Goal: Task Accomplishment & Management: Complete application form

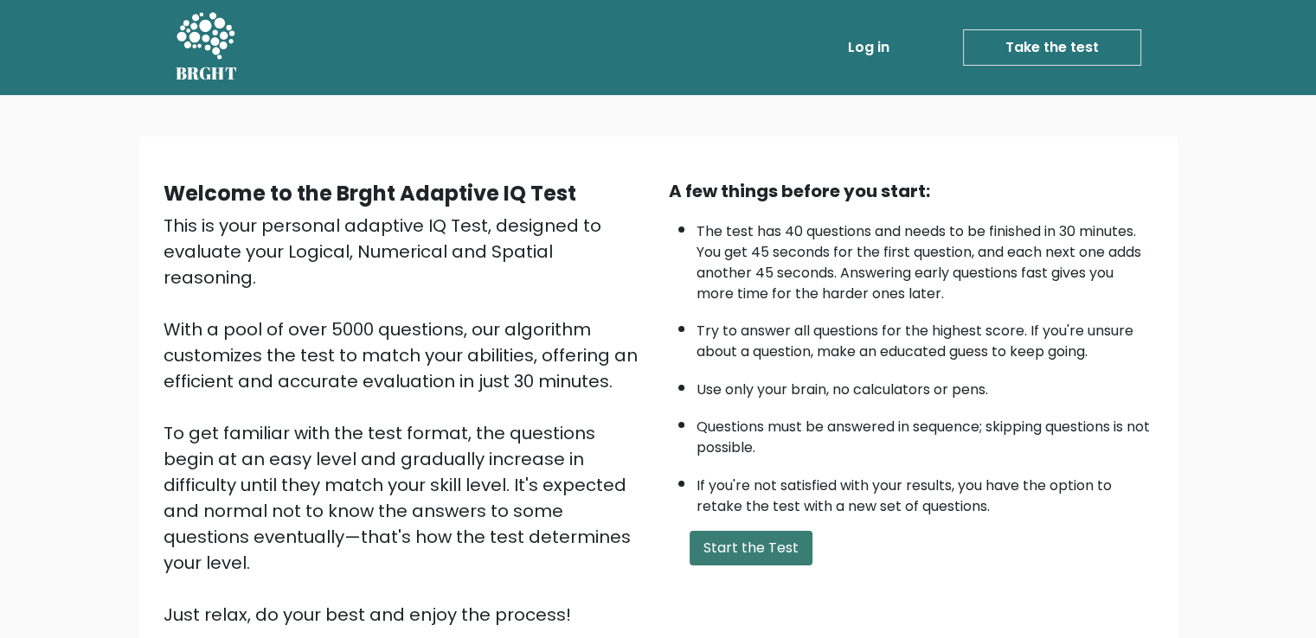
click at [753, 545] on button "Start the Test" at bounding box center [750, 548] width 123 height 35
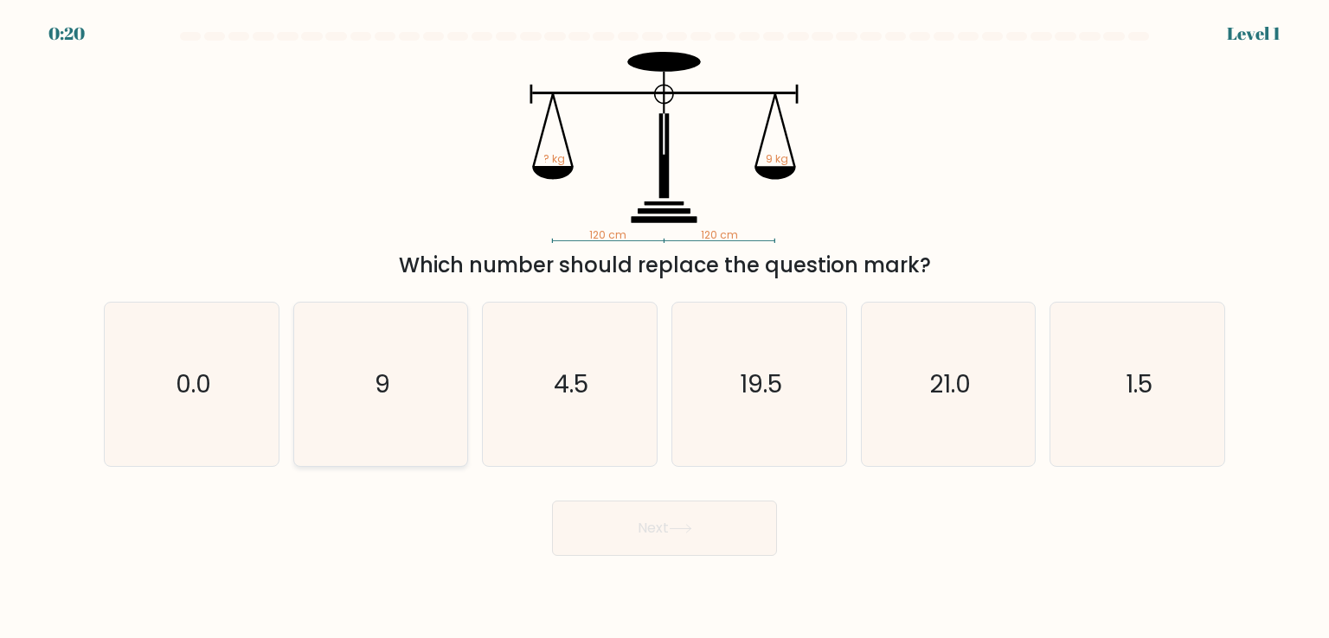
click at [453, 385] on icon "9" at bounding box center [380, 384] width 163 height 163
click at [664, 328] on input "b. 9" at bounding box center [664, 323] width 1 height 9
radio input "true"
click at [655, 538] on button "Next" at bounding box center [664, 528] width 225 height 55
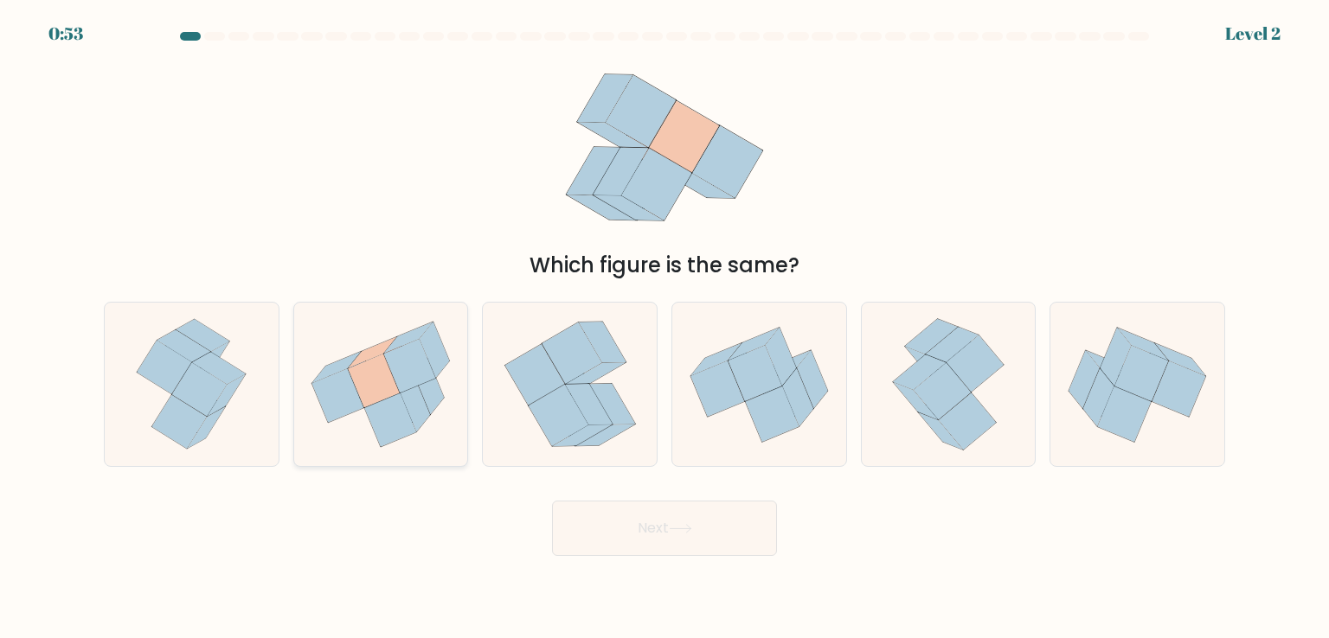
click at [386, 371] on icon at bounding box center [374, 381] width 52 height 54
click at [664, 328] on input "b." at bounding box center [664, 323] width 1 height 9
radio input "true"
click at [690, 529] on icon at bounding box center [680, 529] width 23 height 10
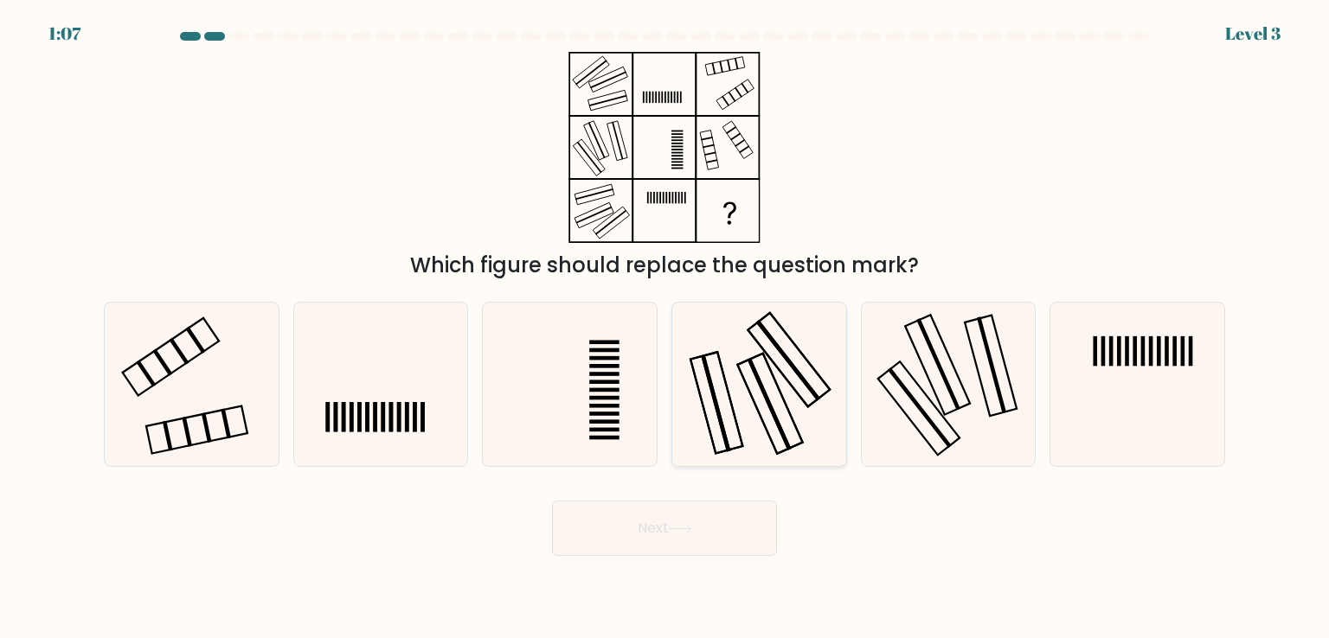
click at [741, 381] on icon at bounding box center [758, 384] width 163 height 163
click at [665, 328] on input "d." at bounding box center [664, 323] width 1 height 9
radio input "true"
click at [682, 528] on icon at bounding box center [680, 529] width 23 height 10
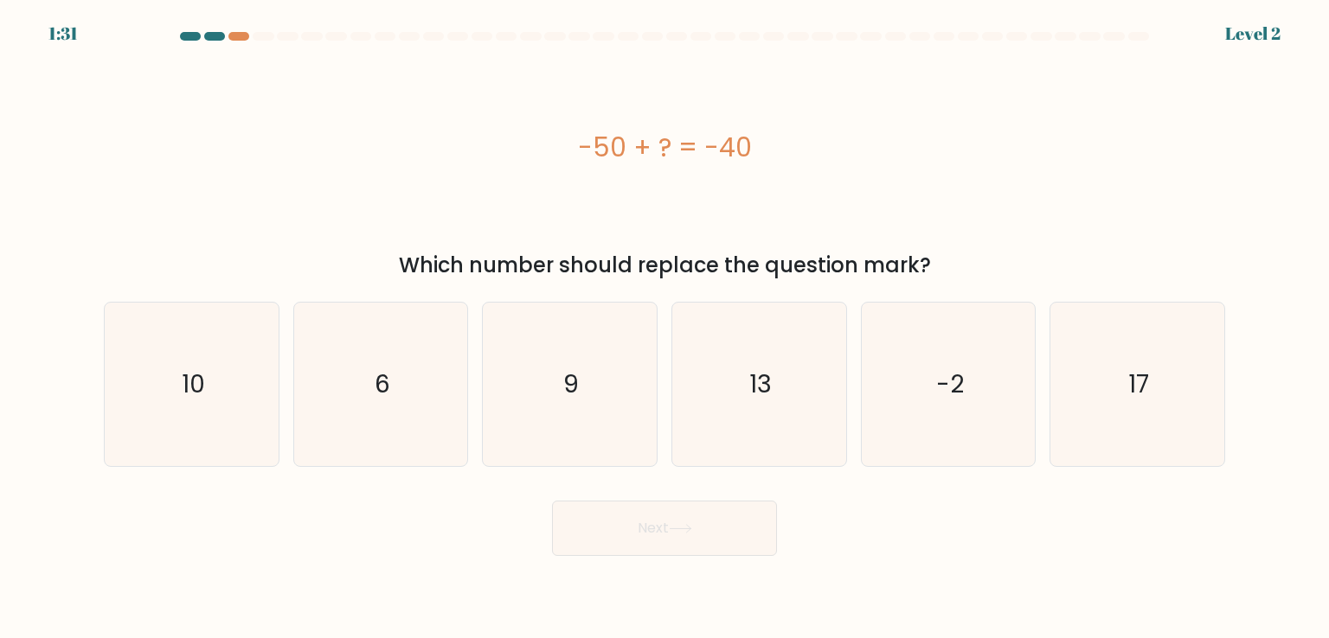
drag, startPoint x: 749, startPoint y: 146, endPoint x: 581, endPoint y: 149, distance: 167.8
click at [581, 149] on div "-50 + ? = -40" at bounding box center [664, 147] width 1121 height 39
copy div "-50 + ? = -40"
click at [161, 410] on icon "10" at bounding box center [191, 384] width 163 height 163
click at [664, 328] on input "a. 10" at bounding box center [664, 323] width 1 height 9
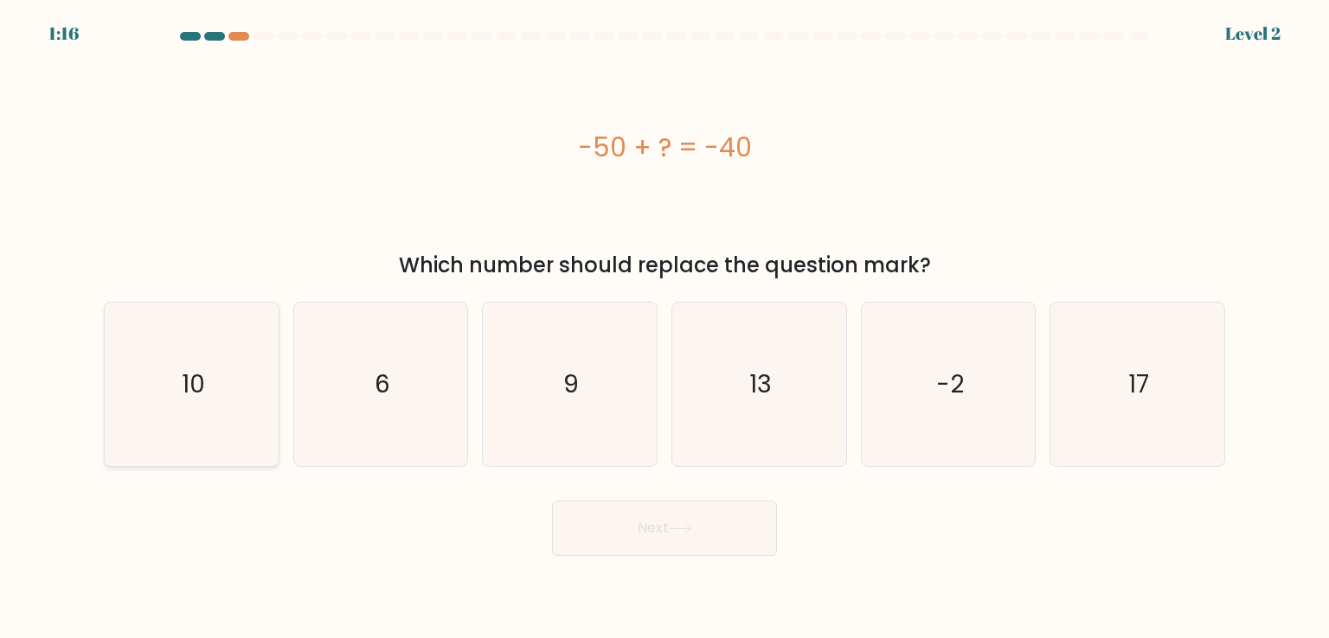
radio input "true"
click at [723, 536] on button "Next" at bounding box center [664, 528] width 225 height 55
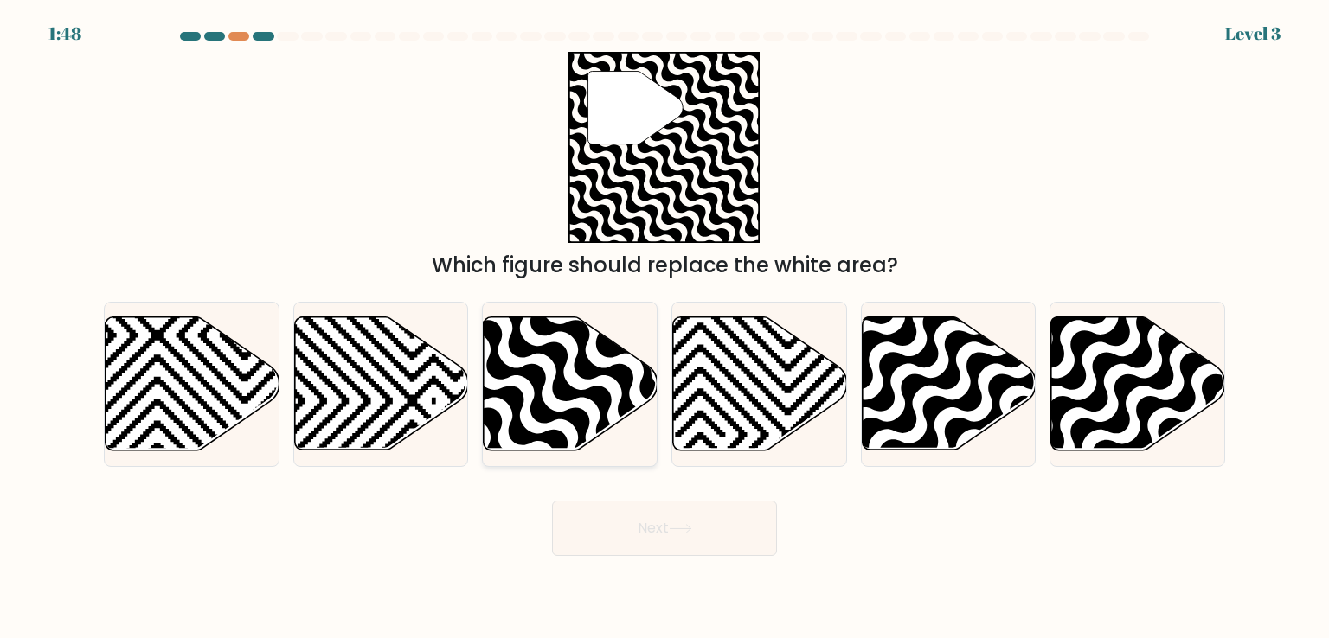
click at [567, 379] on icon at bounding box center [571, 383] width 174 height 133
click at [664, 328] on input "c." at bounding box center [664, 323] width 1 height 9
radio input "true"
click at [622, 537] on button "Next" at bounding box center [664, 528] width 225 height 55
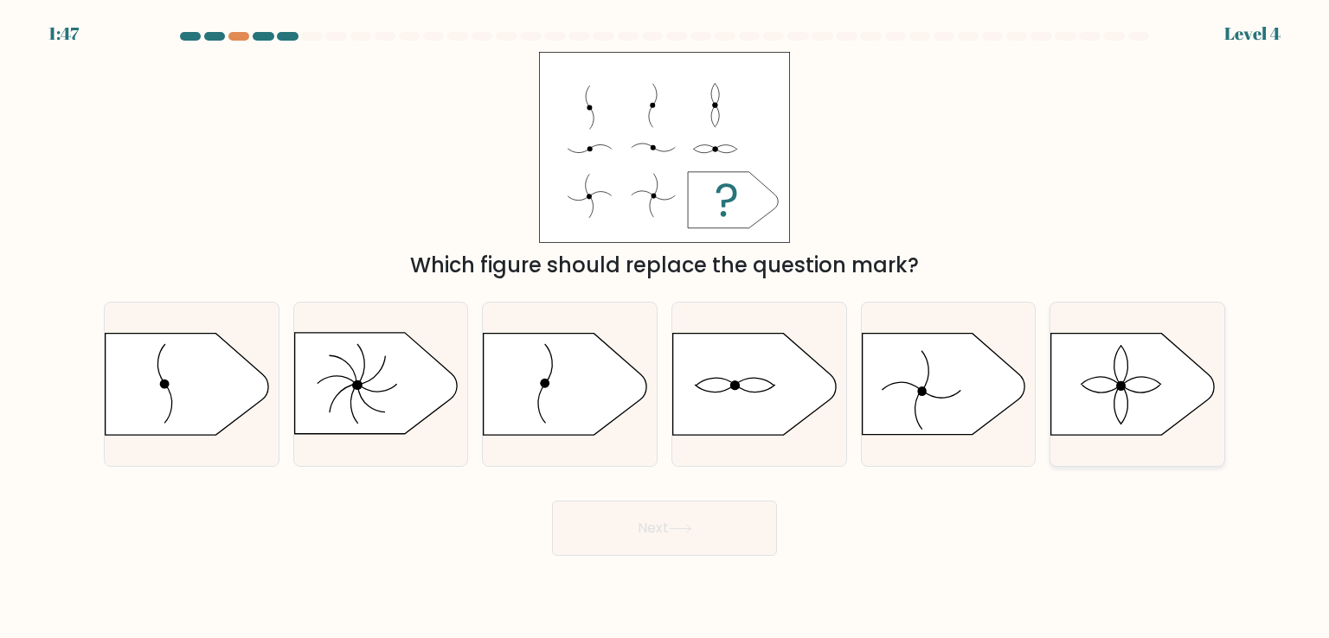
click at [1087, 385] on icon at bounding box center [1132, 384] width 163 height 101
click at [665, 328] on input "f." at bounding box center [664, 323] width 1 height 9
radio input "true"
click at [600, 537] on button "Next" at bounding box center [664, 528] width 225 height 55
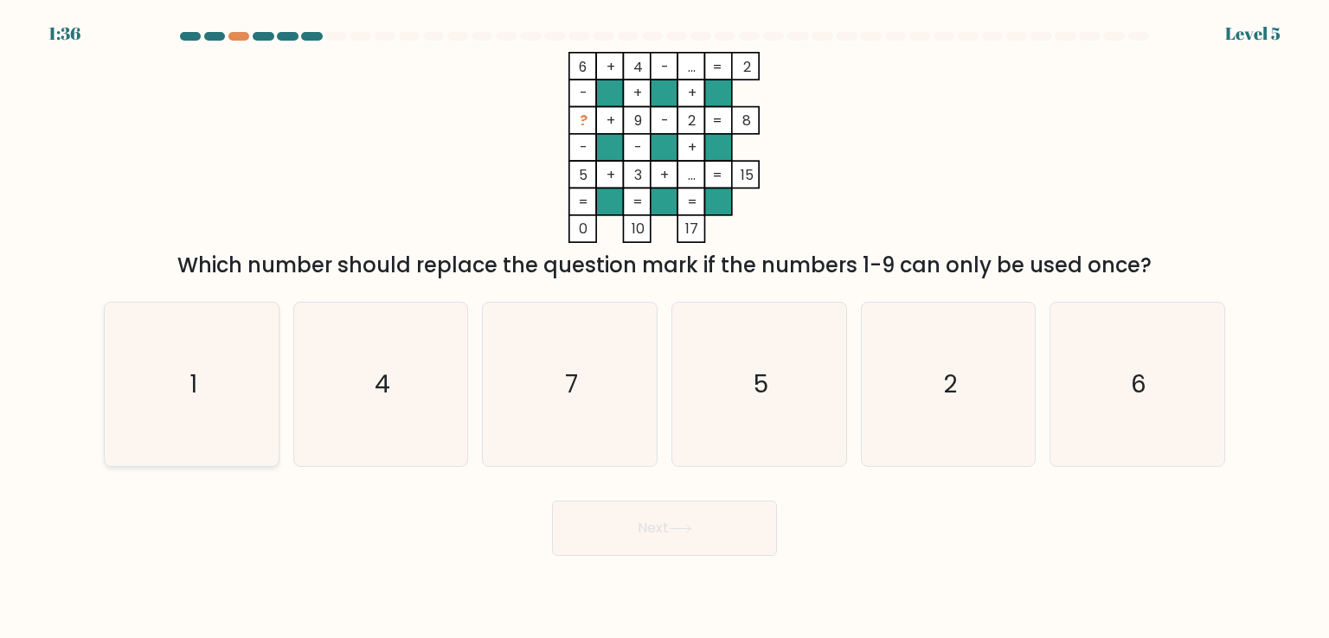
click at [180, 399] on icon "1" at bounding box center [191, 384] width 163 height 163
click at [664, 328] on input "a. 1" at bounding box center [664, 323] width 1 height 9
radio input "true"
click at [643, 548] on button "Next" at bounding box center [664, 528] width 225 height 55
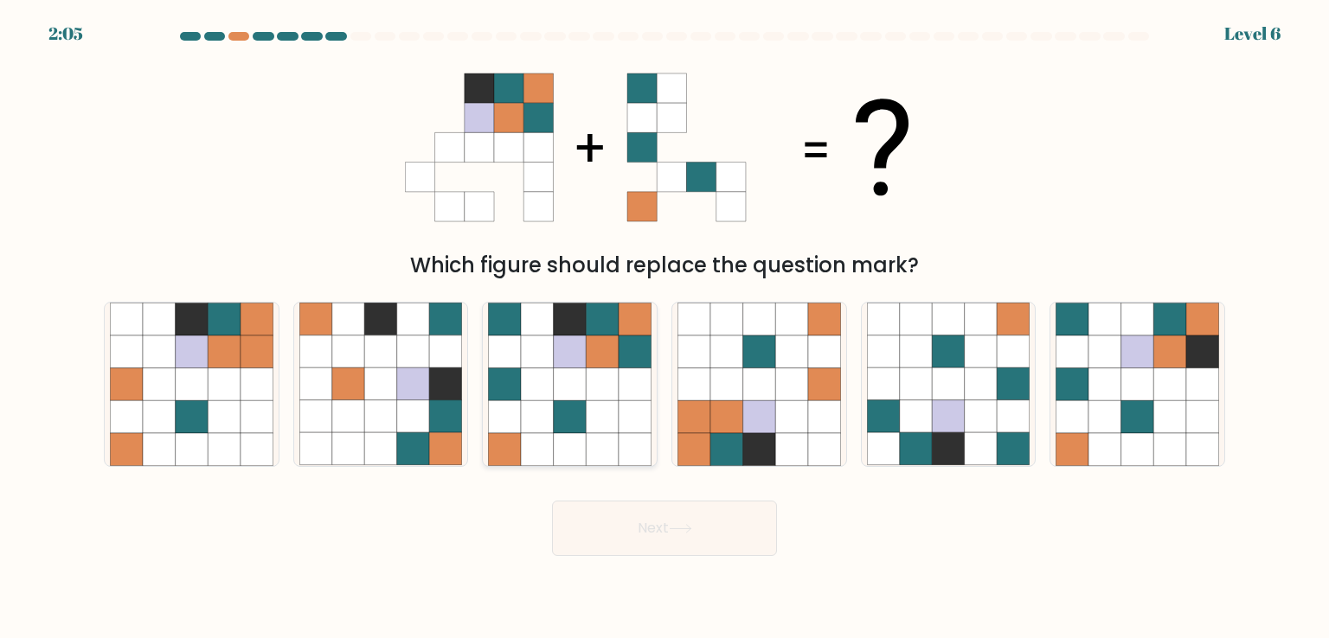
click at [593, 425] on icon at bounding box center [602, 417] width 33 height 33
click at [664, 328] on input "c." at bounding box center [664, 323] width 1 height 9
radio input "true"
click at [684, 529] on icon at bounding box center [680, 529] width 23 height 10
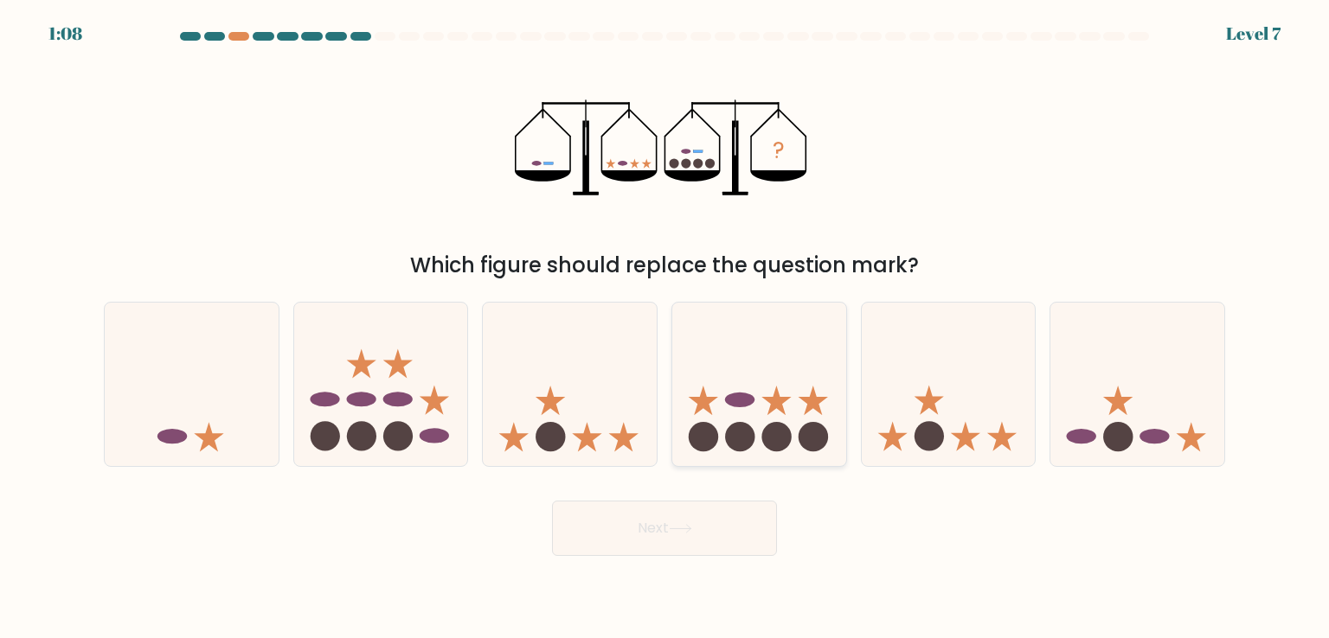
click at [803, 402] on icon at bounding box center [759, 384] width 174 height 144
click at [665, 328] on input "d." at bounding box center [664, 323] width 1 height 9
radio input "true"
click at [663, 527] on button "Next" at bounding box center [664, 528] width 225 height 55
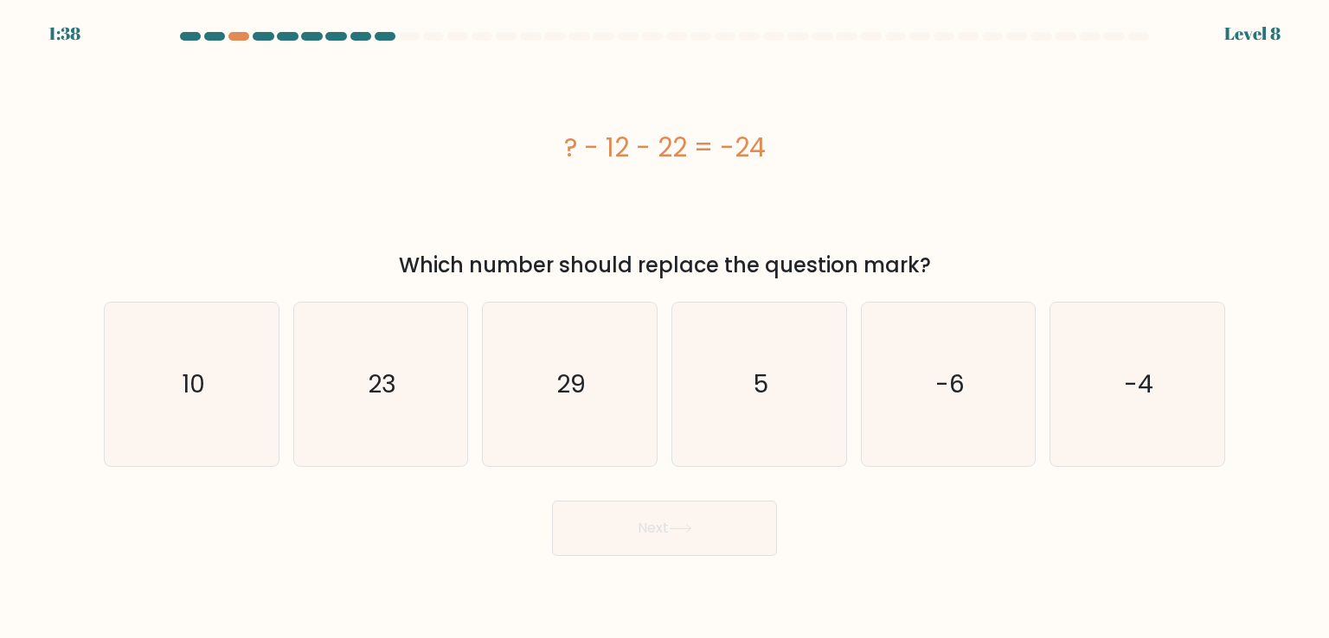
drag, startPoint x: 562, startPoint y: 153, endPoint x: 761, endPoint y: 174, distance: 200.1
click at [761, 174] on div "? - 12 - 22 = -24" at bounding box center [664, 147] width 1121 height 191
copy div "? - 12 - 22 = -24"
click at [152, 409] on icon "10" at bounding box center [191, 384] width 163 height 163
click at [664, 328] on input "a. 10" at bounding box center [664, 323] width 1 height 9
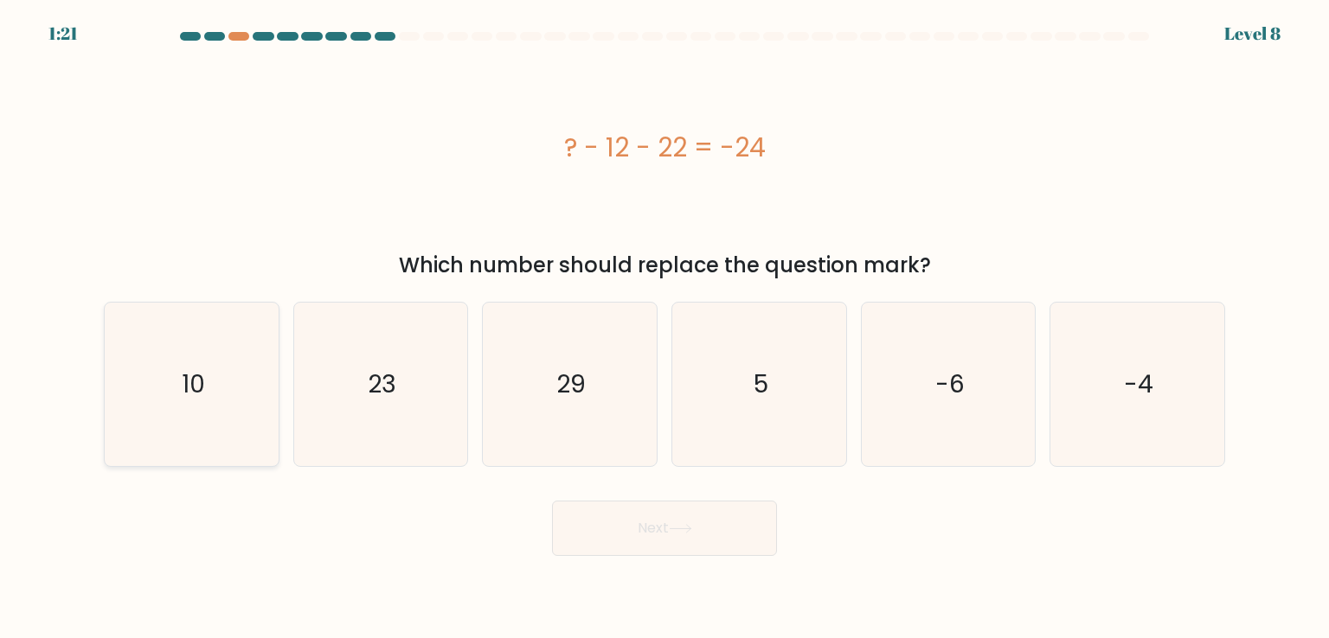
radio input "true"
click at [683, 539] on button "Next" at bounding box center [664, 528] width 225 height 55
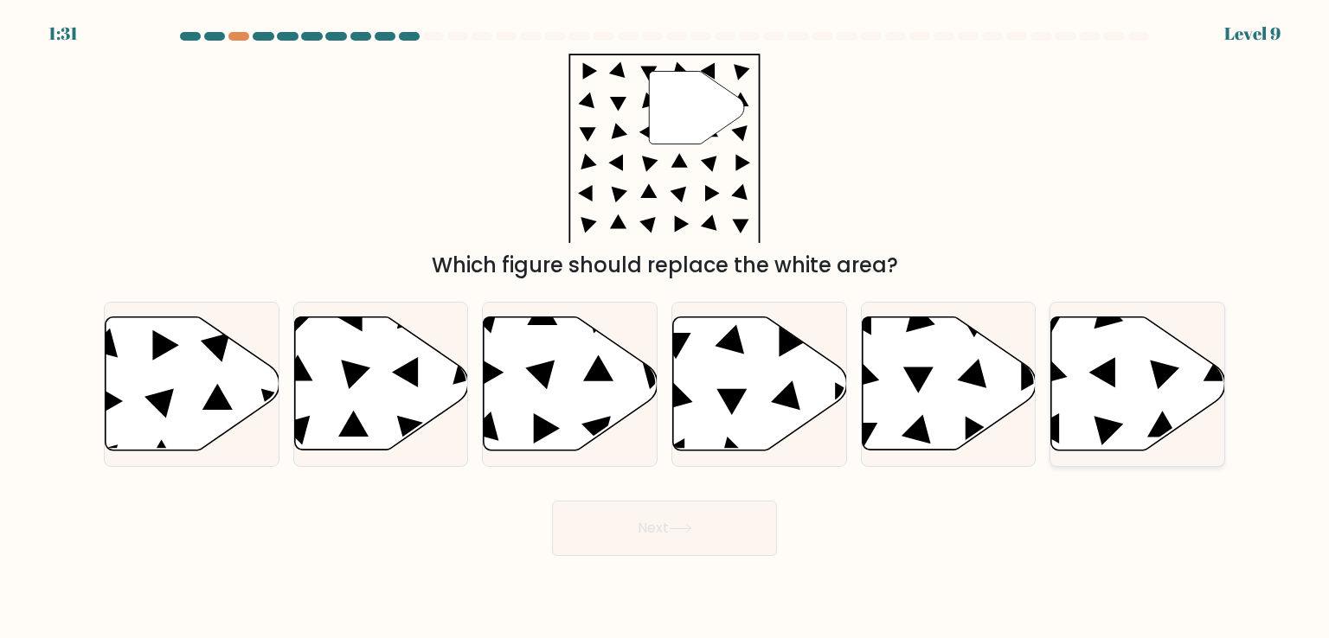
click at [1100, 348] on icon at bounding box center [1138, 383] width 174 height 133
click at [665, 328] on input "f." at bounding box center [664, 323] width 1 height 9
radio input "true"
click at [654, 523] on button "Next" at bounding box center [664, 528] width 225 height 55
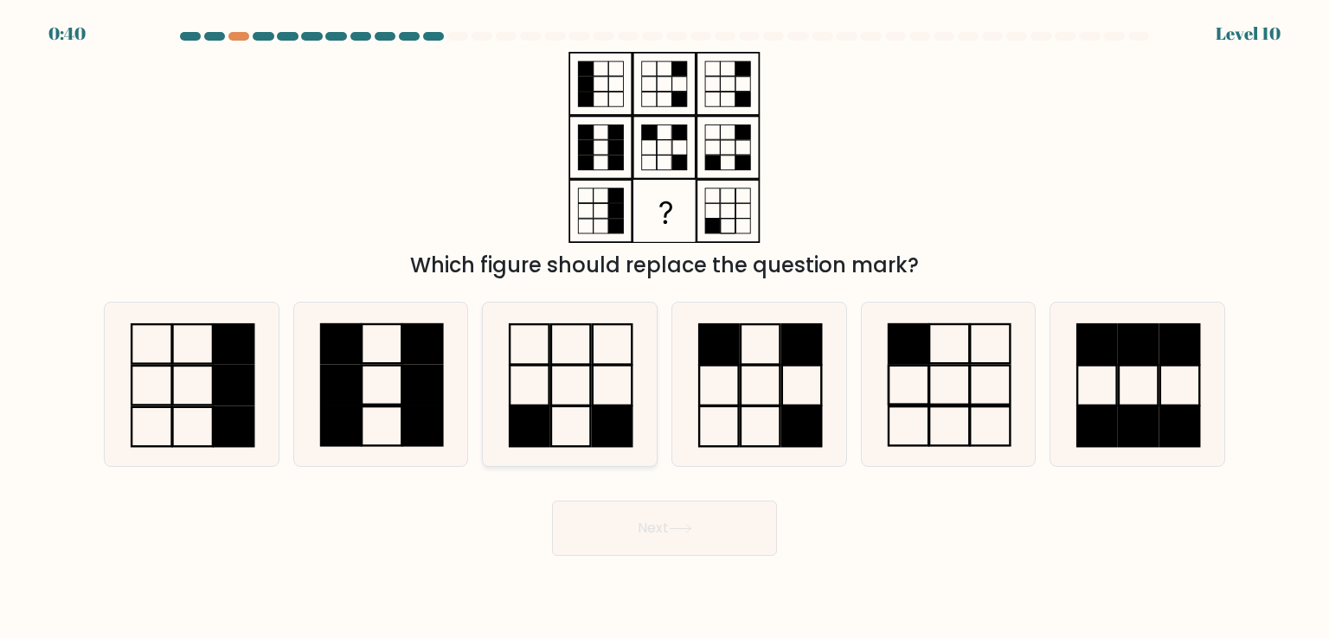
click at [574, 409] on icon at bounding box center [569, 384] width 163 height 163
click at [664, 328] on input "c." at bounding box center [664, 323] width 1 height 9
radio input "true"
click at [720, 527] on button "Next" at bounding box center [664, 528] width 225 height 55
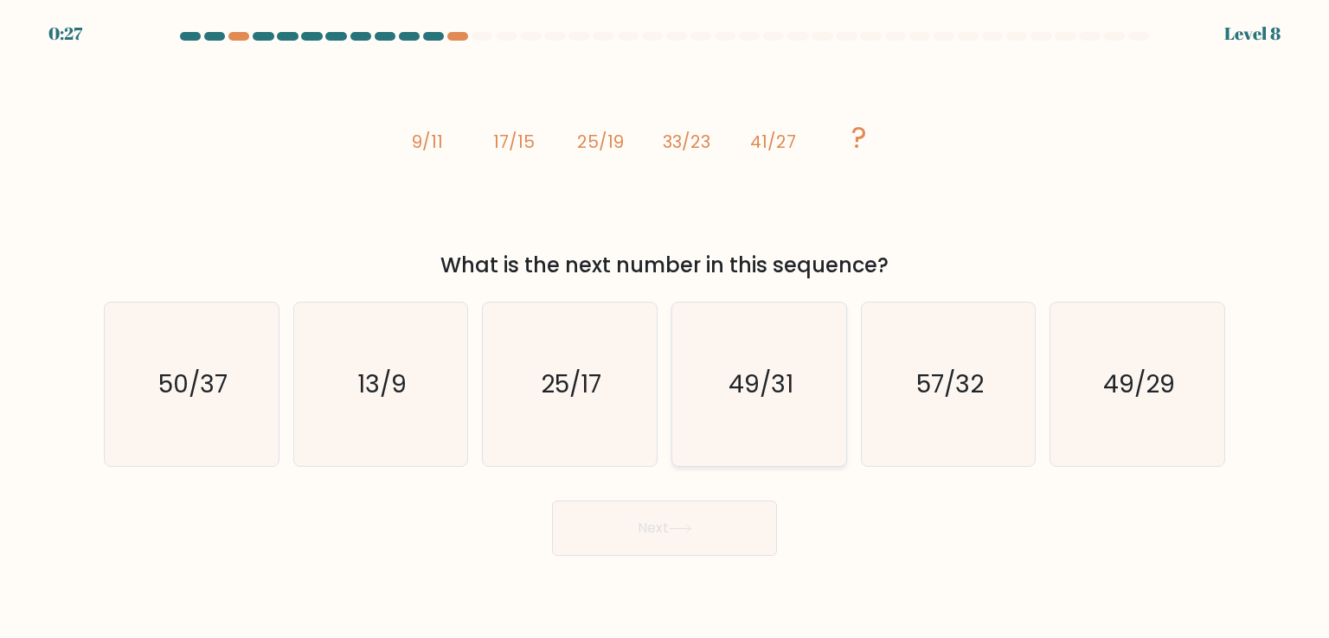
click at [732, 369] on text "49/31" at bounding box center [760, 384] width 65 height 35
click at [665, 328] on input "d. 49/31" at bounding box center [664, 323] width 1 height 9
radio input "true"
click at [681, 530] on icon at bounding box center [680, 529] width 23 height 10
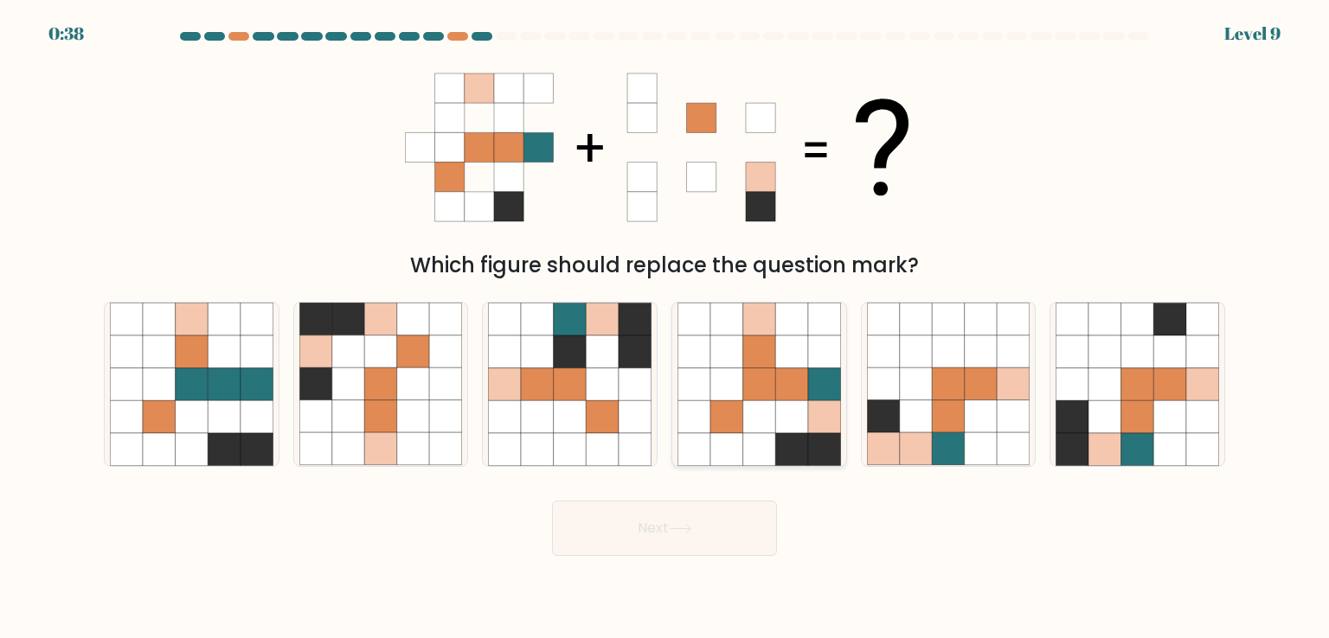
click at [710, 368] on icon at bounding box center [726, 352] width 33 height 33
click at [665, 328] on input "d." at bounding box center [664, 323] width 1 height 9
radio input "true"
click at [720, 532] on button "Next" at bounding box center [664, 528] width 225 height 55
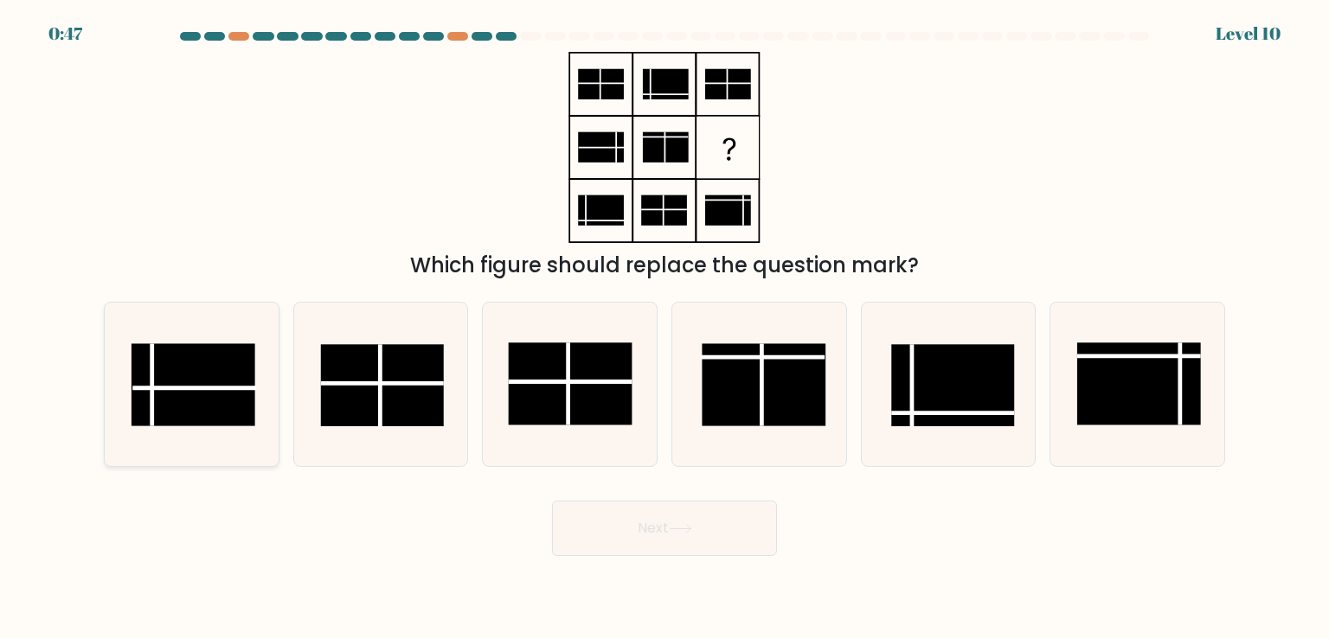
click at [147, 333] on icon at bounding box center [191, 384] width 163 height 163
click at [664, 328] on input "a." at bounding box center [664, 323] width 1 height 9
radio input "true"
click at [656, 543] on button "Next" at bounding box center [664, 528] width 225 height 55
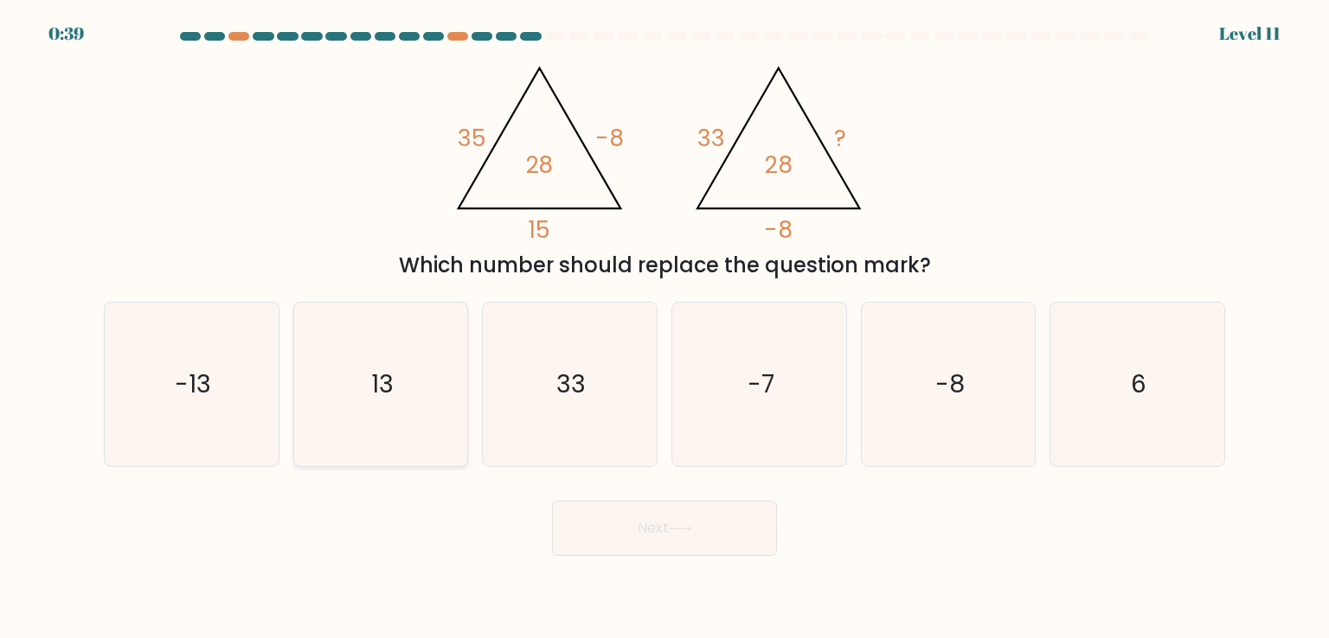
click at [344, 421] on icon "13" at bounding box center [380, 384] width 163 height 163
click at [664, 328] on input "b. 13" at bounding box center [664, 323] width 1 height 9
radio input "true"
click at [685, 531] on icon at bounding box center [680, 529] width 23 height 10
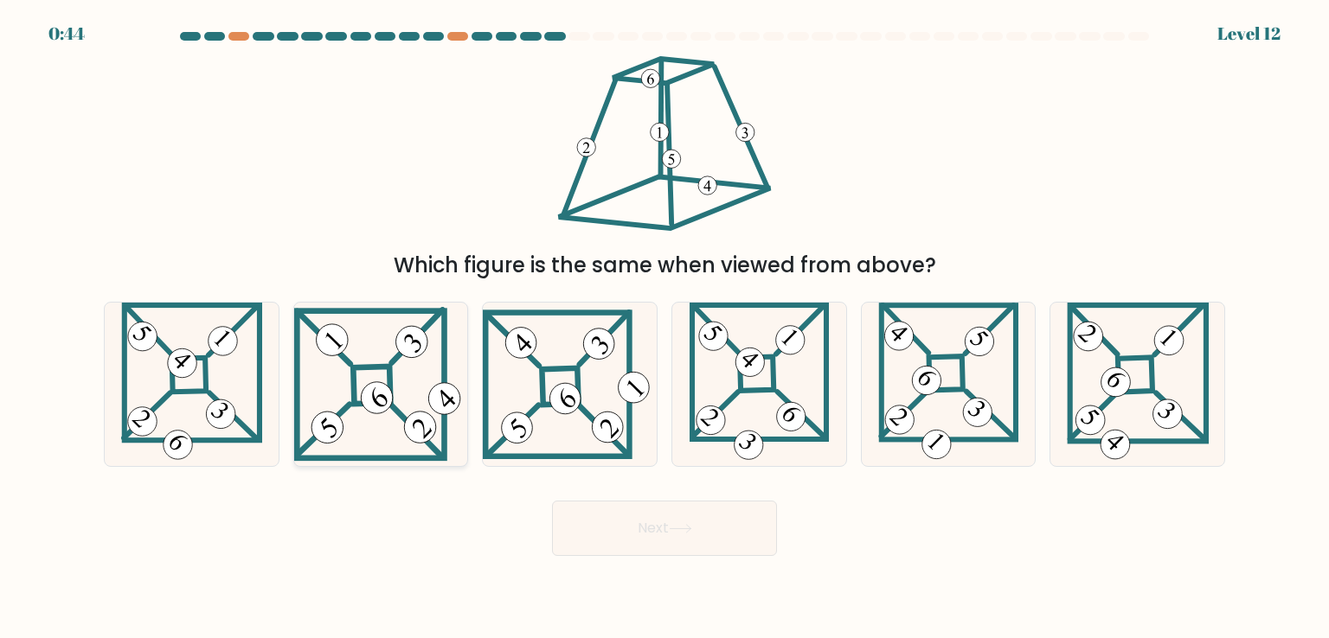
click at [368, 399] on 847 at bounding box center [377, 398] width 45 height 45
click at [664, 328] on input "b." at bounding box center [664, 323] width 1 height 9
radio input "true"
click at [717, 524] on button "Next" at bounding box center [664, 528] width 225 height 55
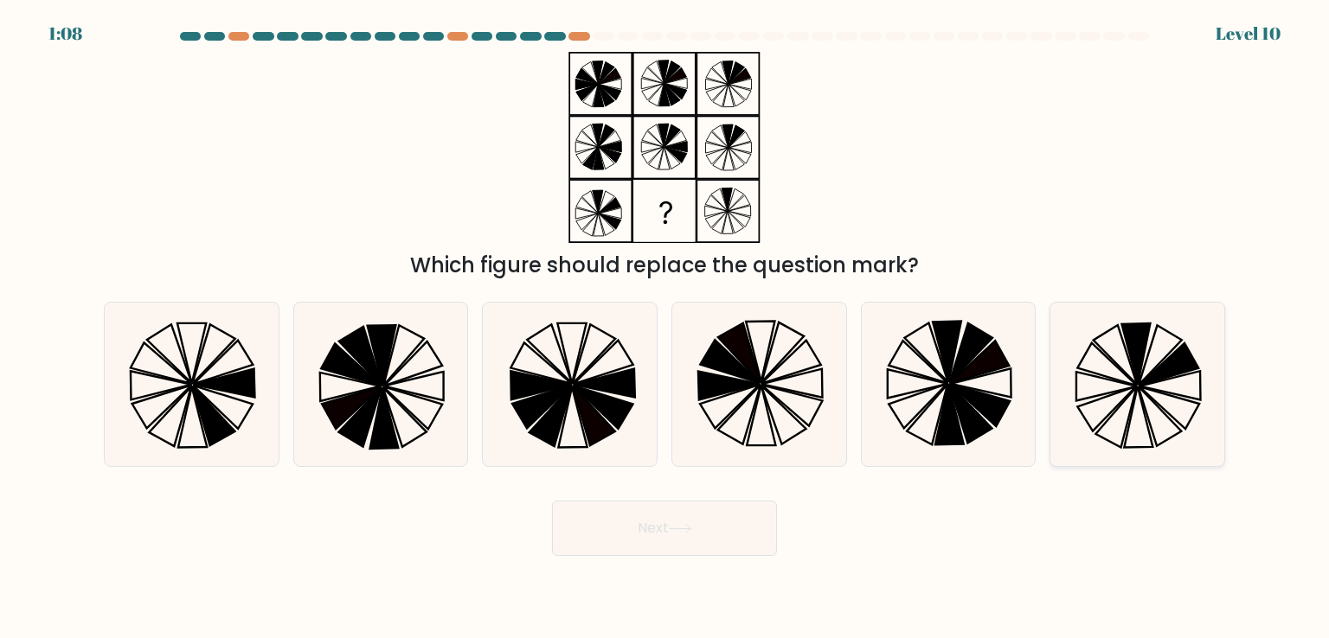
click at [1177, 395] on icon at bounding box center [1136, 384] width 163 height 163
click at [665, 328] on input "f." at bounding box center [664, 323] width 1 height 9
radio input "true"
click at [652, 530] on button "Next" at bounding box center [664, 528] width 225 height 55
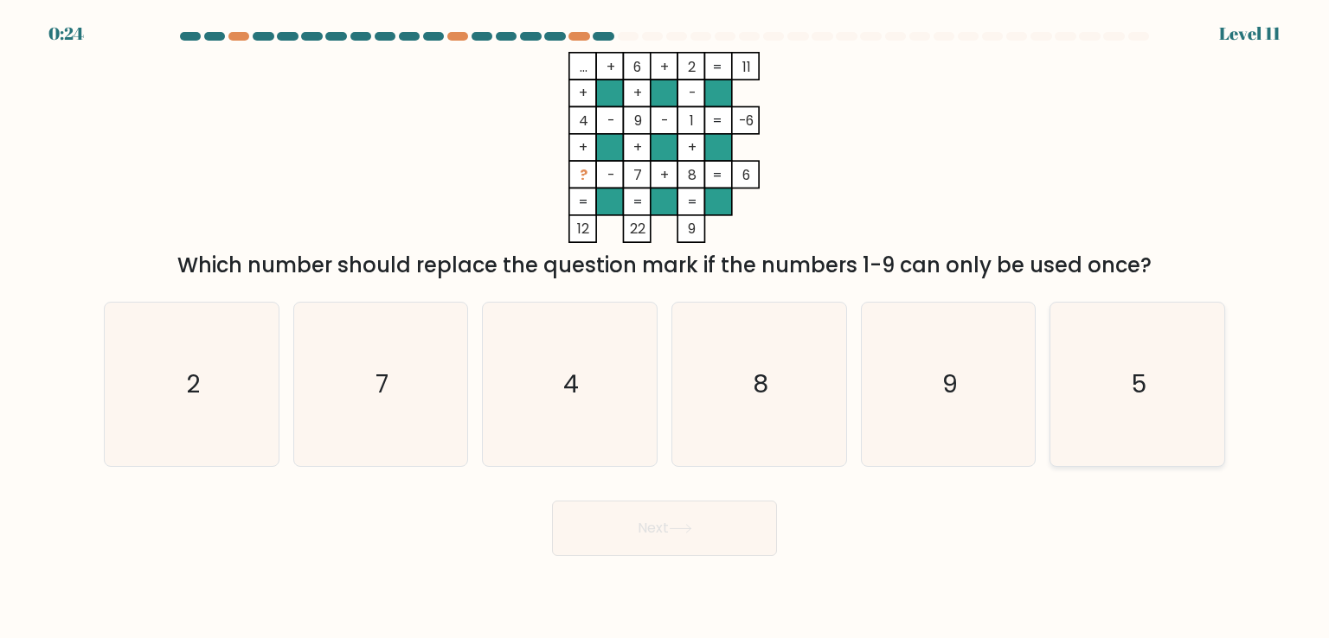
click at [1133, 379] on text "5" at bounding box center [1139, 384] width 15 height 35
click at [665, 328] on input "f. 5" at bounding box center [664, 323] width 1 height 9
radio input "true"
click at [623, 527] on button "Next" at bounding box center [664, 528] width 225 height 55
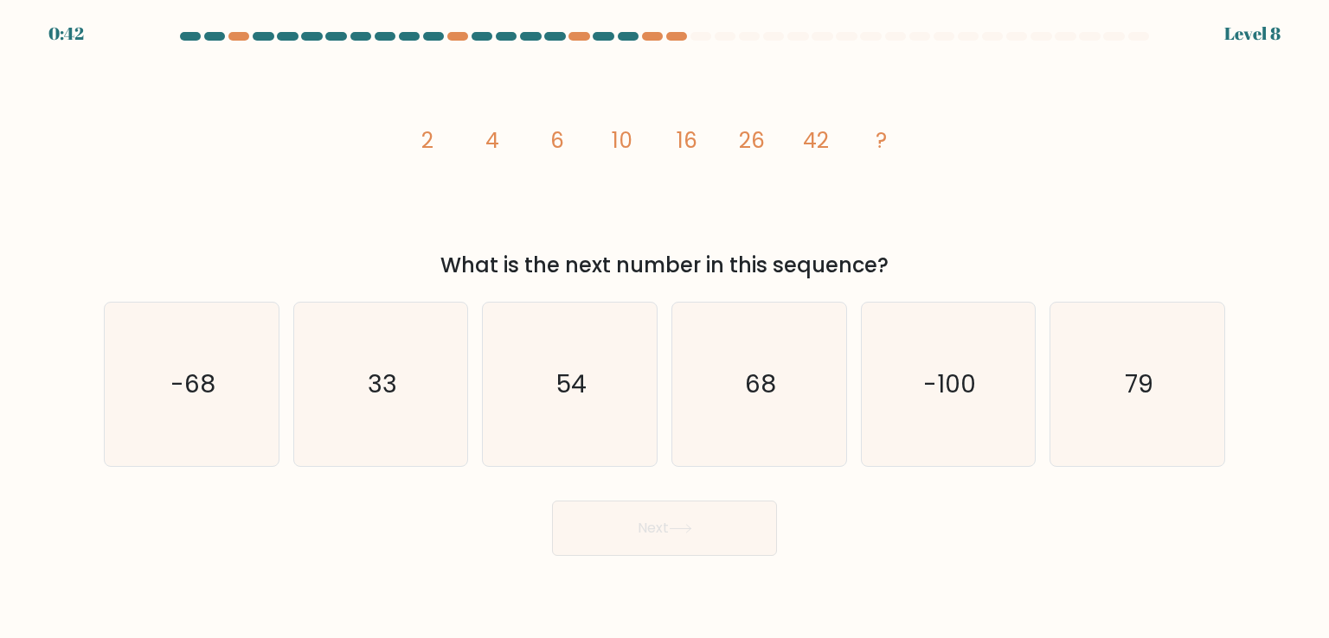
click at [312, 195] on div "image/svg+xml 2 4 6 10 16 26 42 ? What is the next number in this sequence?" at bounding box center [664, 166] width 1142 height 229
drag, startPoint x: 407, startPoint y: 139, endPoint x: 1052, endPoint y: 173, distance: 645.4
click at [1052, 173] on div "image/svg+xml 2 4 6 10 16 26 42 ? What is the next number in this sequence?" at bounding box center [664, 166] width 1142 height 229
copy g "2 4 6 10 16 26 42 ?"
click at [1098, 131] on div "image/svg+xml 2 4 6 10 16 26 42 ? What is the next number in this sequence?" at bounding box center [664, 166] width 1142 height 229
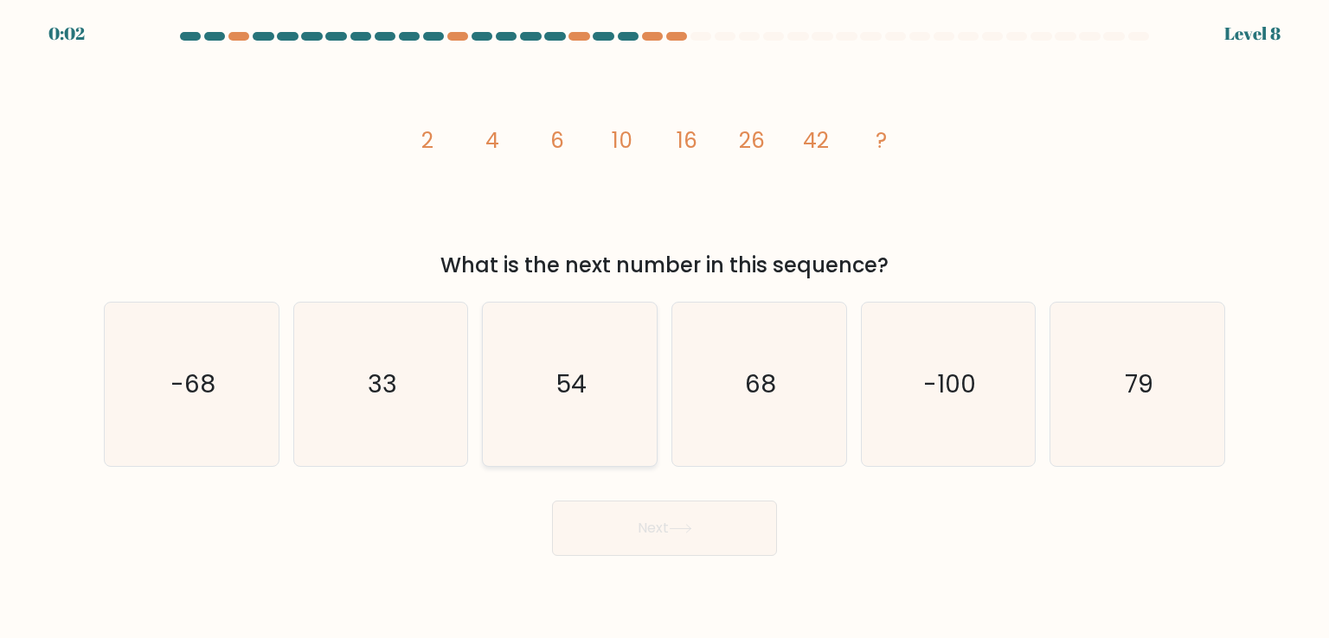
click at [567, 393] on text "54" at bounding box center [571, 384] width 30 height 35
click at [664, 328] on input "c. 54" at bounding box center [664, 323] width 1 height 9
radio input "true"
click at [599, 541] on button "Next" at bounding box center [664, 528] width 225 height 55
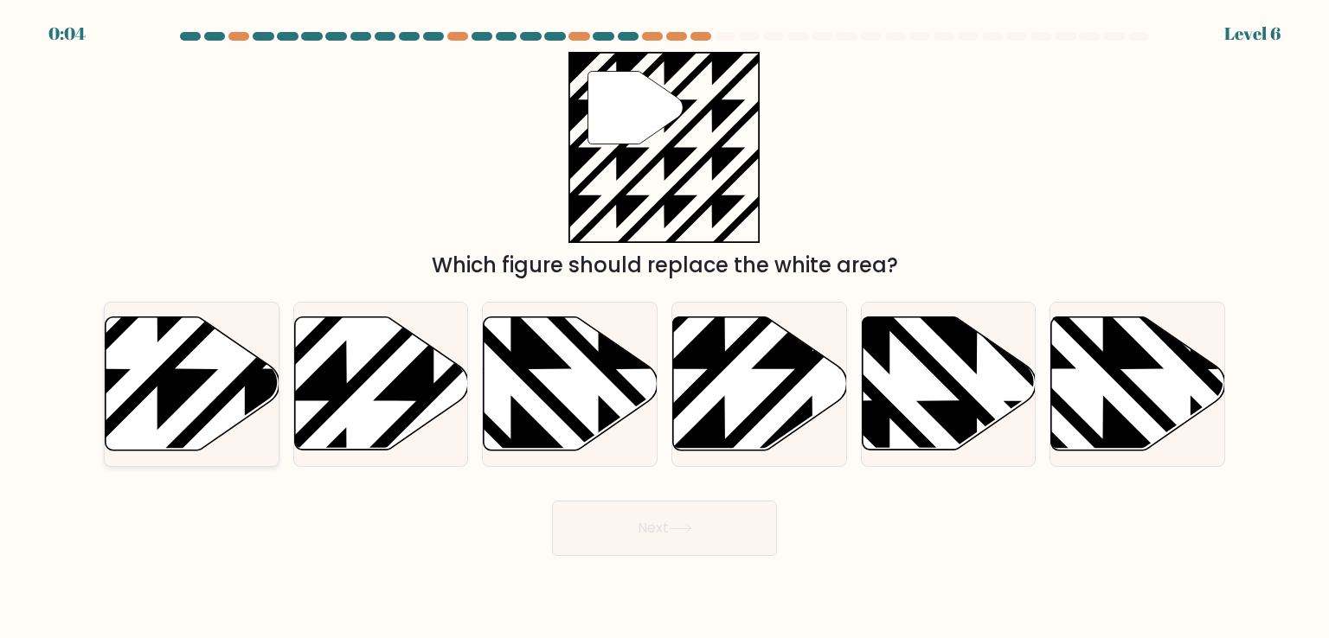
click at [183, 382] on icon at bounding box center [245, 457] width 350 height 350
click at [664, 328] on input "a." at bounding box center [664, 323] width 1 height 9
radio input "true"
click at [668, 553] on button "Next" at bounding box center [664, 528] width 225 height 55
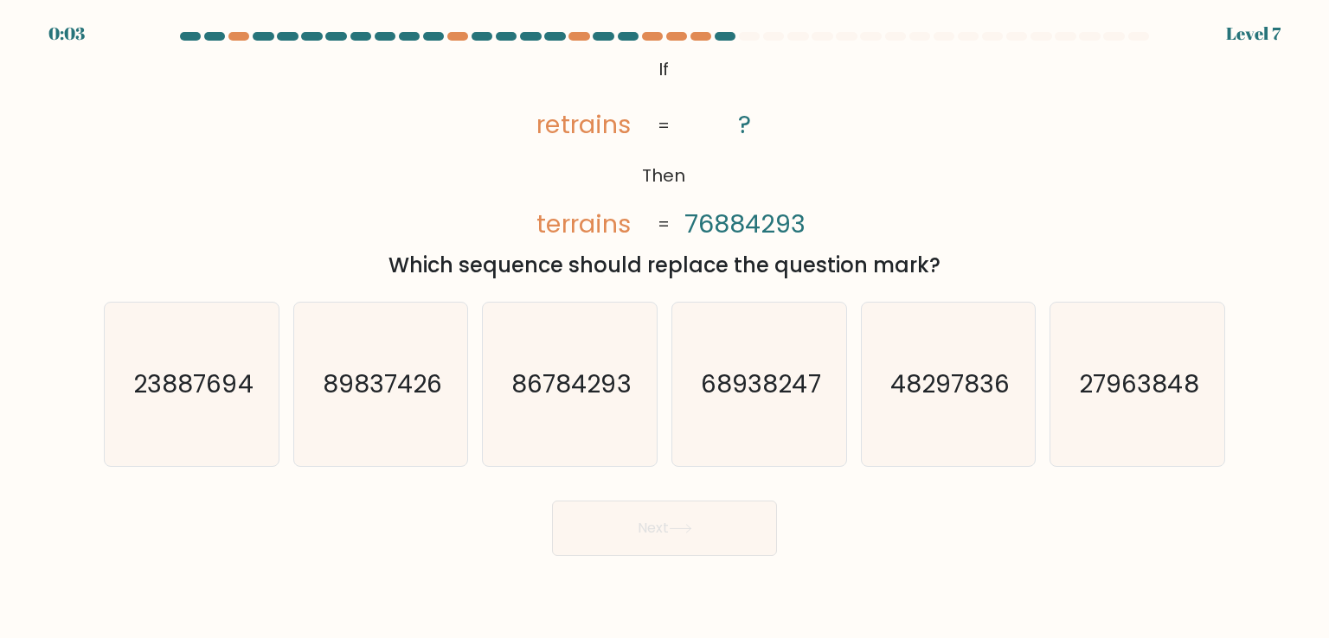
click at [670, 537] on button "Next" at bounding box center [664, 528] width 225 height 55
click at [1036, 568] on body "0:45 Level 7 If" at bounding box center [664, 319] width 1329 height 638
drag, startPoint x: 922, startPoint y: 264, endPoint x: 630, endPoint y: 59, distance: 357.1
click at [630, 59] on div "@import url('https://fonts.googleapis.com/css?family=Abril+Fatface:400,100,100i…" at bounding box center [664, 166] width 1142 height 229
copy div "If Then retrains terrains ? 76884293 = = Which sequence should replace the ques…"
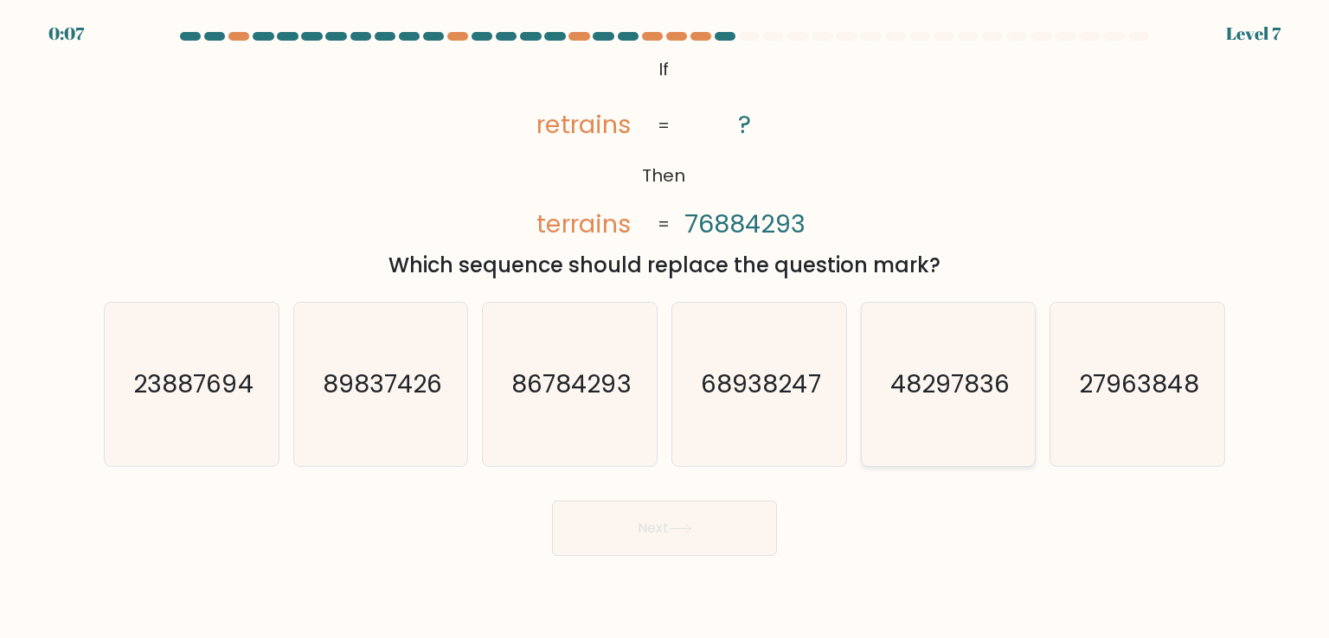
click at [895, 431] on icon "48297836" at bounding box center [948, 384] width 163 height 163
click at [665, 328] on input "e. 48297836" at bounding box center [664, 323] width 1 height 9
radio input "true"
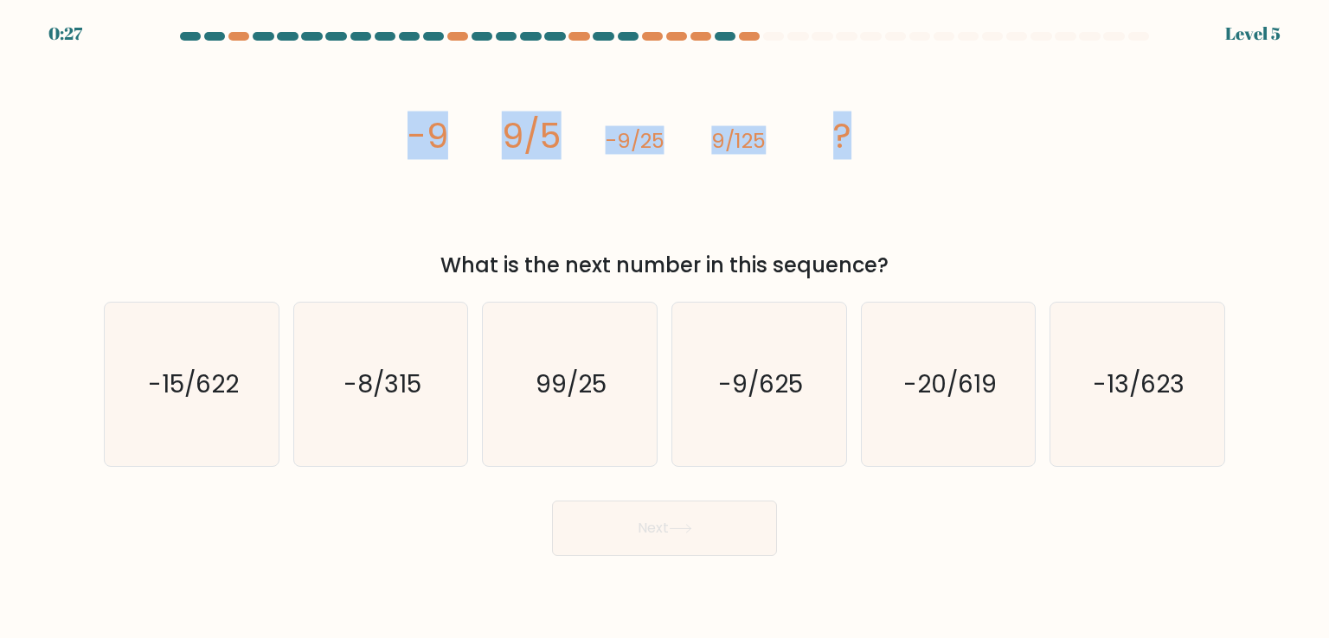
drag, startPoint x: 900, startPoint y: 139, endPoint x: 408, endPoint y: 101, distance: 492.8
click at [408, 101] on icon "image/svg+xml -9 9/5 -9/25 9/125 ?" at bounding box center [664, 147] width 519 height 191
copy g "-9 9/5 -9/25 9/125 ?"
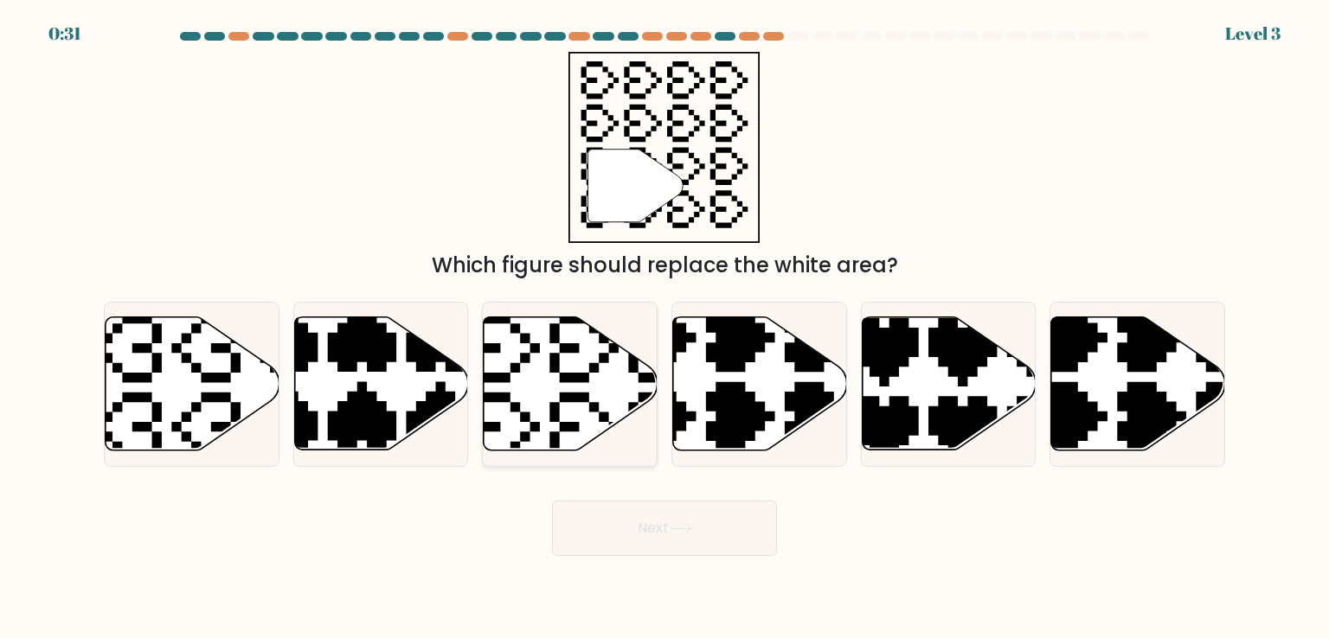
click at [551, 385] on icon at bounding box center [571, 383] width 174 height 133
click at [664, 328] on input "c." at bounding box center [664, 323] width 1 height 9
radio input "true"
click at [625, 514] on button "Next" at bounding box center [664, 528] width 225 height 55
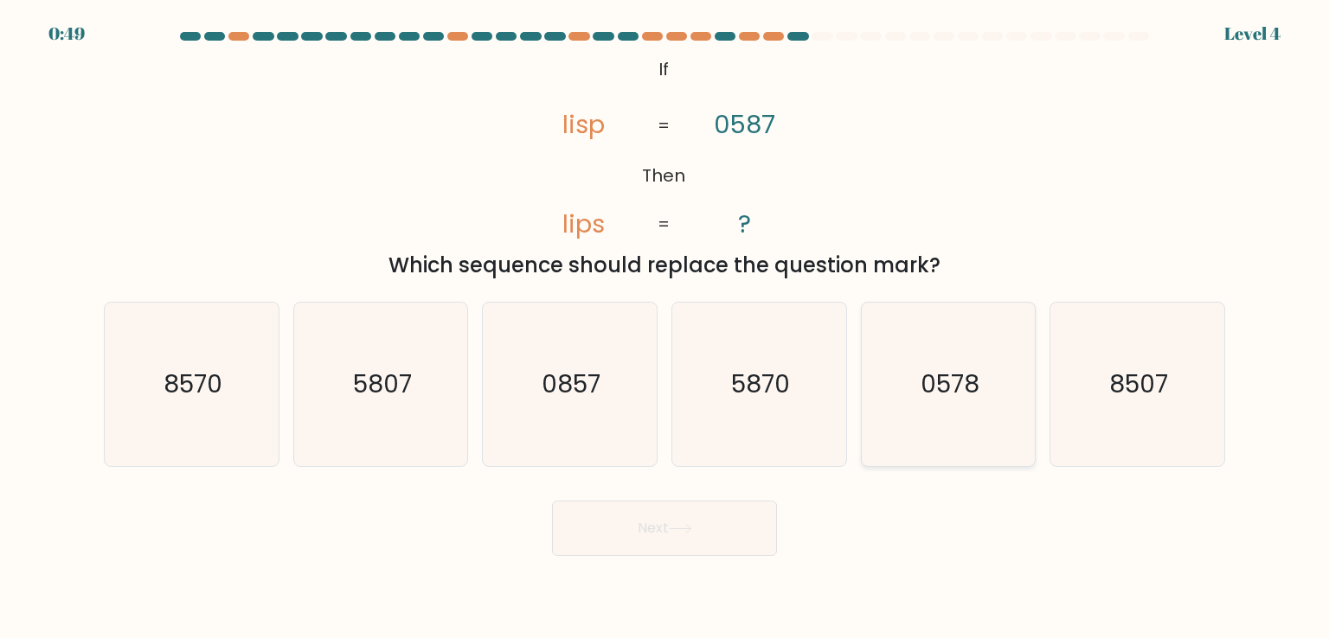
click at [1003, 384] on icon "0578" at bounding box center [948, 384] width 163 height 163
click at [665, 328] on input "e. 0578" at bounding box center [664, 323] width 1 height 9
radio input "true"
click at [665, 531] on button "Next" at bounding box center [664, 528] width 225 height 55
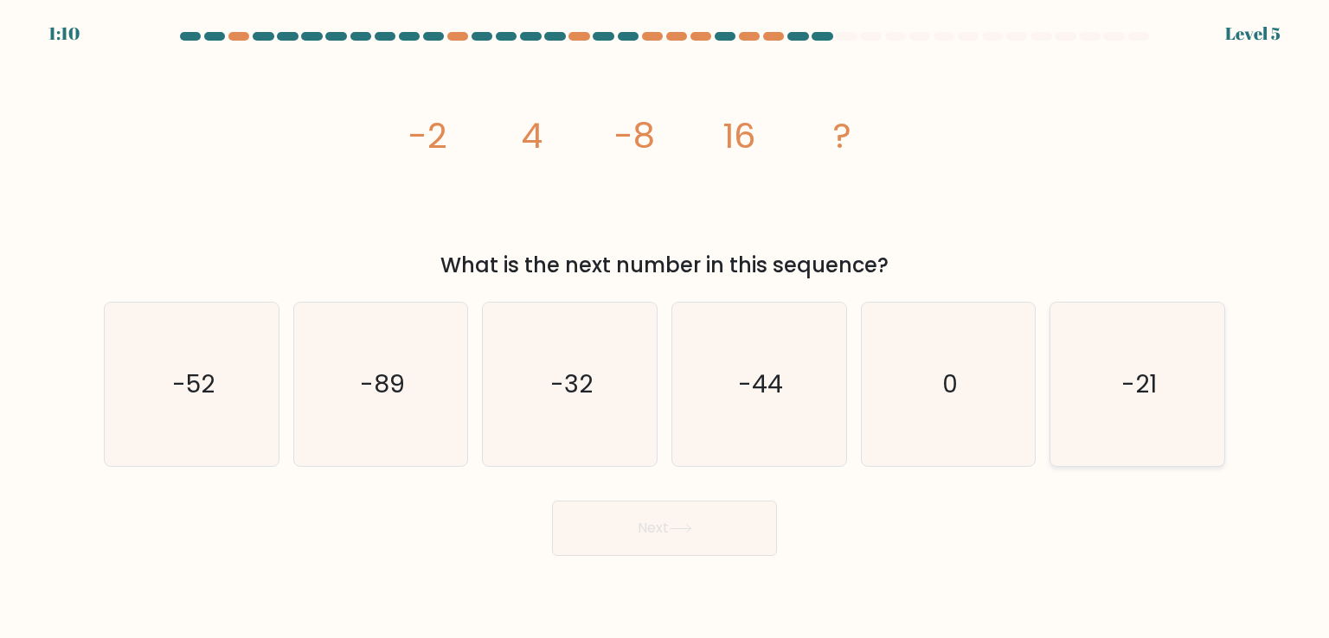
click at [1145, 386] on text "-21" at bounding box center [1138, 384] width 35 height 35
click at [665, 328] on input "f. -21" at bounding box center [664, 323] width 1 height 9
radio input "true"
click at [645, 541] on button "Next" at bounding box center [664, 528] width 225 height 55
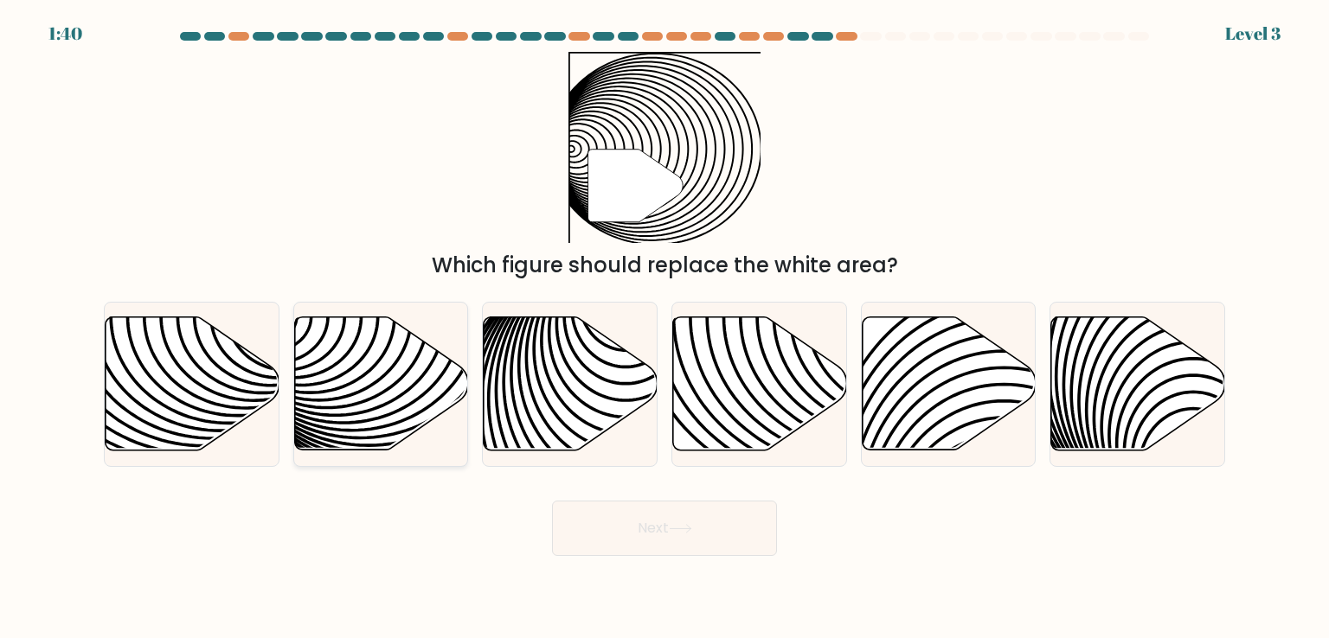
click at [367, 440] on icon at bounding box center [381, 383] width 174 height 133
click at [664, 328] on input "b." at bounding box center [664, 323] width 1 height 9
radio input "true"
click at [653, 555] on button "Next" at bounding box center [664, 528] width 225 height 55
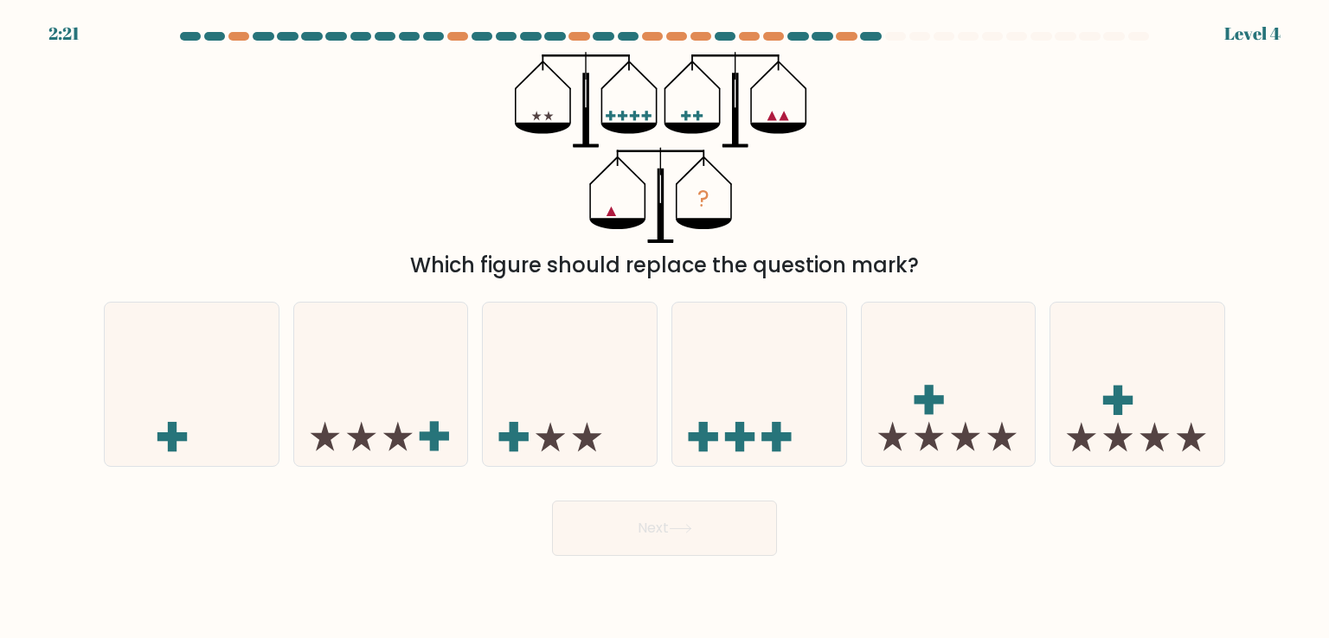
click at [933, 577] on body "2:21 Level 4" at bounding box center [664, 319] width 1329 height 638
click at [965, 418] on icon at bounding box center [949, 384] width 174 height 144
click at [665, 328] on input "e." at bounding box center [664, 323] width 1 height 9
radio input "true"
click at [664, 525] on button "Next" at bounding box center [664, 528] width 225 height 55
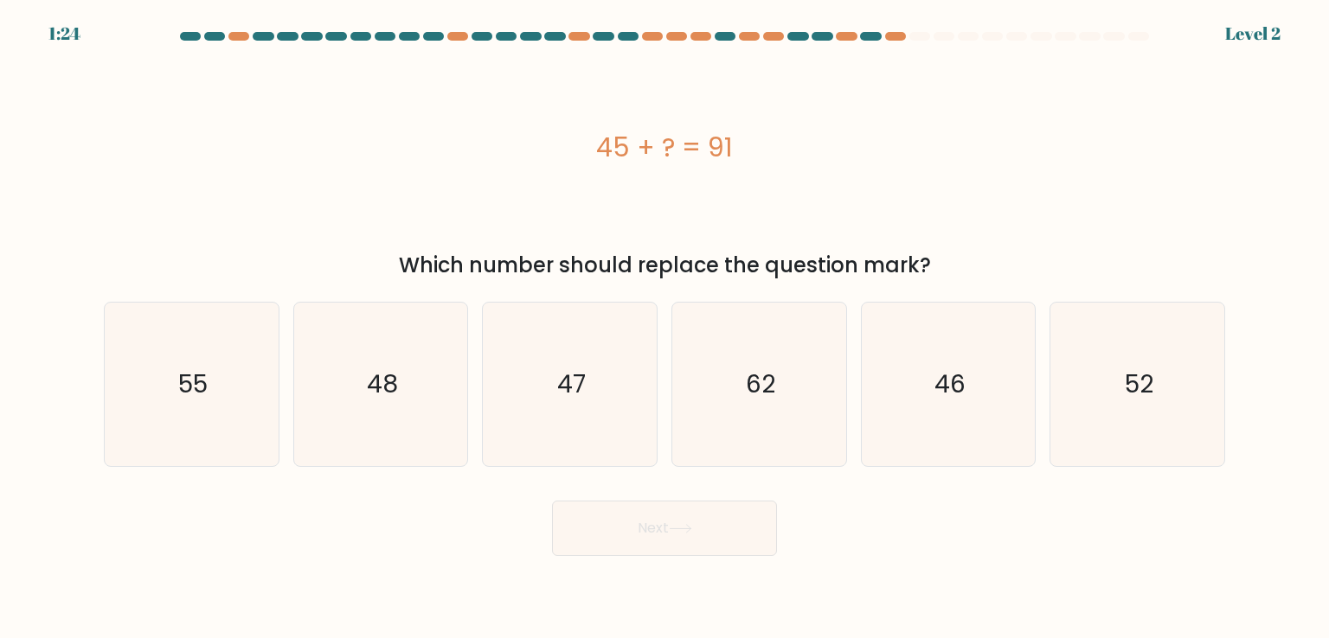
drag, startPoint x: 601, startPoint y: 150, endPoint x: 758, endPoint y: 164, distance: 157.3
click at [758, 164] on div "45 + ? = 91" at bounding box center [664, 147] width 1121 height 39
copy div "45 + ? = 91"
click at [938, 397] on text "46" at bounding box center [949, 384] width 31 height 35
click at [665, 328] on input "e. 46" at bounding box center [664, 323] width 1 height 9
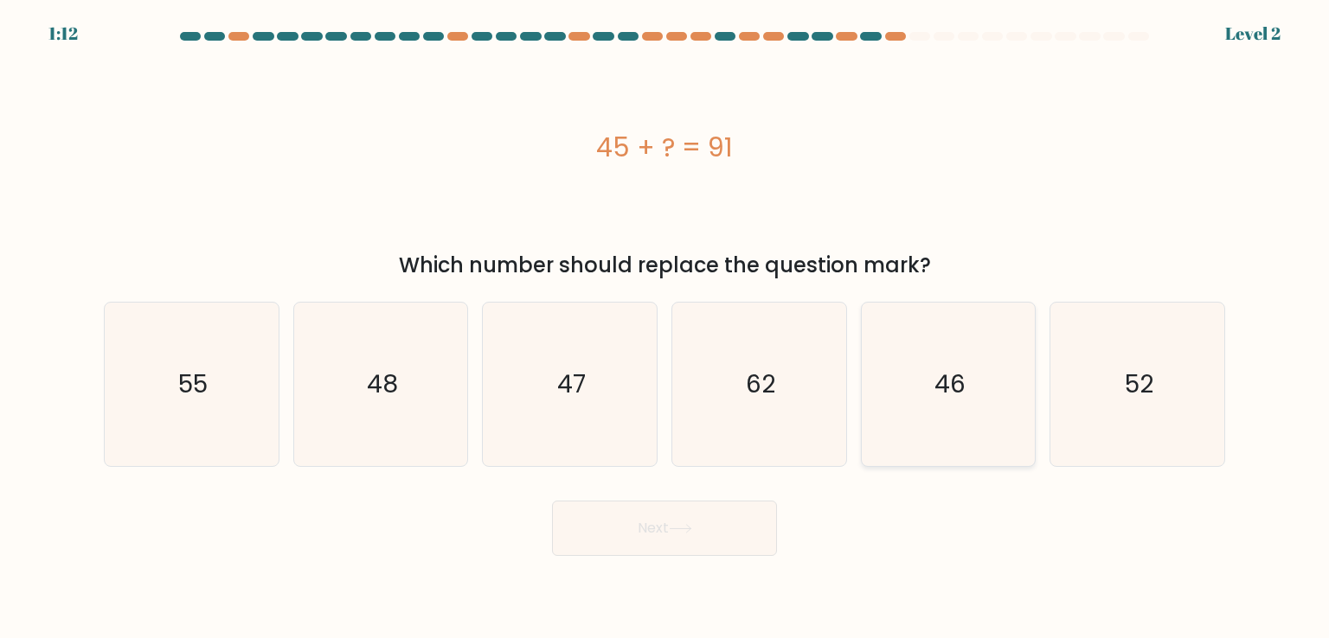
radio input "true"
click at [696, 538] on button "Next" at bounding box center [664, 528] width 225 height 55
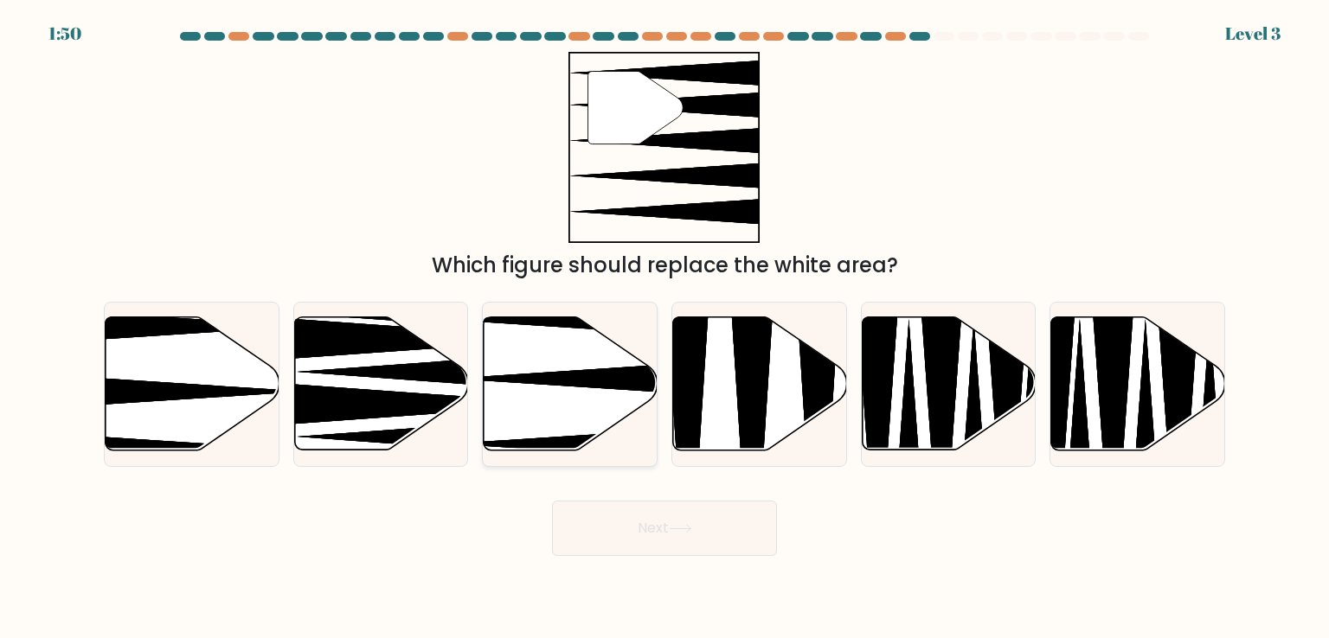
click at [567, 380] on icon at bounding box center [623, 378] width 345 height 45
click at [664, 328] on input "c." at bounding box center [664, 323] width 1 height 9
radio input "true"
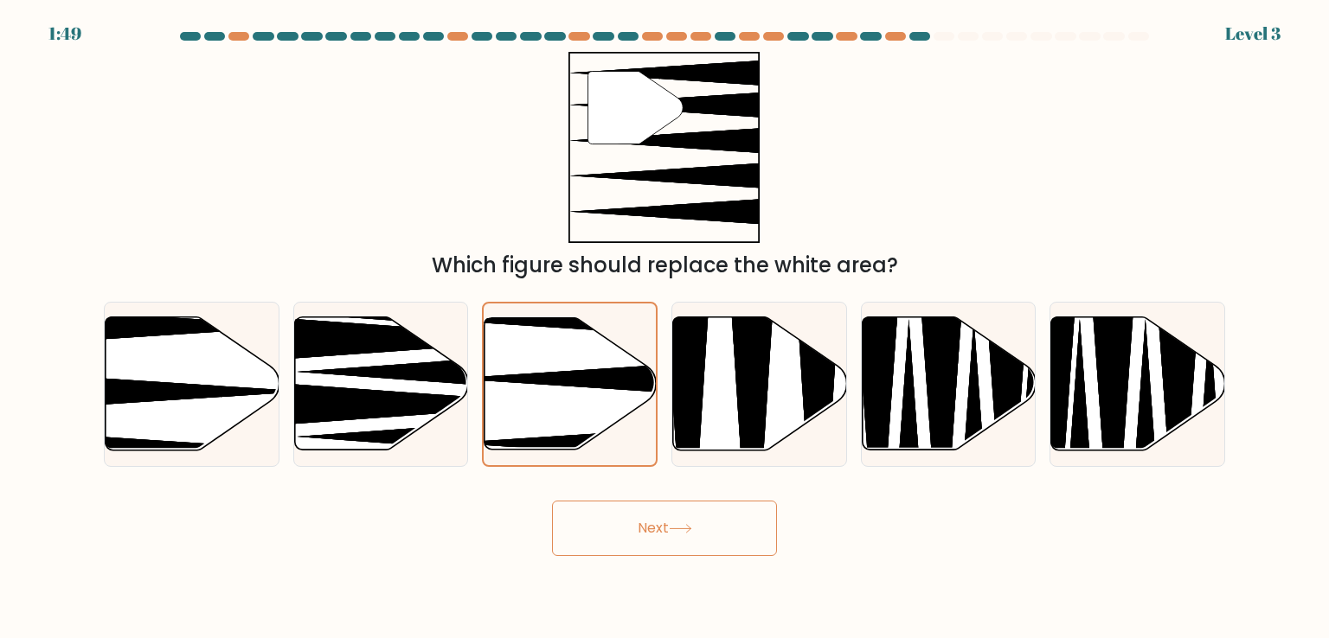
click at [647, 537] on button "Next" at bounding box center [664, 528] width 225 height 55
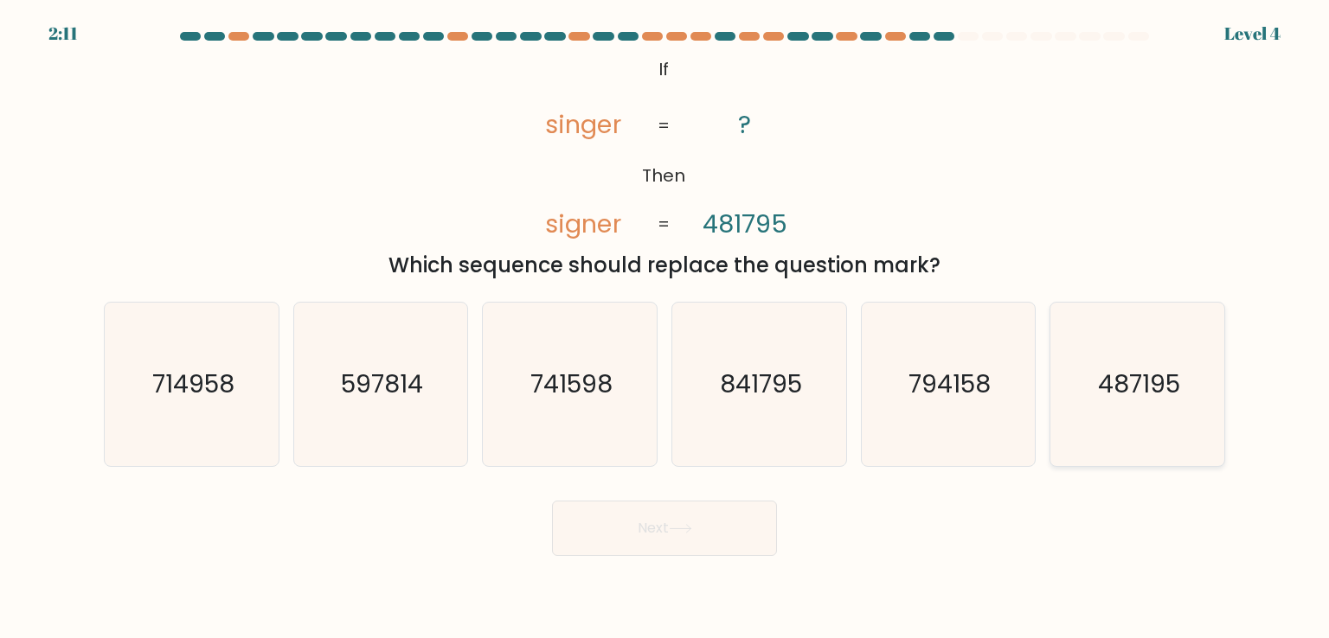
click at [1128, 388] on text "487195" at bounding box center [1139, 384] width 82 height 35
click at [665, 328] on input "f. 487195" at bounding box center [664, 323] width 1 height 9
radio input "true"
click at [605, 539] on button "Next" at bounding box center [664, 528] width 225 height 55
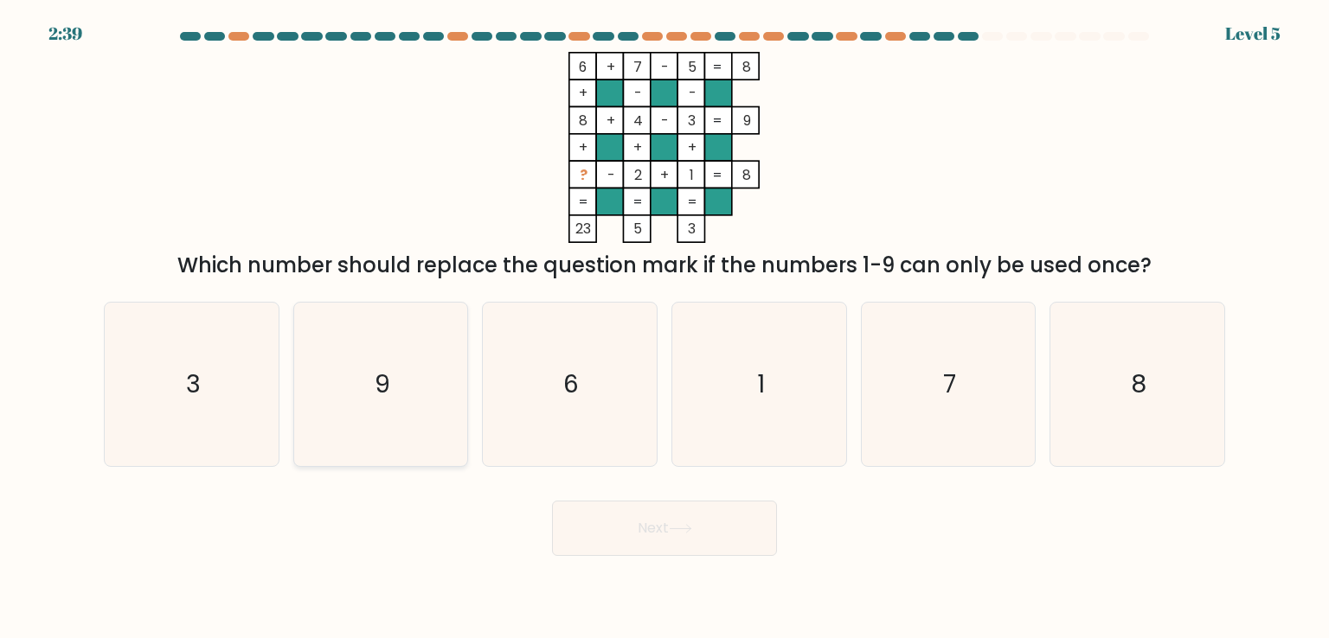
click at [377, 378] on text "9" at bounding box center [383, 384] width 16 height 35
click at [664, 328] on input "b. 9" at bounding box center [664, 323] width 1 height 9
radio input "true"
click at [627, 539] on button "Next" at bounding box center [664, 528] width 225 height 55
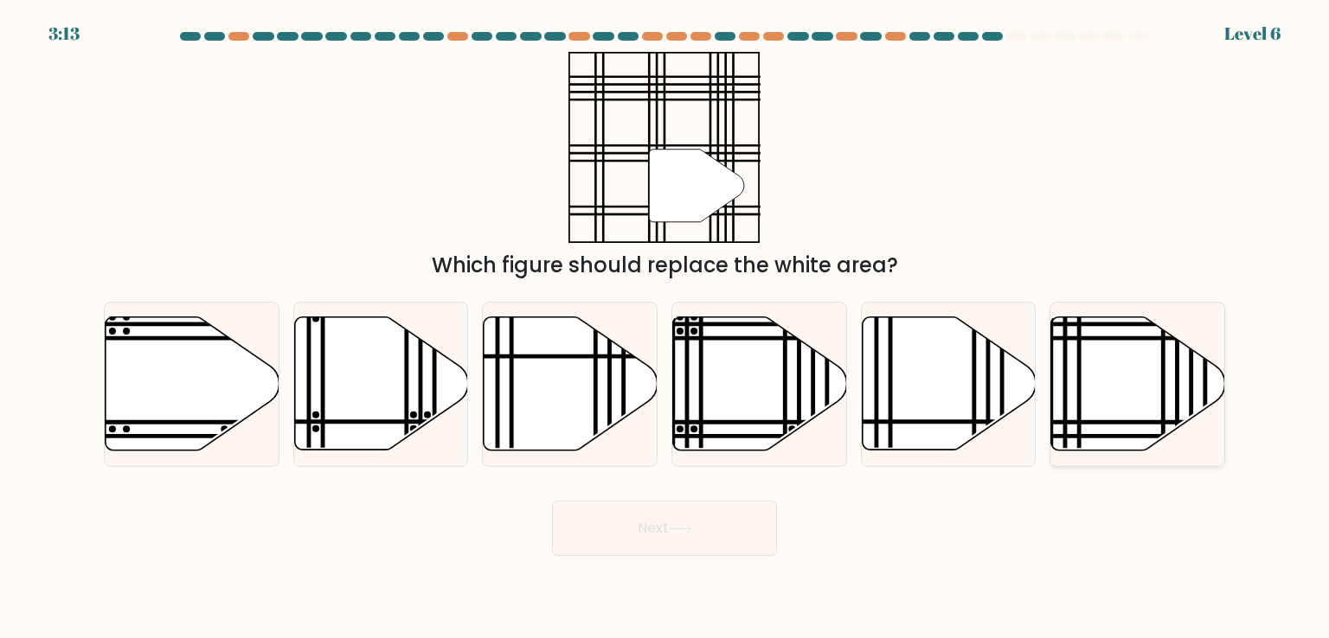
click at [1196, 378] on icon at bounding box center [1138, 383] width 174 height 133
click at [665, 328] on input "f." at bounding box center [664, 323] width 1 height 9
radio input "true"
click at [657, 535] on button "Next" at bounding box center [664, 528] width 225 height 55
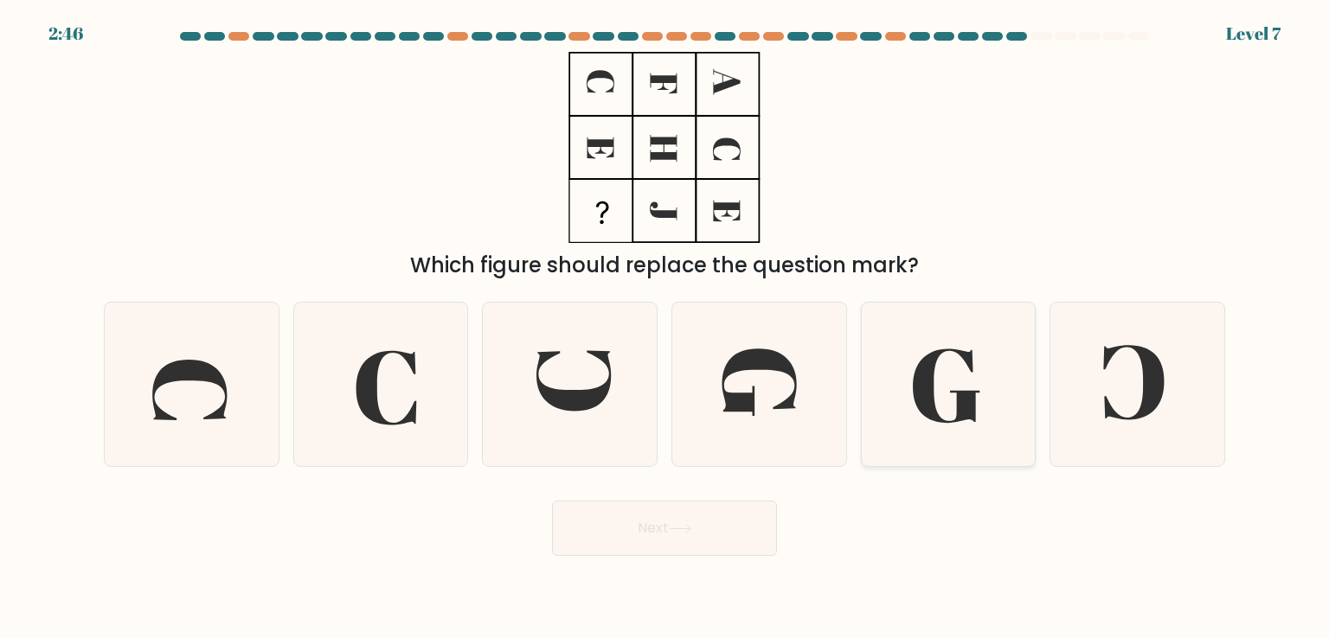
click at [934, 404] on icon at bounding box center [948, 384] width 163 height 163
click at [665, 328] on input "e." at bounding box center [664, 323] width 1 height 9
radio input "true"
click at [612, 520] on button "Next" at bounding box center [664, 528] width 225 height 55
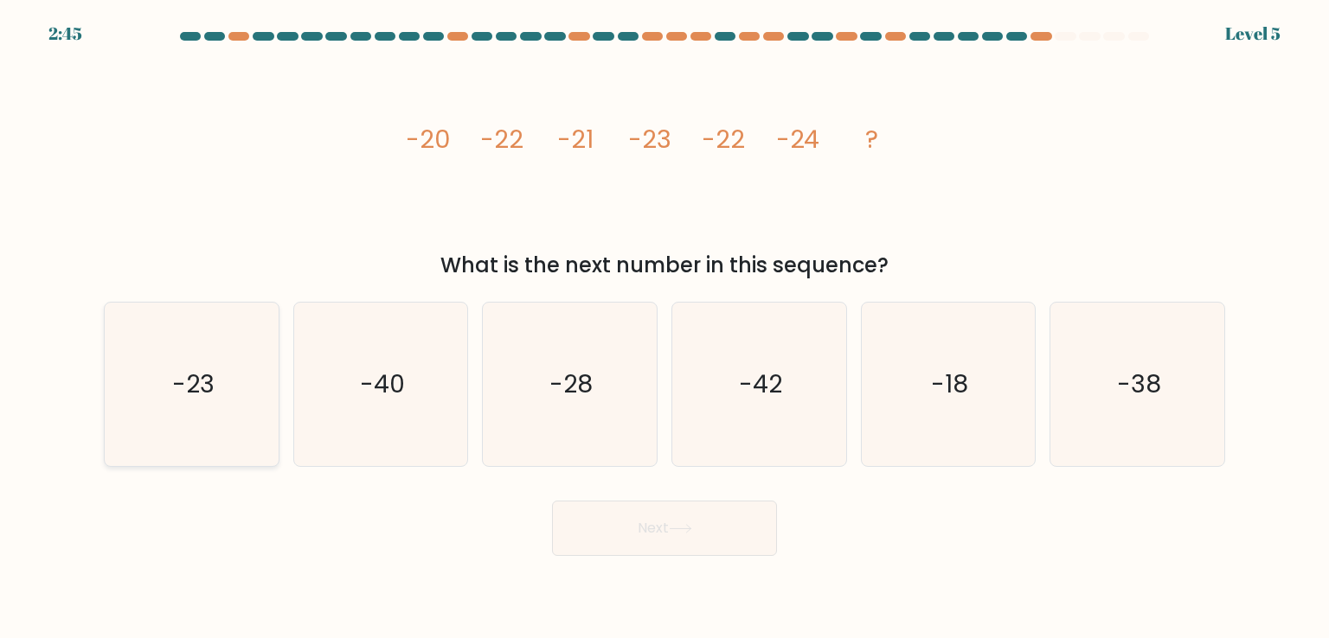
click at [202, 388] on text "-23" at bounding box center [193, 384] width 42 height 35
click at [664, 328] on input "a. -23" at bounding box center [664, 323] width 1 height 9
radio input "true"
click at [651, 530] on button "Next" at bounding box center [664, 528] width 225 height 55
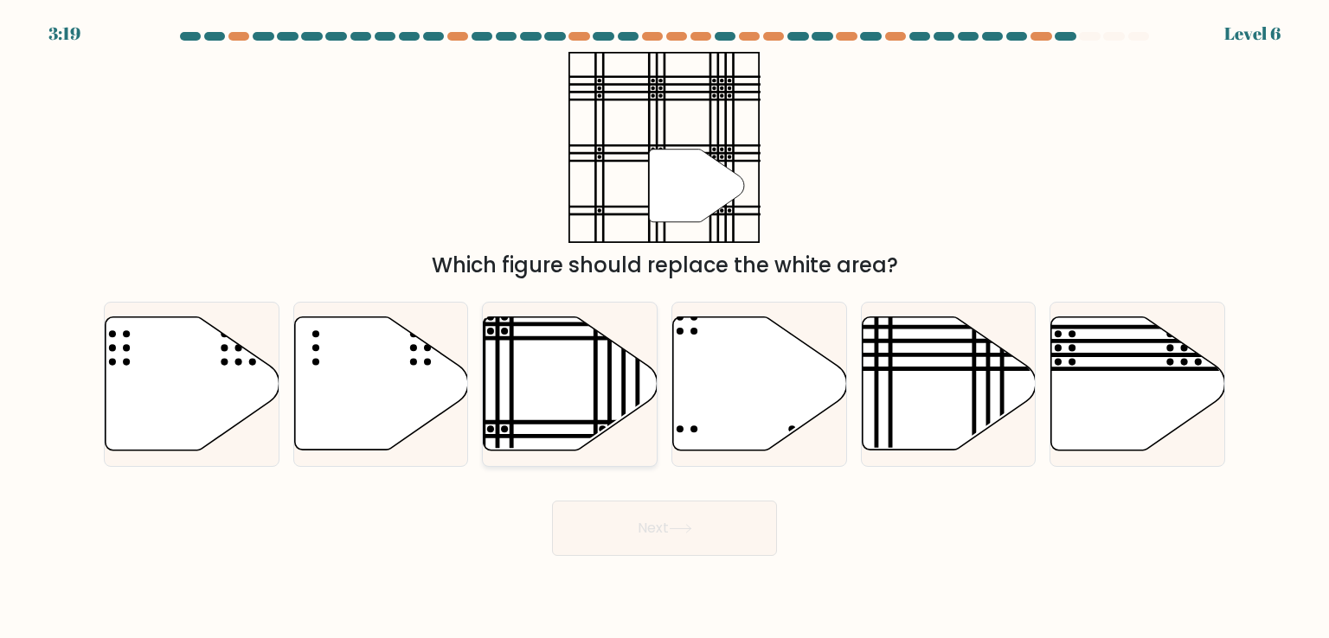
click at [605, 364] on icon at bounding box center [571, 383] width 174 height 133
click at [664, 328] on input "c." at bounding box center [664, 323] width 1 height 9
radio input "true"
click at [675, 532] on icon at bounding box center [680, 529] width 23 height 10
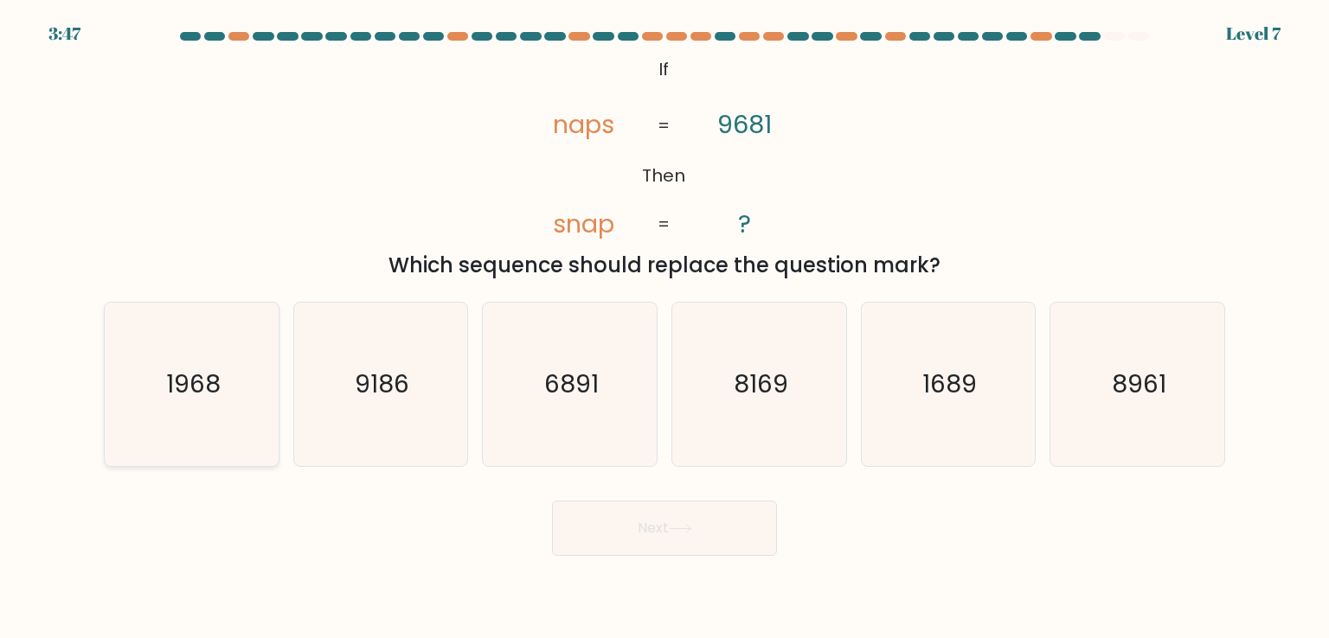
click at [208, 398] on text "1968" at bounding box center [193, 384] width 55 height 35
click at [664, 328] on input "a. 1968" at bounding box center [664, 323] width 1 height 9
radio input "true"
click at [662, 535] on button "Next" at bounding box center [664, 528] width 225 height 55
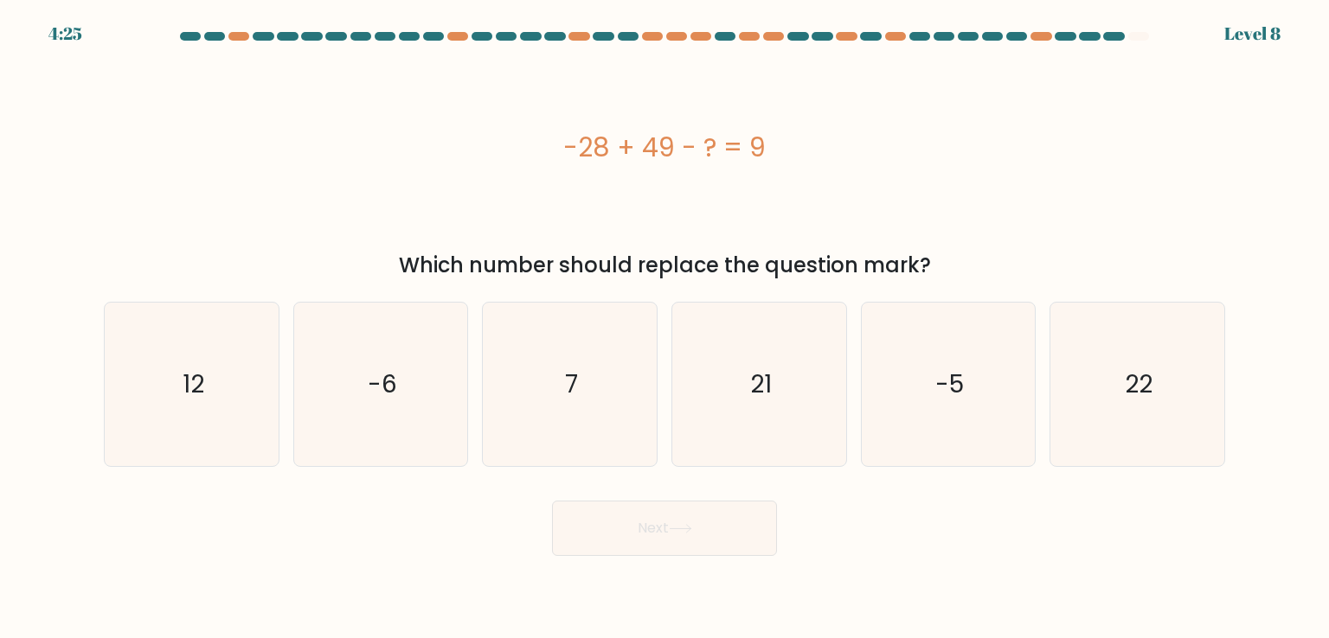
drag, startPoint x: 776, startPoint y: 150, endPoint x: 557, endPoint y: 143, distance: 219.0
click at [557, 143] on div "-28 + 49 - ? = 9" at bounding box center [664, 147] width 1121 height 39
copy div "-28 + 49 - ? = 9"
click at [216, 409] on icon "12" at bounding box center [191, 384] width 163 height 163
click at [664, 328] on input "a. 12" at bounding box center [664, 323] width 1 height 9
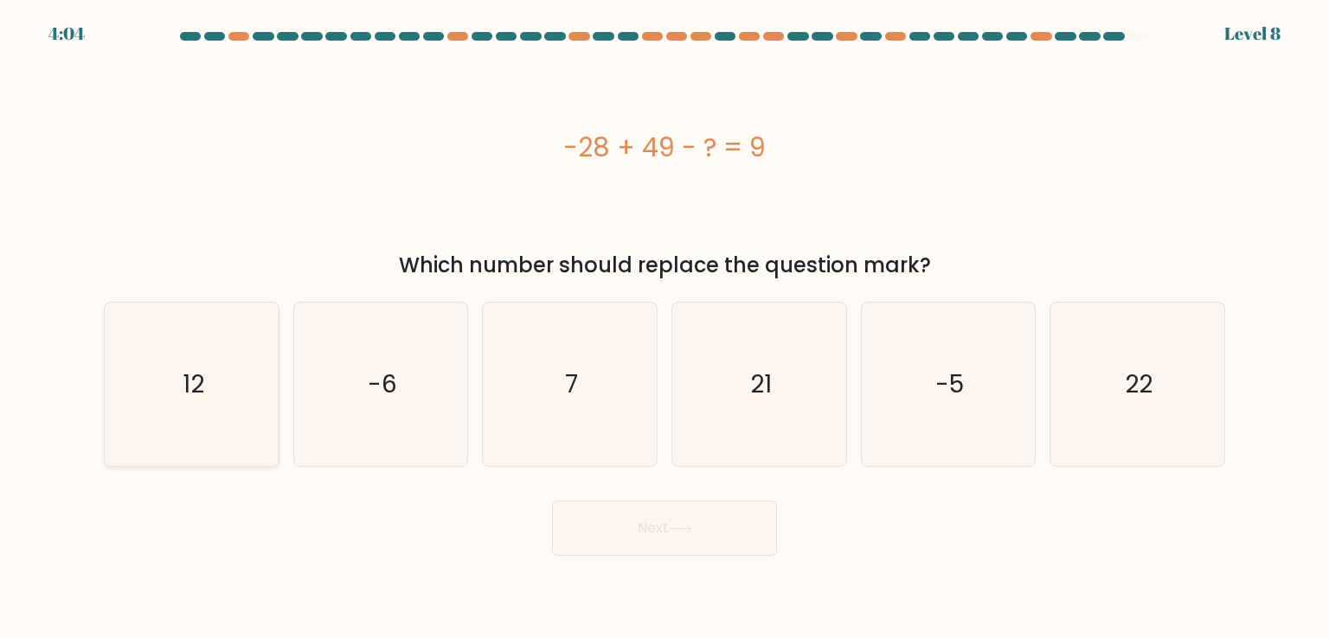
radio input "true"
click at [706, 525] on button "Next" at bounding box center [664, 528] width 225 height 55
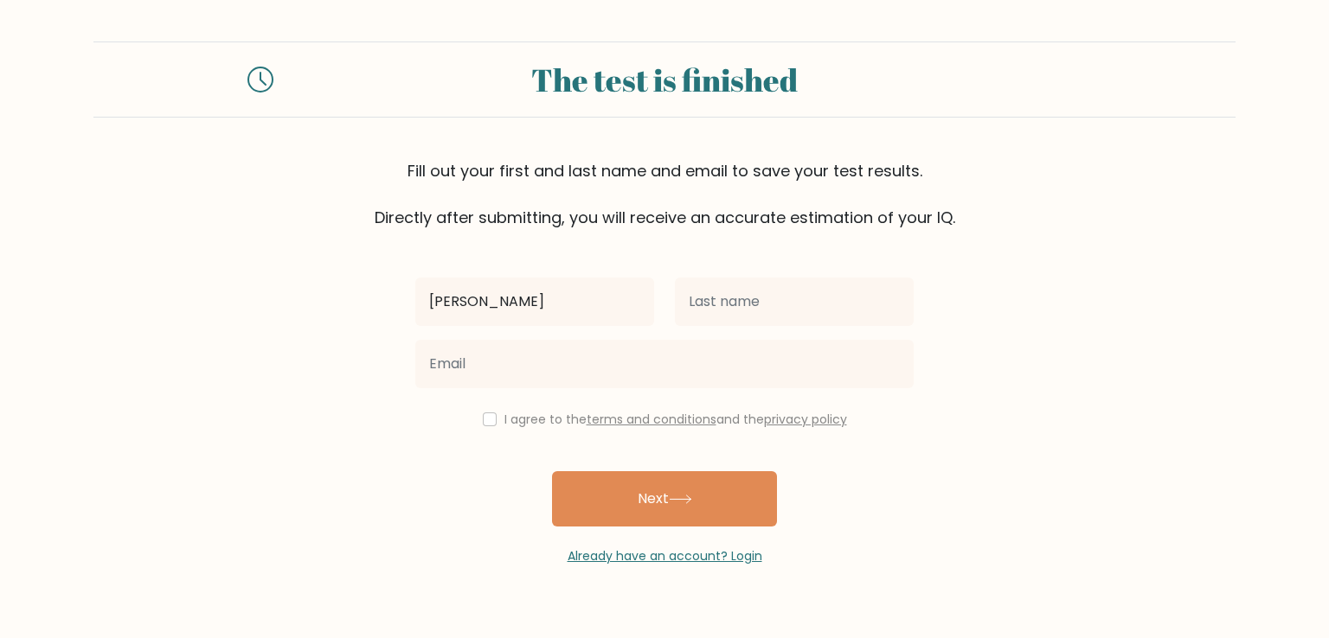
type input "[PERSON_NAME]"
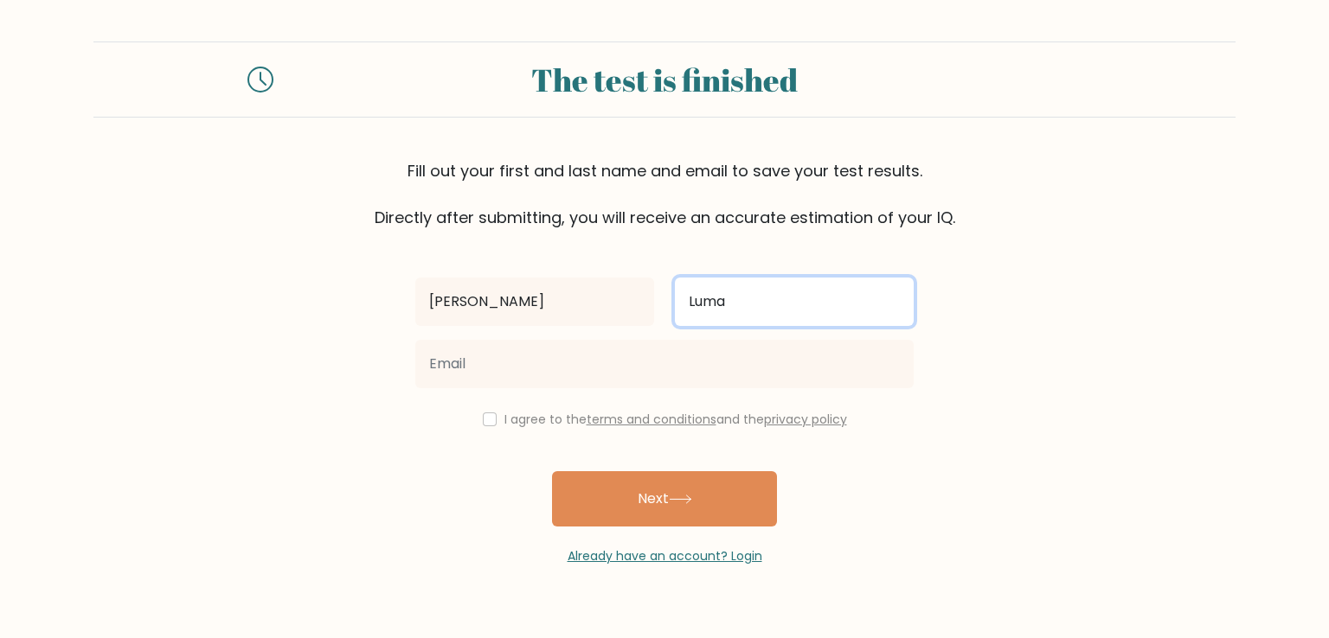
type input "Lumapguid"
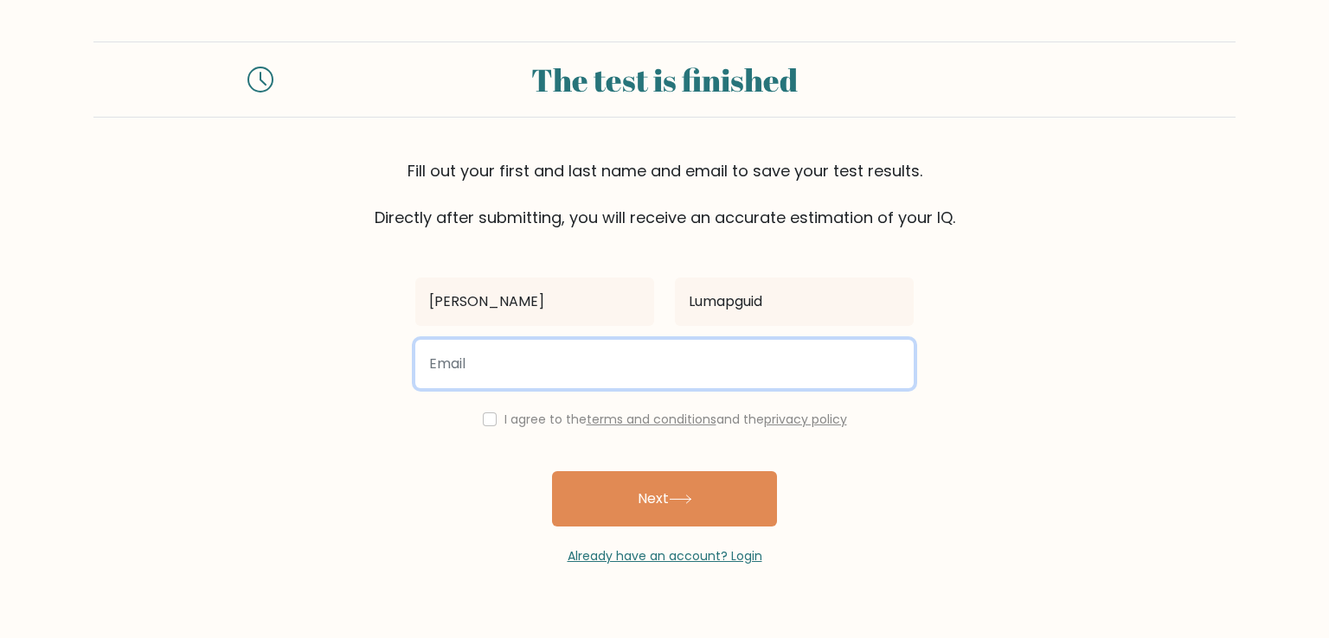
click at [449, 369] on input "email" at bounding box center [664, 364] width 498 height 48
type input "[EMAIL_ADDRESS][DOMAIN_NAME]"
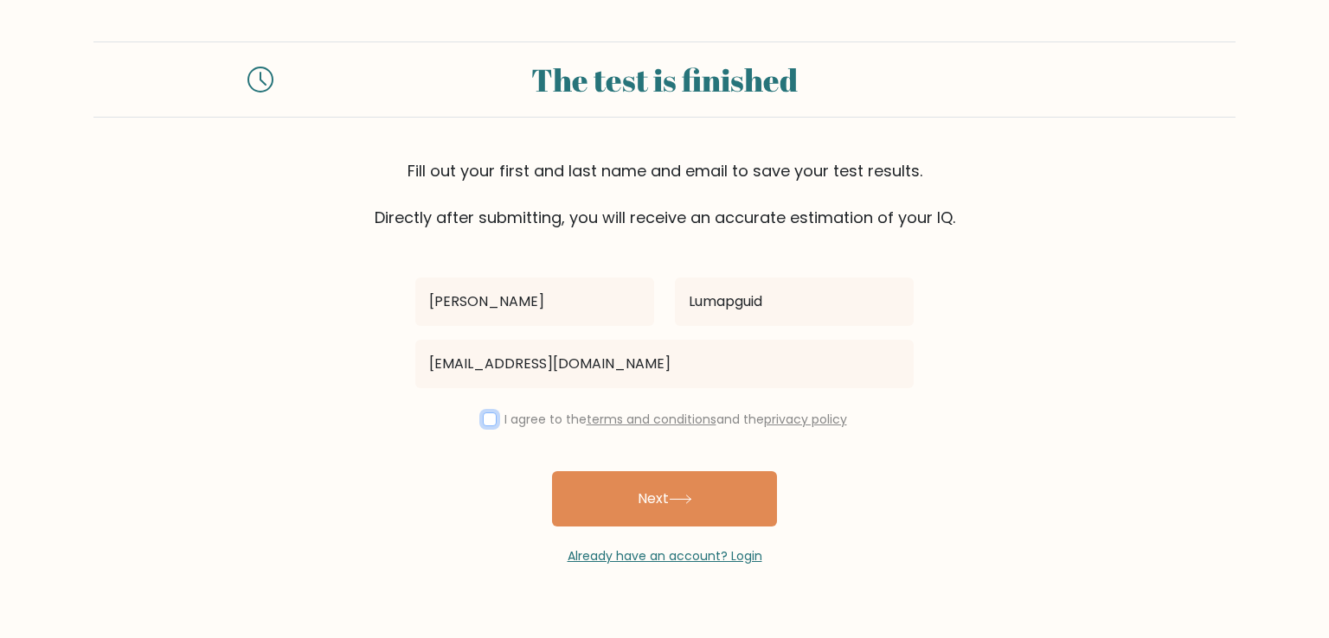
click at [489, 423] on input "checkbox" at bounding box center [490, 420] width 14 height 14
checkbox input "true"
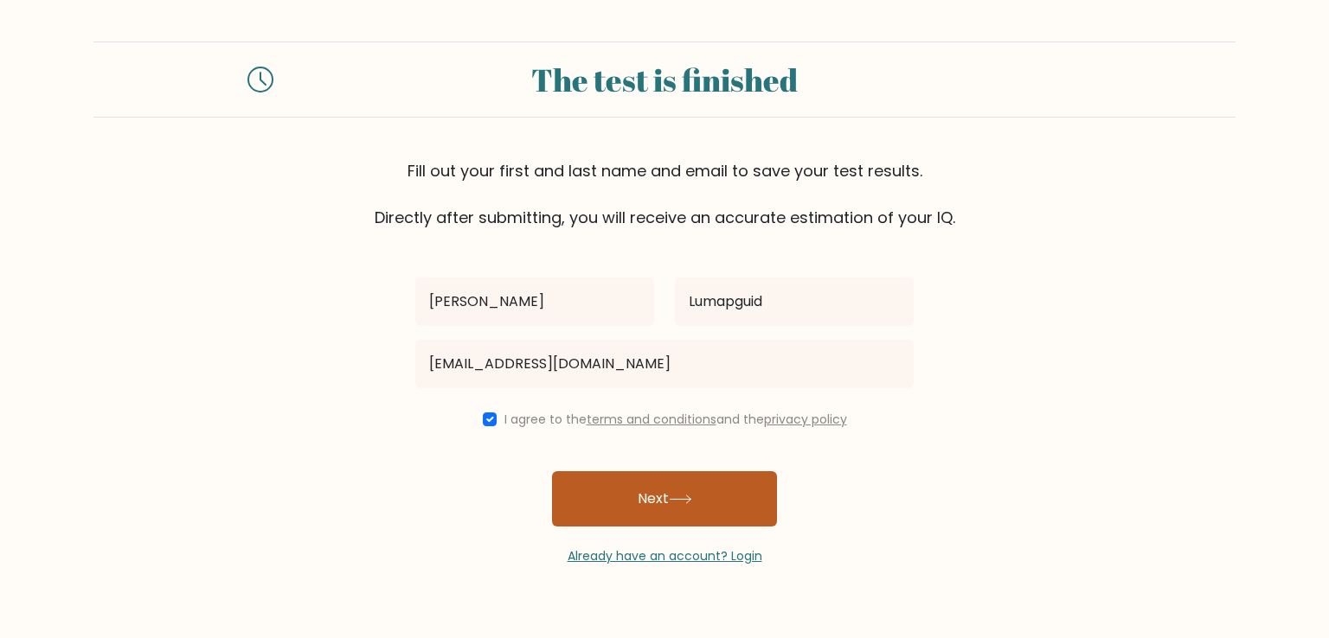
click at [646, 503] on button "Next" at bounding box center [664, 498] width 225 height 55
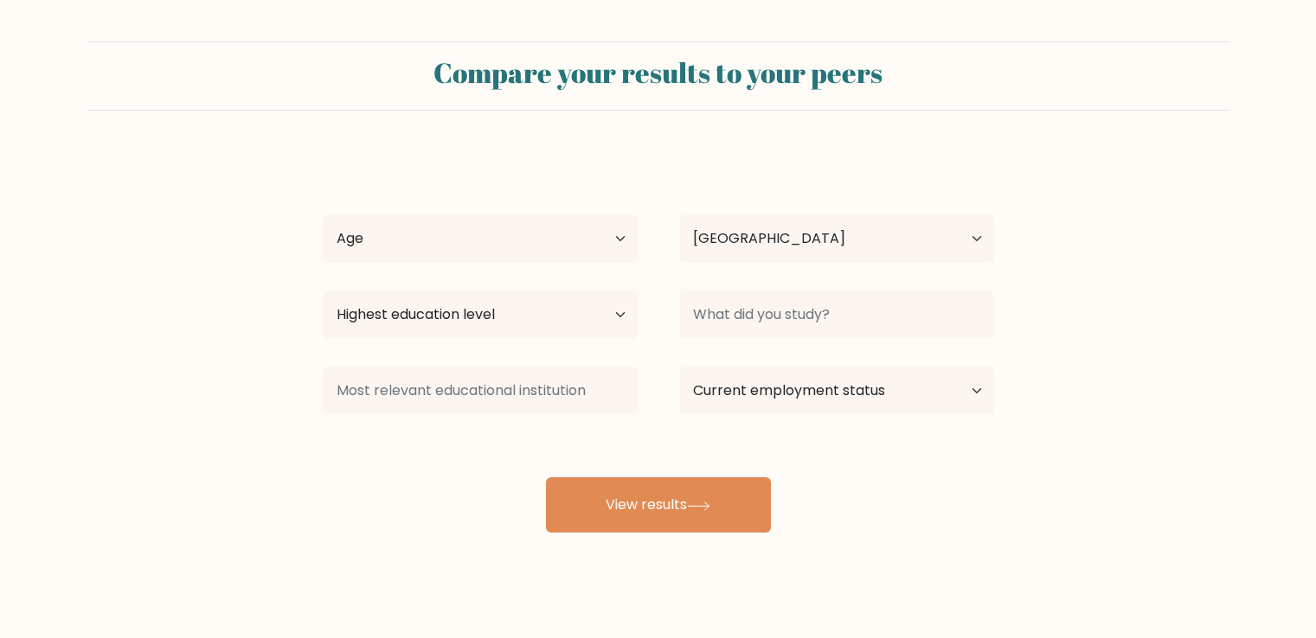
select select "PH"
click at [576, 222] on select "Age Under 18 years old 18-24 years old 25-34 years old 35-44 years old 45-54 ye…" at bounding box center [480, 239] width 315 height 48
select select "25_34"
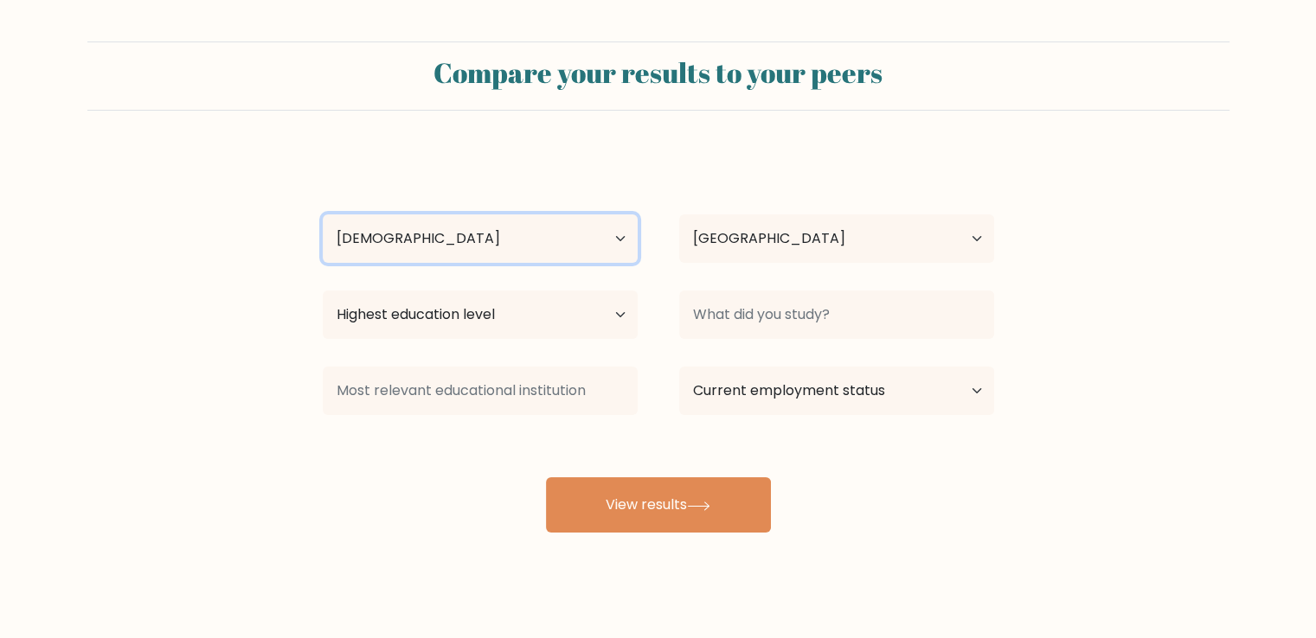
click at [323, 215] on select "Age Under 18 years old 18-24 years old 25-34 years old 35-44 years old 45-54 ye…" at bounding box center [480, 239] width 315 height 48
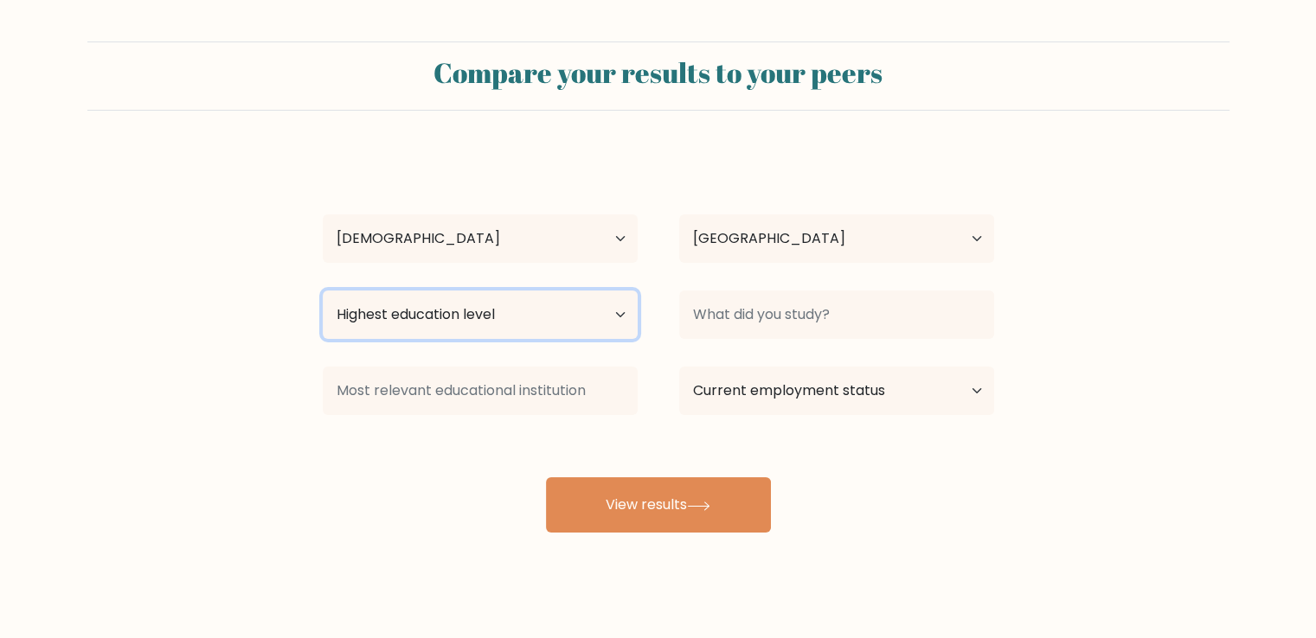
click at [459, 299] on select "Highest education level No schooling Primary Lower Secondary Upper Secondary Oc…" at bounding box center [480, 315] width 315 height 48
select select "bachelors_degree"
click at [323, 291] on select "Highest education level No schooling Primary Lower Secondary Upper Secondary Oc…" at bounding box center [480, 315] width 315 height 48
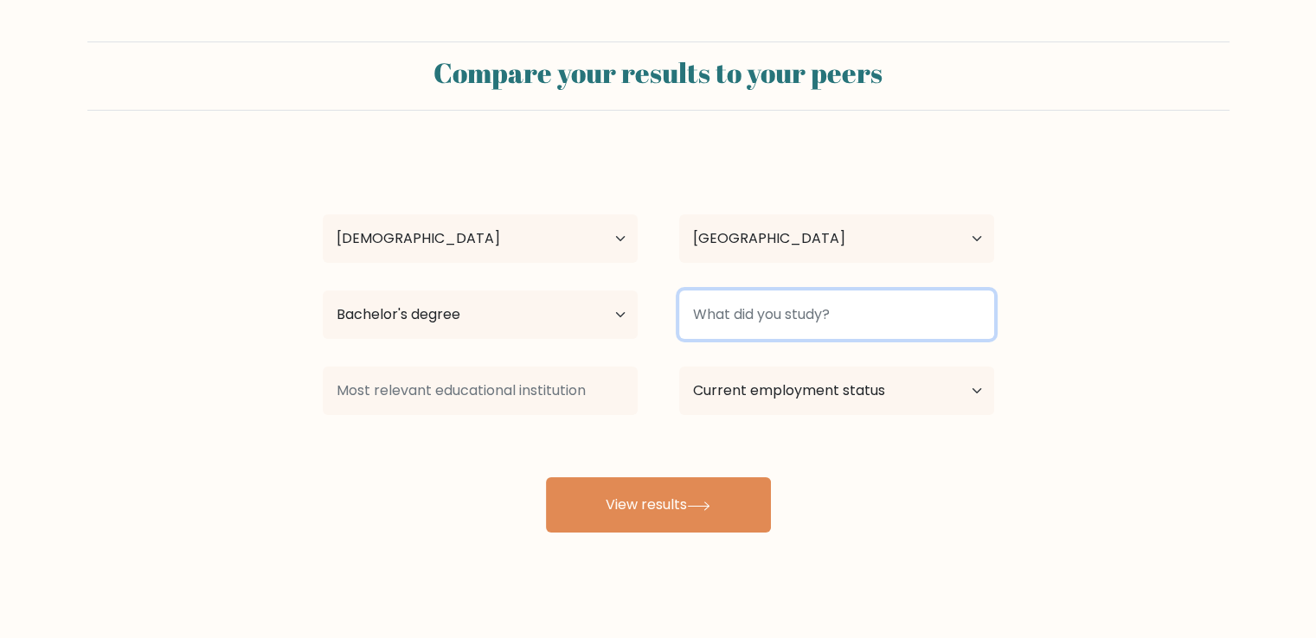
click at [724, 304] on input at bounding box center [836, 315] width 315 height 48
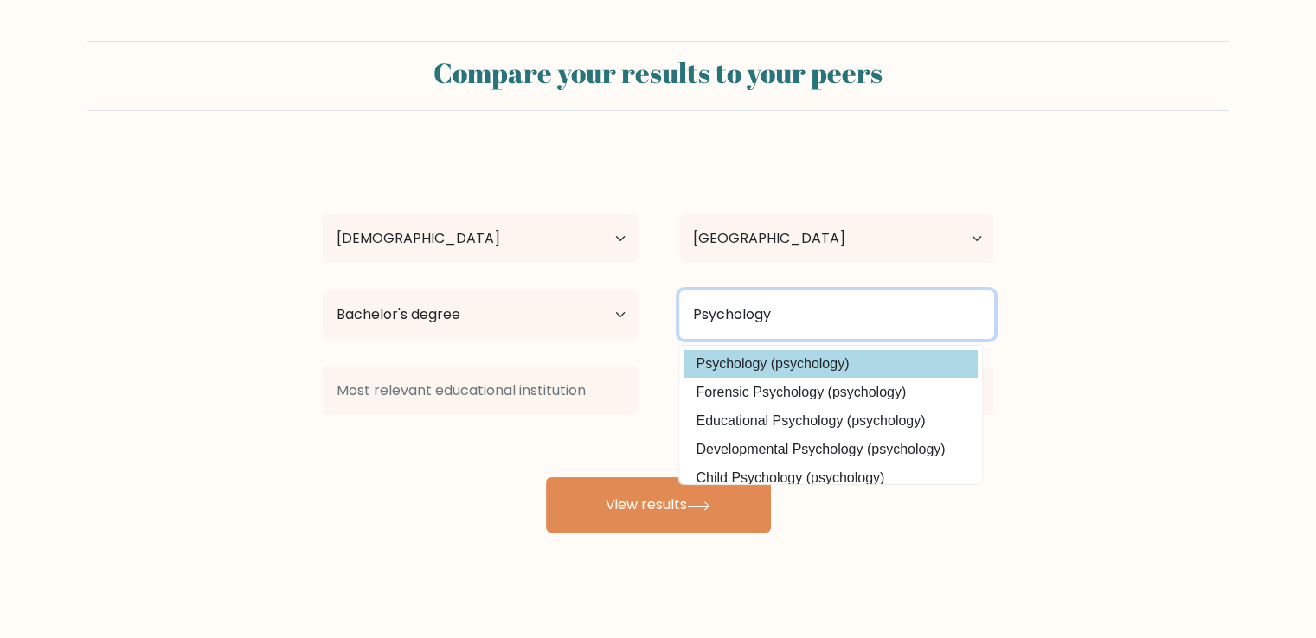
type input "Psychology"
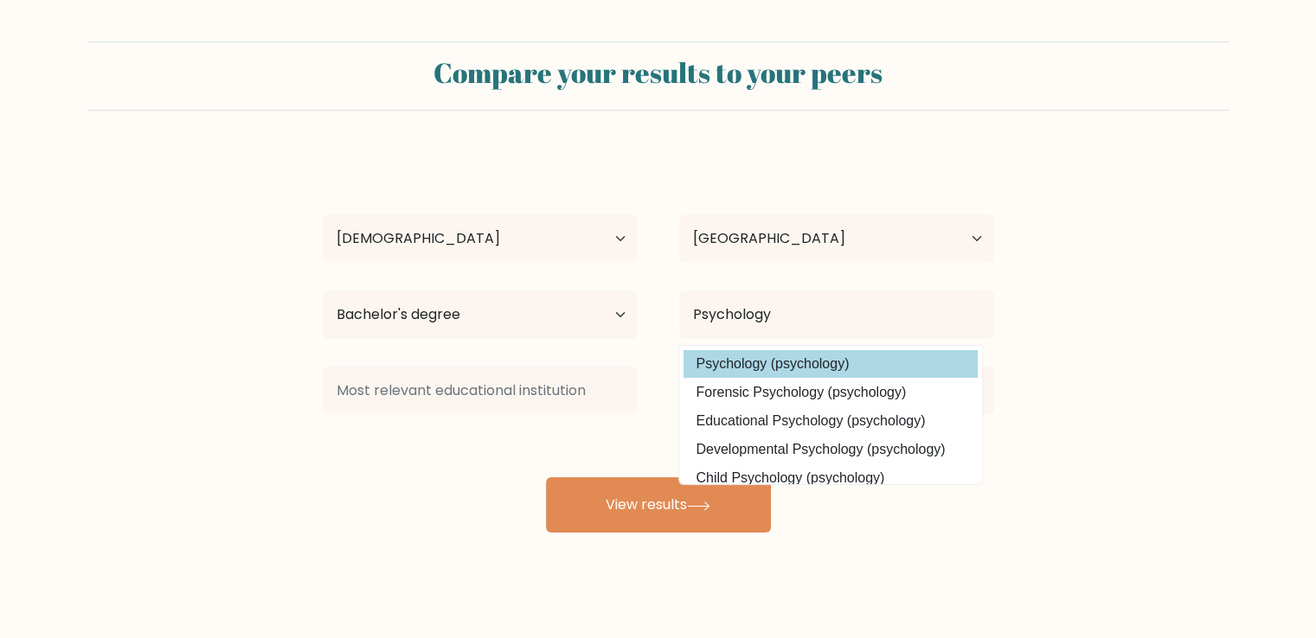
click at [789, 364] on option "Psychology (psychology)" at bounding box center [830, 364] width 294 height 28
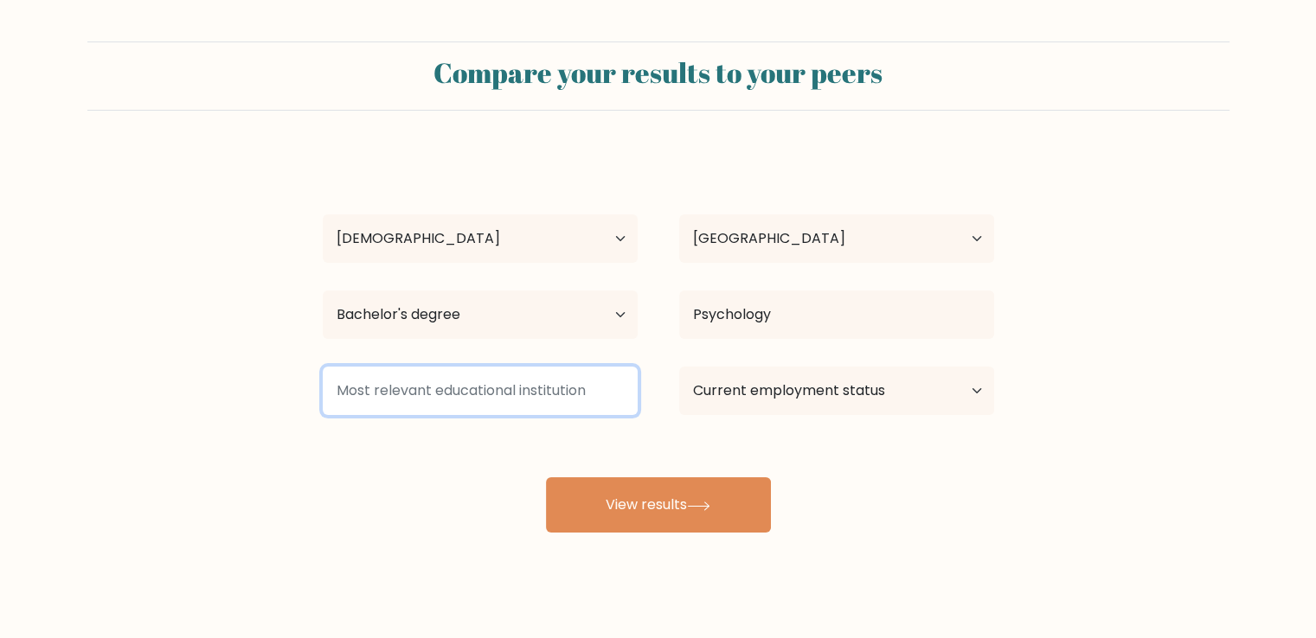
click at [455, 397] on input at bounding box center [480, 391] width 315 height 48
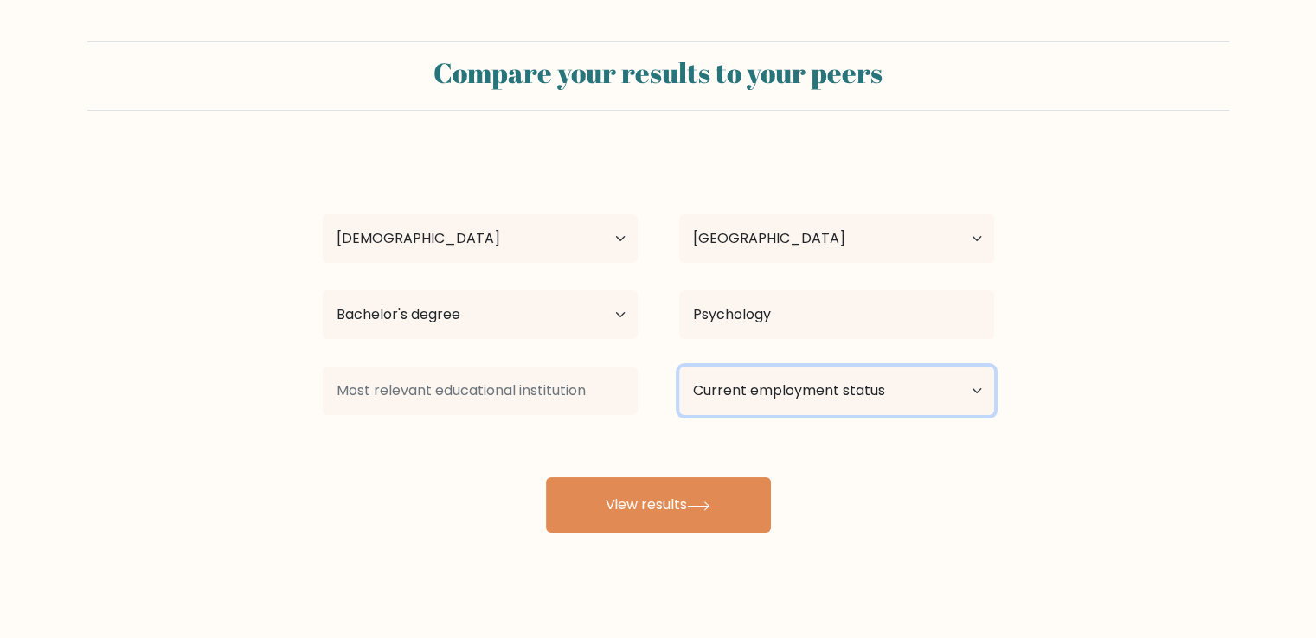
click at [915, 399] on select "Current employment status Employed Student Retired Other / prefer not to answer" at bounding box center [836, 391] width 315 height 48
select select "other"
click at [679, 367] on select "Current employment status Employed Student Retired Other / prefer not to answer" at bounding box center [836, 391] width 315 height 48
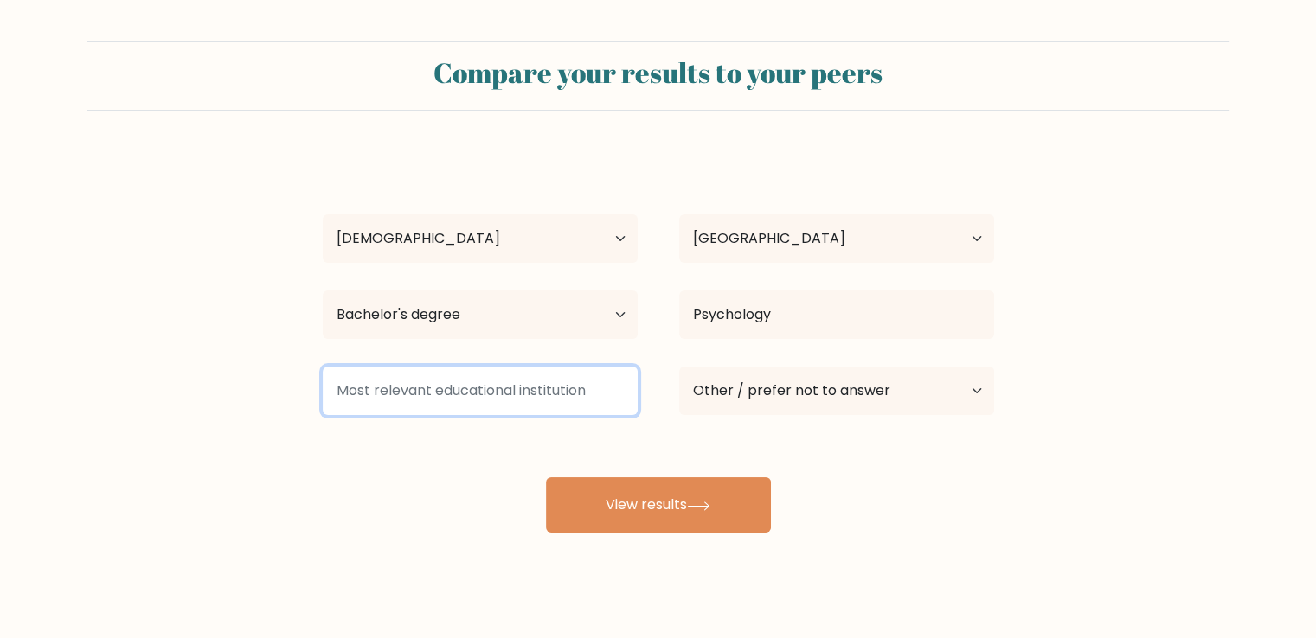
drag, startPoint x: 347, startPoint y: 408, endPoint x: 377, endPoint y: 393, distance: 34.0
click at [344, 406] on input at bounding box center [480, 391] width 315 height 48
click at [564, 391] on input at bounding box center [480, 391] width 315 height 48
drag, startPoint x: 420, startPoint y: 393, endPoint x: 446, endPoint y: 399, distance: 27.5
click at [446, 399] on input at bounding box center [480, 391] width 315 height 48
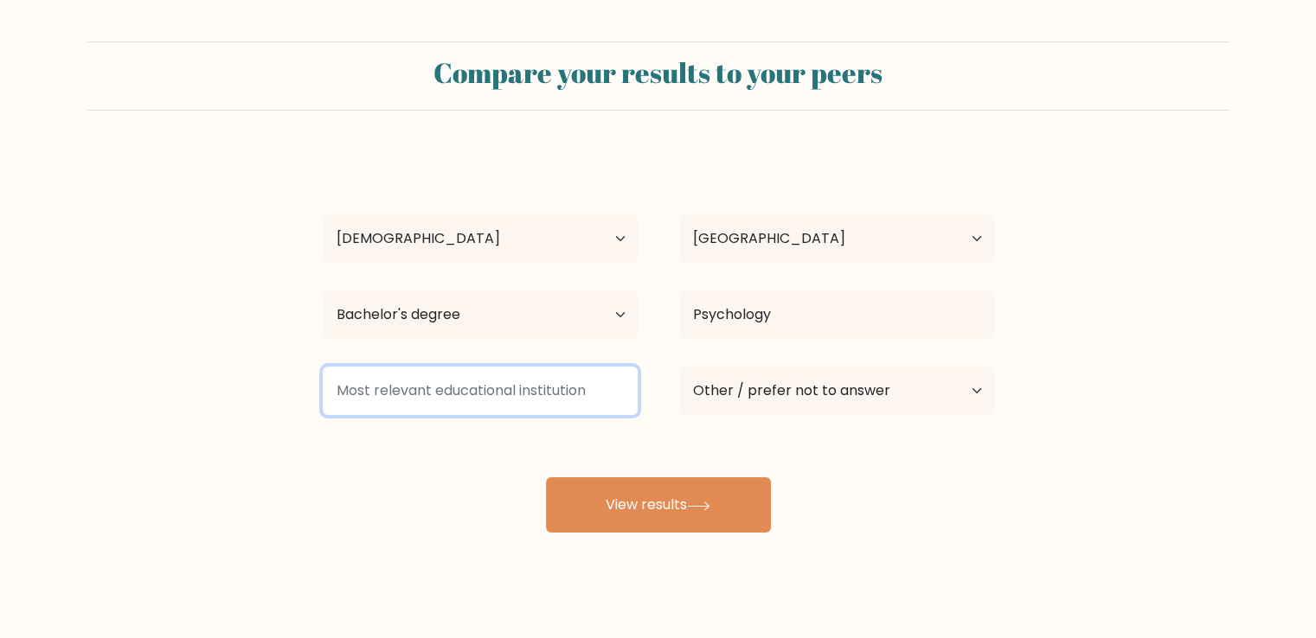
click at [369, 382] on input at bounding box center [480, 391] width 315 height 48
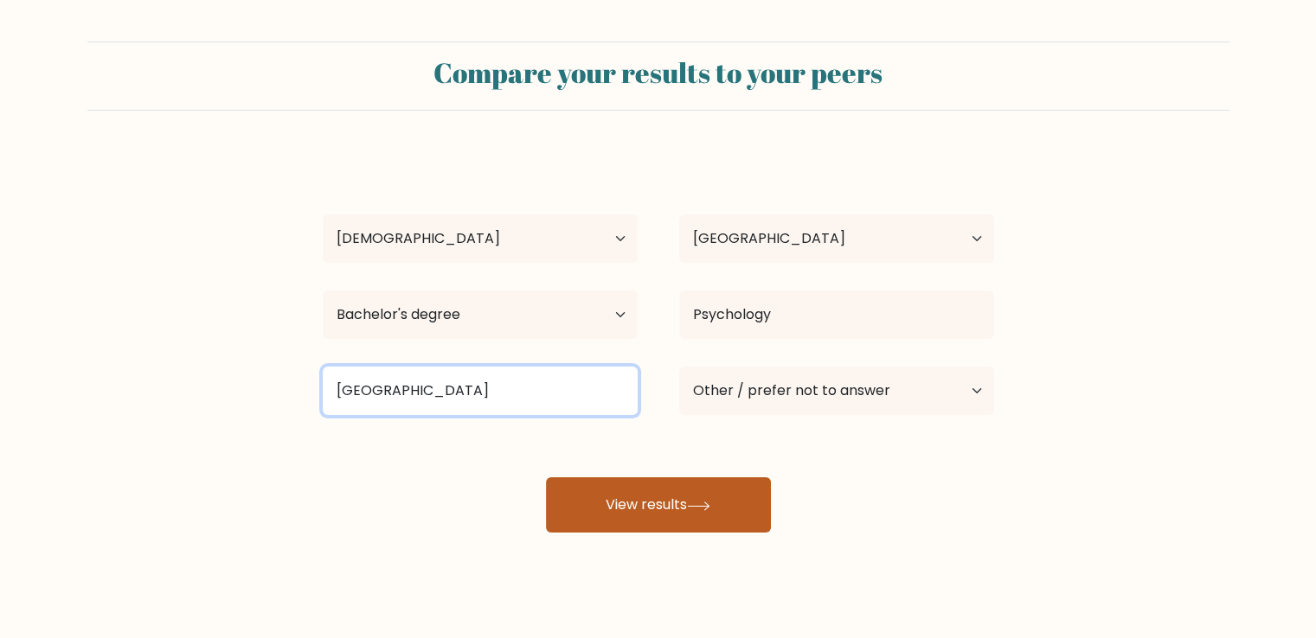
type input "University of Cebu"
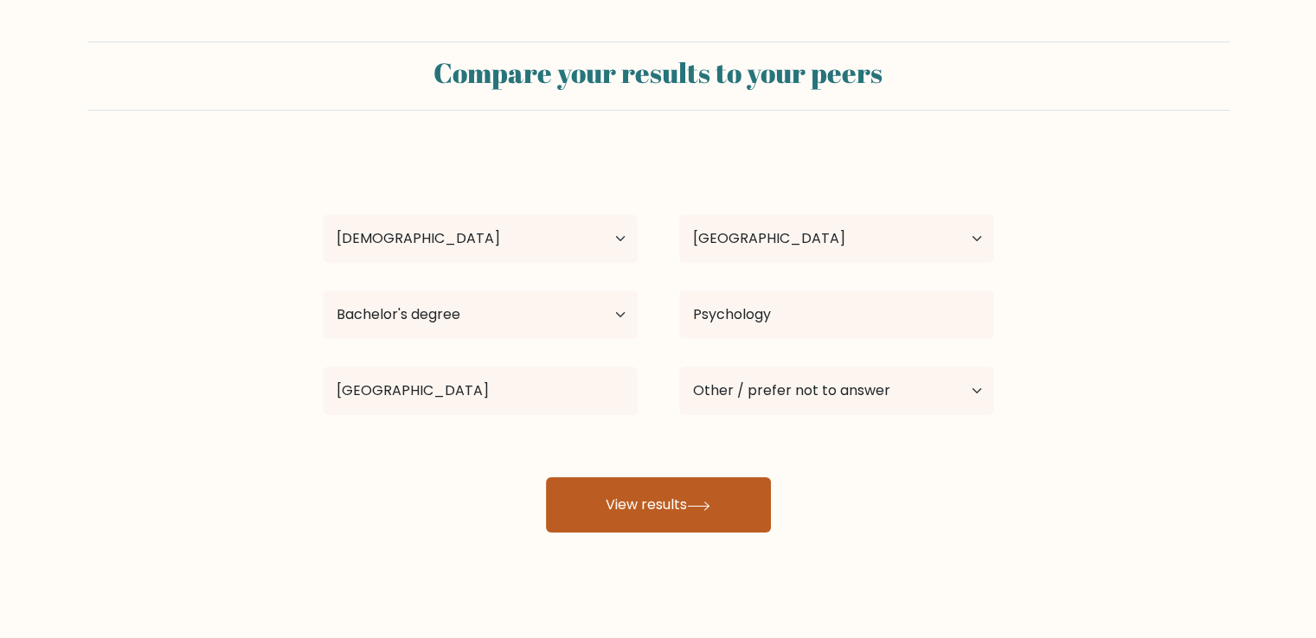
click at [623, 506] on button "View results" at bounding box center [658, 505] width 225 height 55
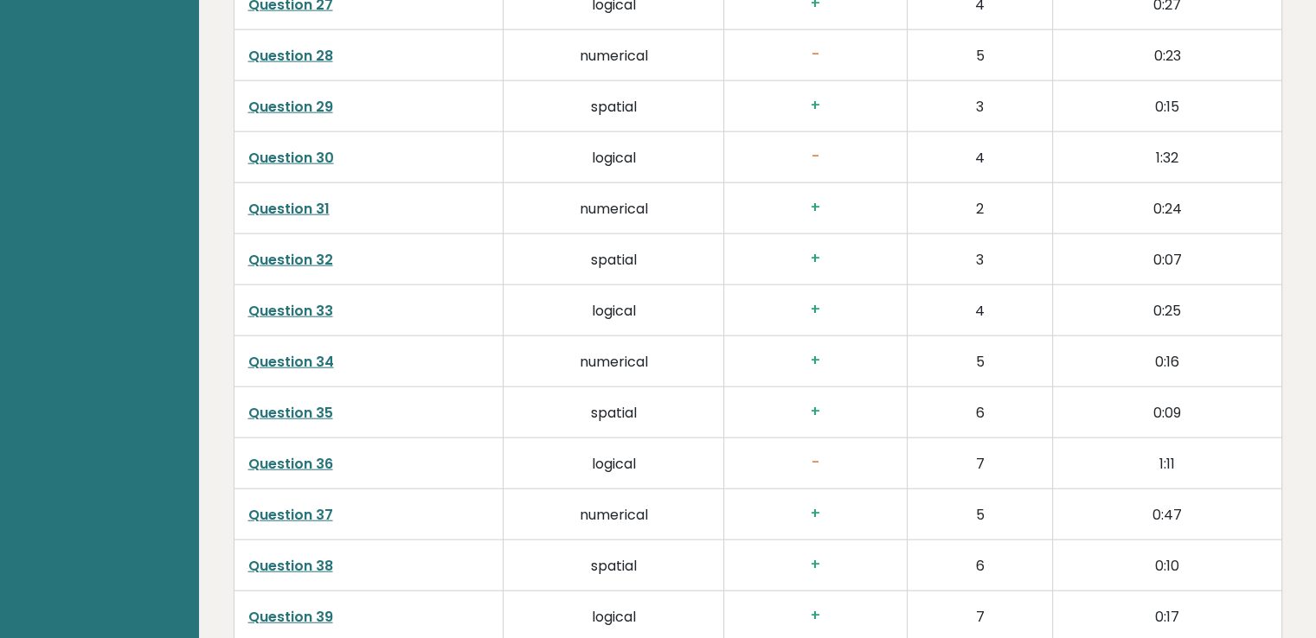
scroll to position [4443, 0]
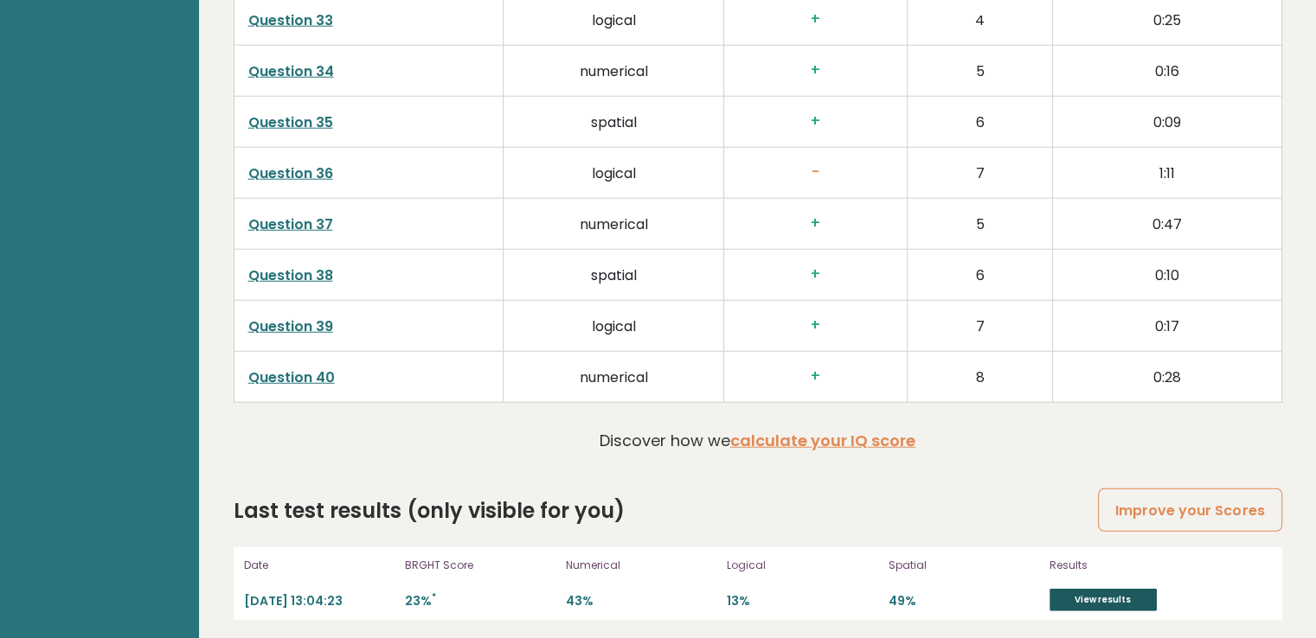
click at [1087, 589] on link "View results" at bounding box center [1102, 600] width 107 height 22
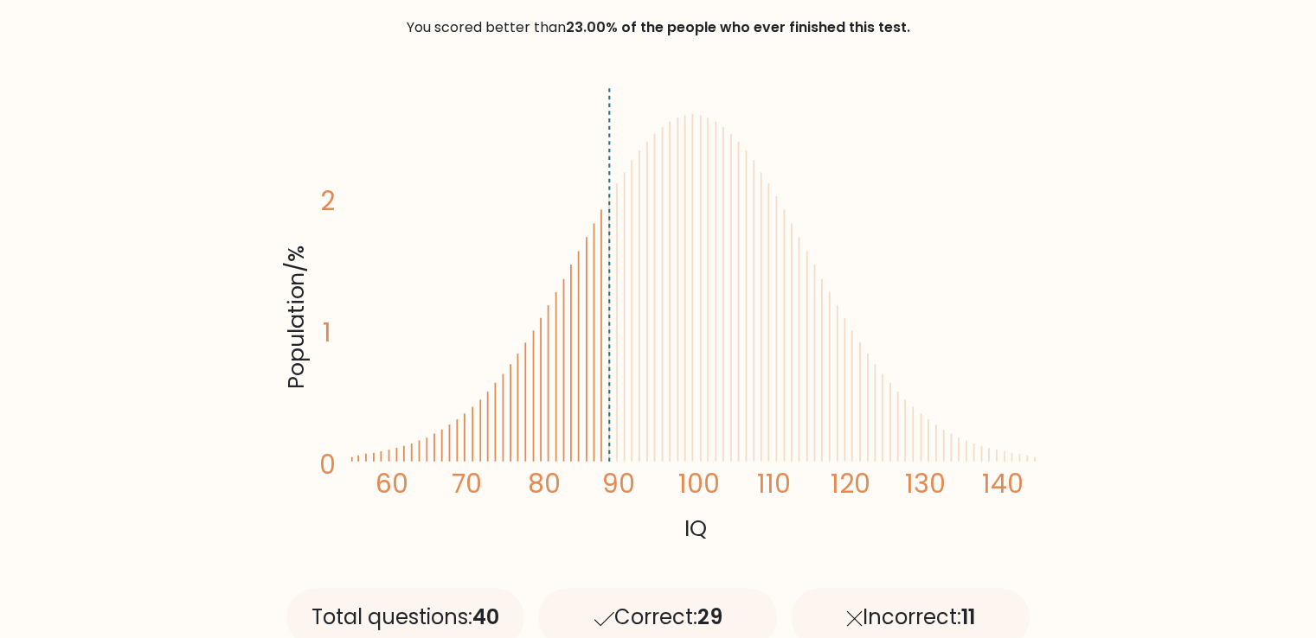
scroll to position [606, 0]
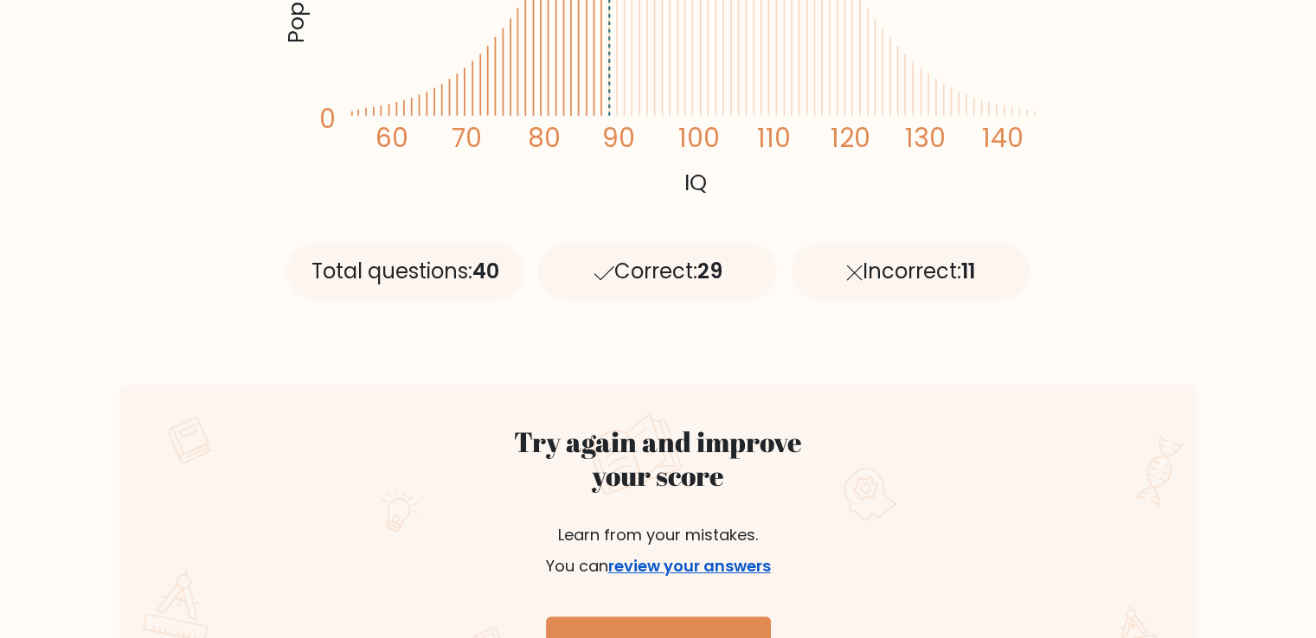
click at [707, 576] on link "review your answers" at bounding box center [689, 566] width 163 height 22
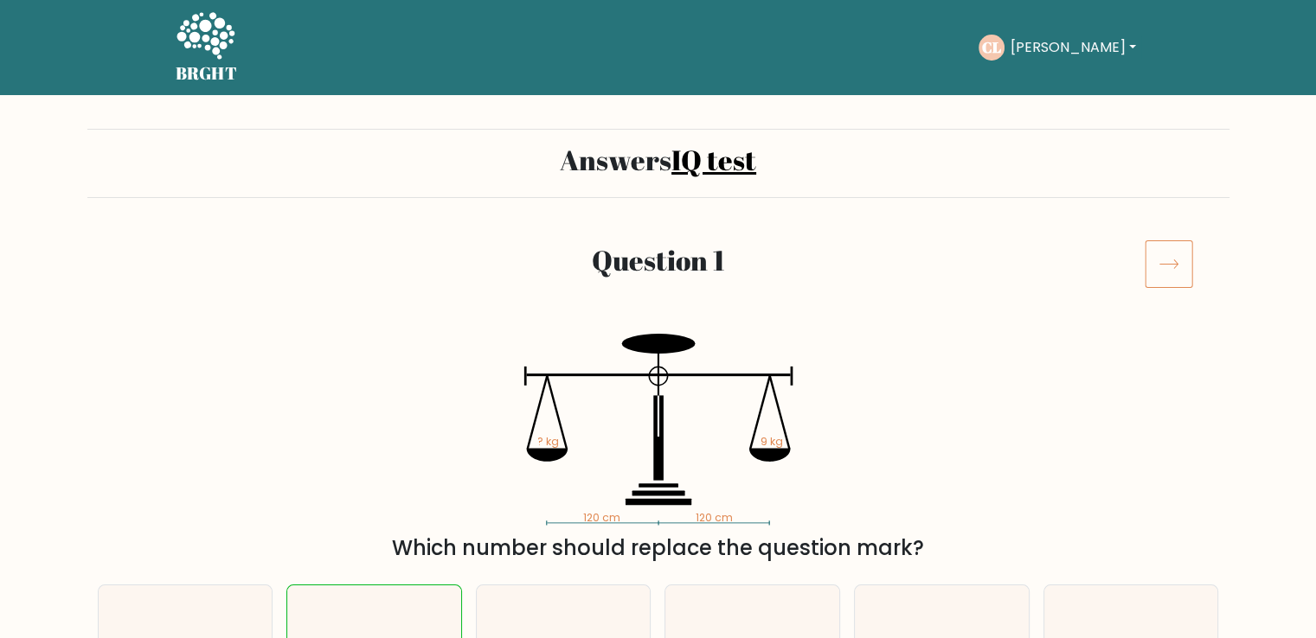
click at [1177, 264] on icon at bounding box center [1169, 264] width 48 height 48
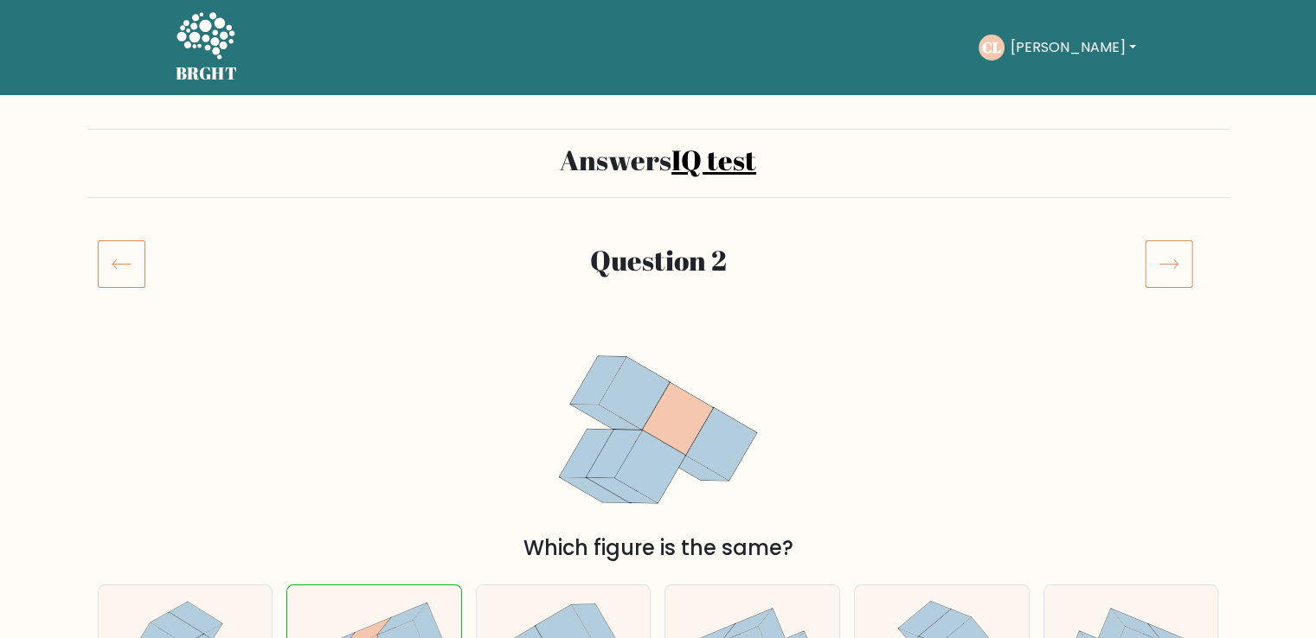
click at [1165, 259] on icon at bounding box center [1169, 264] width 48 height 48
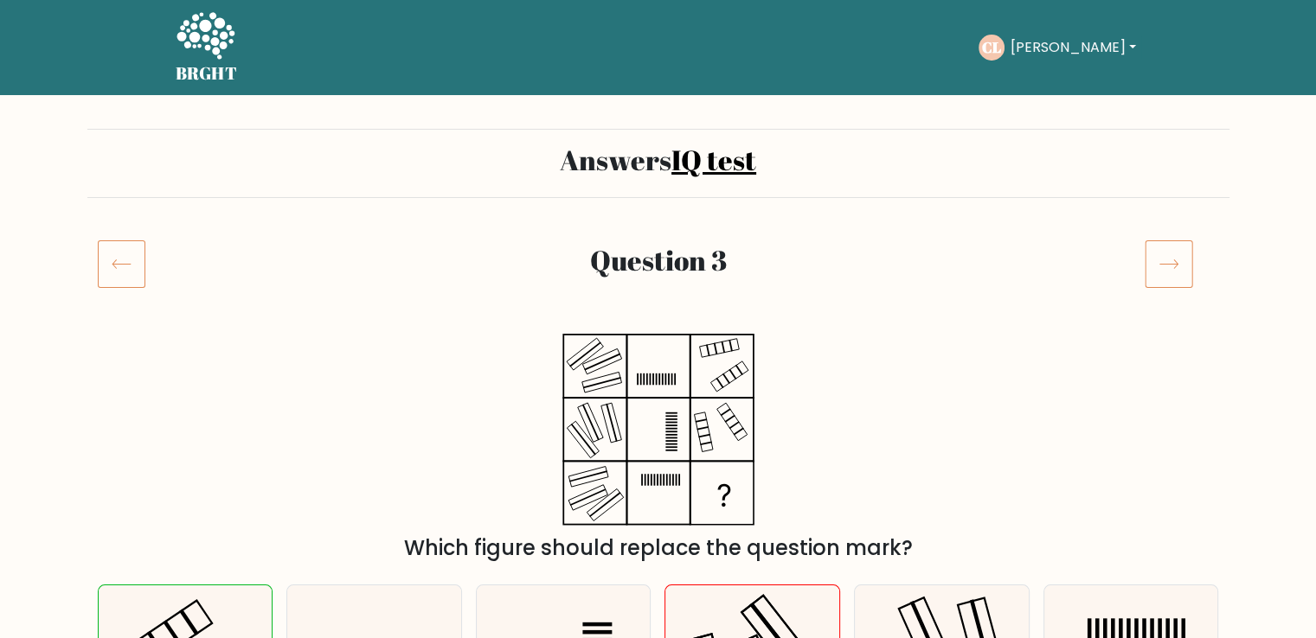
click at [1186, 266] on icon at bounding box center [1169, 264] width 48 height 48
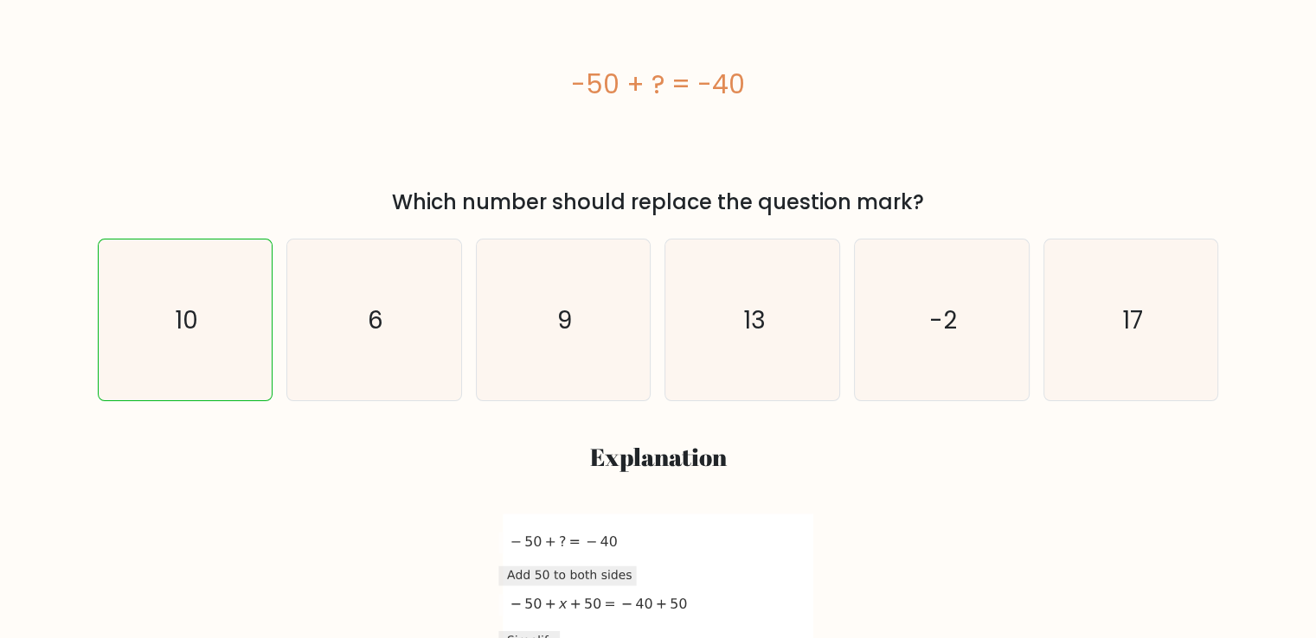
scroll to position [87, 0]
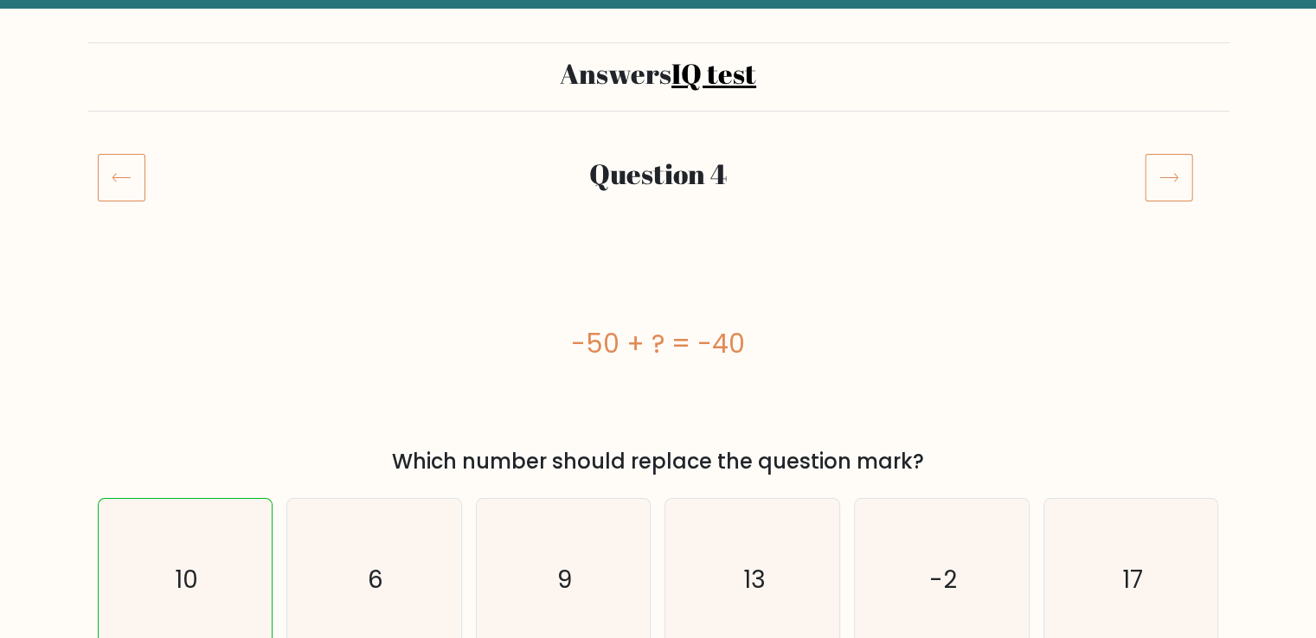
click at [1172, 177] on icon at bounding box center [1169, 177] width 48 height 48
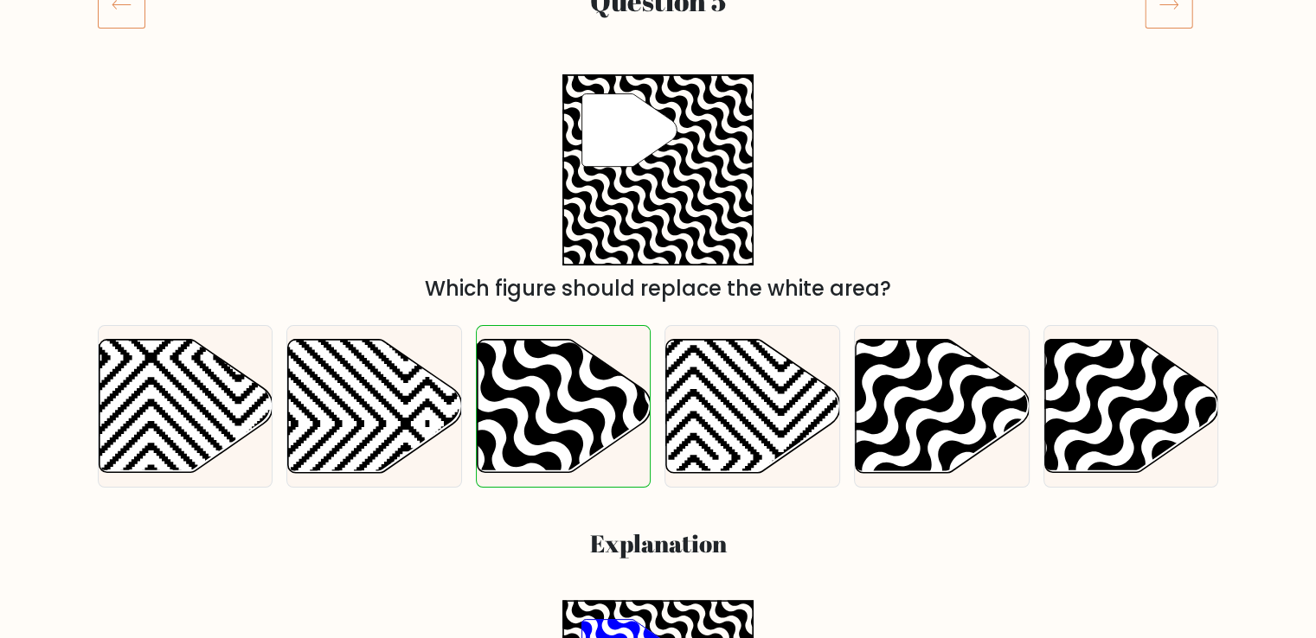
scroll to position [87, 0]
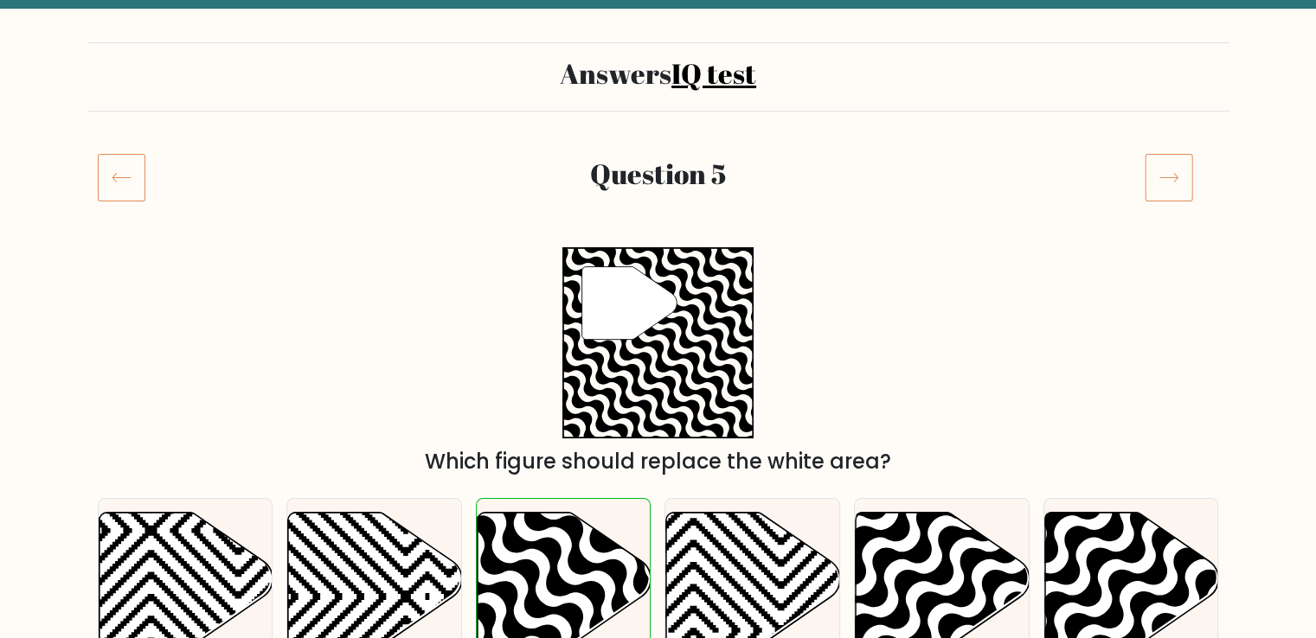
click at [1180, 168] on icon at bounding box center [1169, 177] width 48 height 48
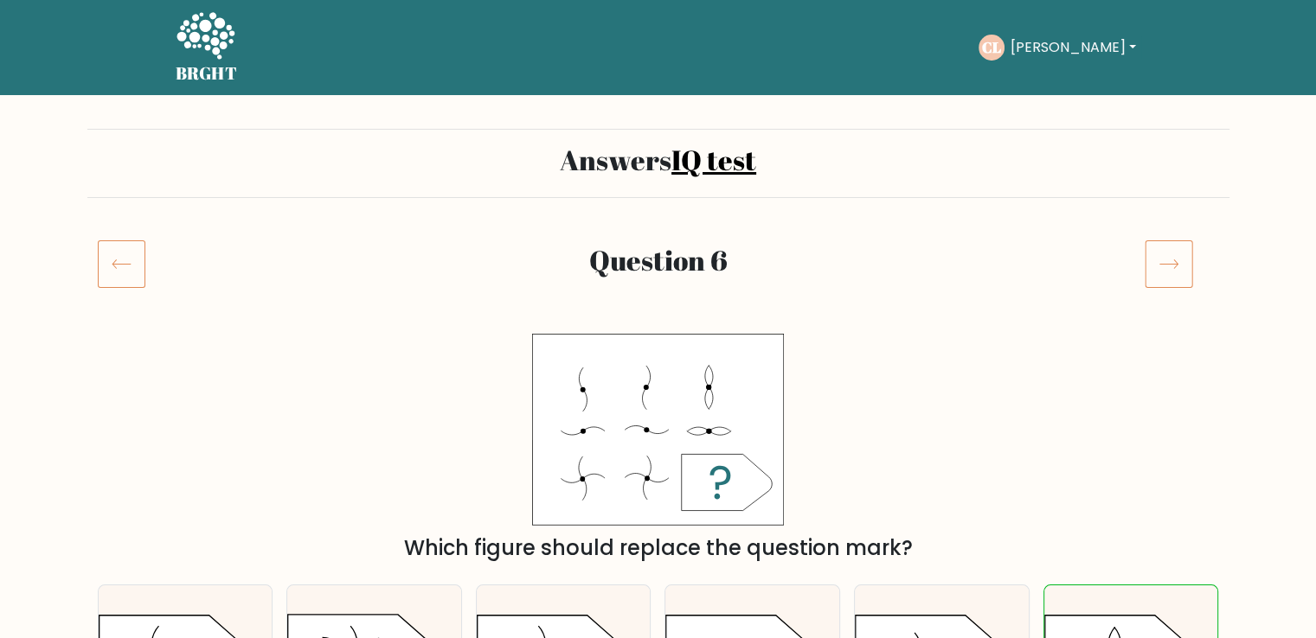
click at [1165, 277] on icon at bounding box center [1169, 264] width 48 height 48
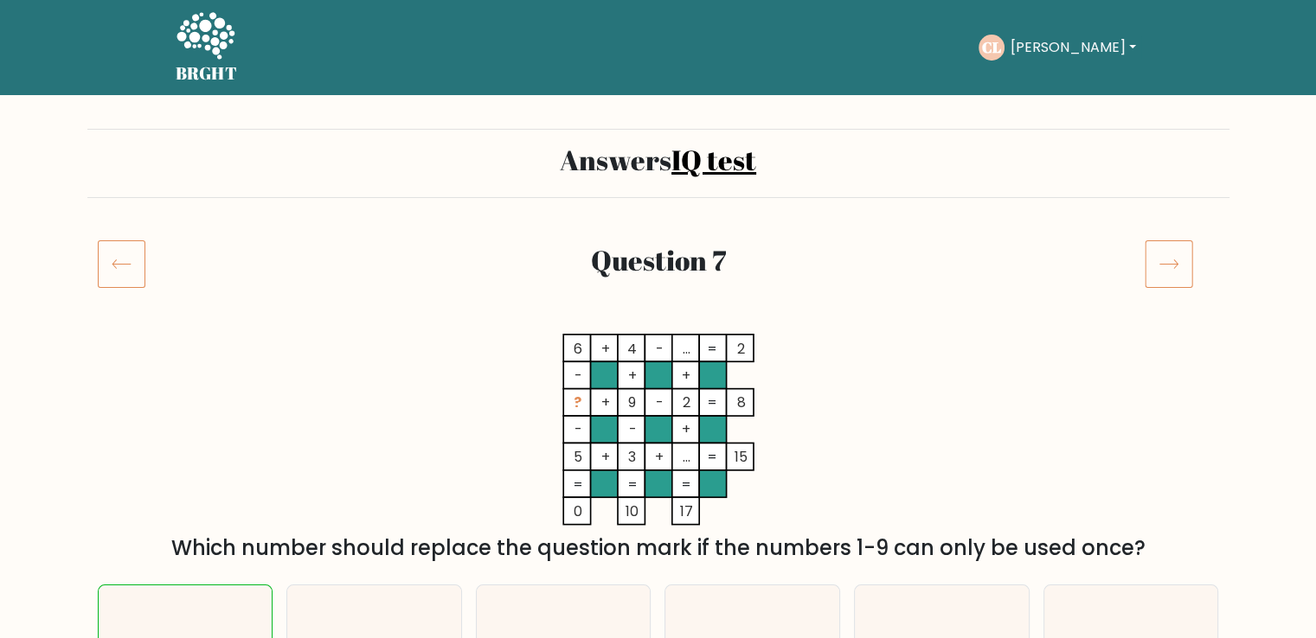
click at [1162, 268] on icon at bounding box center [1169, 264] width 48 height 48
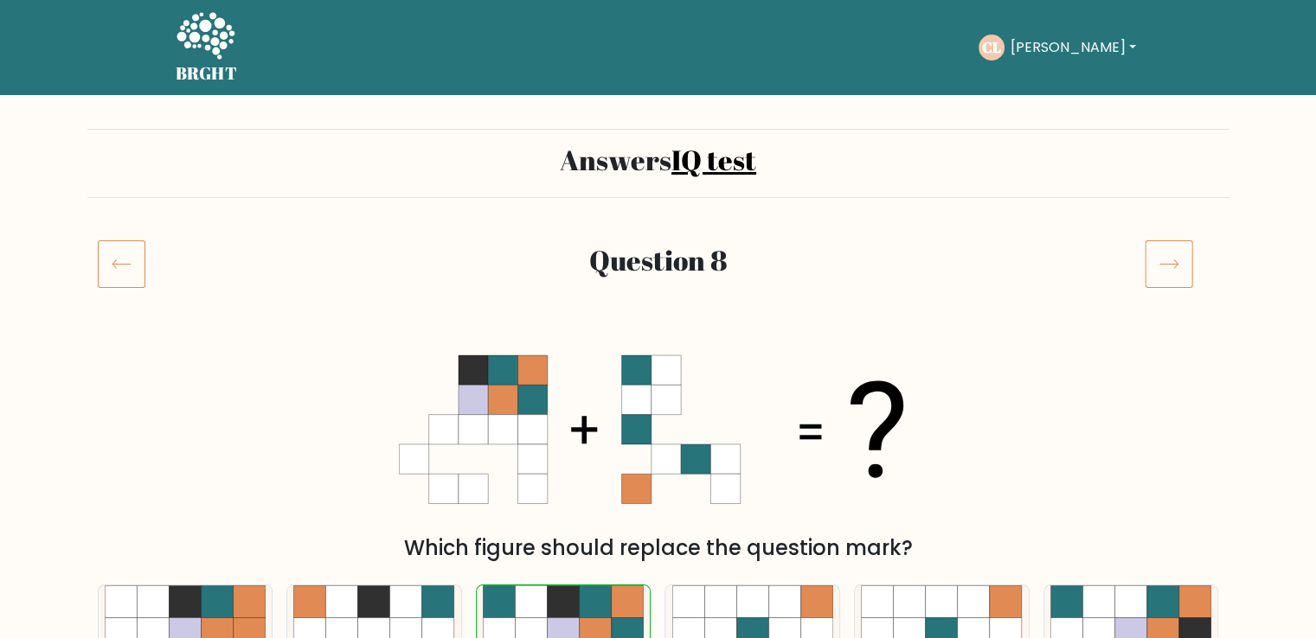
click at [1159, 279] on icon at bounding box center [1169, 264] width 48 height 48
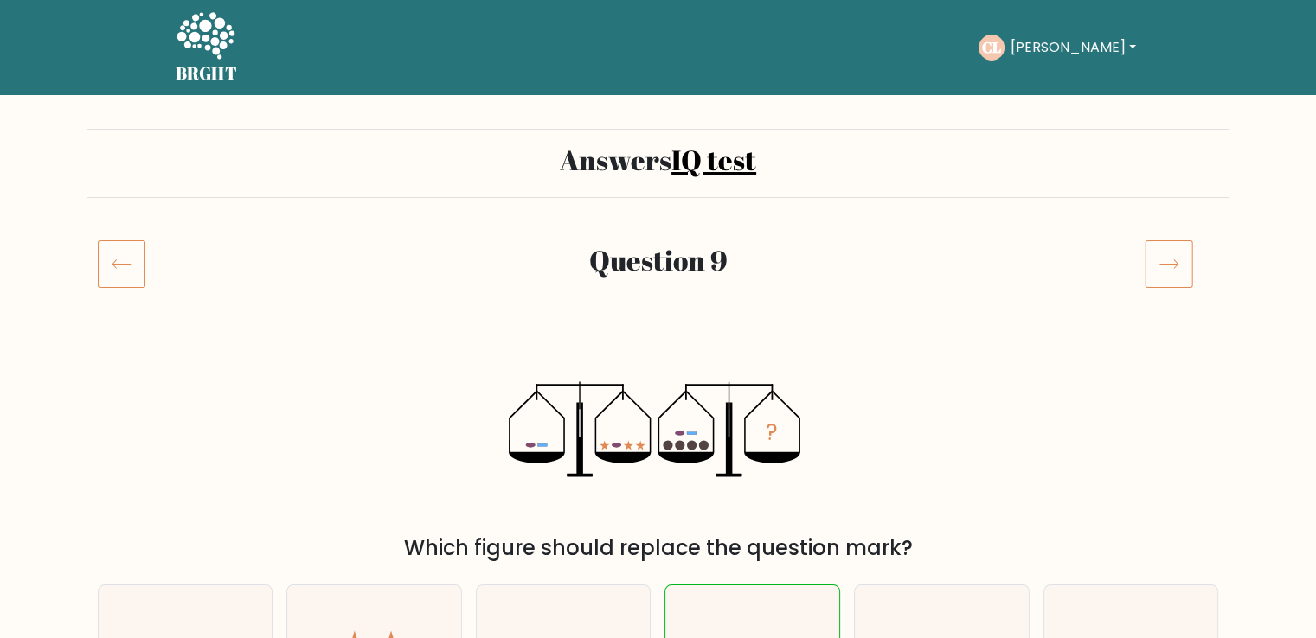
click at [1167, 257] on icon at bounding box center [1169, 264] width 48 height 48
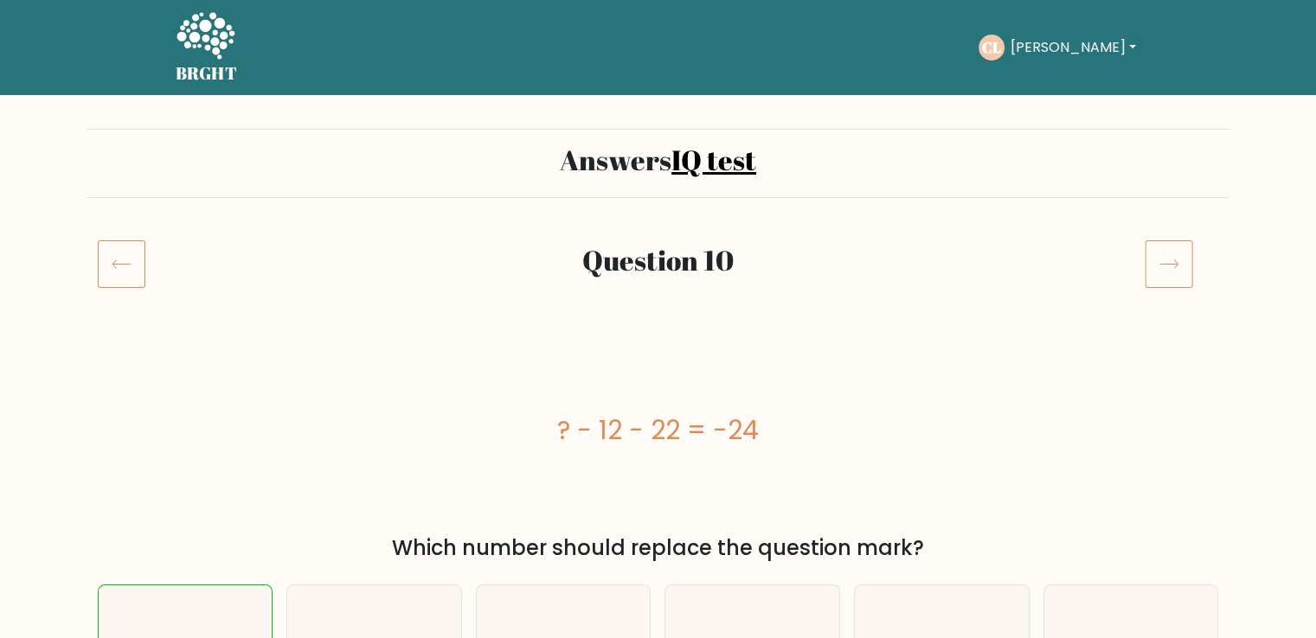
click at [1151, 274] on icon at bounding box center [1169, 264] width 48 height 48
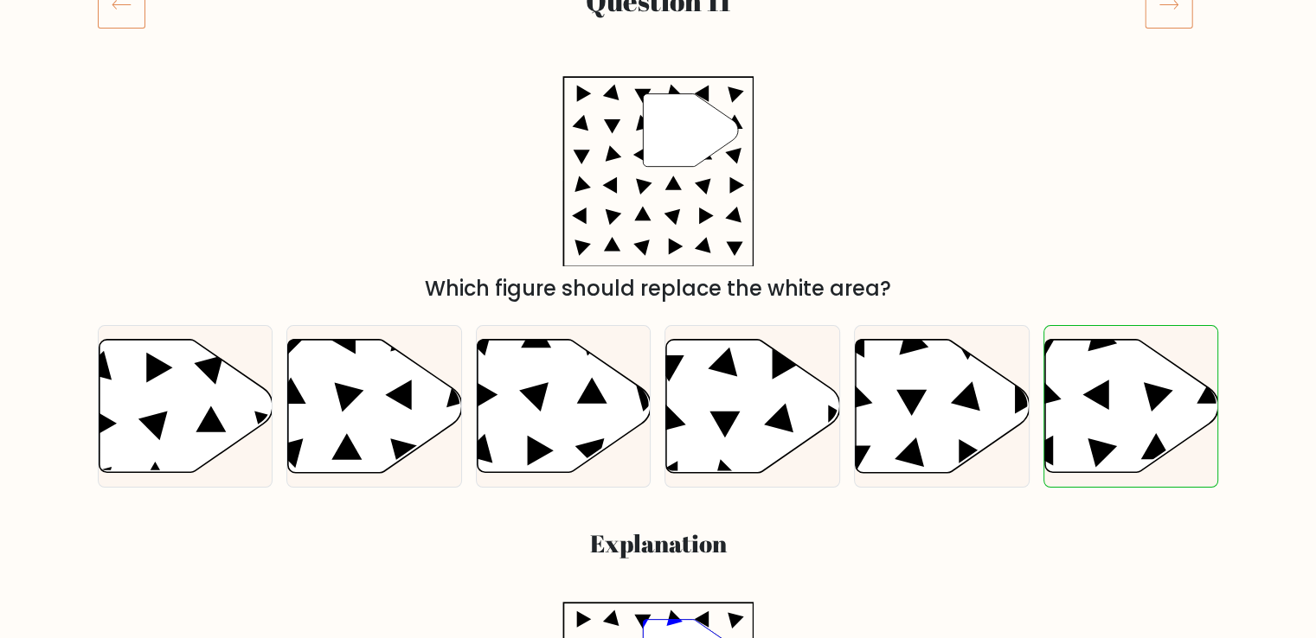
scroll to position [173, 0]
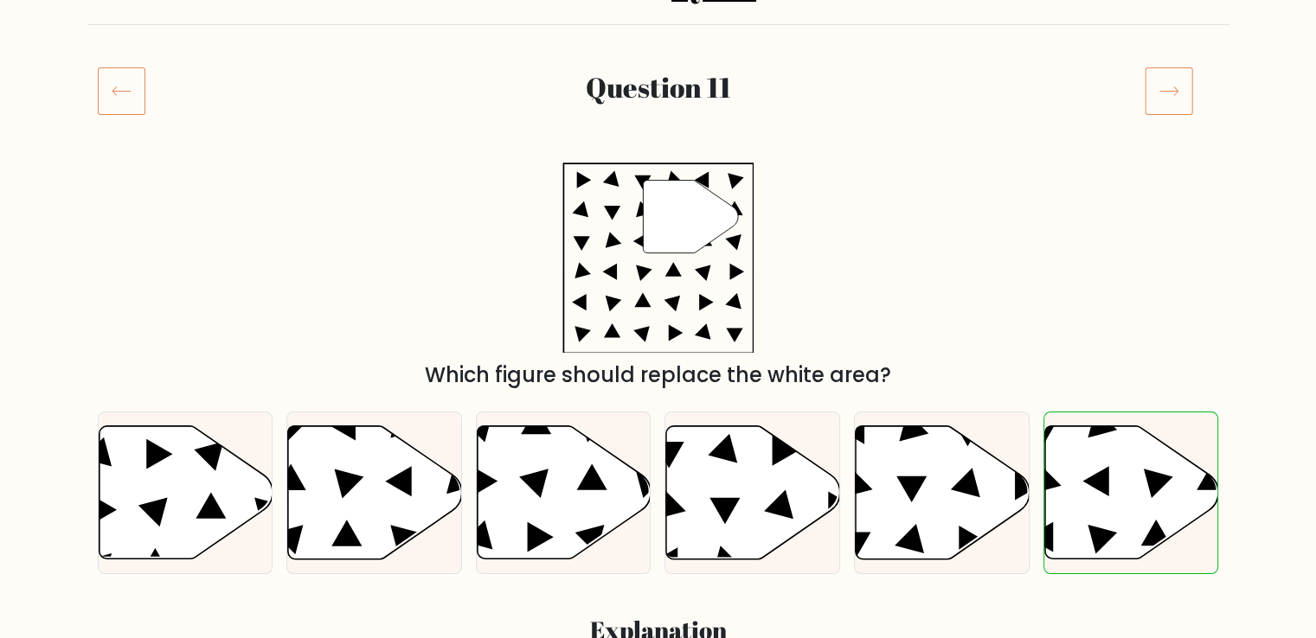
click at [1164, 87] on icon at bounding box center [1169, 91] width 48 height 48
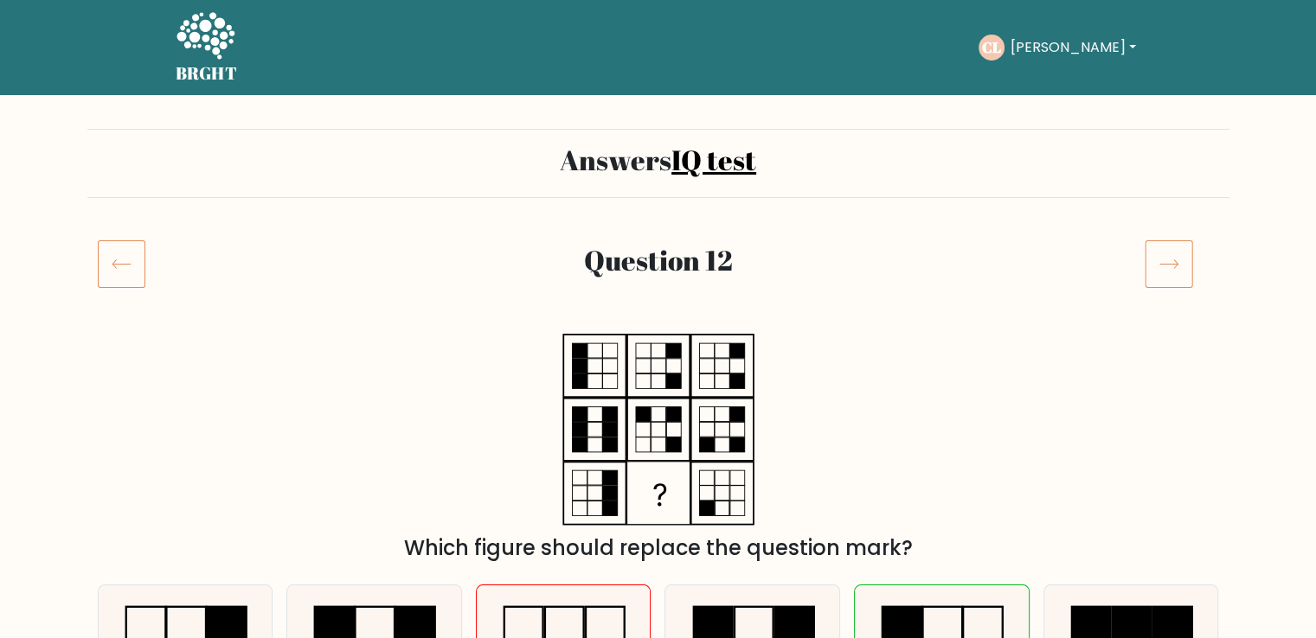
scroll to position [173, 0]
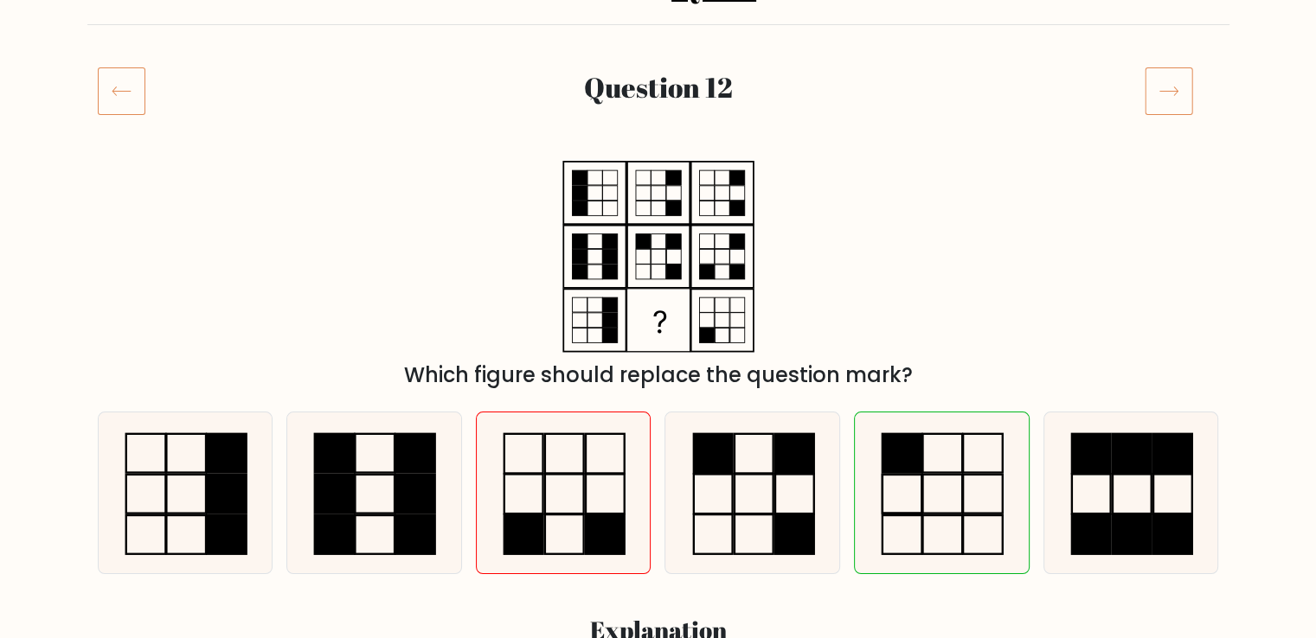
click at [1156, 84] on icon at bounding box center [1169, 91] width 48 height 48
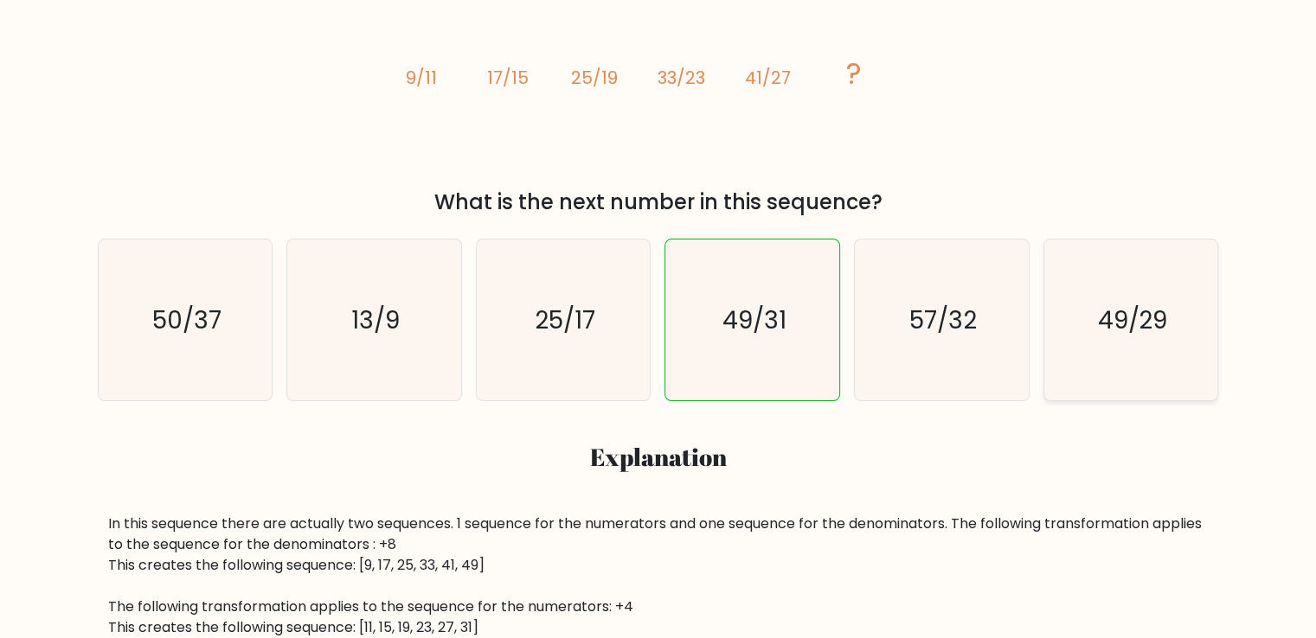
scroll to position [173, 0]
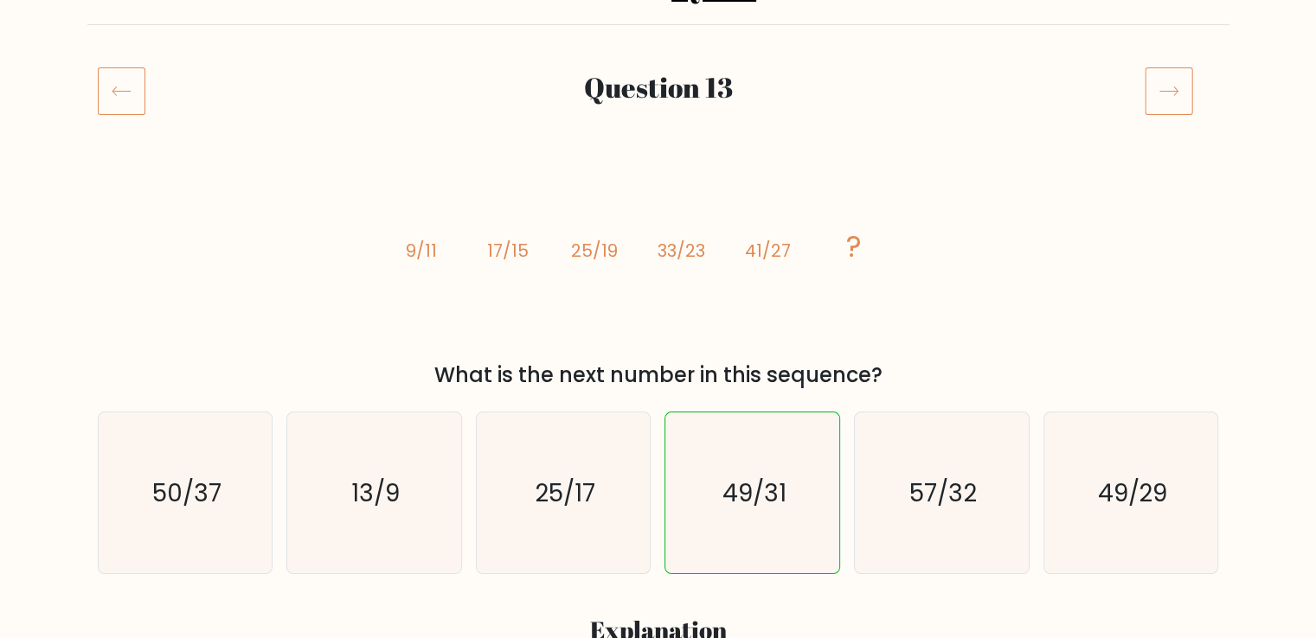
click at [1152, 105] on icon at bounding box center [1169, 91] width 48 height 48
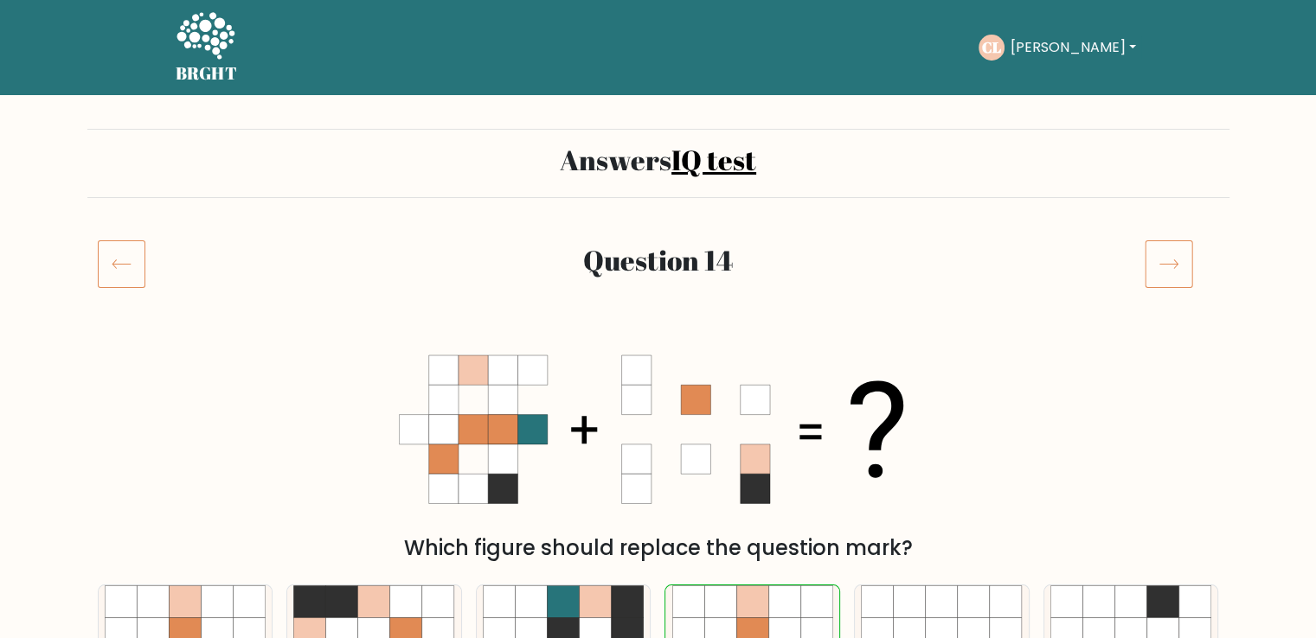
click at [1181, 278] on icon at bounding box center [1169, 264] width 48 height 48
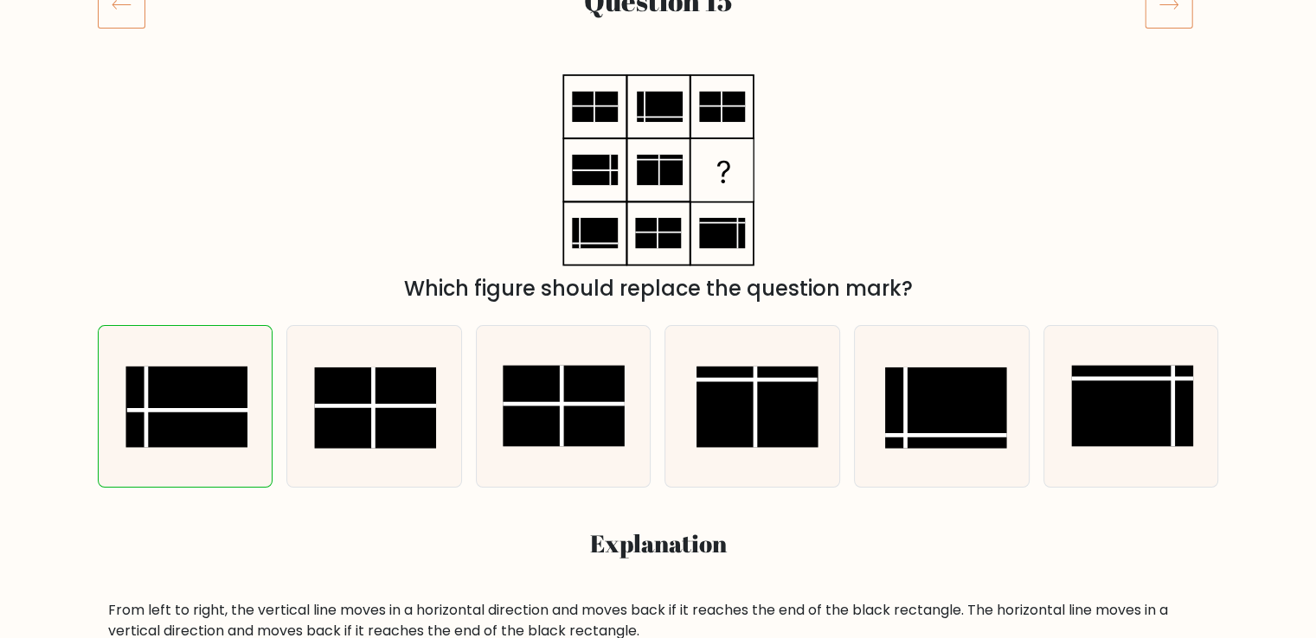
scroll to position [87, 0]
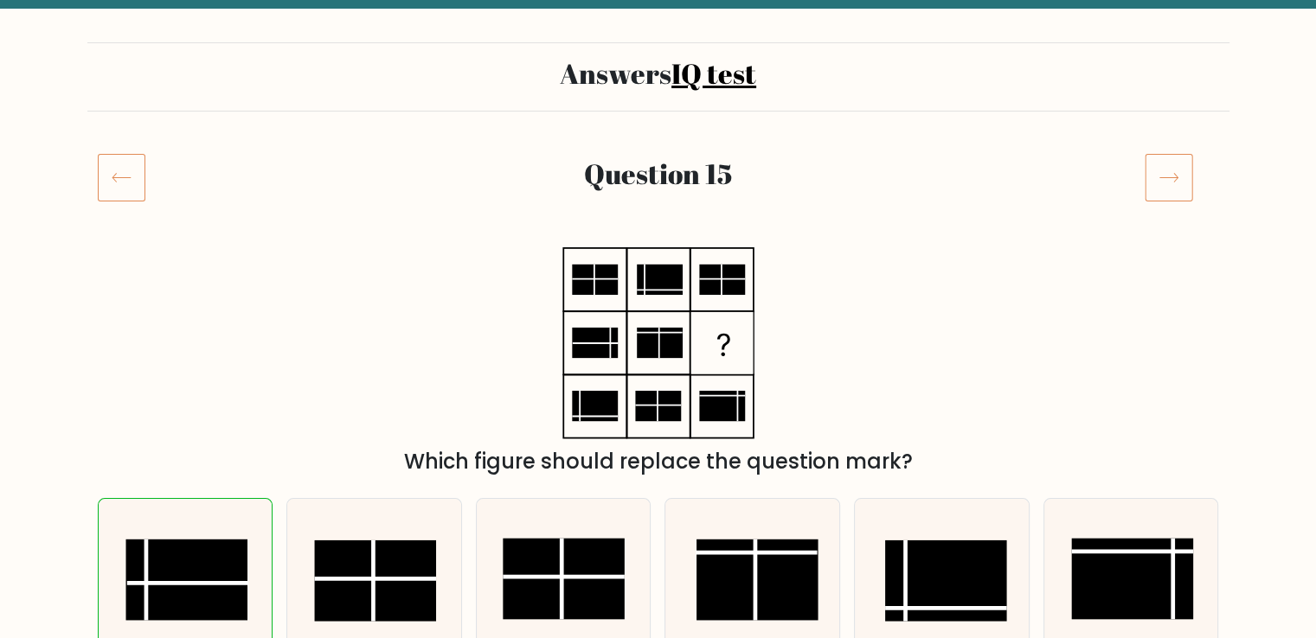
click at [1165, 174] on icon at bounding box center [1169, 177] width 48 height 48
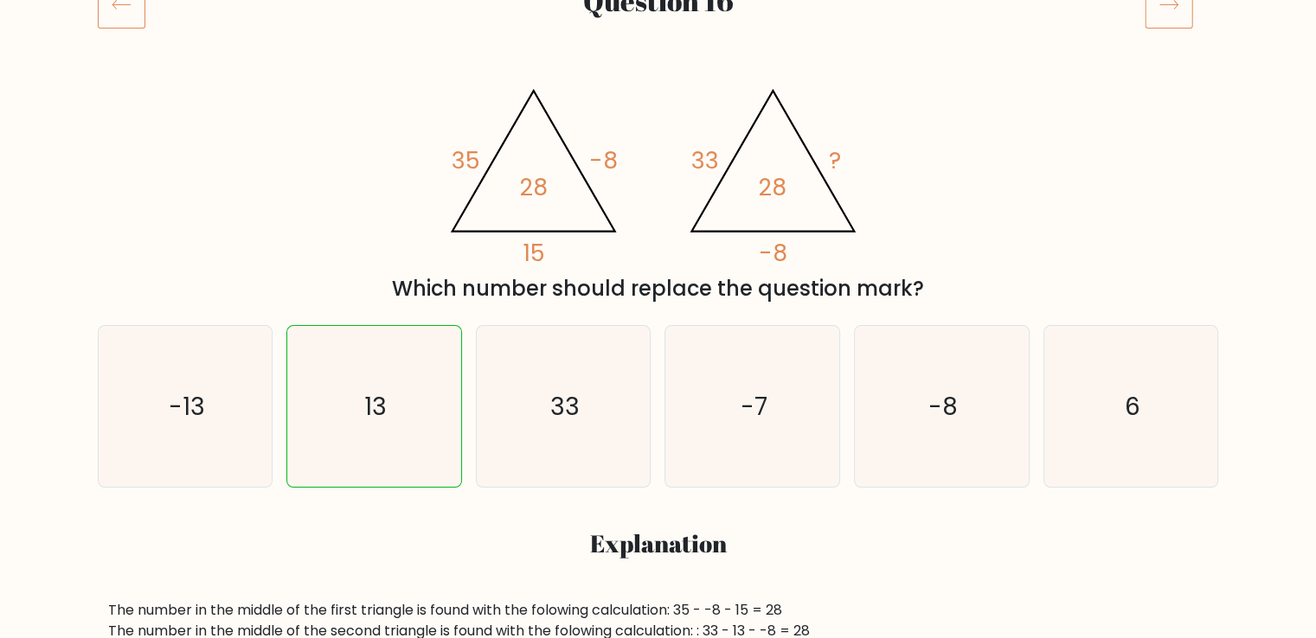
scroll to position [173, 0]
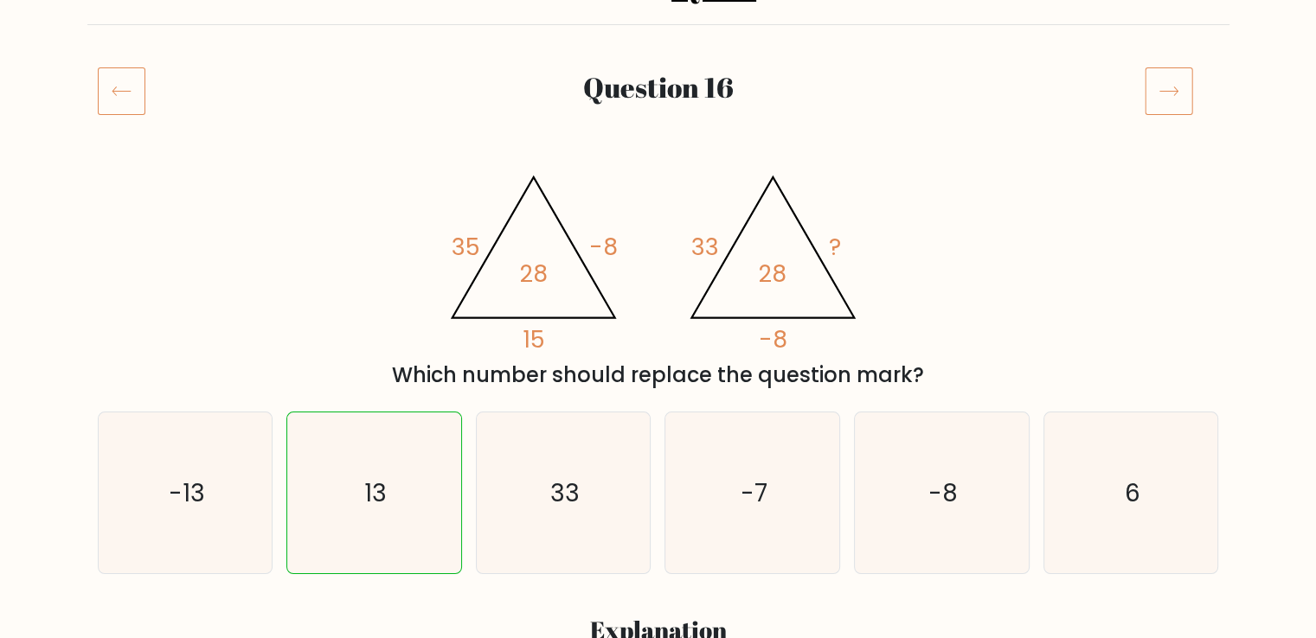
click at [1162, 105] on icon at bounding box center [1169, 91] width 48 height 48
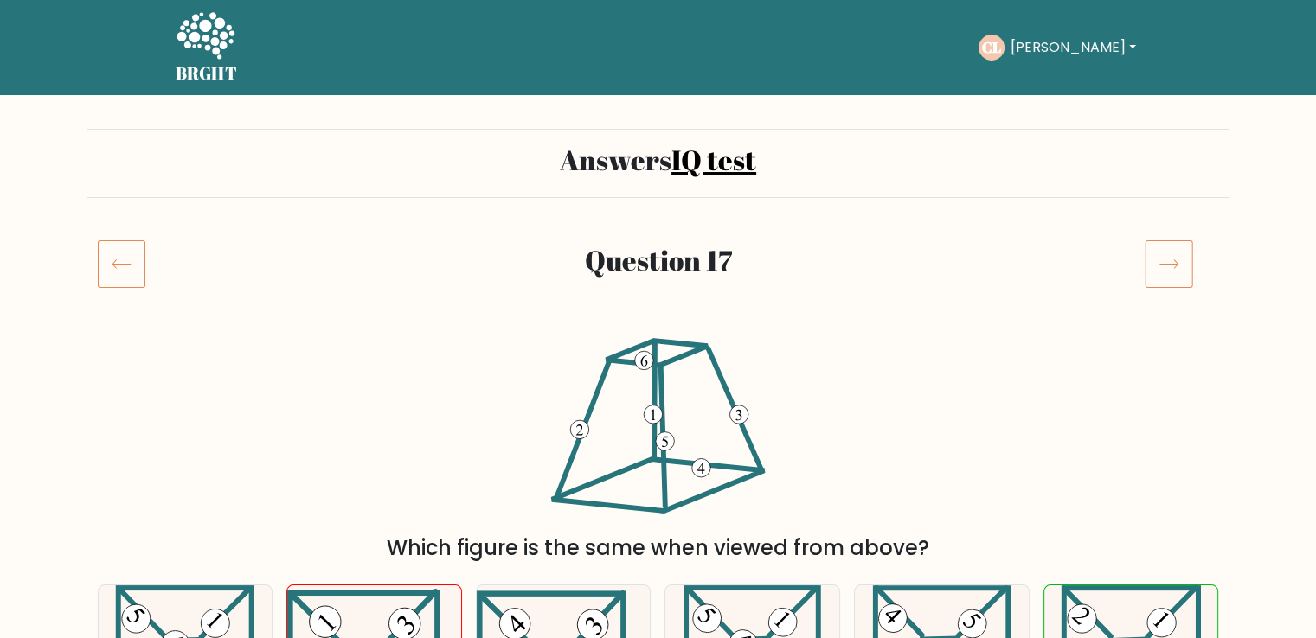
click at [1166, 261] on icon at bounding box center [1169, 264] width 48 height 48
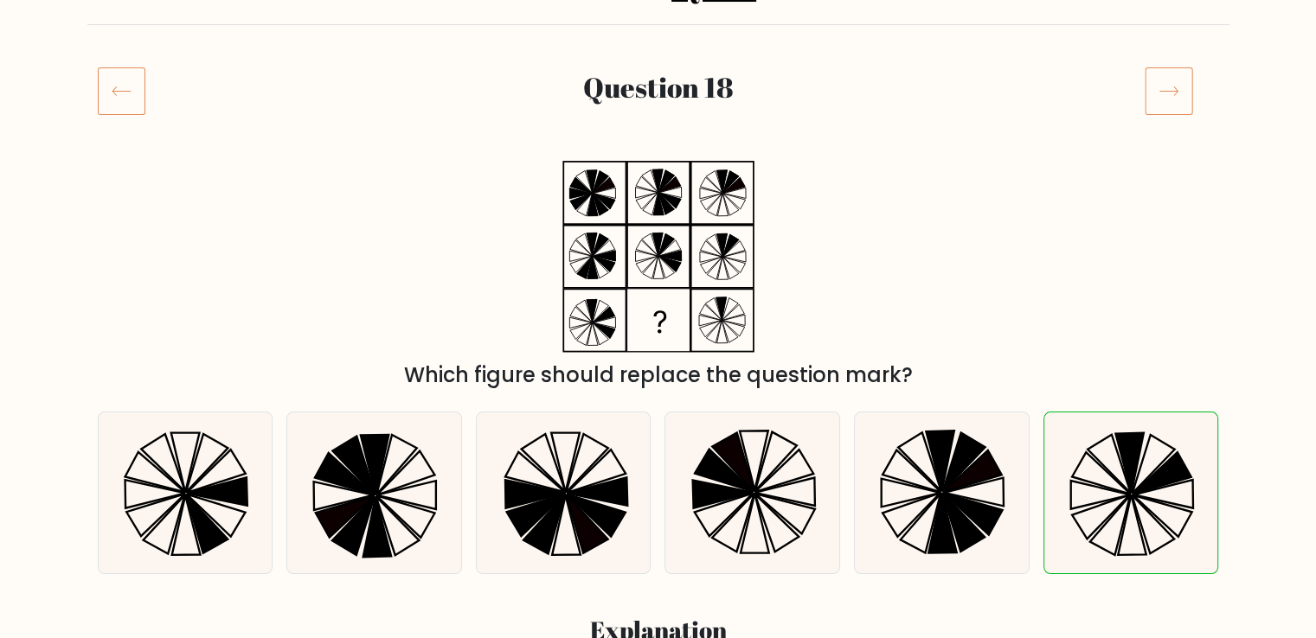
scroll to position [87, 0]
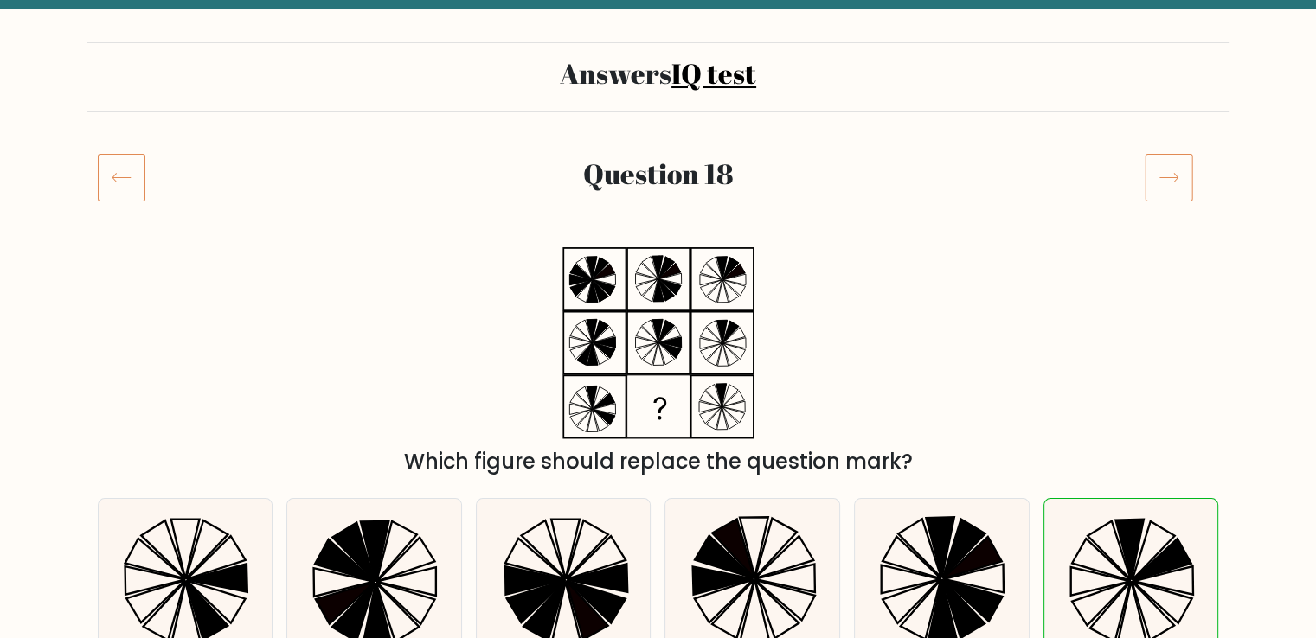
click at [1147, 160] on icon at bounding box center [1169, 177] width 48 height 48
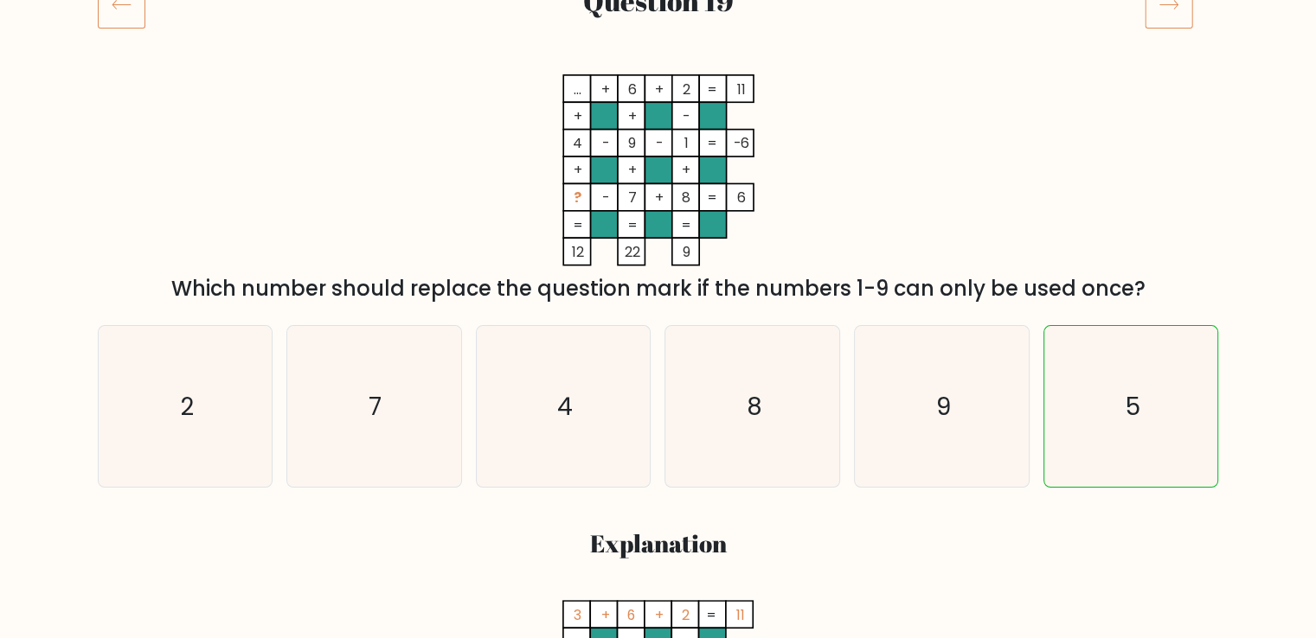
scroll to position [87, 0]
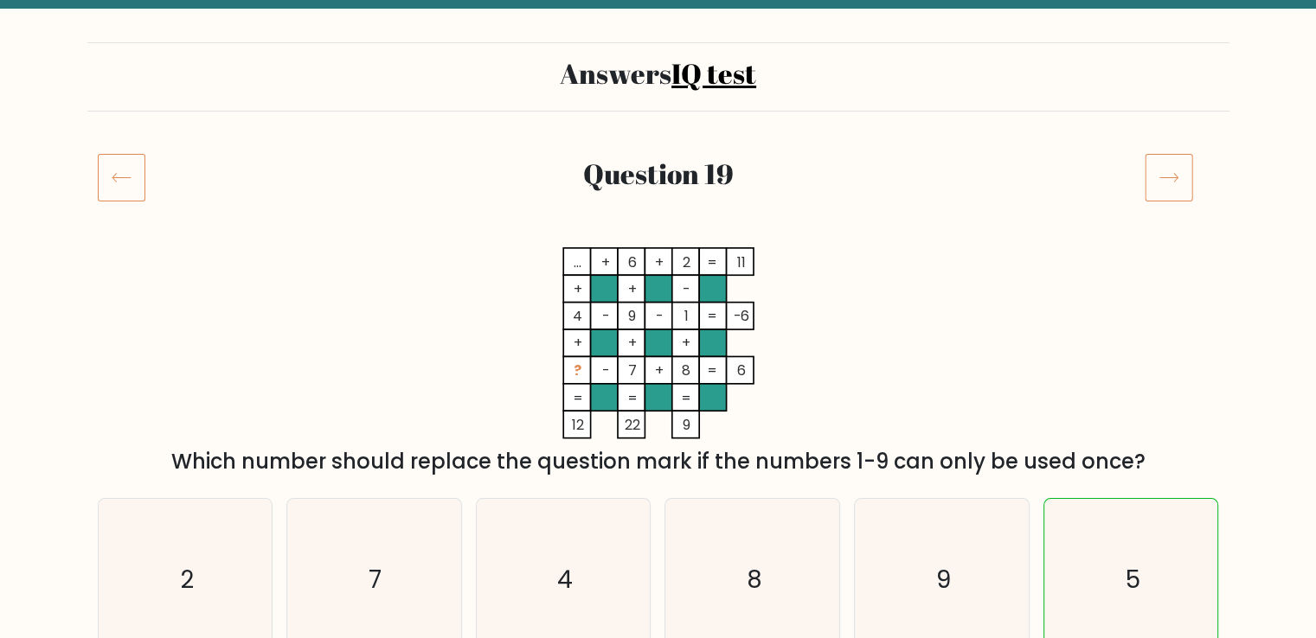
click at [1170, 188] on icon at bounding box center [1169, 177] width 48 height 48
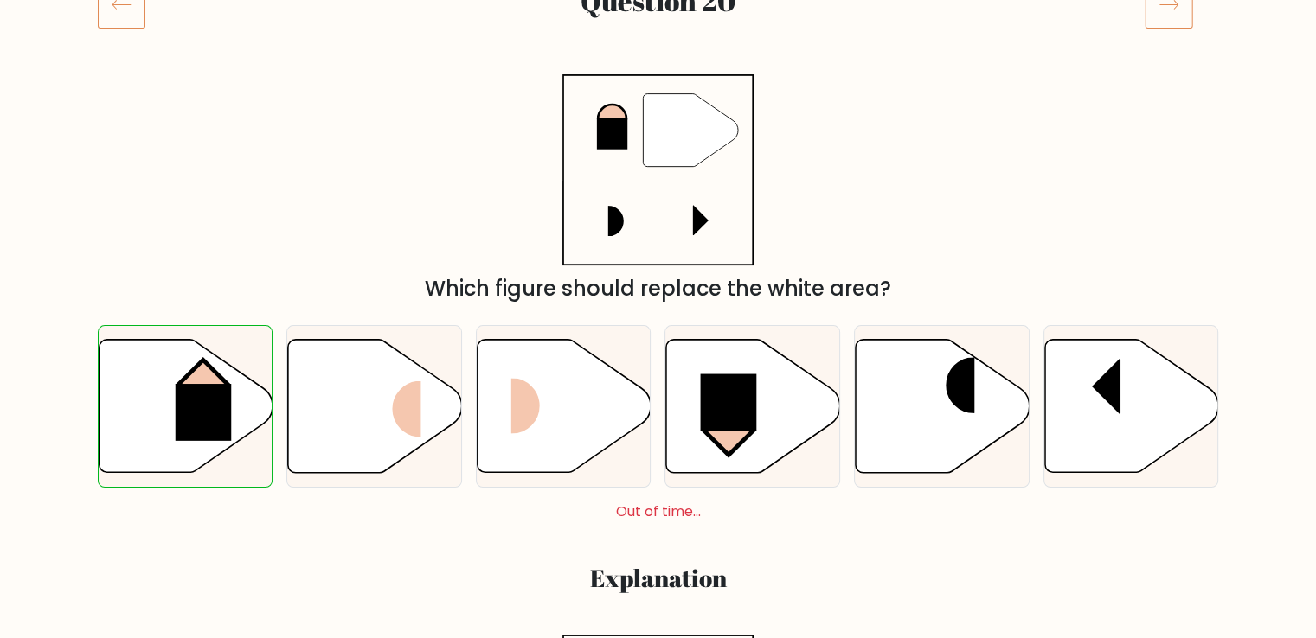
scroll to position [87, 0]
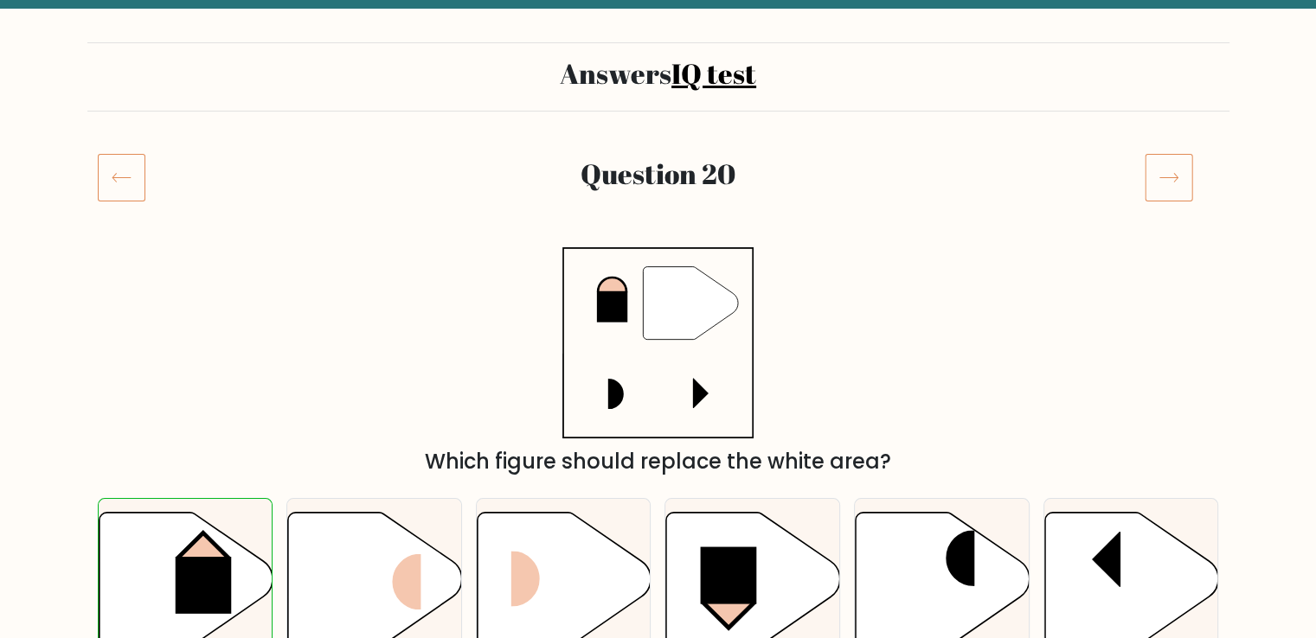
click at [1167, 183] on icon at bounding box center [1169, 177] width 48 height 48
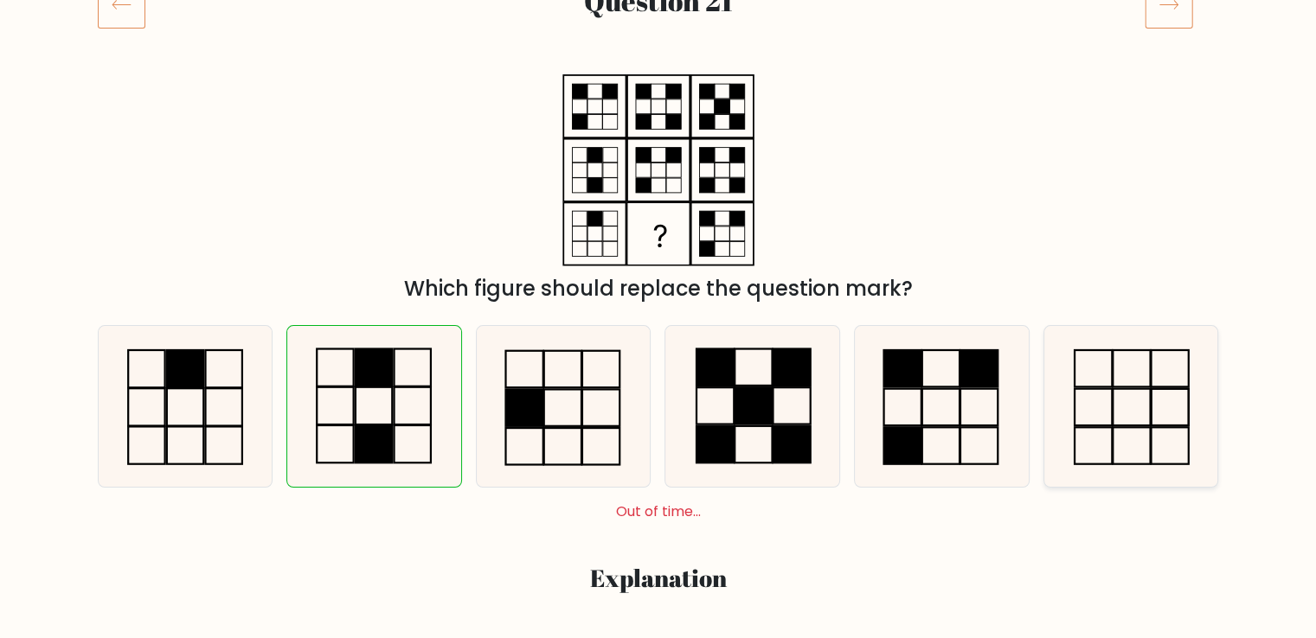
scroll to position [173, 0]
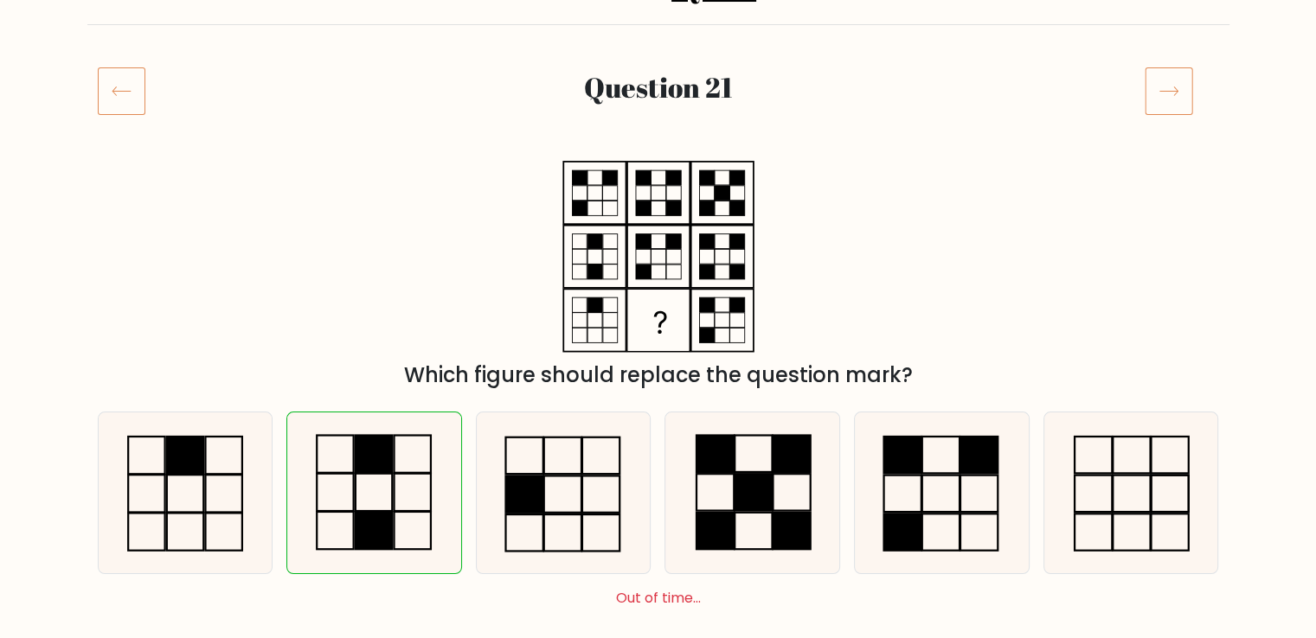
click at [1161, 91] on icon at bounding box center [1168, 91] width 18 height 9
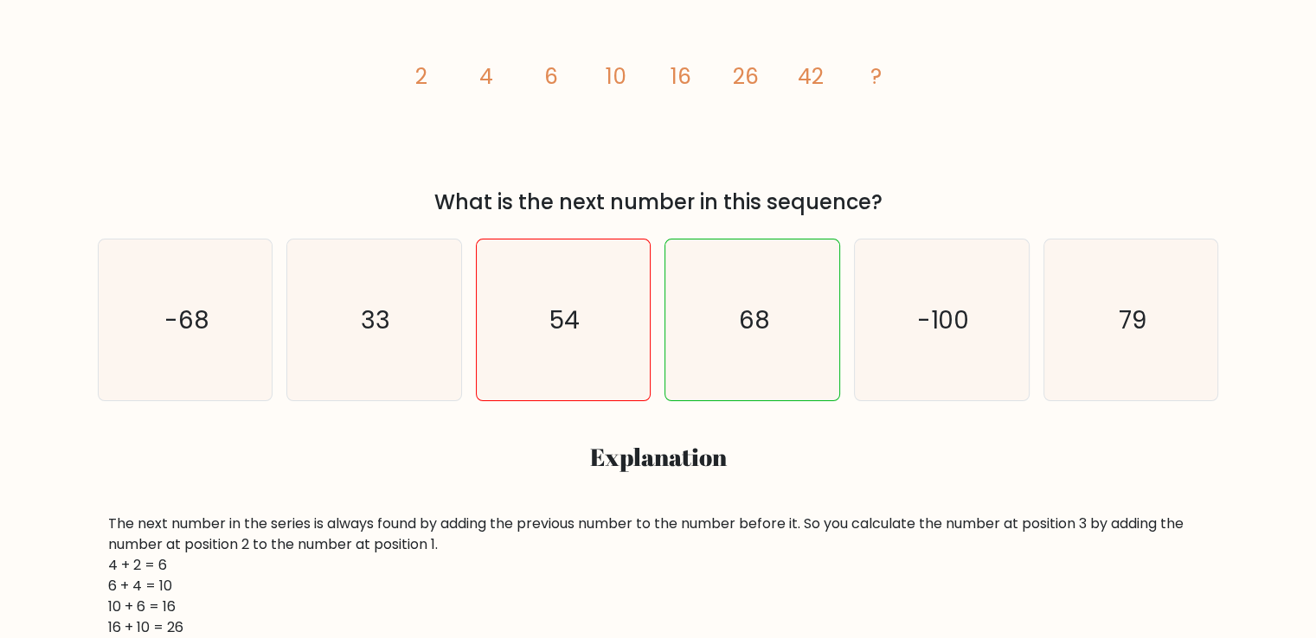
scroll to position [87, 0]
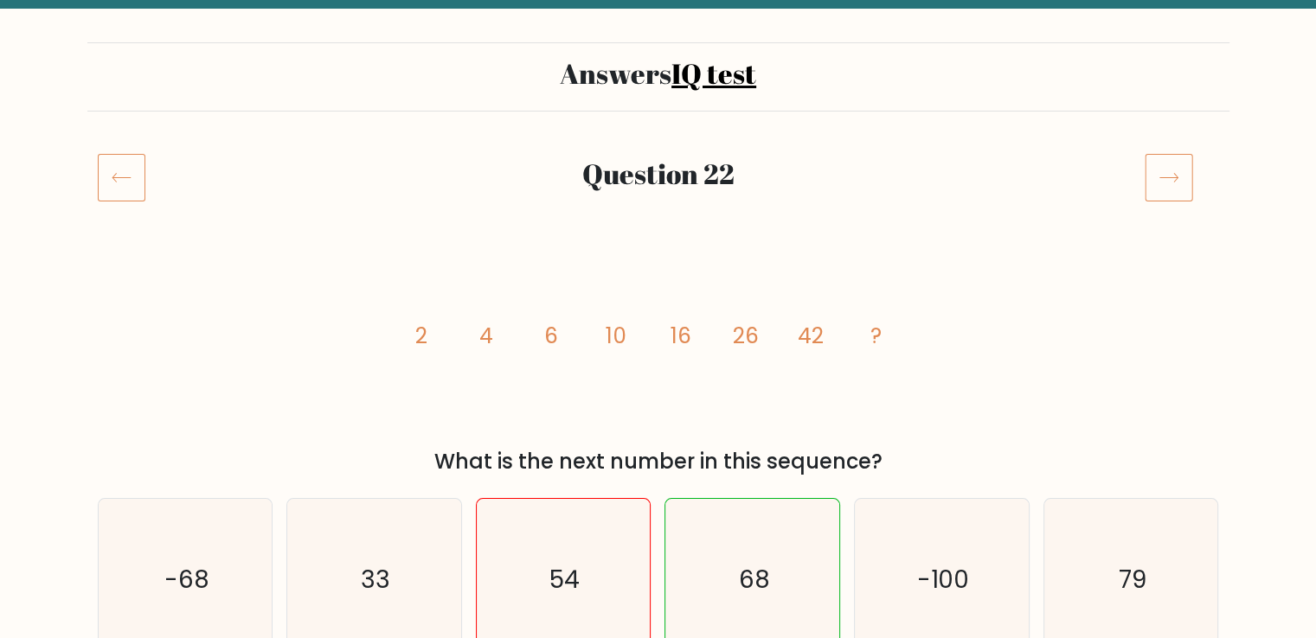
click at [1199, 199] on div at bounding box center [1181, 177] width 95 height 48
click at [1151, 174] on icon at bounding box center [1169, 177] width 48 height 48
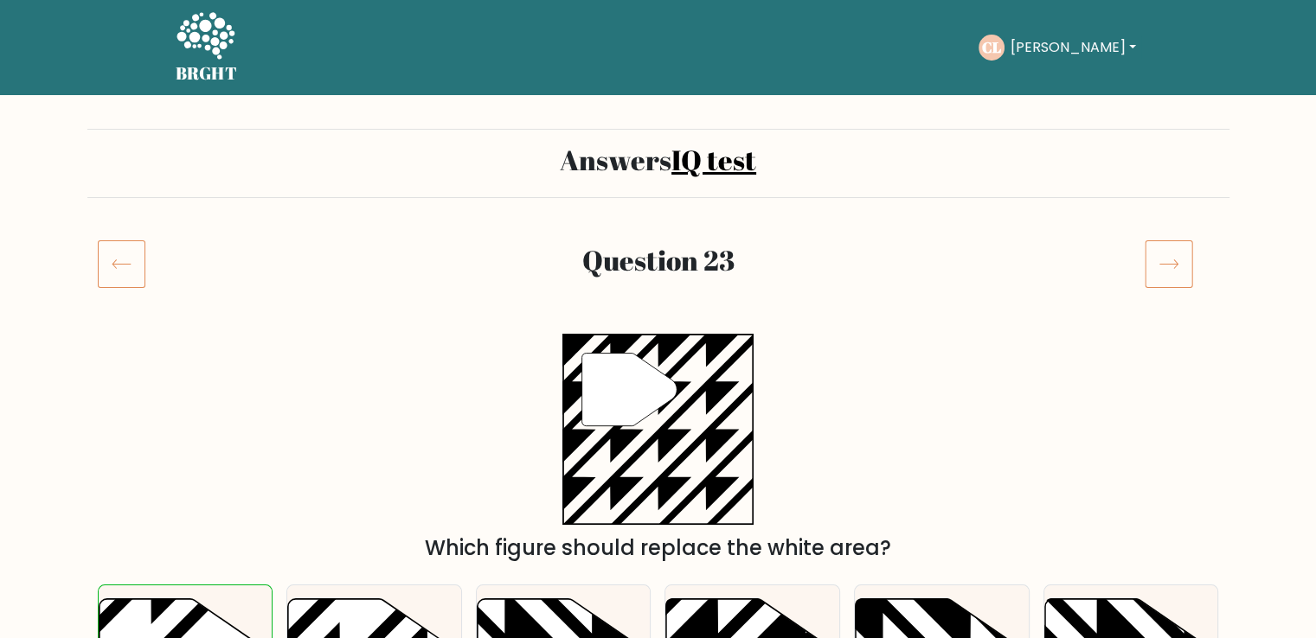
click at [1172, 256] on icon at bounding box center [1169, 264] width 48 height 48
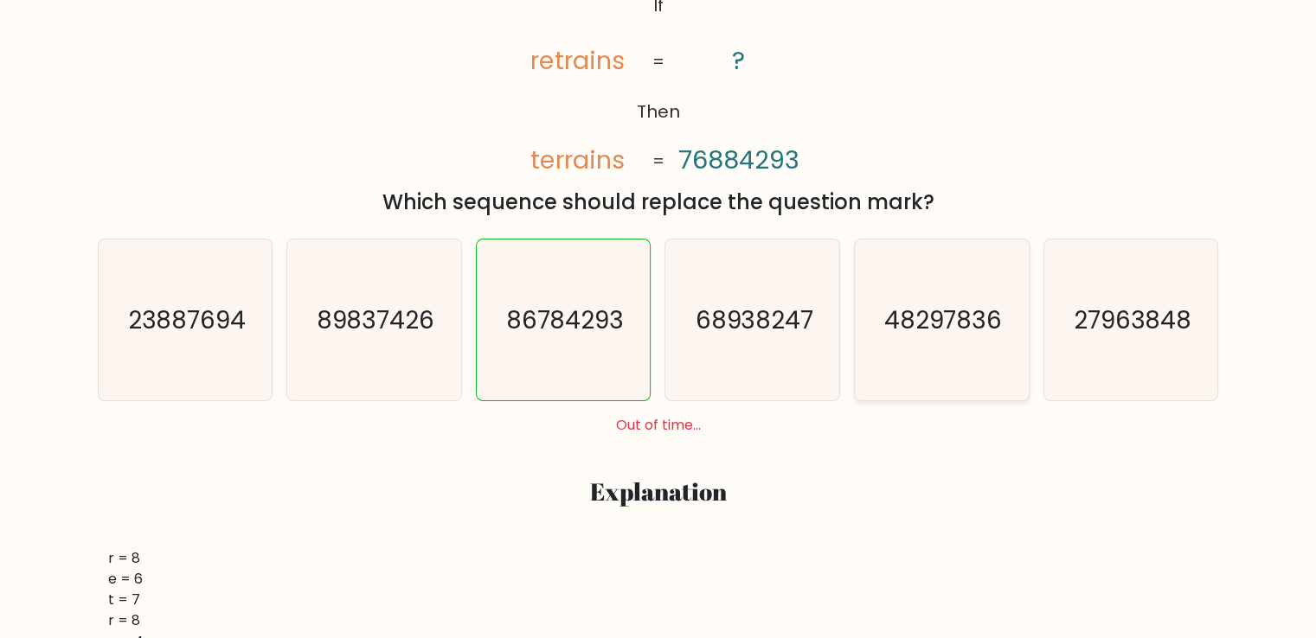
scroll to position [173, 0]
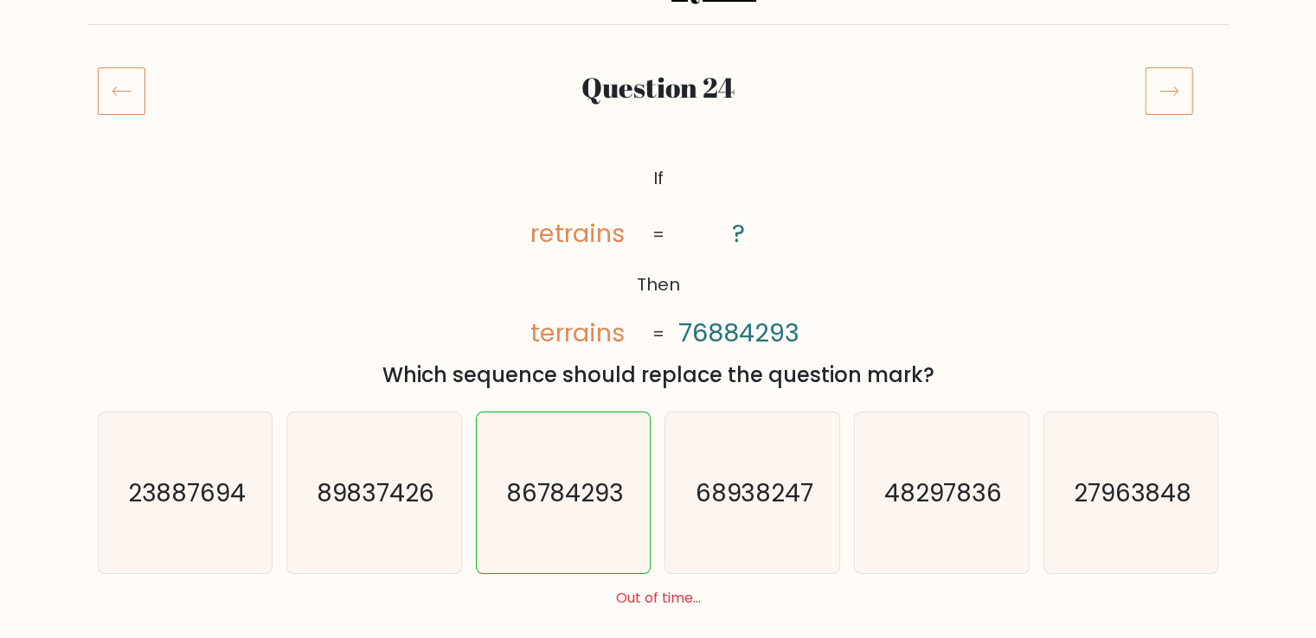
click at [1169, 80] on icon at bounding box center [1169, 91] width 48 height 48
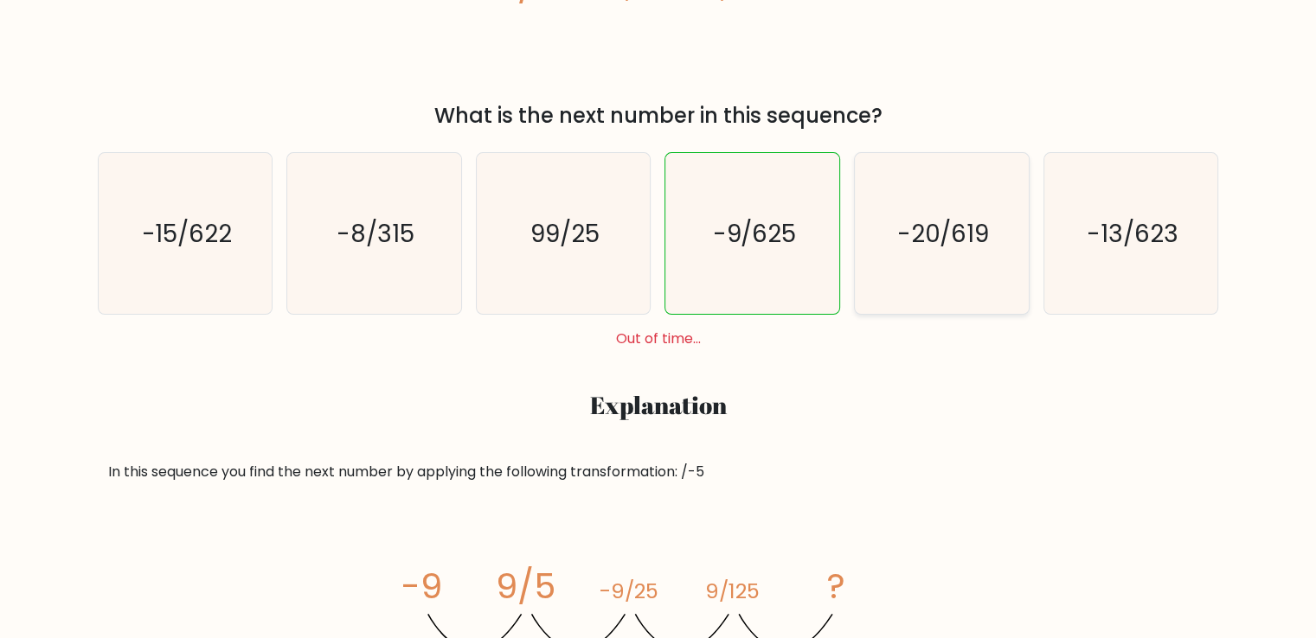
scroll to position [173, 0]
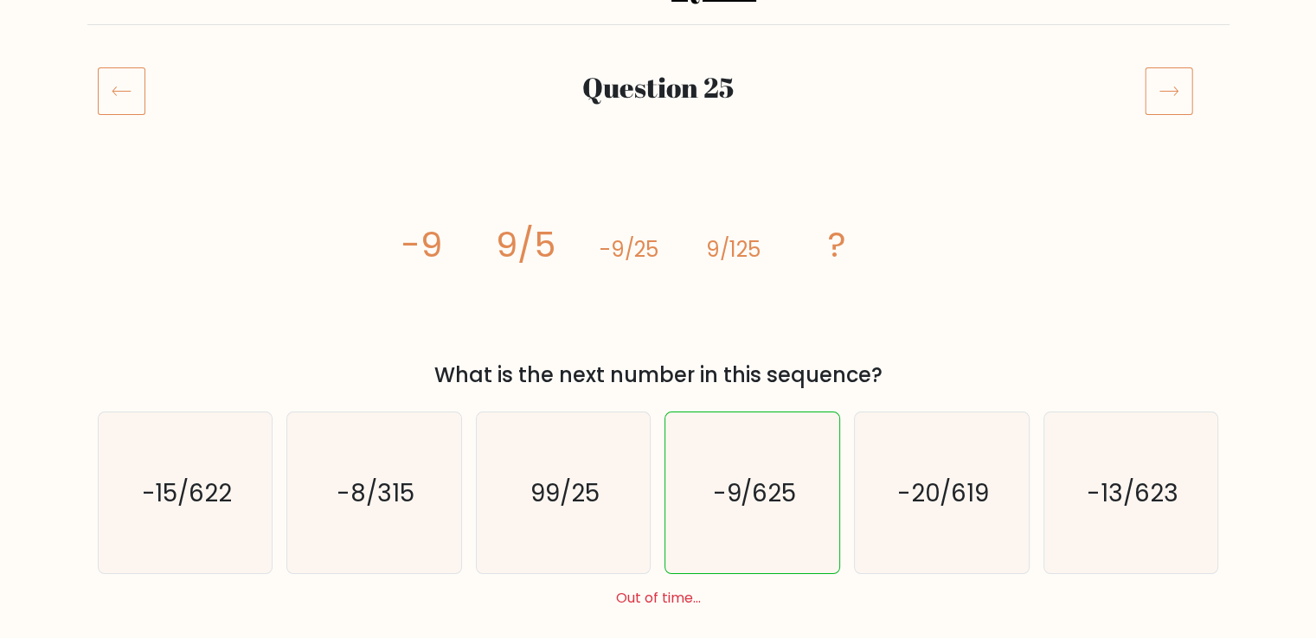
click at [1172, 102] on icon at bounding box center [1169, 91] width 48 height 48
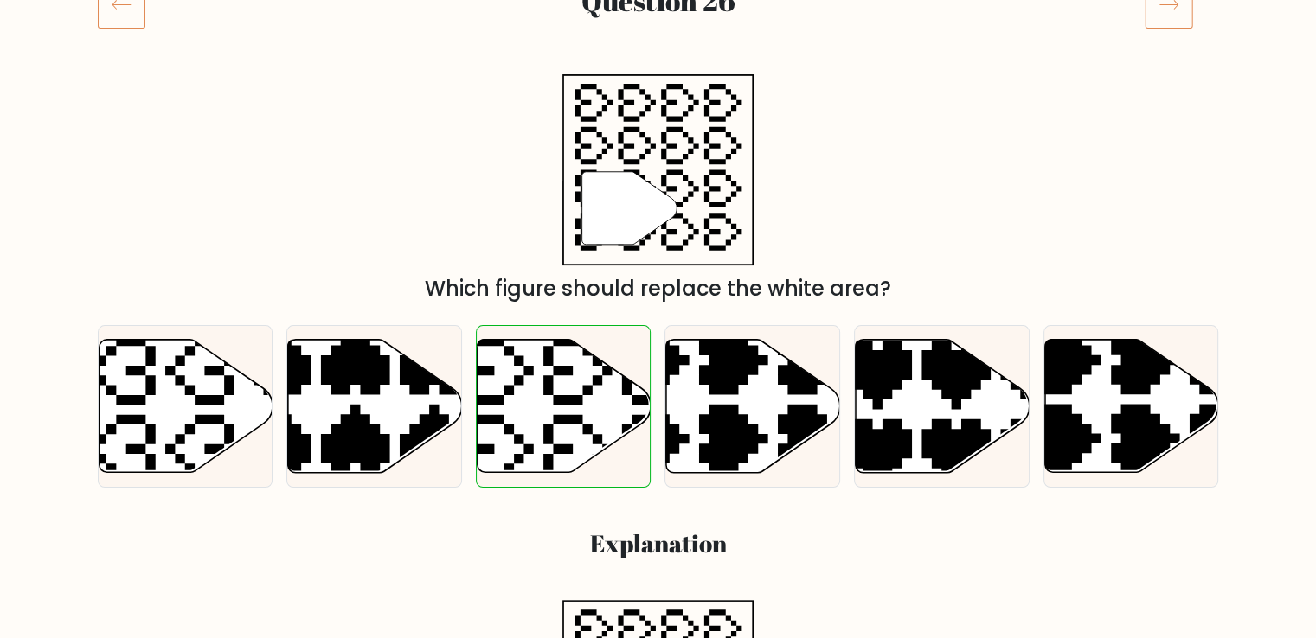
scroll to position [173, 0]
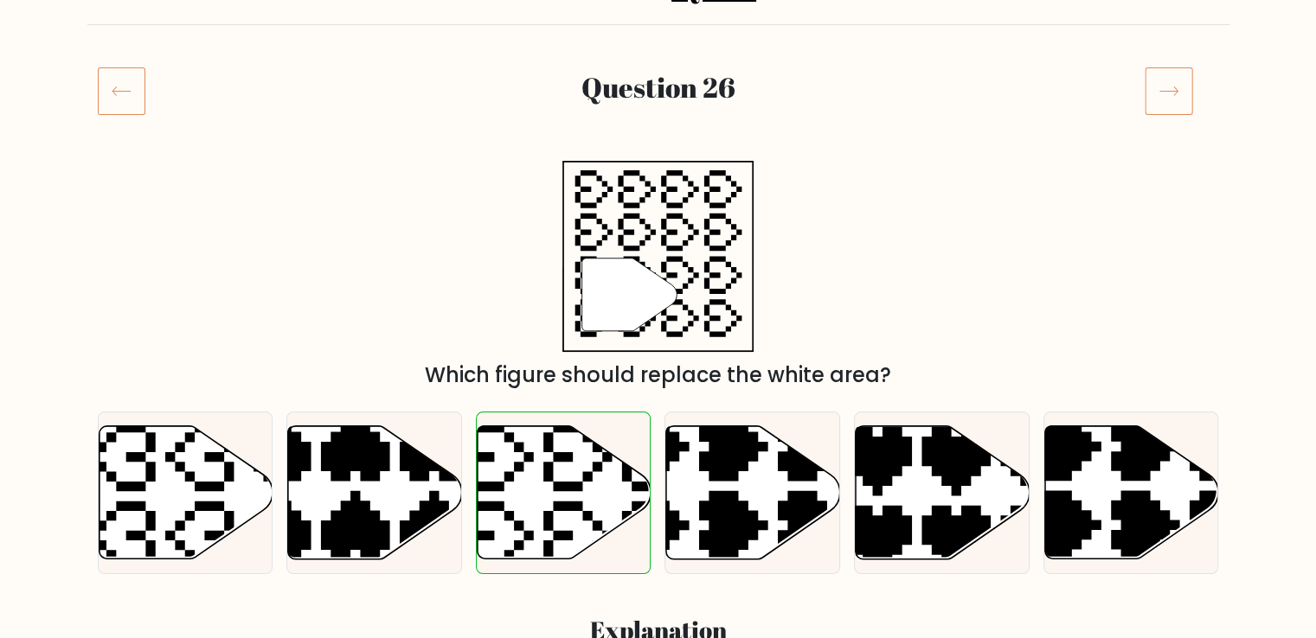
click at [1168, 96] on icon at bounding box center [1169, 91] width 48 height 48
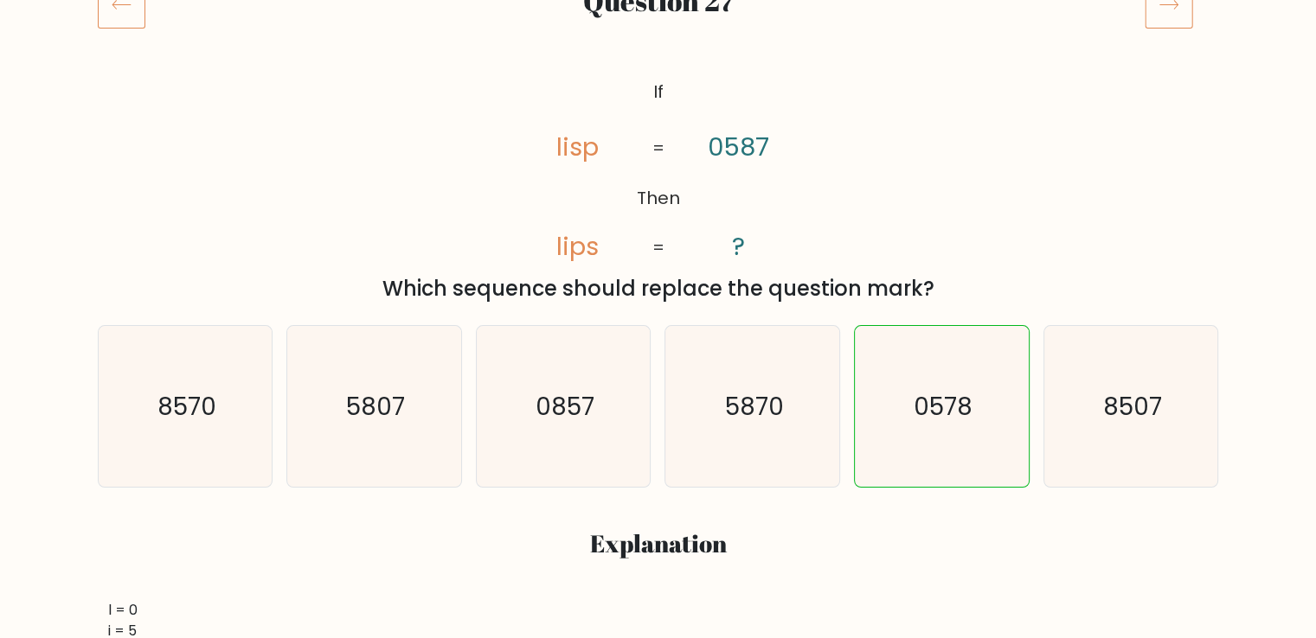
scroll to position [87, 0]
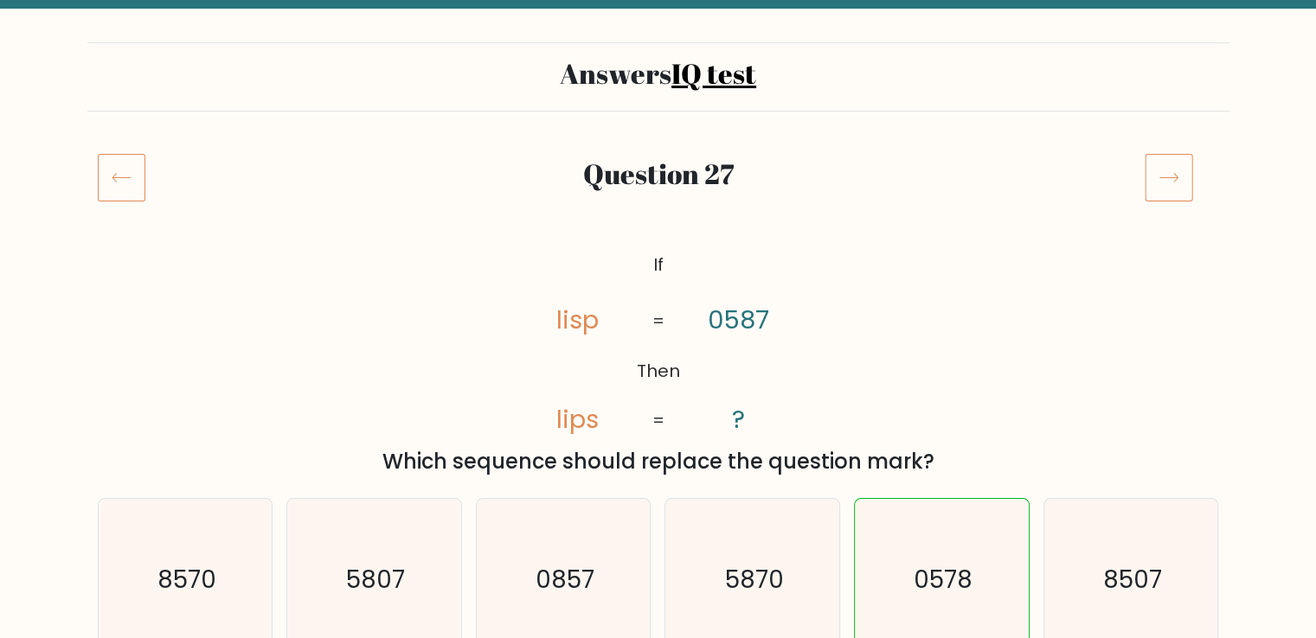
click at [1167, 170] on icon at bounding box center [1169, 177] width 48 height 48
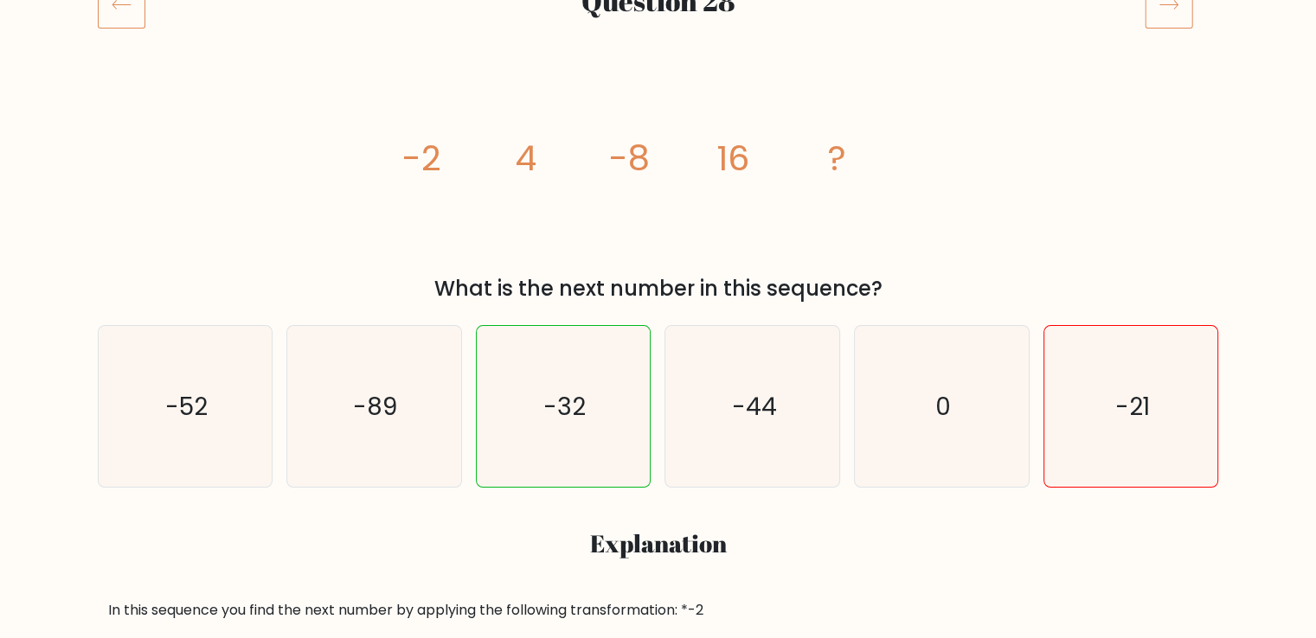
scroll to position [173, 0]
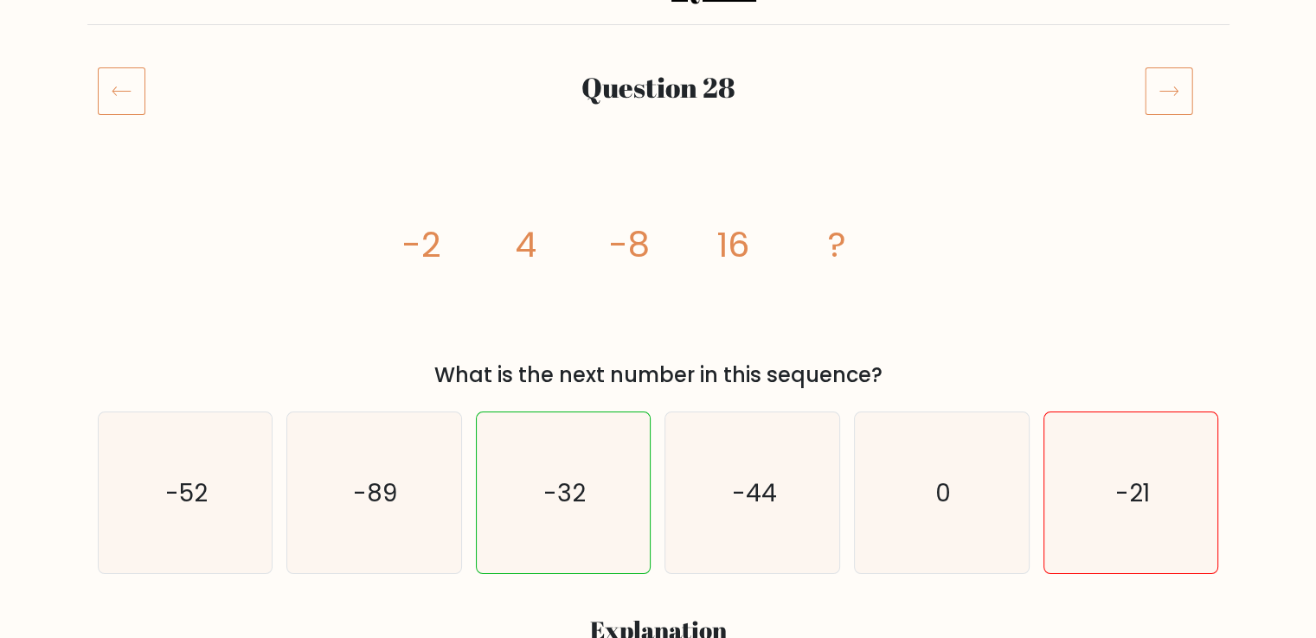
click at [1172, 94] on icon at bounding box center [1169, 91] width 48 height 48
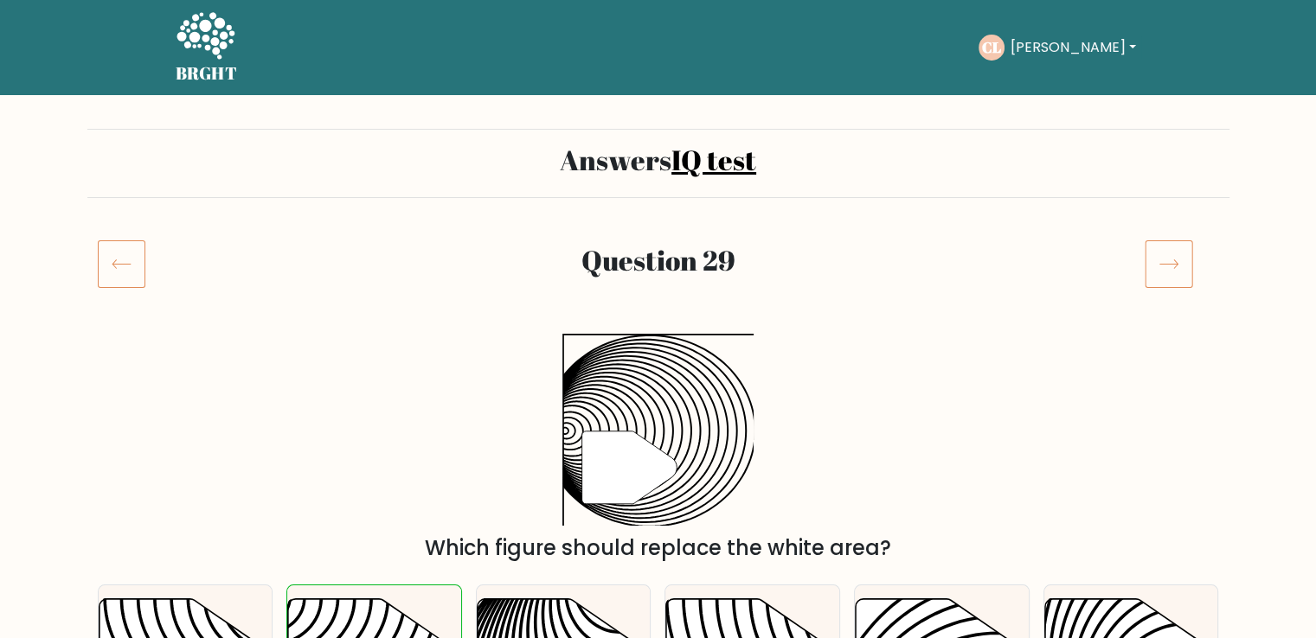
click at [1068, 48] on button "Caryl" at bounding box center [1072, 47] width 136 height 22
click at [1059, 74] on link "Dashboard" at bounding box center [1047, 84] width 137 height 28
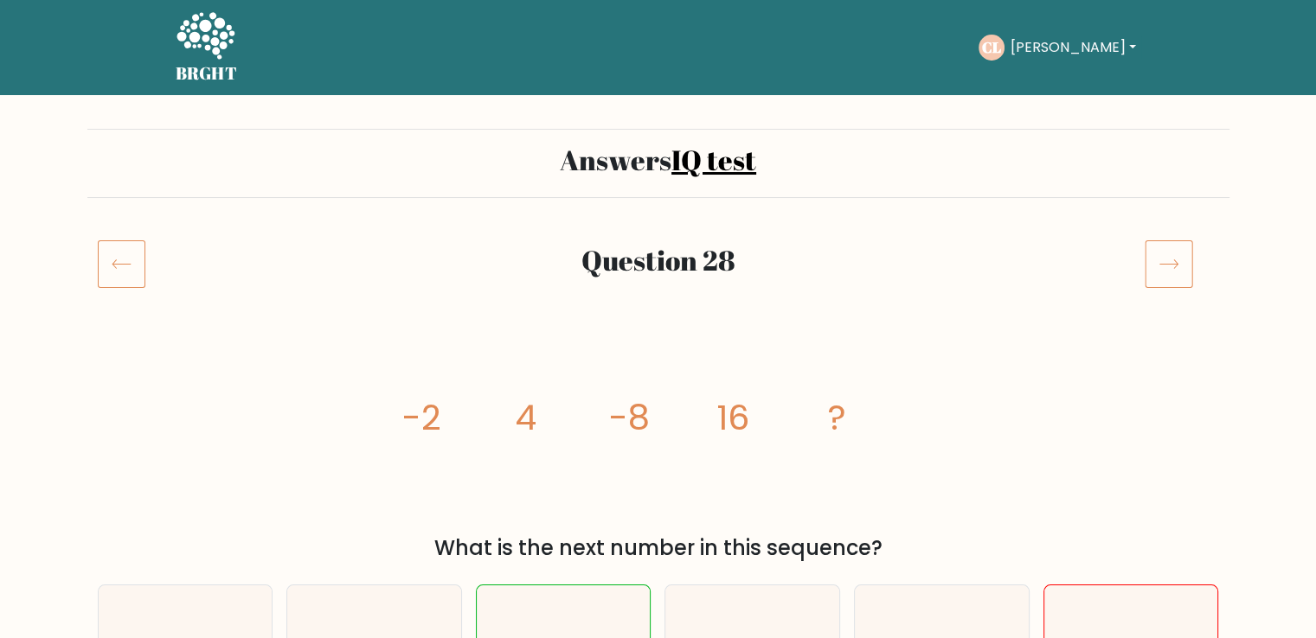
click at [1059, 60] on div "[PERSON_NAME][GEOGRAPHIC_DATA] Dashboard Profile Settings Logout" at bounding box center [1059, 48] width 162 height 26
click at [1061, 55] on button "[PERSON_NAME]" at bounding box center [1072, 47] width 136 height 22
click at [311, 36] on div "Take the test [PERSON_NAME][GEOGRAPHIC_DATA] Dashboard Profile Settings Logout …" at bounding box center [695, 48] width 889 height 54
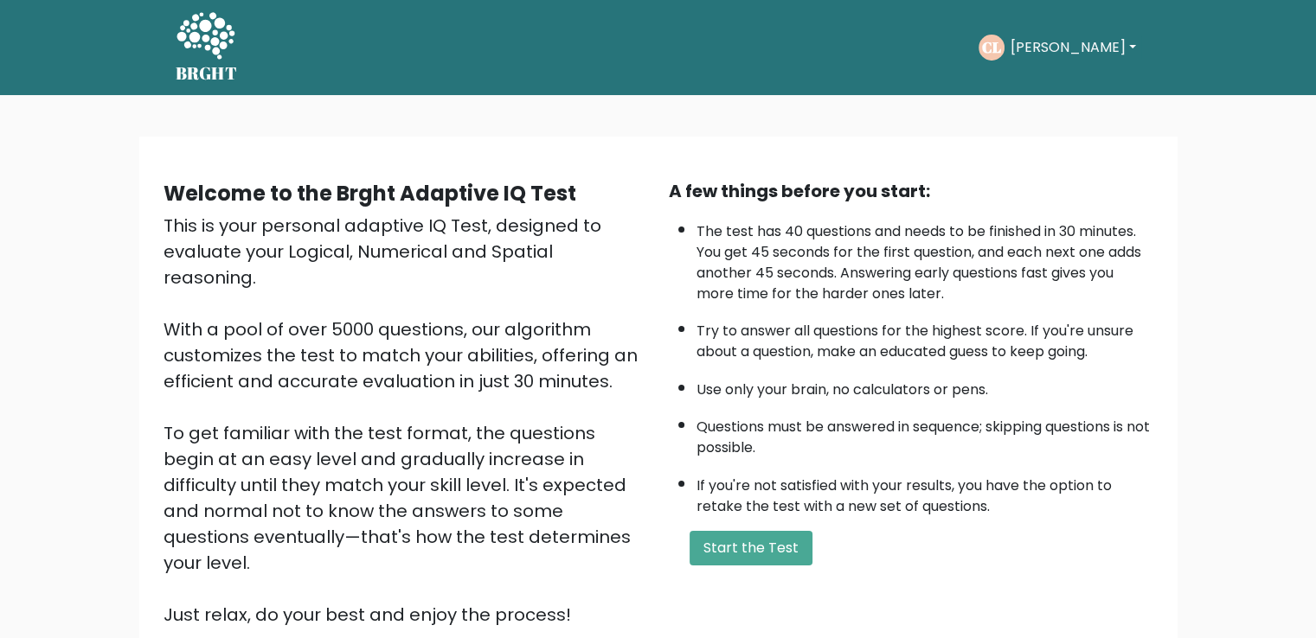
scroll to position [154, 0]
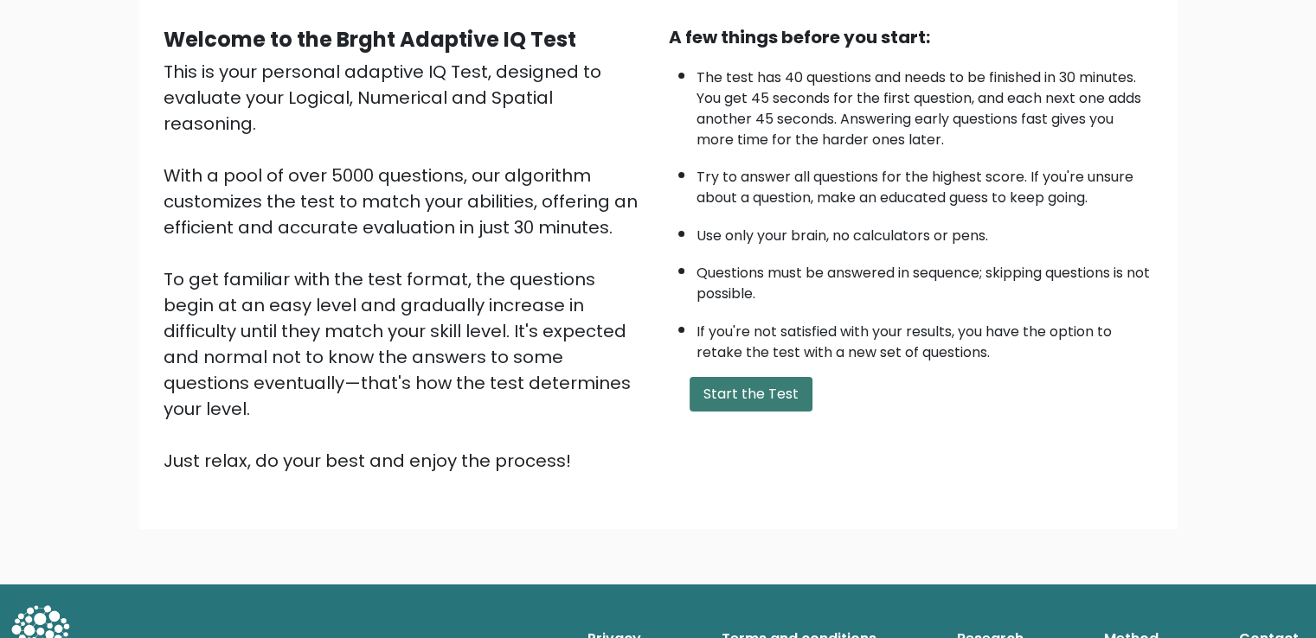
click at [747, 388] on button "Start the Test" at bounding box center [750, 394] width 123 height 35
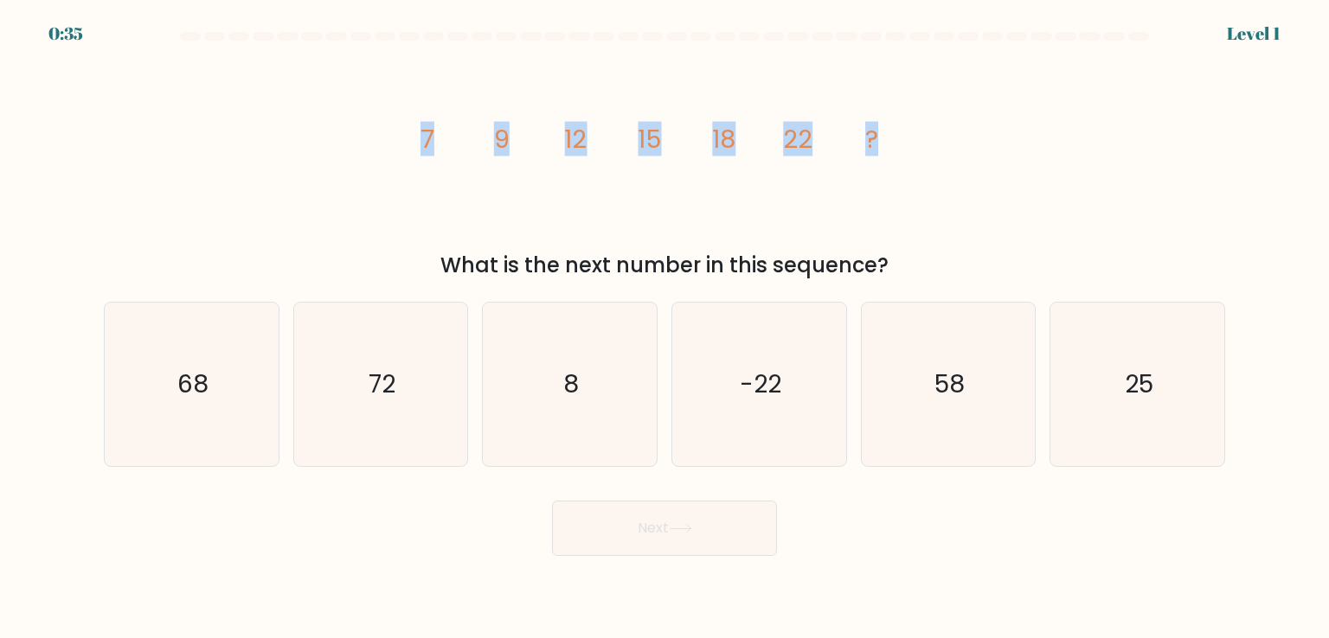
drag, startPoint x: 415, startPoint y: 126, endPoint x: 878, endPoint y: 167, distance: 464.6
click at [878, 167] on icon "image/svg+xml 7 9 12 15 18 22 ?" at bounding box center [664, 147] width 519 height 191
copy g "7 9 12 15 18 22 ?"
click at [1120, 413] on icon "25" at bounding box center [1136, 384] width 163 height 163
click at [665, 328] on input "f. 25" at bounding box center [664, 323] width 1 height 9
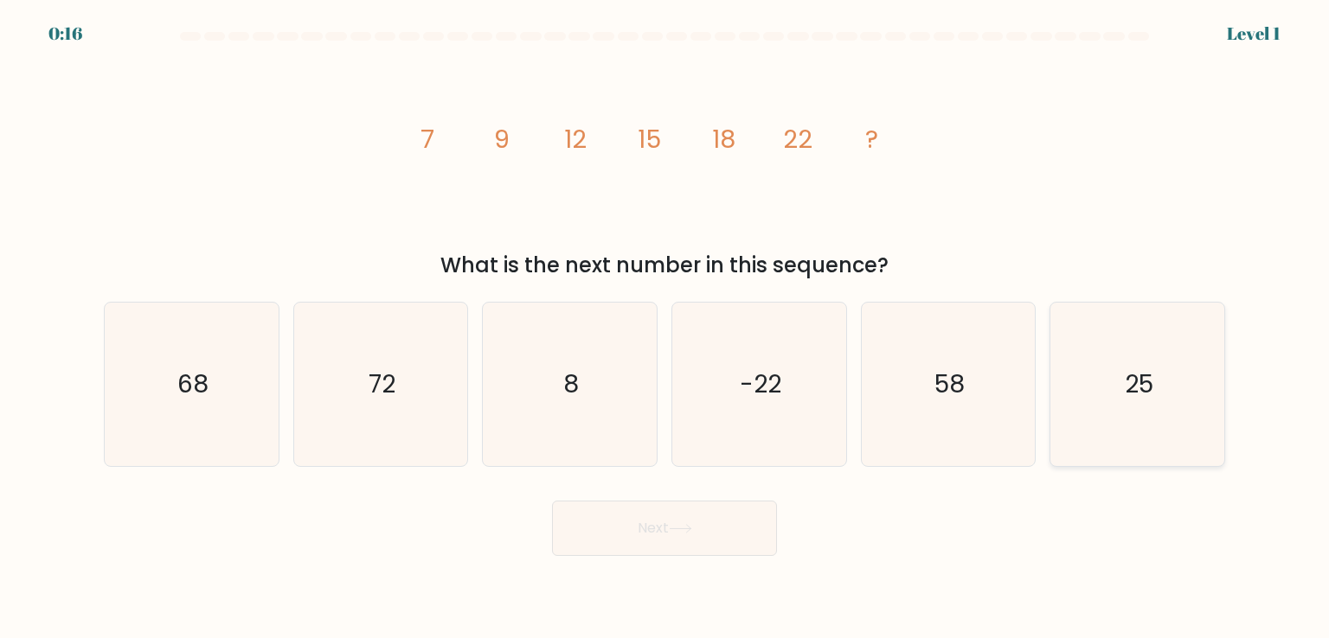
radio input "true"
click at [667, 531] on button "Next" at bounding box center [664, 528] width 225 height 55
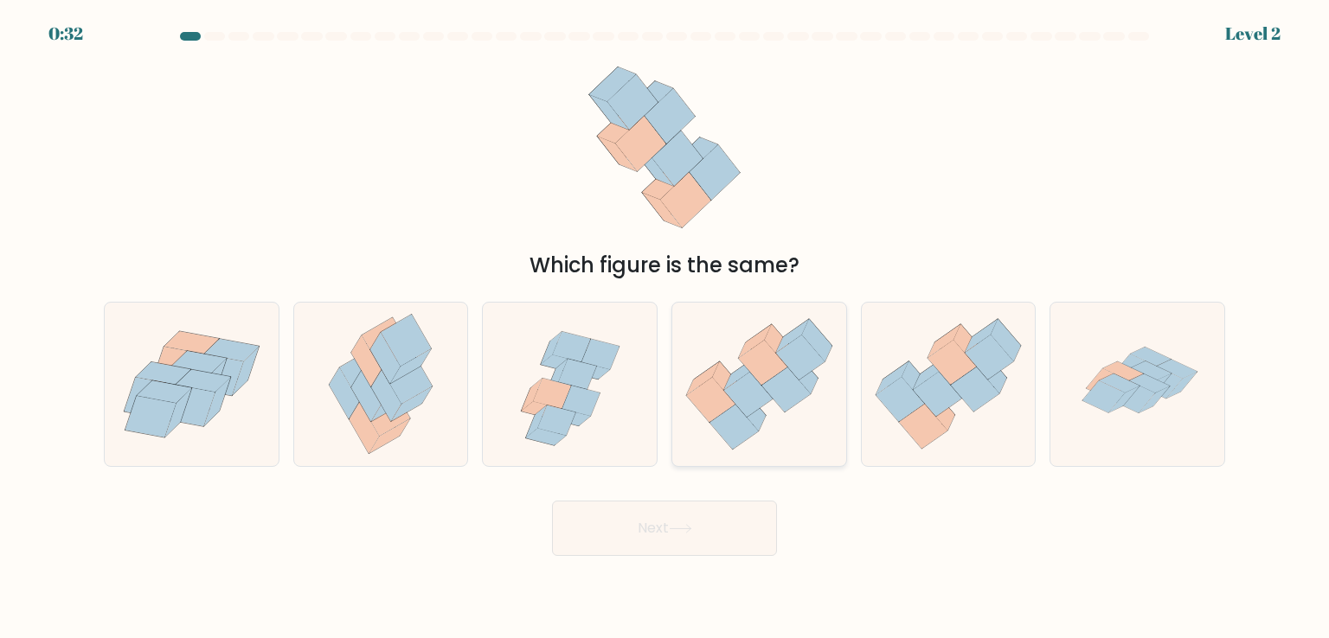
click at [699, 415] on icon at bounding box center [759, 385] width 174 height 150
click at [665, 328] on input "d." at bounding box center [664, 323] width 1 height 9
radio input "true"
click at [682, 548] on button "Next" at bounding box center [664, 528] width 225 height 55
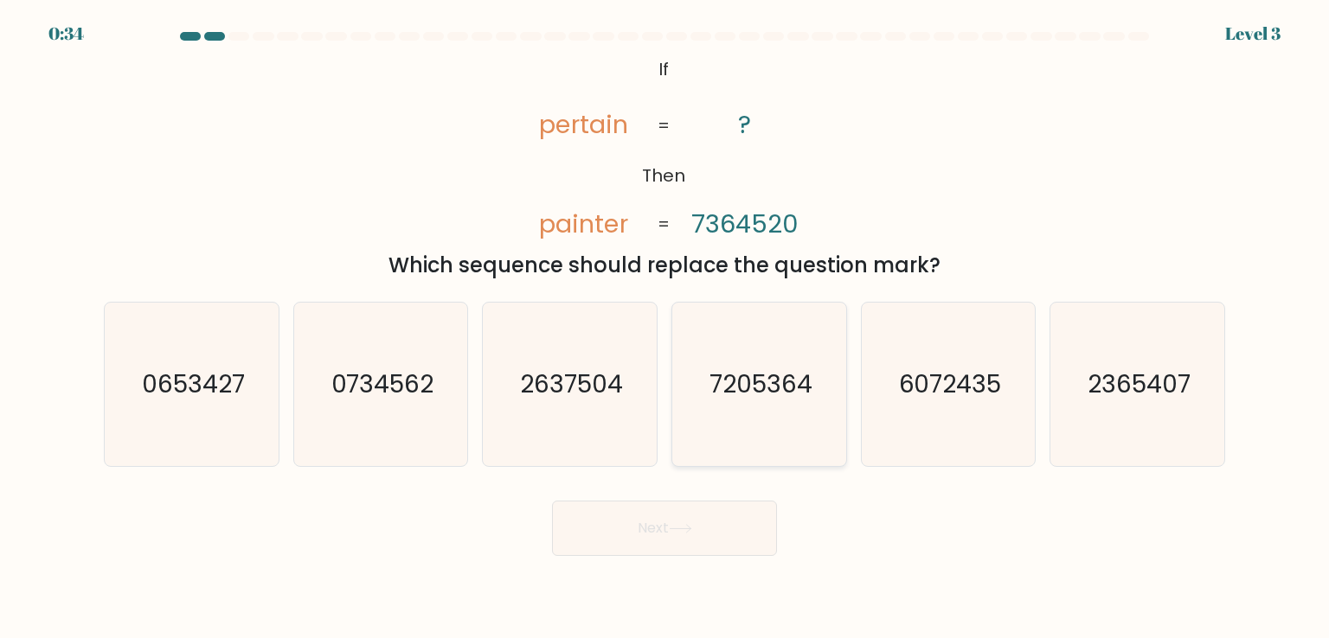
click at [777, 401] on text "7205364" at bounding box center [760, 384] width 103 height 35
click at [665, 328] on input "d. 7205364" at bounding box center [664, 323] width 1 height 9
radio input "true"
click at [650, 534] on button "Next" at bounding box center [664, 528] width 225 height 55
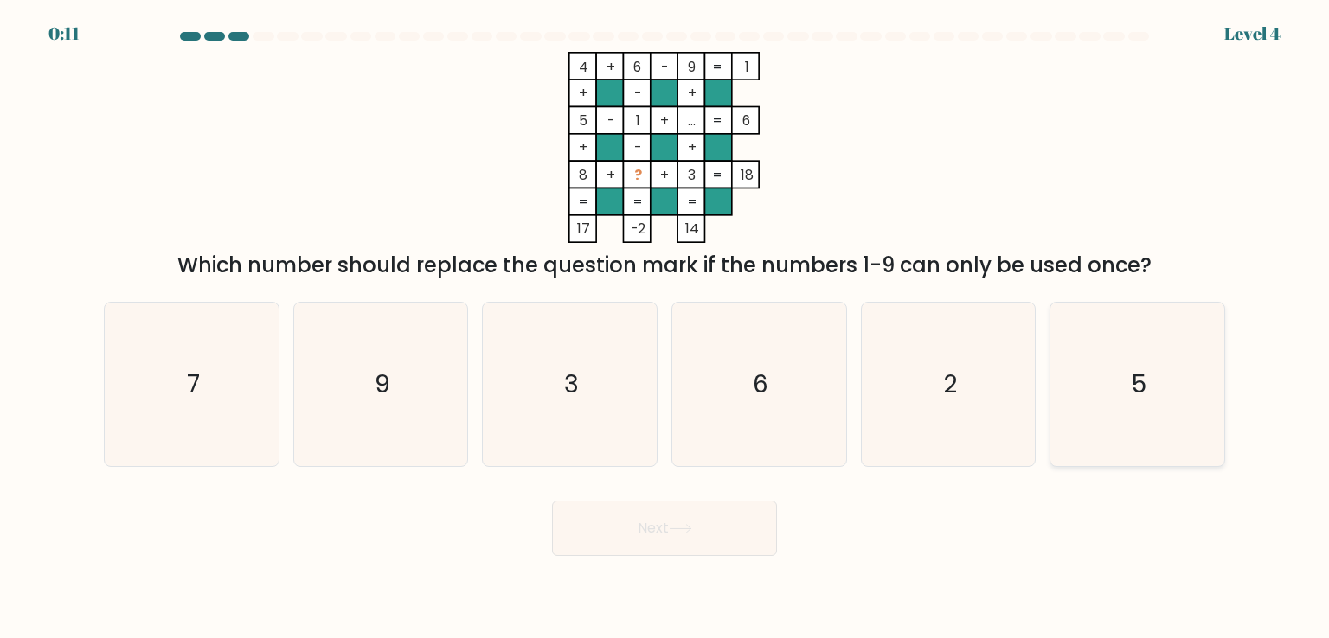
click at [1100, 363] on icon "5" at bounding box center [1136, 384] width 163 height 163
click at [665, 328] on input "f. 5" at bounding box center [664, 323] width 1 height 9
radio input "true"
click at [635, 548] on button "Next" at bounding box center [664, 528] width 225 height 55
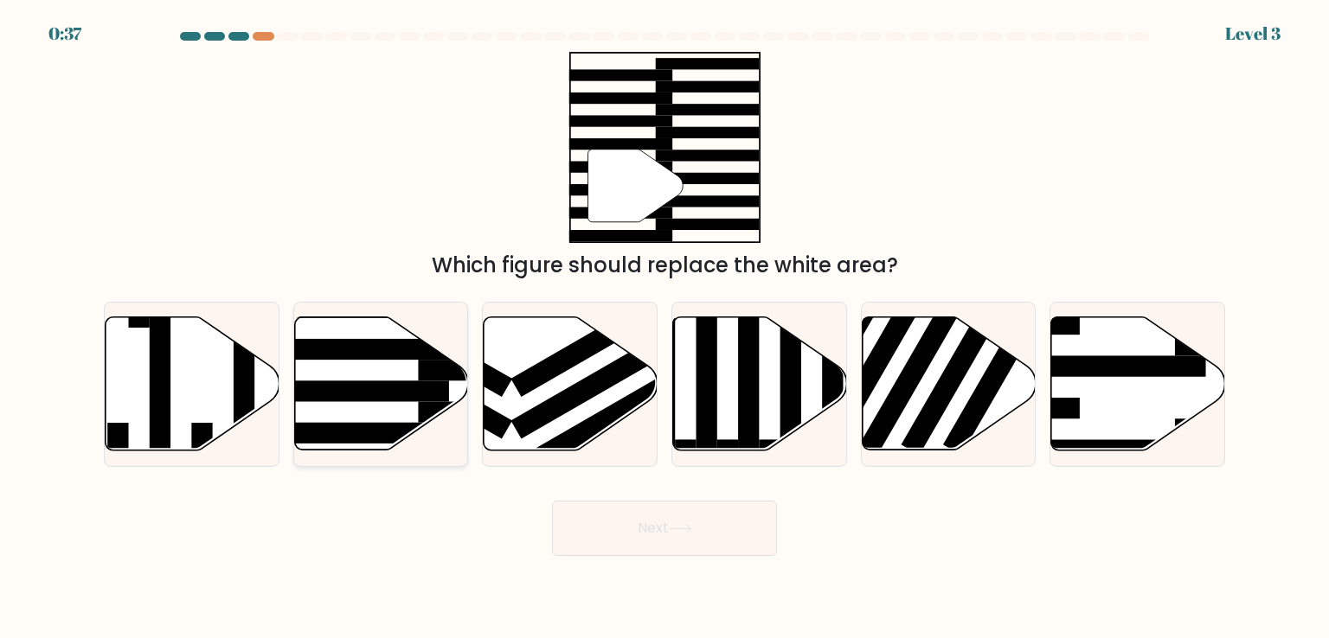
click at [384, 414] on icon at bounding box center [381, 383] width 174 height 133
click at [664, 328] on input "b." at bounding box center [664, 323] width 1 height 9
radio input "true"
click at [621, 517] on button "Next" at bounding box center [664, 528] width 225 height 55
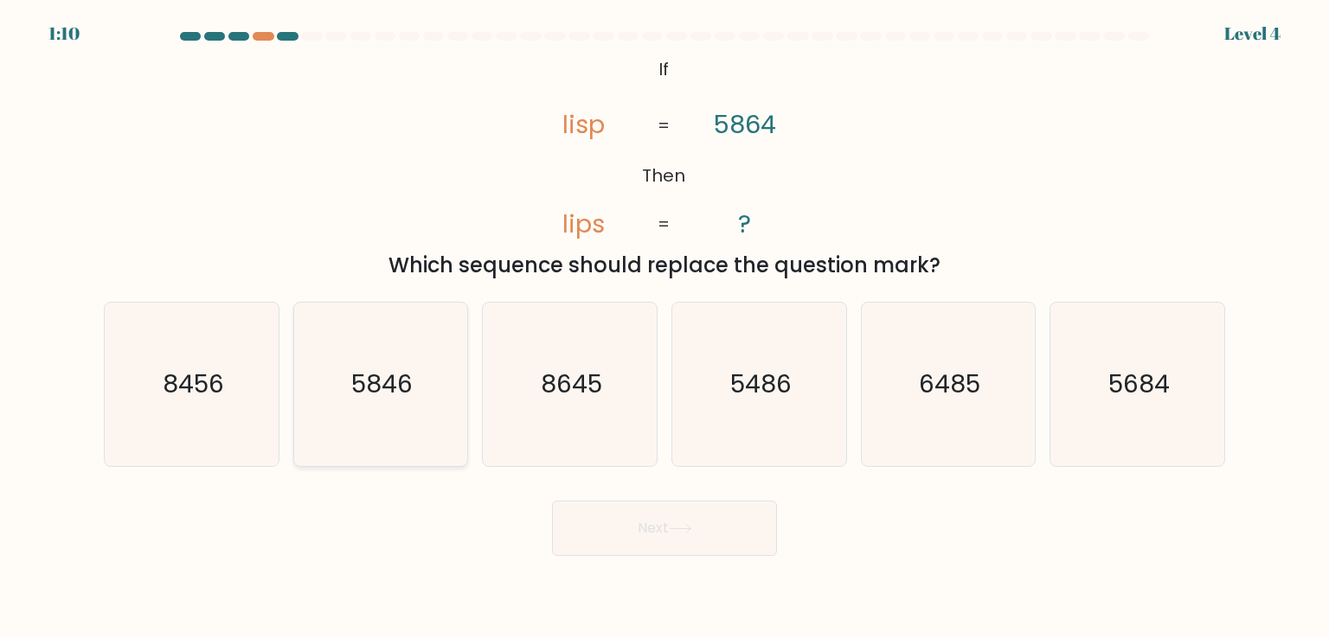
click at [408, 402] on icon "5846" at bounding box center [380, 384] width 163 height 163
click at [664, 328] on input "b. 5846" at bounding box center [664, 323] width 1 height 9
radio input "true"
click at [674, 542] on button "Next" at bounding box center [664, 528] width 225 height 55
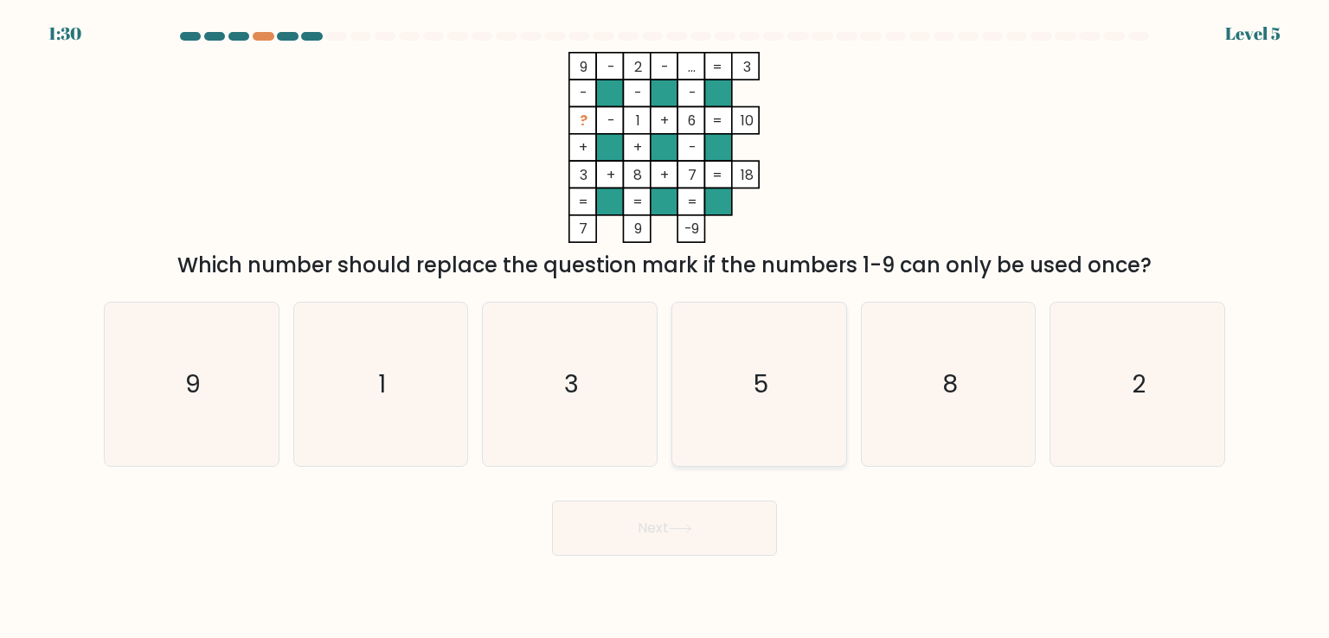
click at [758, 395] on text "5" at bounding box center [760, 384] width 15 height 35
click at [665, 328] on input "d. 5" at bounding box center [664, 323] width 1 height 9
radio input "true"
click at [663, 535] on button "Next" at bounding box center [664, 528] width 225 height 55
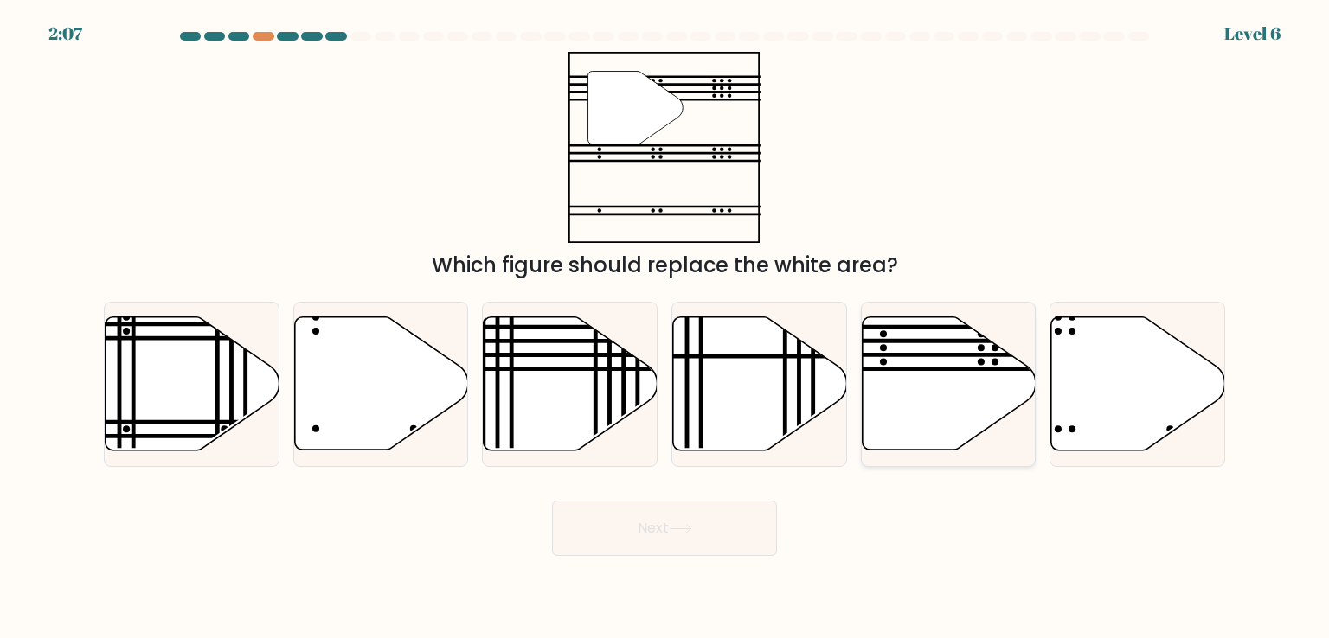
click at [965, 349] on icon at bounding box center [949, 383] width 174 height 133
click at [665, 328] on input "e." at bounding box center [664, 323] width 1 height 9
radio input "true"
click at [689, 534] on button "Next" at bounding box center [664, 528] width 225 height 55
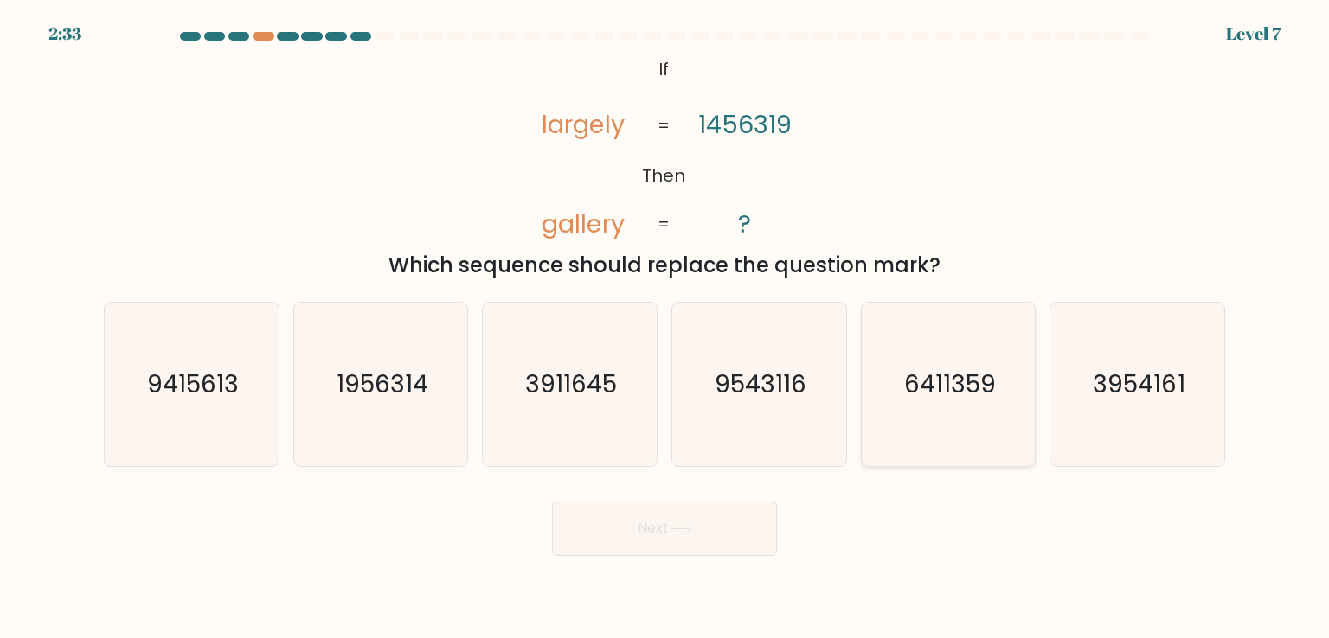
click at [952, 397] on text "6411359" at bounding box center [950, 384] width 92 height 35
click at [665, 328] on input "e. 6411359" at bounding box center [664, 323] width 1 height 9
radio input "true"
click at [649, 542] on button "Next" at bounding box center [664, 528] width 225 height 55
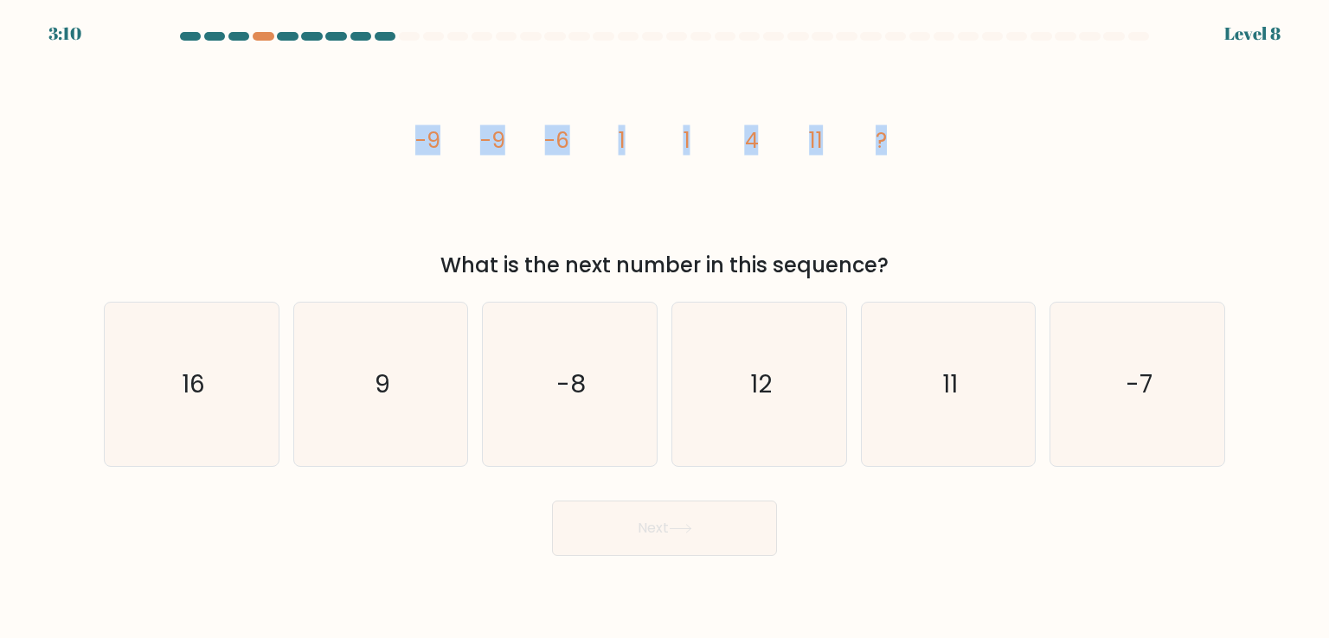
drag, startPoint x: 892, startPoint y: 136, endPoint x: 402, endPoint y: 129, distance: 489.7
click at [402, 129] on div "image/svg+xml -9 -9 -6 1 1 4 11 ? What is the next number in this sequence?" at bounding box center [664, 166] width 1142 height 229
copy g "-9 -9 -6 1 1 4 11 ?"
click at [978, 108] on div "image/svg+xml -9 -9 -6 1 1 4 11 ? What is the next number in this sequence?" at bounding box center [664, 166] width 1142 height 229
click at [1010, 433] on icon "11" at bounding box center [948, 384] width 163 height 163
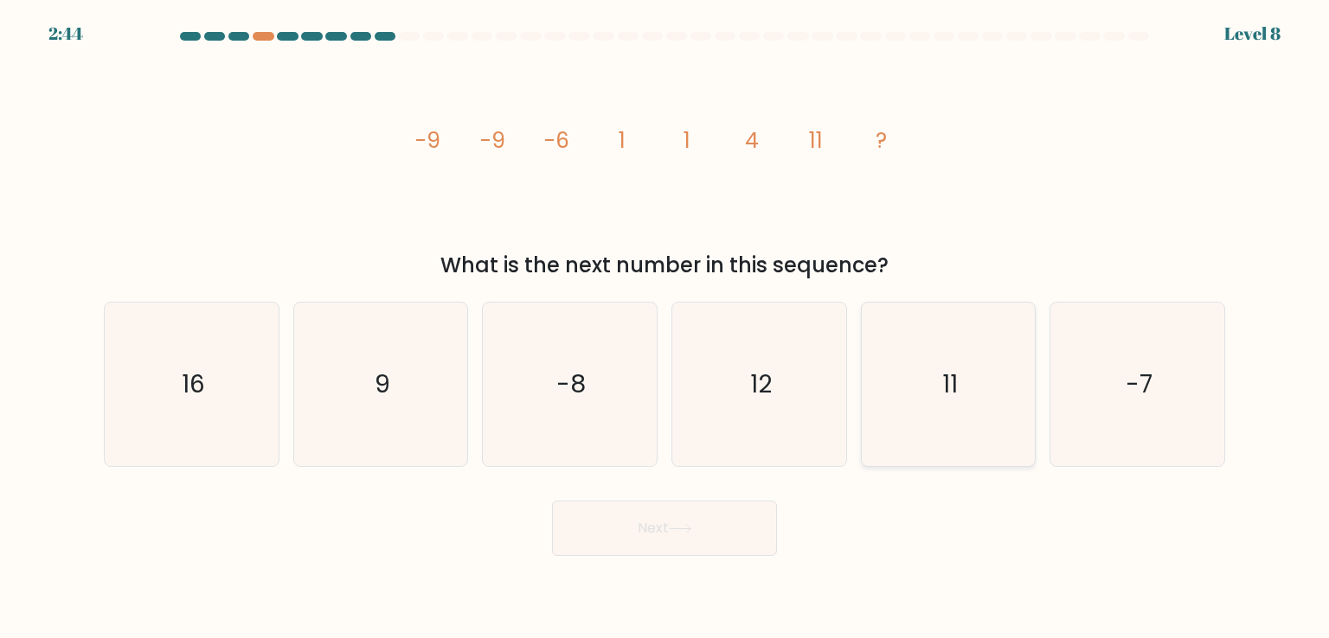
click at [665, 328] on input "e. 11" at bounding box center [664, 323] width 1 height 9
radio input "true"
click at [707, 527] on button "Next" at bounding box center [664, 528] width 225 height 55
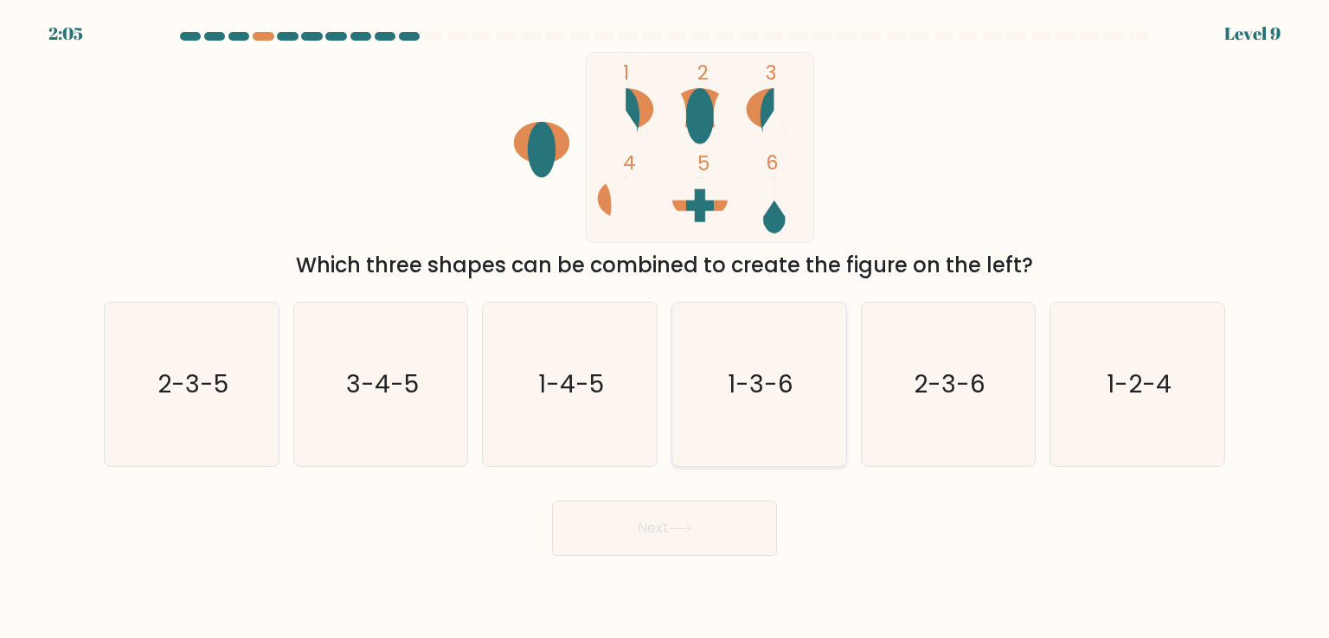
click at [704, 344] on icon "1-3-6" at bounding box center [758, 384] width 163 height 163
click at [665, 328] on input "d. 1-3-6" at bounding box center [664, 323] width 1 height 9
radio input "true"
click at [688, 557] on body "2:04 Level 9" at bounding box center [664, 319] width 1329 height 638
click at [683, 527] on icon at bounding box center [680, 529] width 23 height 10
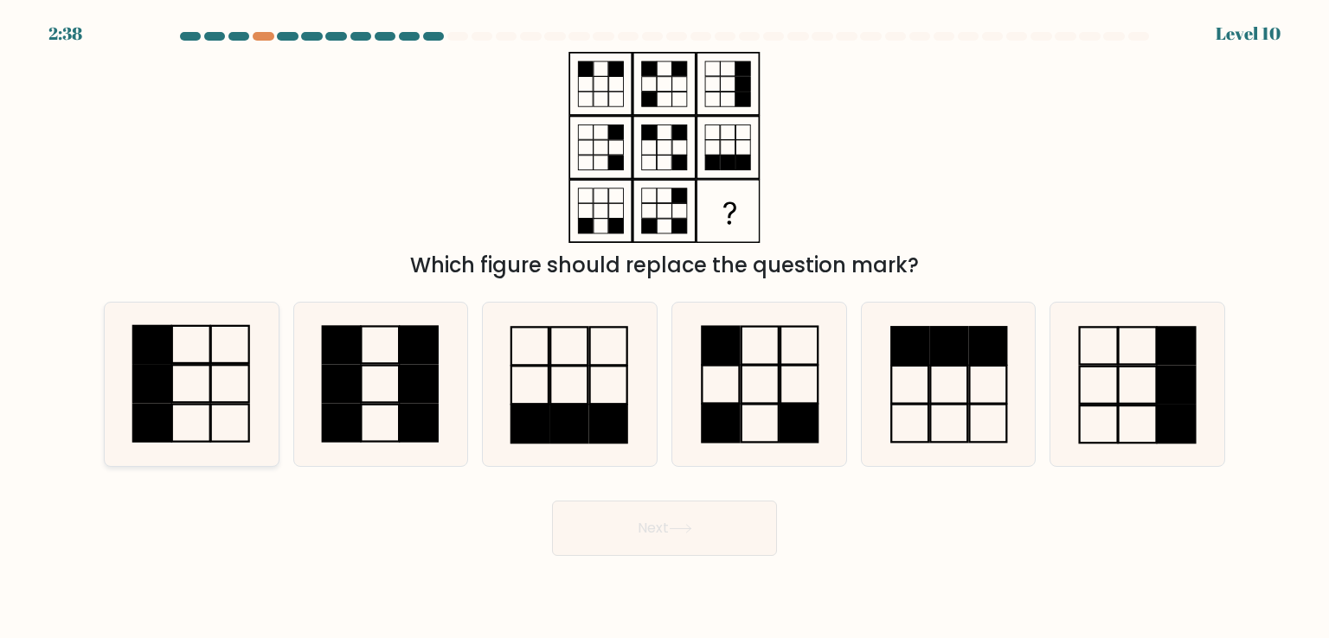
click at [203, 423] on icon at bounding box center [191, 384] width 163 height 163
click at [664, 328] on input "a." at bounding box center [664, 323] width 1 height 9
radio input "true"
click at [659, 544] on button "Next" at bounding box center [664, 528] width 225 height 55
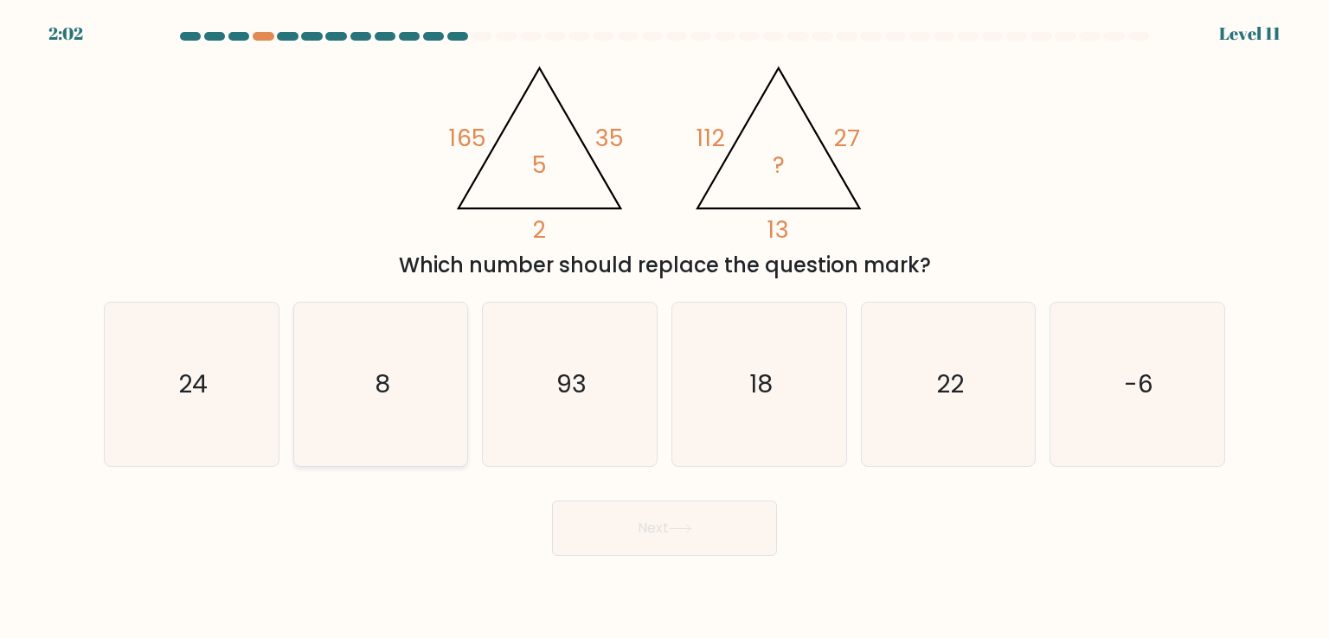
click at [387, 371] on text "8" at bounding box center [383, 384] width 16 height 35
click at [664, 328] on input "b. 8" at bounding box center [664, 323] width 1 height 9
radio input "true"
click at [643, 538] on button "Next" at bounding box center [664, 528] width 225 height 55
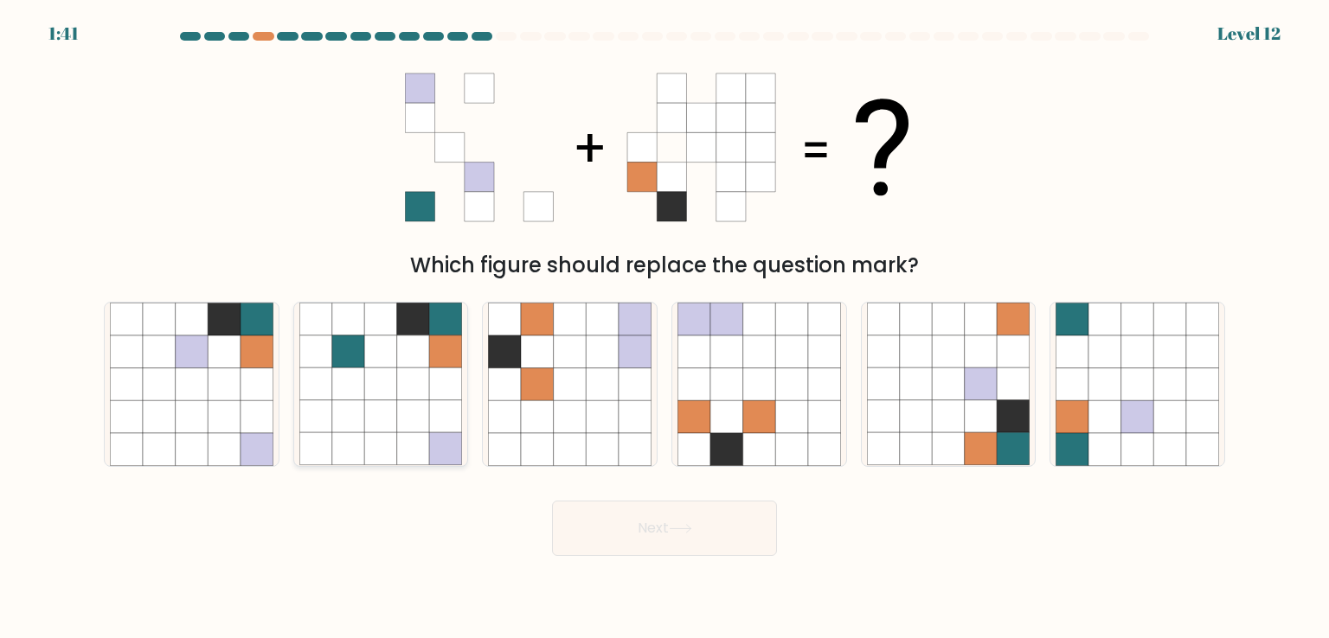
click at [349, 394] on icon at bounding box center [348, 385] width 33 height 33
click at [664, 328] on input "b." at bounding box center [664, 323] width 1 height 9
radio input "true"
click at [675, 530] on icon at bounding box center [680, 529] width 23 height 10
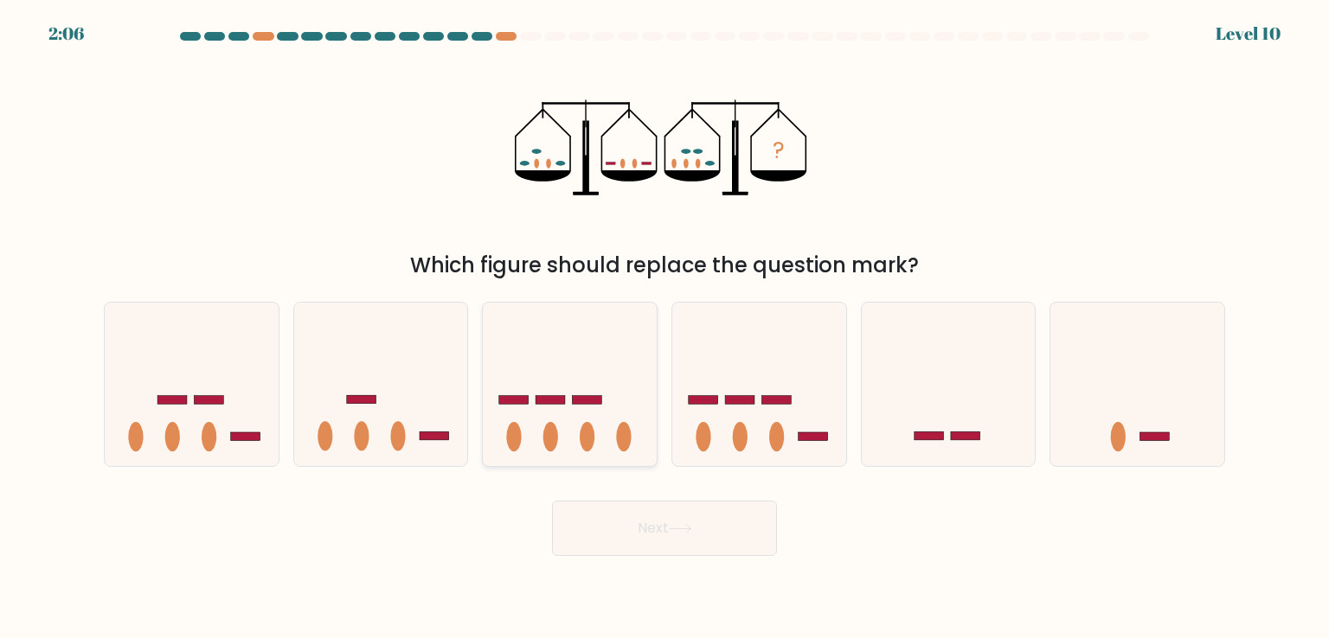
click at [593, 420] on icon at bounding box center [570, 384] width 174 height 144
click at [664, 328] on input "c." at bounding box center [664, 323] width 1 height 9
radio input "true"
click at [638, 523] on button "Next" at bounding box center [664, 528] width 225 height 55
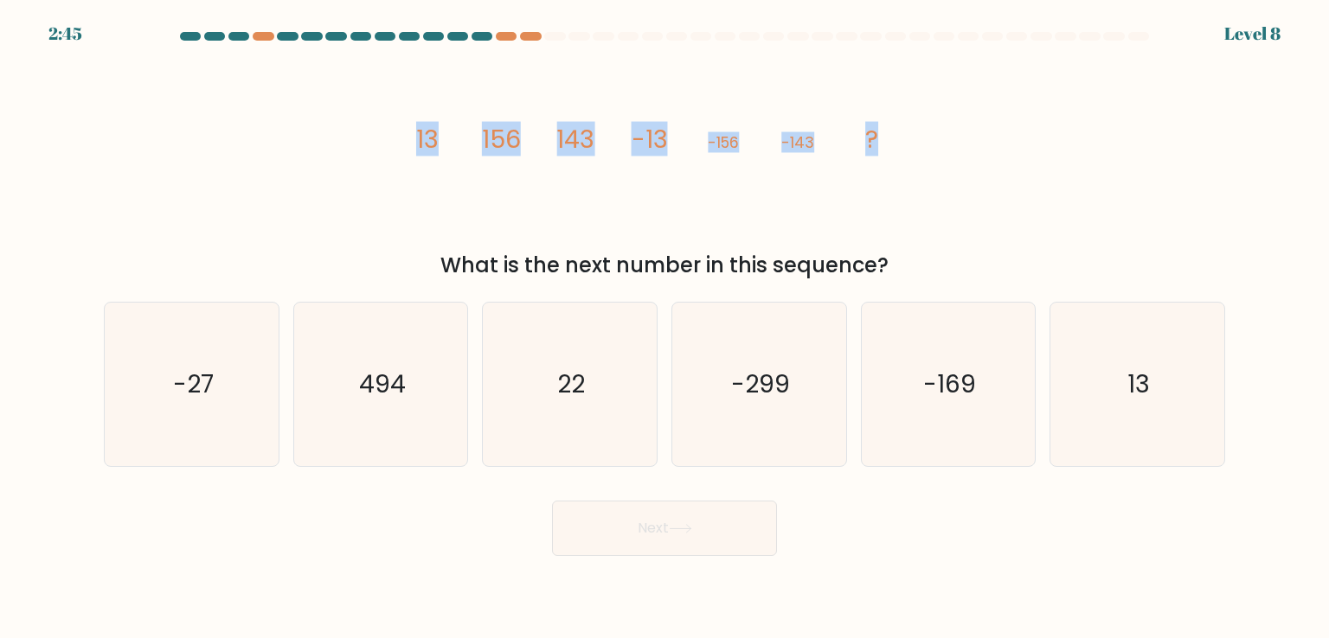
drag, startPoint x: 891, startPoint y: 139, endPoint x: 406, endPoint y: 110, distance: 486.2
click at [406, 110] on icon "image/svg+xml 13 156 143 -13 -156 -143 ?" at bounding box center [664, 147] width 519 height 191
copy g "13 156 143 -13 -156 -143 ?"
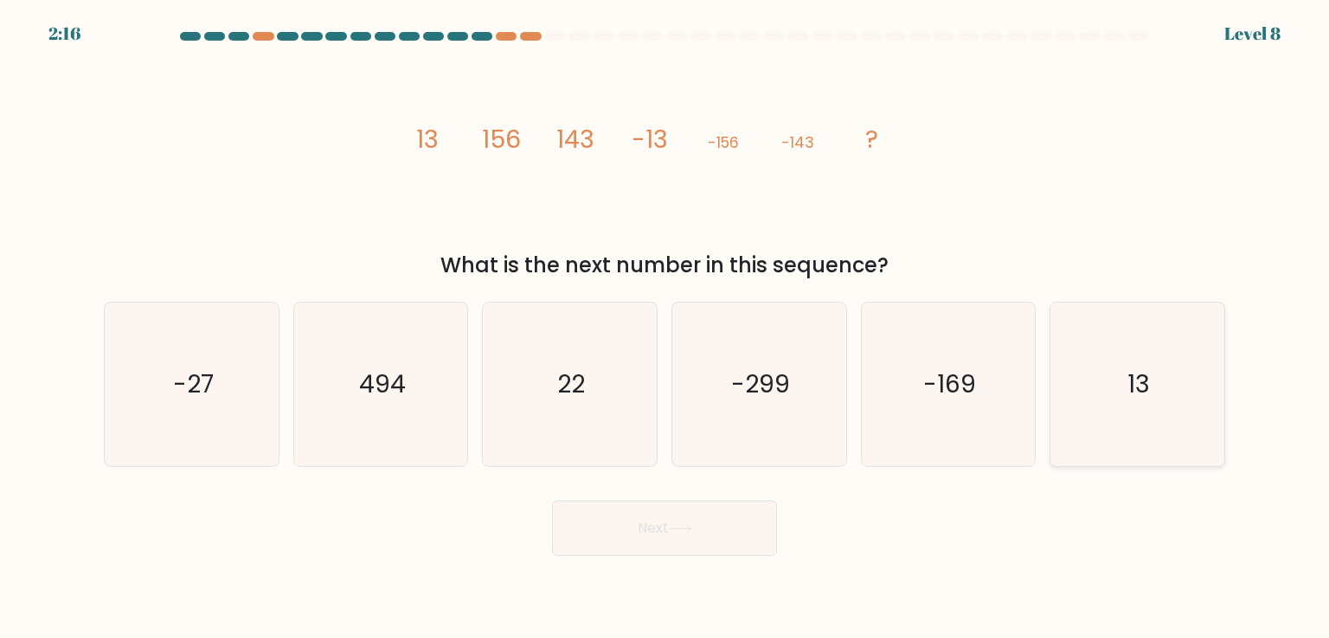
click at [1187, 384] on icon "13" at bounding box center [1136, 384] width 163 height 163
click at [665, 328] on input "f. 13" at bounding box center [664, 323] width 1 height 9
radio input "true"
click at [661, 523] on button "Next" at bounding box center [664, 528] width 225 height 55
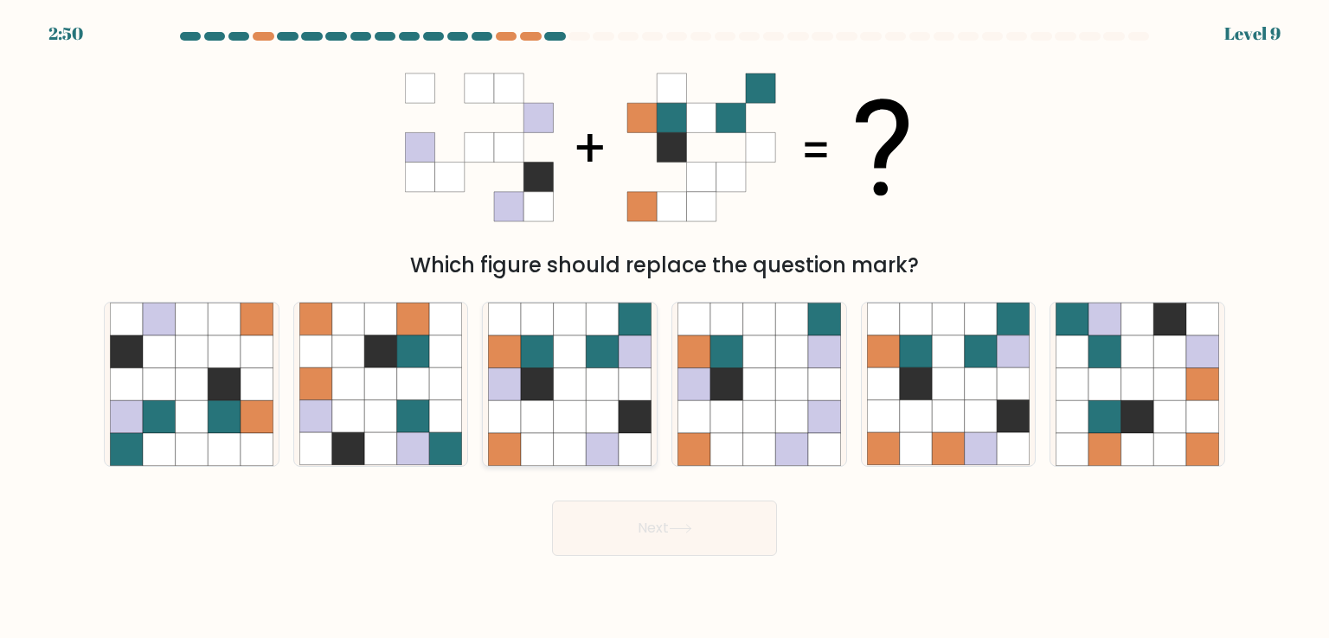
click at [567, 382] on icon at bounding box center [570, 385] width 33 height 33
click at [664, 328] on input "c." at bounding box center [664, 323] width 1 height 9
radio input "true"
click at [619, 514] on button "Next" at bounding box center [664, 528] width 225 height 55
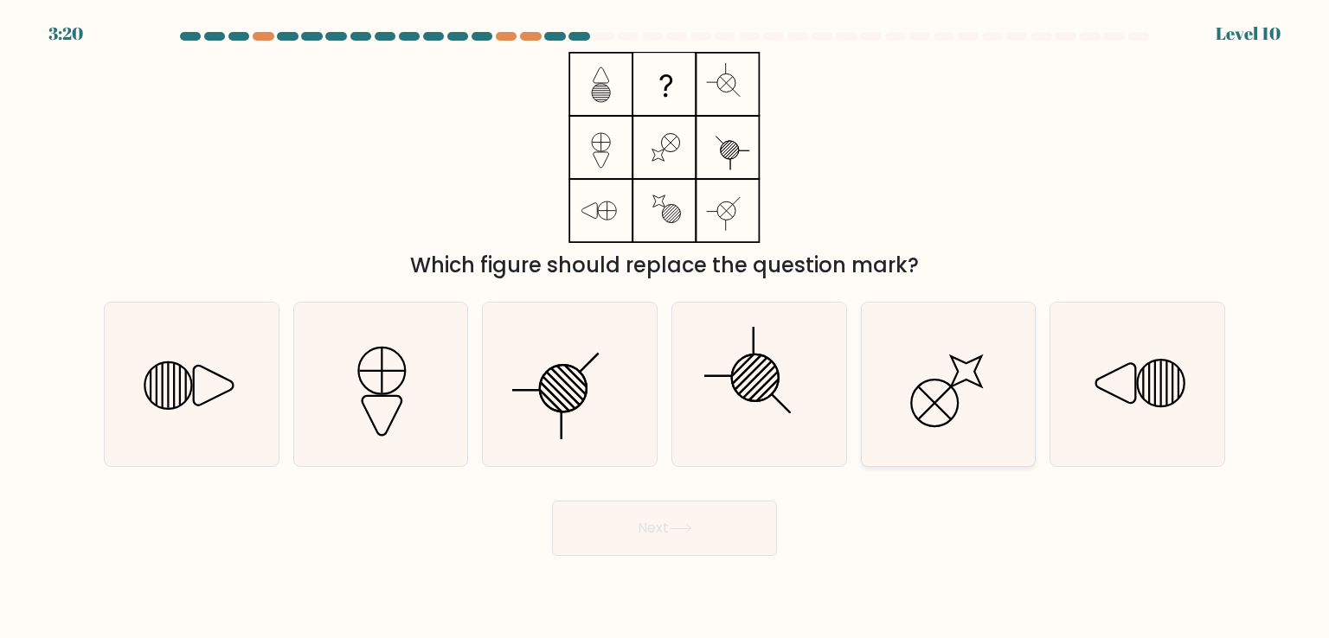
click at [907, 426] on icon at bounding box center [948, 384] width 163 height 163
click at [665, 328] on input "e." at bounding box center [664, 323] width 1 height 9
radio input "true"
click at [688, 527] on icon at bounding box center [680, 529] width 23 height 10
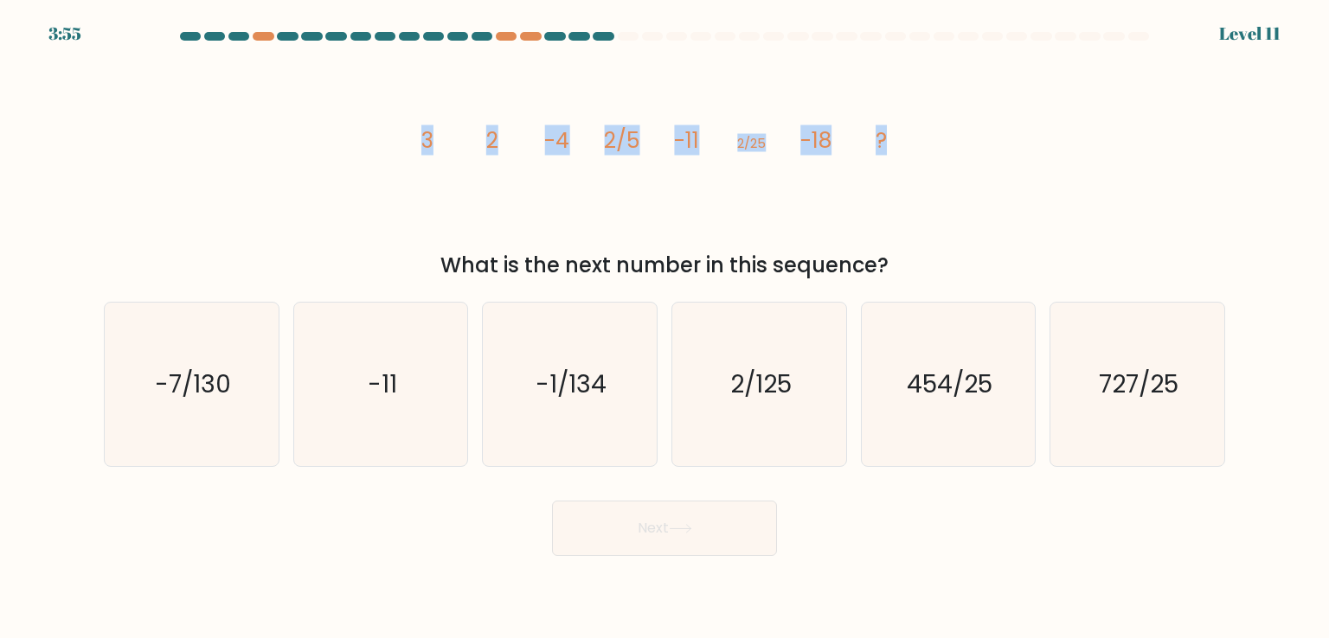
drag, startPoint x: 896, startPoint y: 146, endPoint x: 394, endPoint y: 126, distance: 502.1
click at [394, 126] on div "image/svg+xml 3 2 -4 2/5 -11 2/25 -18 ? What is the next number in this sequenc…" at bounding box center [664, 166] width 1142 height 229
copy g "3 2 -4 2/5 -11 2/25 -18 ?"
click at [771, 404] on icon "2/125" at bounding box center [758, 384] width 163 height 163
click at [665, 328] on input "d. 2/125" at bounding box center [664, 323] width 1 height 9
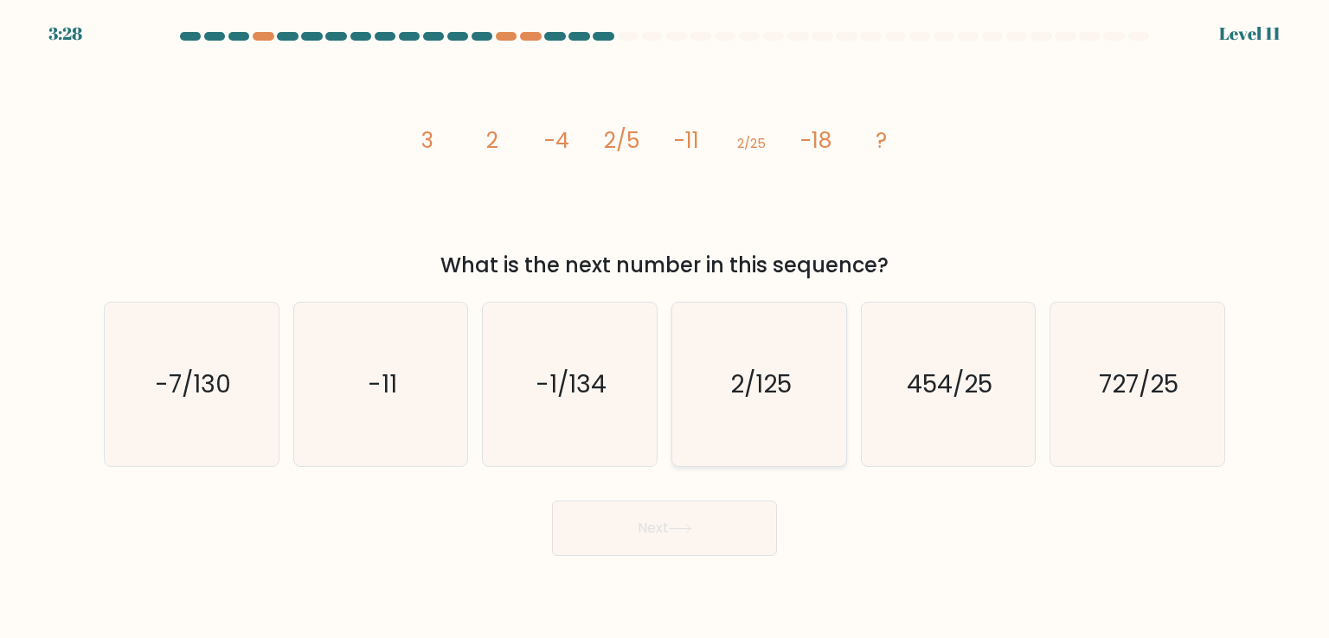
radio input "true"
click at [689, 516] on button "Next" at bounding box center [664, 528] width 225 height 55
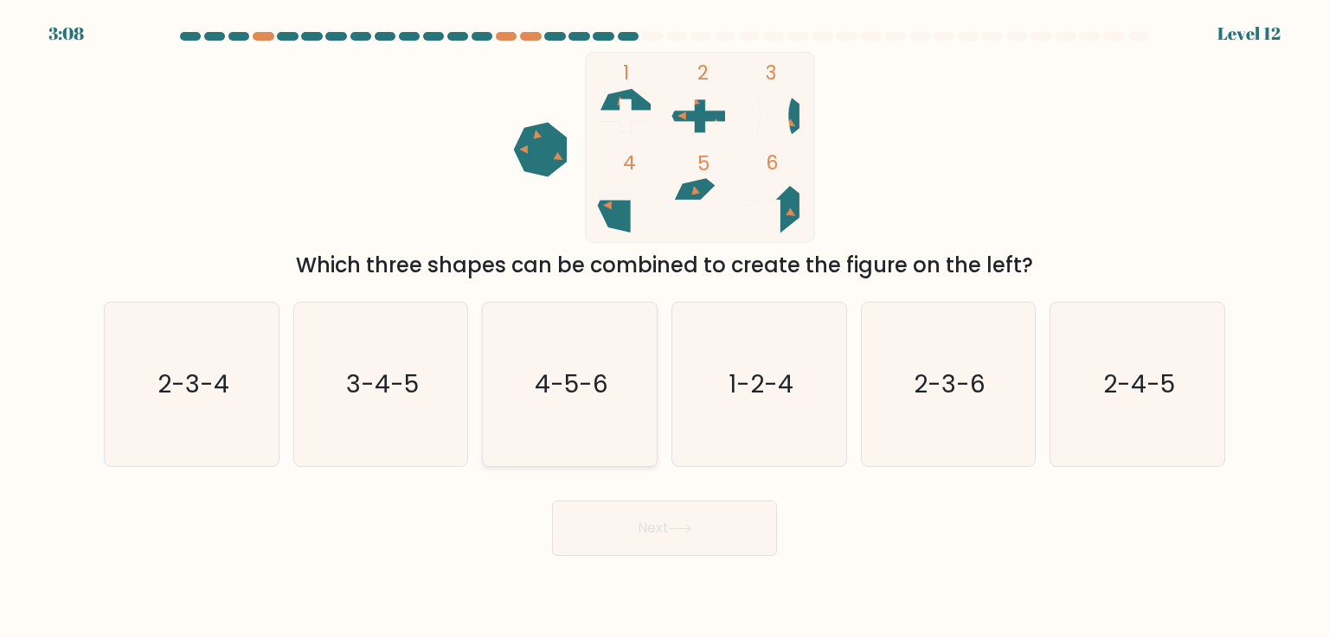
click at [598, 394] on text "4-5-6" at bounding box center [572, 384] width 74 height 35
click at [664, 328] on input "c. 4-5-6" at bounding box center [664, 323] width 1 height 9
radio input "true"
click at [680, 538] on button "Next" at bounding box center [664, 528] width 225 height 55
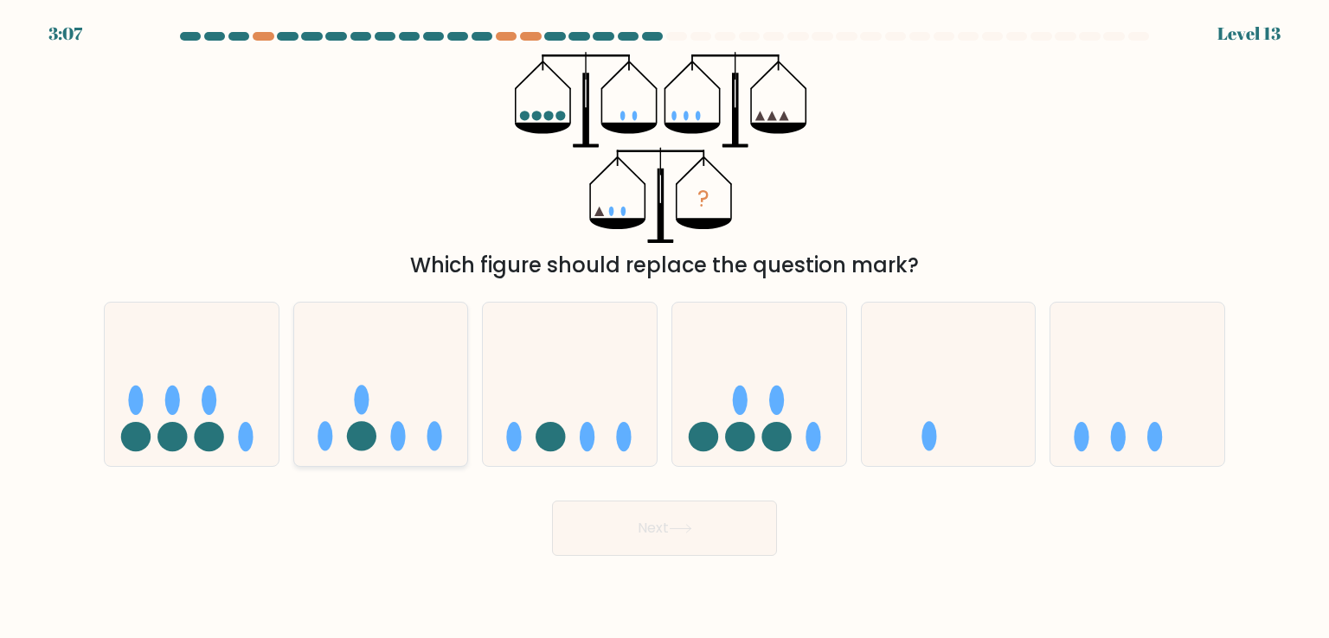
click at [369, 388] on icon at bounding box center [381, 384] width 174 height 144
click at [664, 328] on input "b." at bounding box center [664, 323] width 1 height 9
radio input "true"
click at [664, 513] on button "Next" at bounding box center [664, 528] width 225 height 55
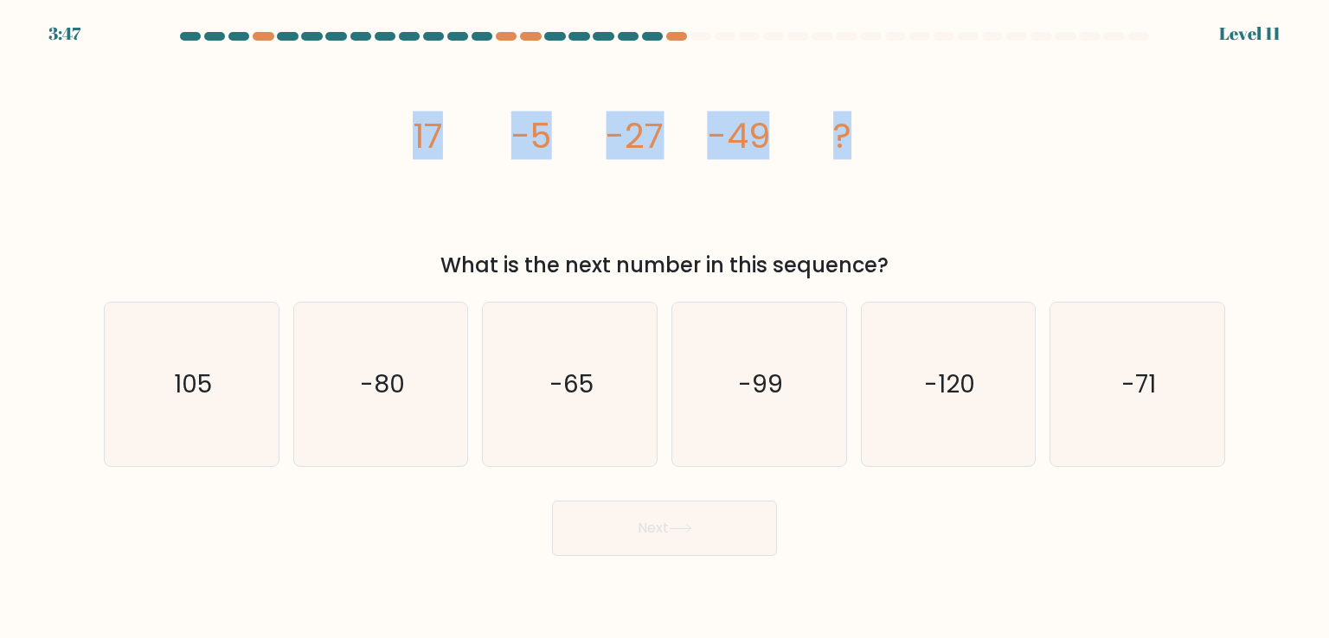
drag, startPoint x: 851, startPoint y: 138, endPoint x: 410, endPoint y: 108, distance: 442.2
click at [410, 108] on icon "image/svg+xml 17 -5 -27 -49 ?" at bounding box center [664, 147] width 519 height 191
copy g "17 -5 -27 -49 ?"
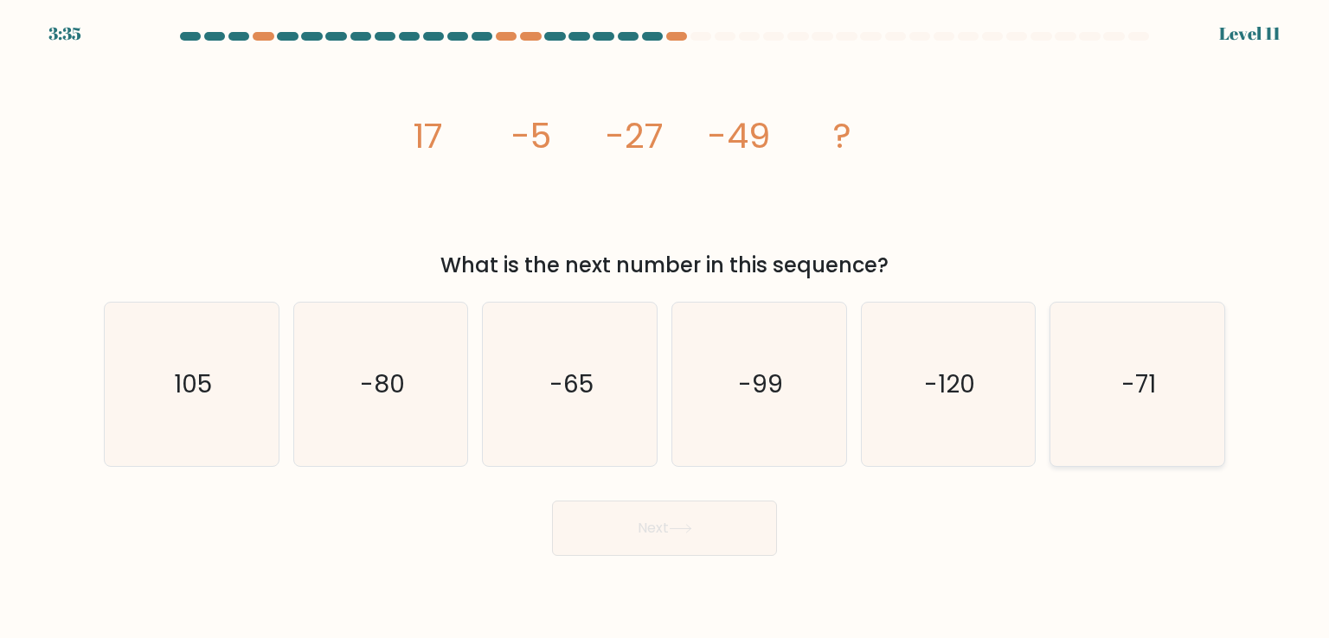
click at [1138, 398] on text "-71" at bounding box center [1138, 384] width 35 height 35
click at [665, 328] on input "f. -71" at bounding box center [664, 323] width 1 height 9
radio input "true"
click at [706, 530] on button "Next" at bounding box center [664, 528] width 225 height 55
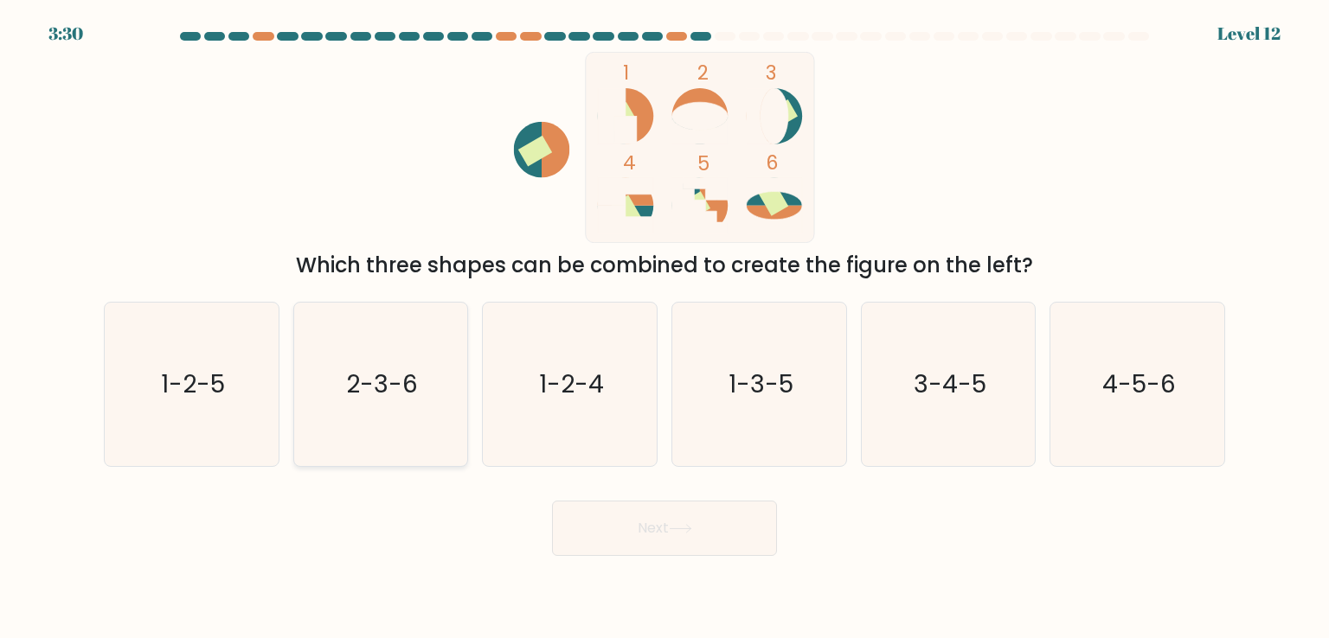
click at [361, 384] on text "2-3-6" at bounding box center [382, 384] width 72 height 35
click at [664, 328] on input "b. 2-3-6" at bounding box center [664, 323] width 1 height 9
radio input "true"
click at [689, 543] on button "Next" at bounding box center [664, 528] width 225 height 55
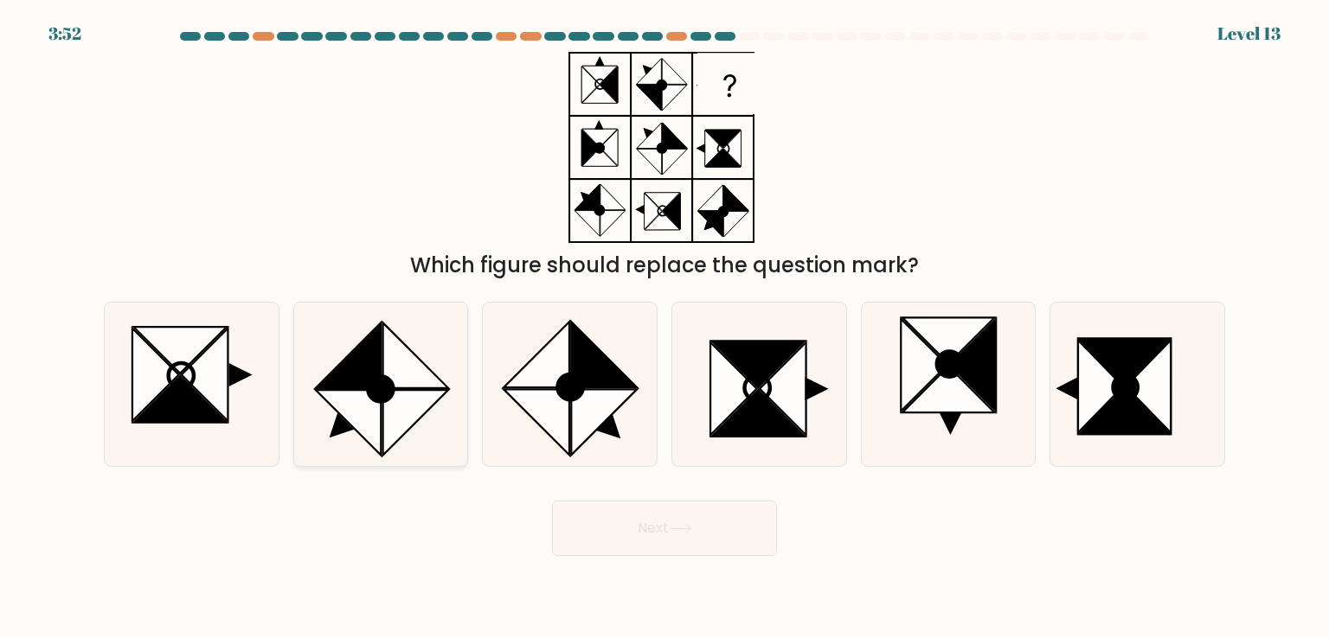
click at [401, 378] on icon at bounding box center [416, 357] width 66 height 66
click at [664, 328] on input "b." at bounding box center [664, 323] width 1 height 9
radio input "true"
click at [697, 544] on button "Next" at bounding box center [664, 528] width 225 height 55
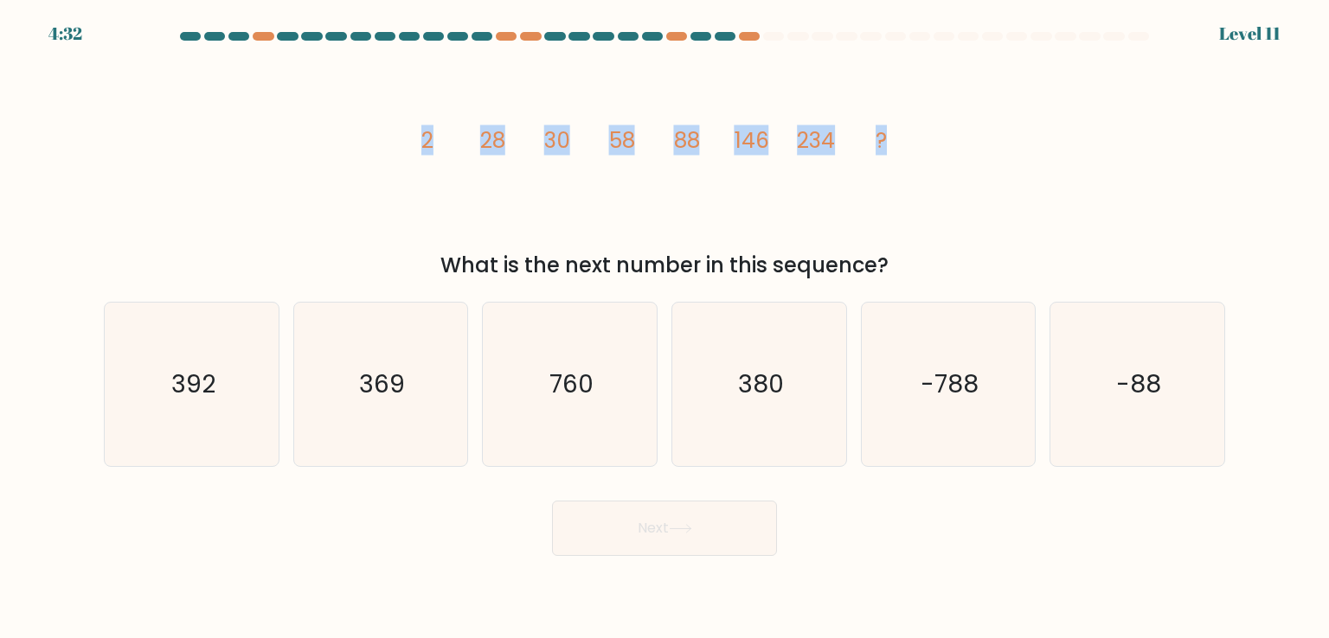
drag, startPoint x: 908, startPoint y: 131, endPoint x: 414, endPoint y: 132, distance: 494.0
click at [414, 132] on icon "image/svg+xml 2 28 30 58 88 146 234 ?" at bounding box center [664, 147] width 519 height 191
copy g "2 28 30 58 88 146 234 ?"
click at [753, 371] on text "380" at bounding box center [761, 384] width 46 height 35
click at [665, 328] on input "d. 380" at bounding box center [664, 323] width 1 height 9
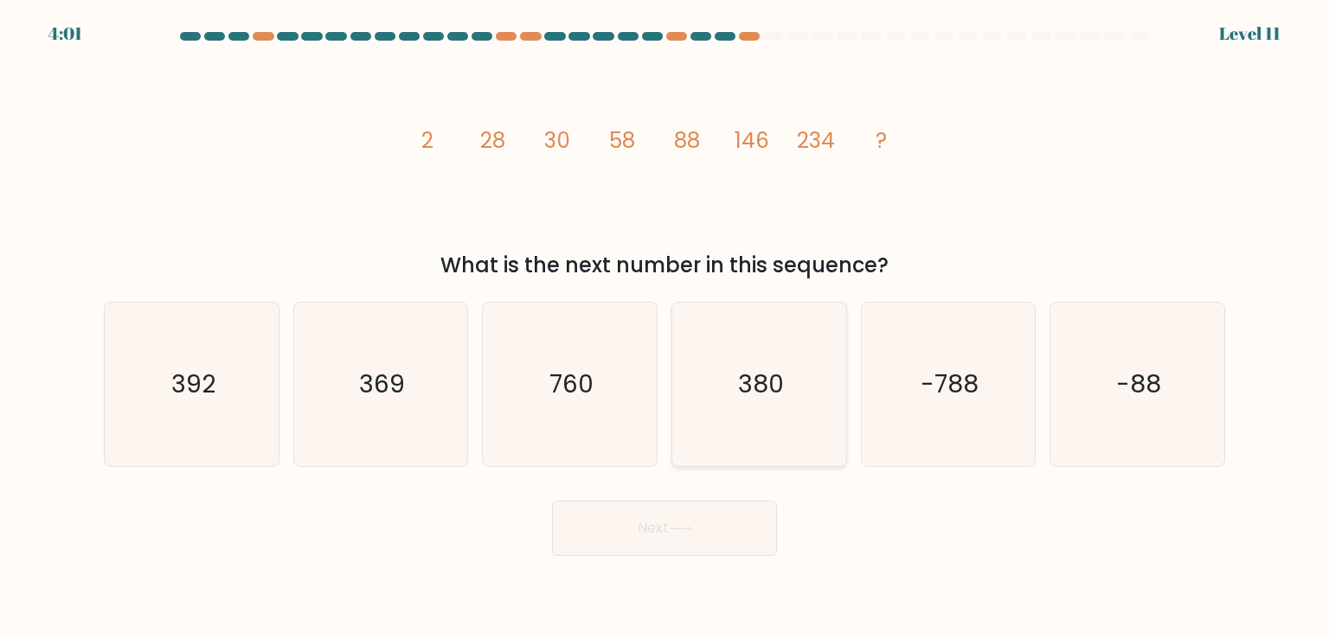
radio input "true"
click at [682, 535] on button "Next" at bounding box center [664, 528] width 225 height 55
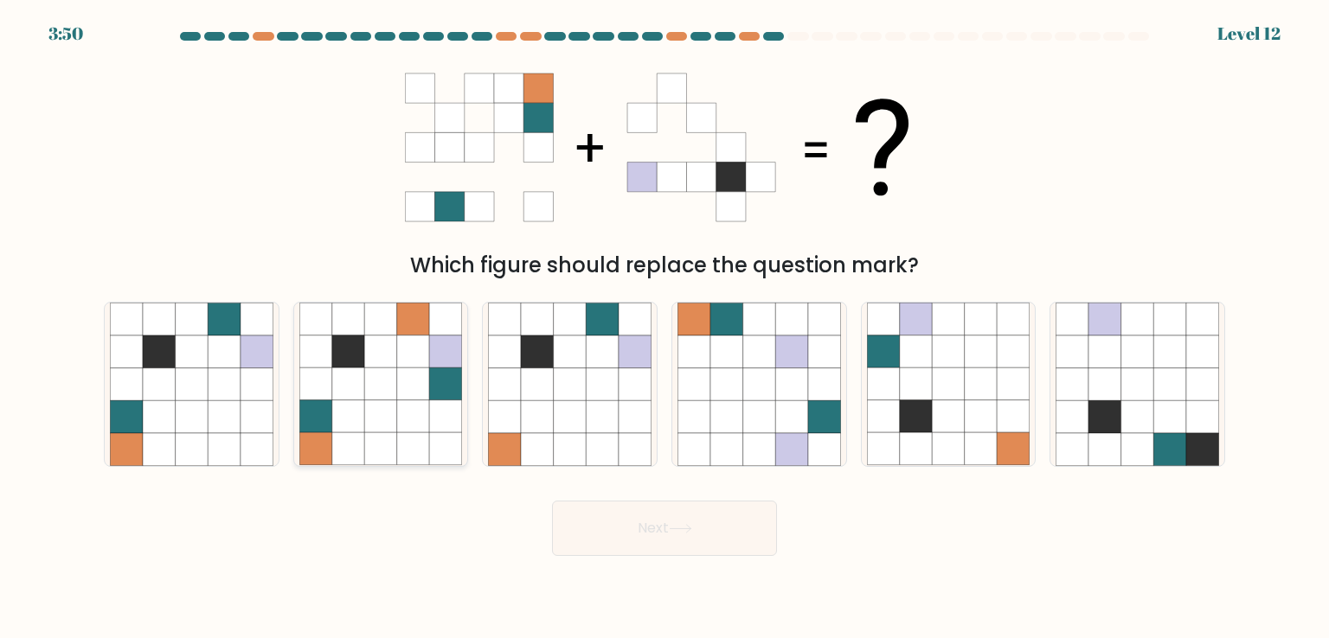
click at [381, 409] on icon at bounding box center [380, 417] width 33 height 33
click at [664, 328] on input "b." at bounding box center [664, 323] width 1 height 9
radio input "true"
click at [170, 326] on icon at bounding box center [159, 320] width 33 height 33
click at [664, 326] on input "a." at bounding box center [664, 323] width 1 height 9
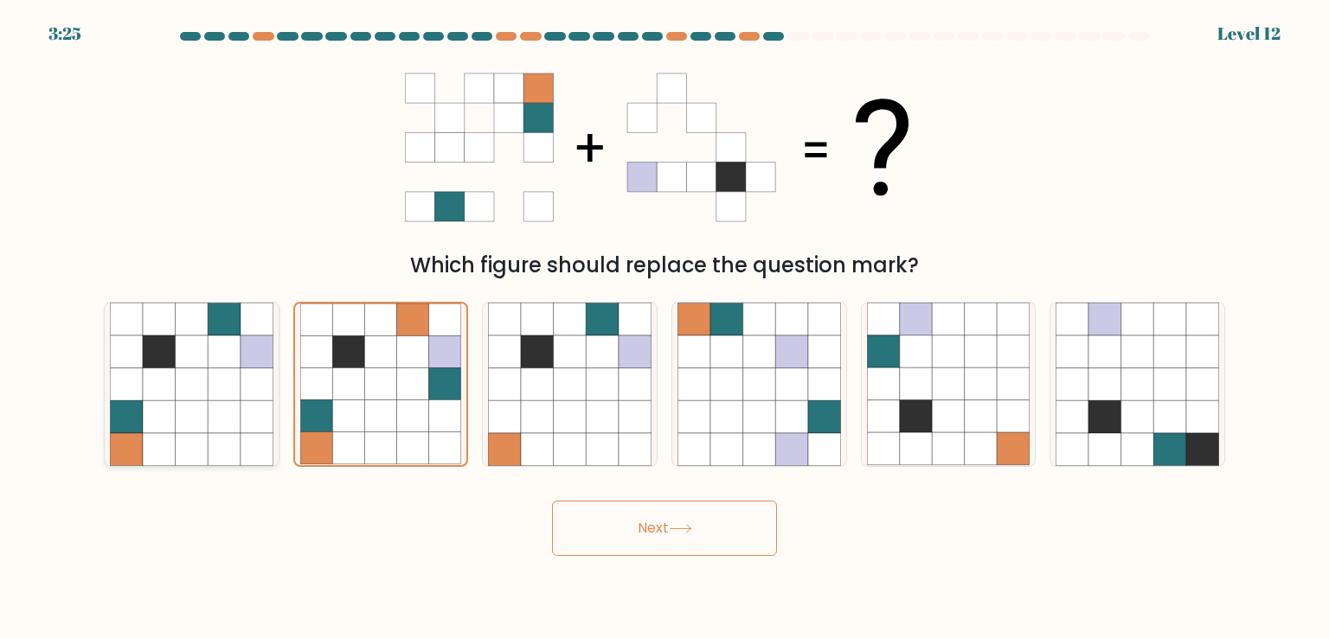
radio input "true"
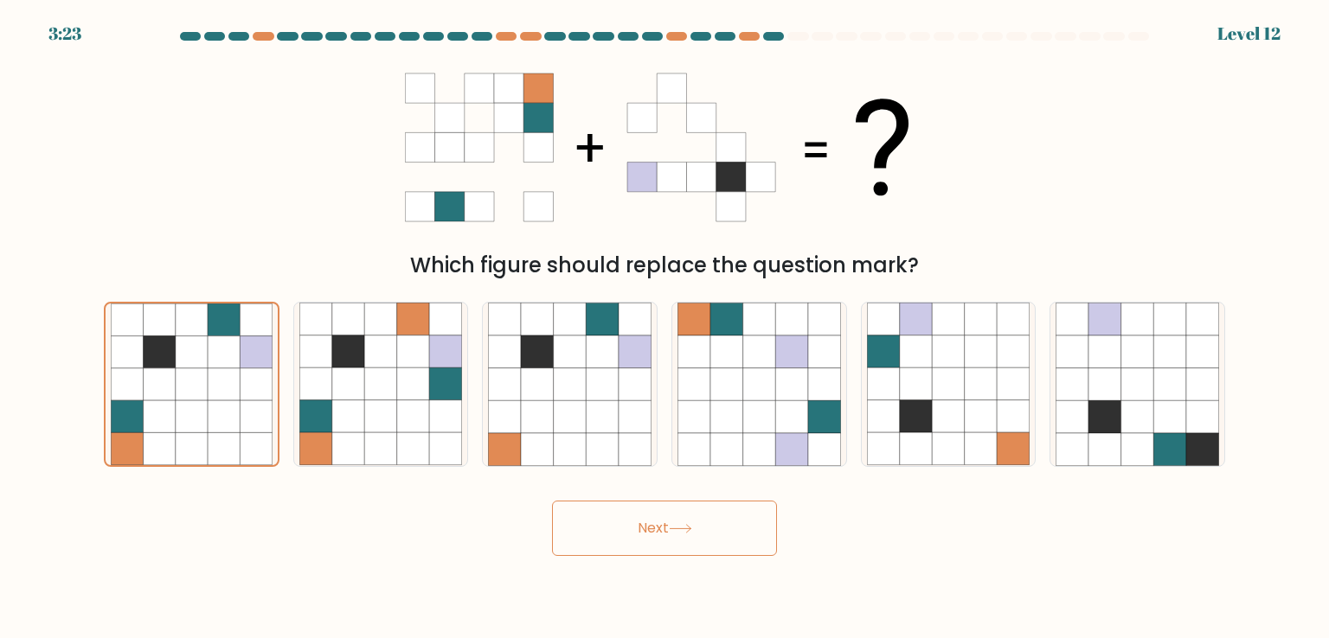
click at [690, 527] on icon at bounding box center [680, 529] width 23 height 10
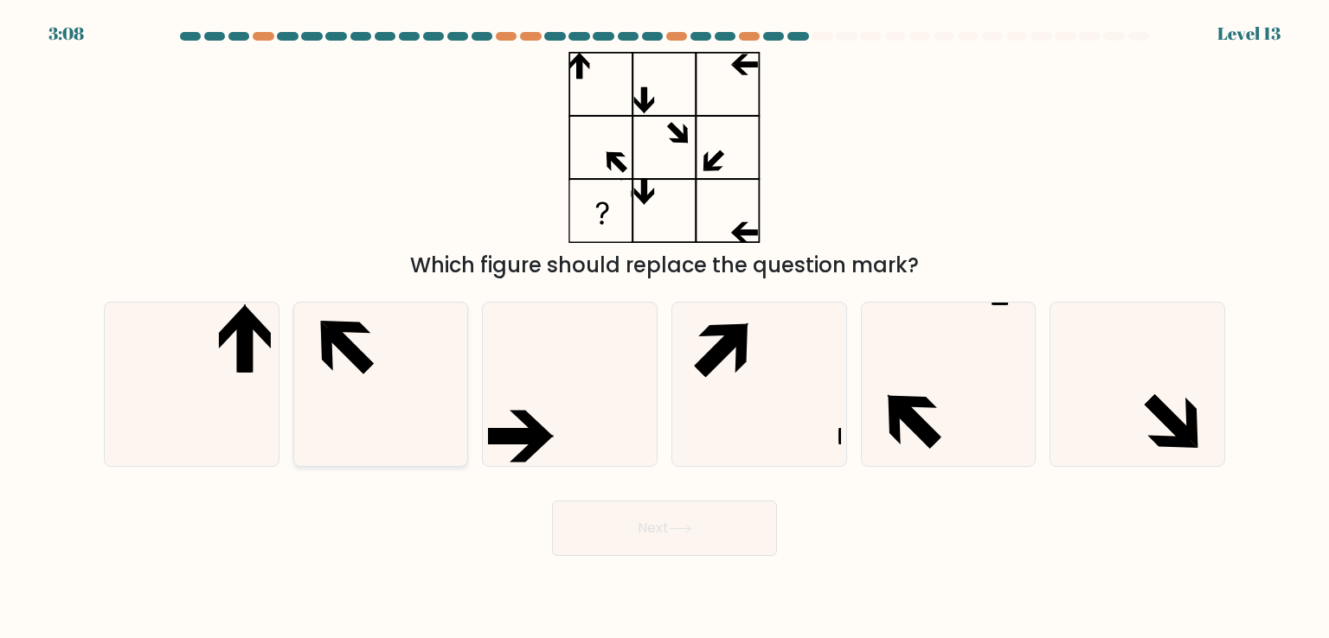
click at [314, 394] on icon at bounding box center [380, 384] width 163 height 163
click at [664, 328] on input "b." at bounding box center [664, 323] width 1 height 9
radio input "true"
click at [648, 532] on button "Next" at bounding box center [664, 528] width 225 height 55
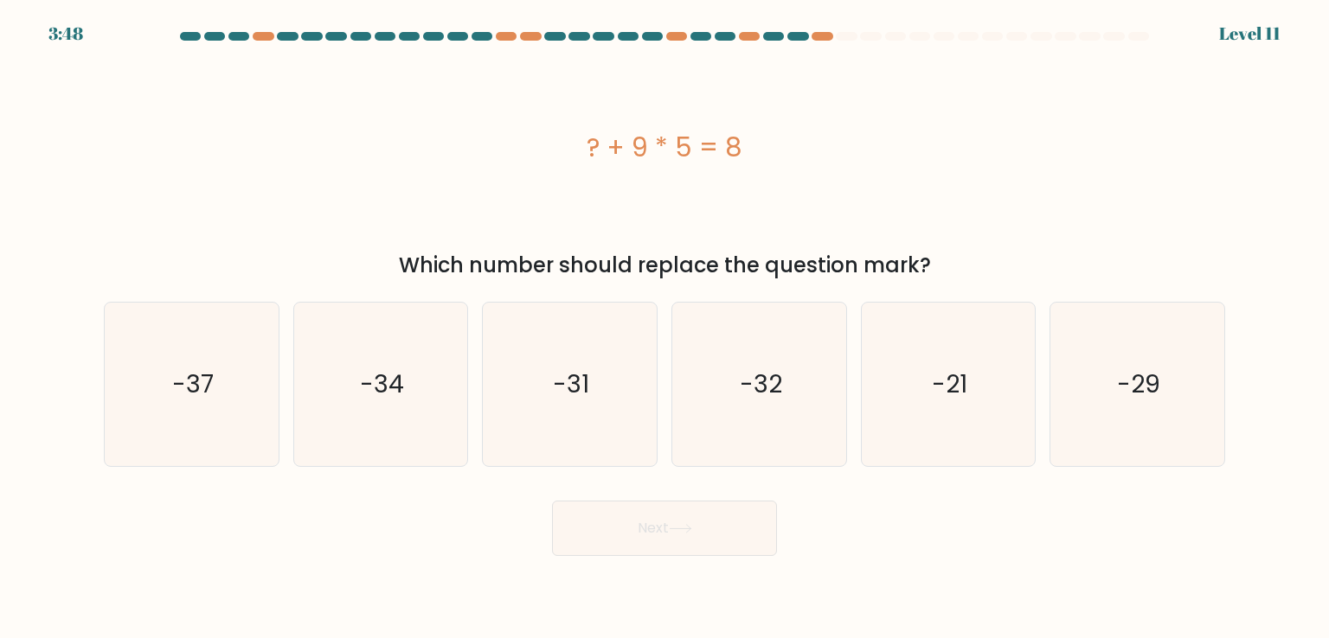
drag, startPoint x: 758, startPoint y: 133, endPoint x: 567, endPoint y: 142, distance: 190.5
click at [567, 142] on div "? + 9 * 5 = 8" at bounding box center [664, 147] width 1121 height 39
copy div "? + 9 * 5 = 8"
click at [185, 413] on icon "-37" at bounding box center [191, 384] width 163 height 163
click at [664, 328] on input "a. -37" at bounding box center [664, 323] width 1 height 9
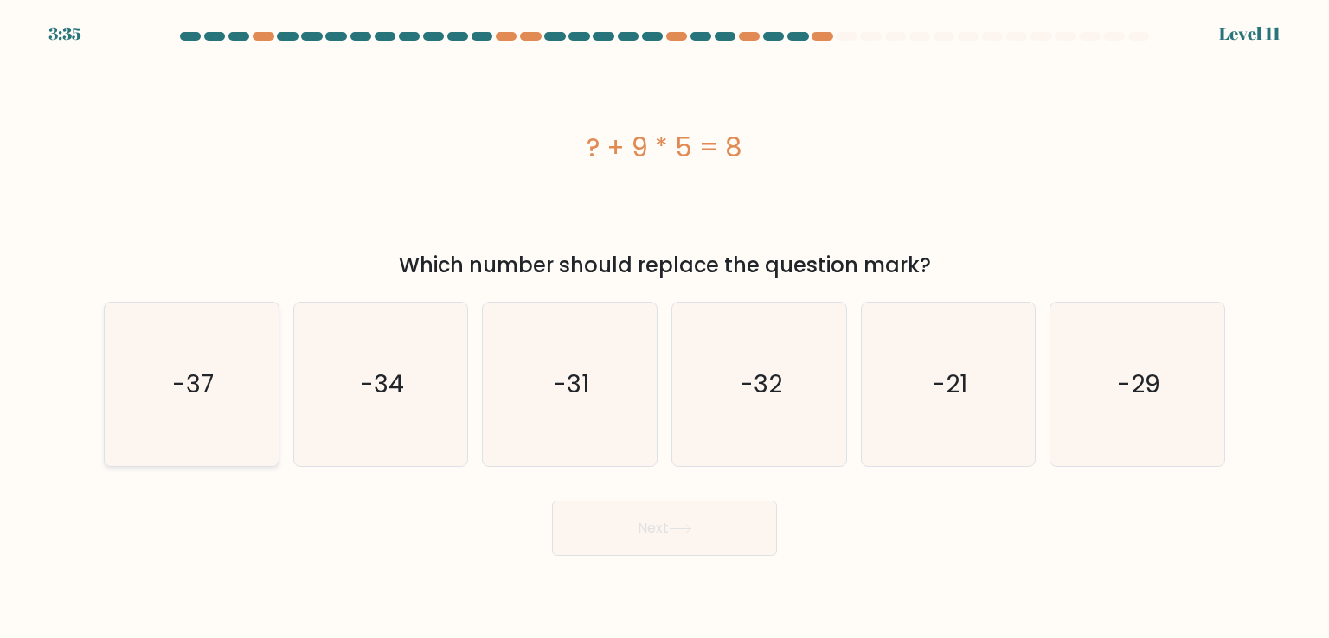
radio input "true"
click at [693, 538] on button "Next" at bounding box center [664, 528] width 225 height 55
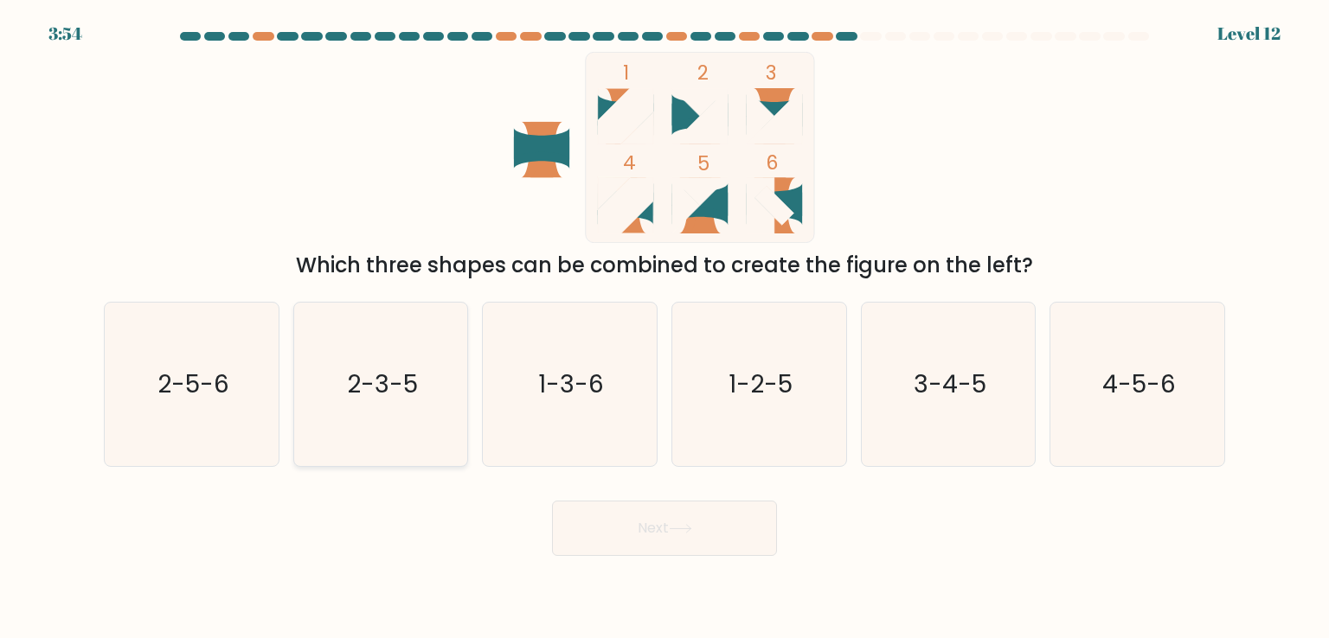
click at [434, 388] on icon "2-3-5" at bounding box center [380, 384] width 163 height 163
click at [664, 328] on input "b. 2-3-5" at bounding box center [664, 323] width 1 height 9
radio input "true"
click at [661, 535] on button "Next" at bounding box center [664, 528] width 225 height 55
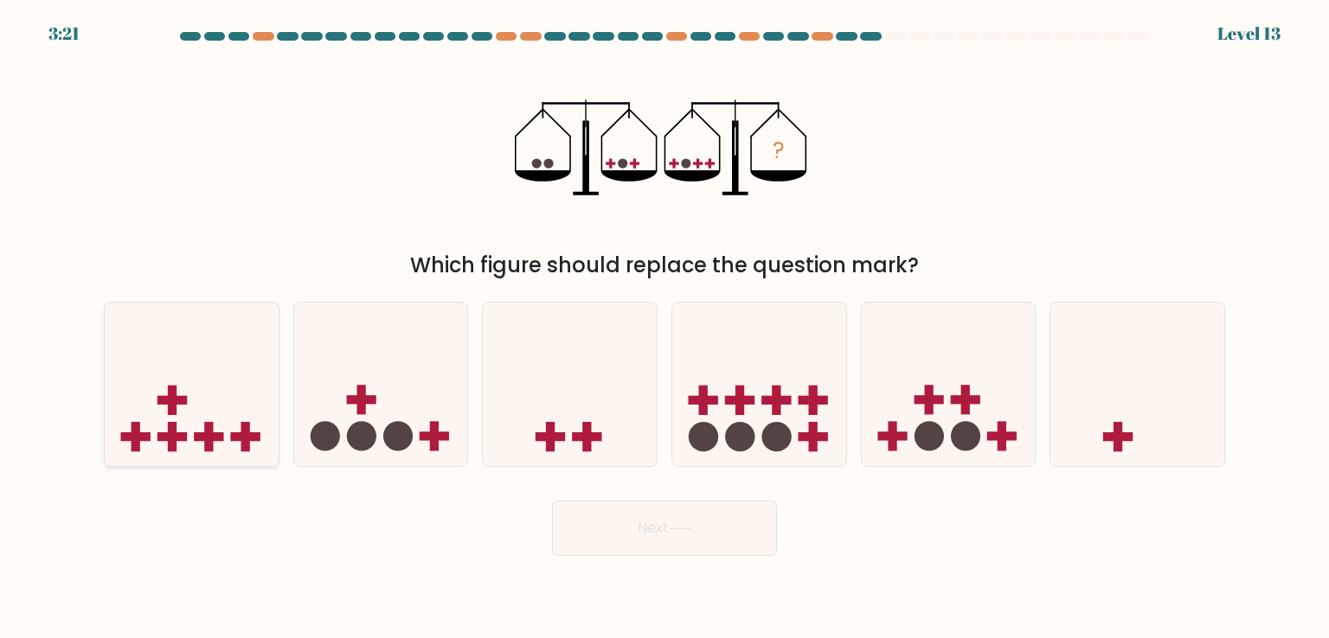
click at [235, 458] on div at bounding box center [192, 384] width 176 height 164
click at [664, 328] on input "a." at bounding box center [664, 323] width 1 height 9
radio input "true"
click at [650, 525] on button "Next" at bounding box center [664, 528] width 225 height 55
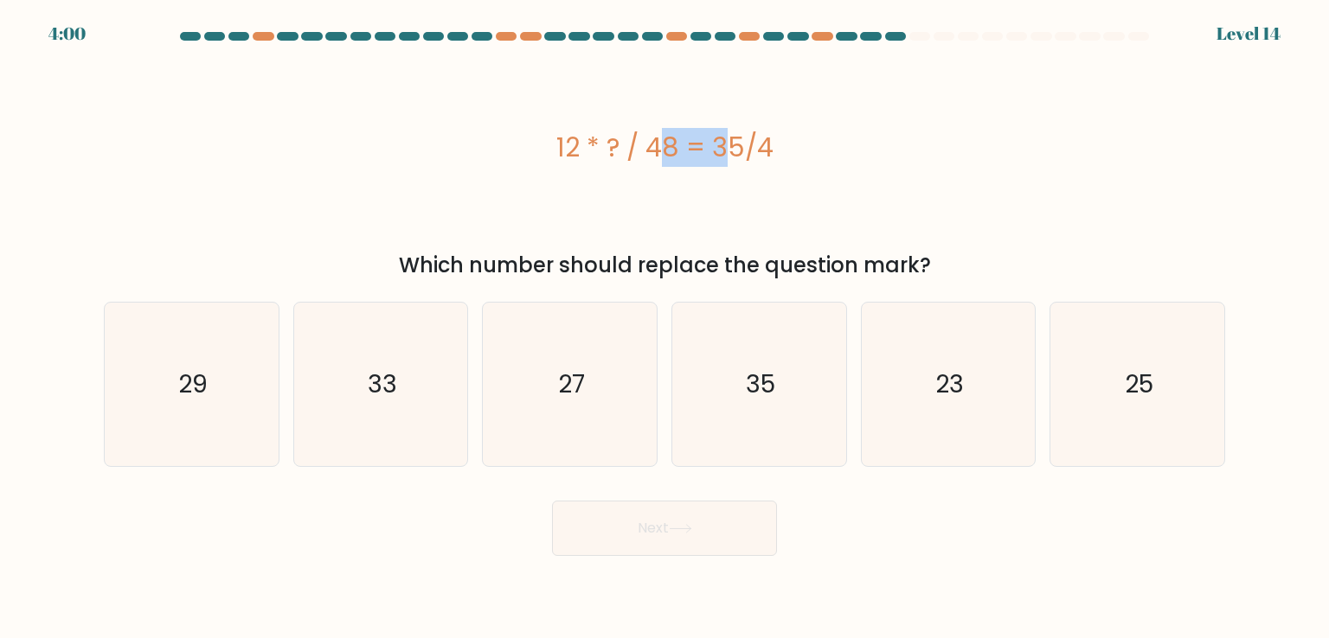
drag, startPoint x: 561, startPoint y: 142, endPoint x: 616, endPoint y: 157, distance: 57.3
click at [616, 157] on div "12 * ? / 48 = 35/4" at bounding box center [664, 147] width 1121 height 39
drag, startPoint x: 805, startPoint y: 151, endPoint x: 503, endPoint y: 120, distance: 302.7
click at [503, 120] on div "12 * ? / 48 = 35/4" at bounding box center [664, 147] width 1121 height 191
copy div "12 * ? / 48 = 35/4"
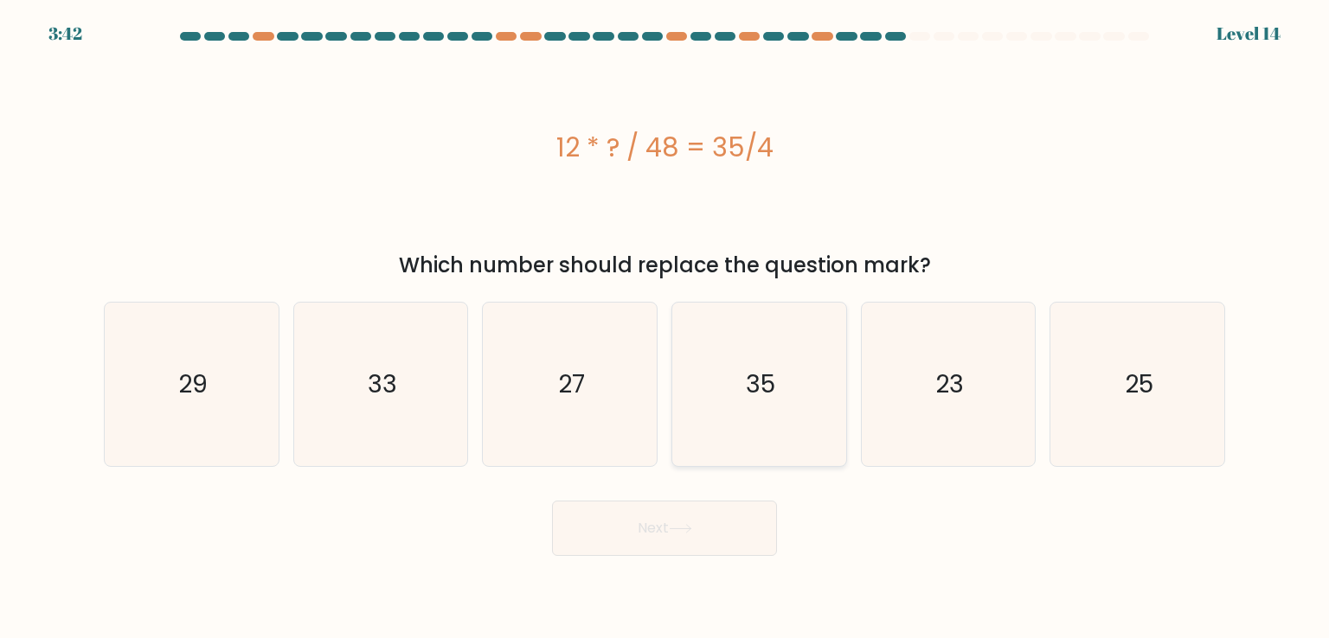
click at [747, 413] on icon "35" at bounding box center [758, 384] width 163 height 163
click at [665, 328] on input "d. 35" at bounding box center [664, 323] width 1 height 9
radio input "true"
click at [713, 544] on button "Next" at bounding box center [664, 528] width 225 height 55
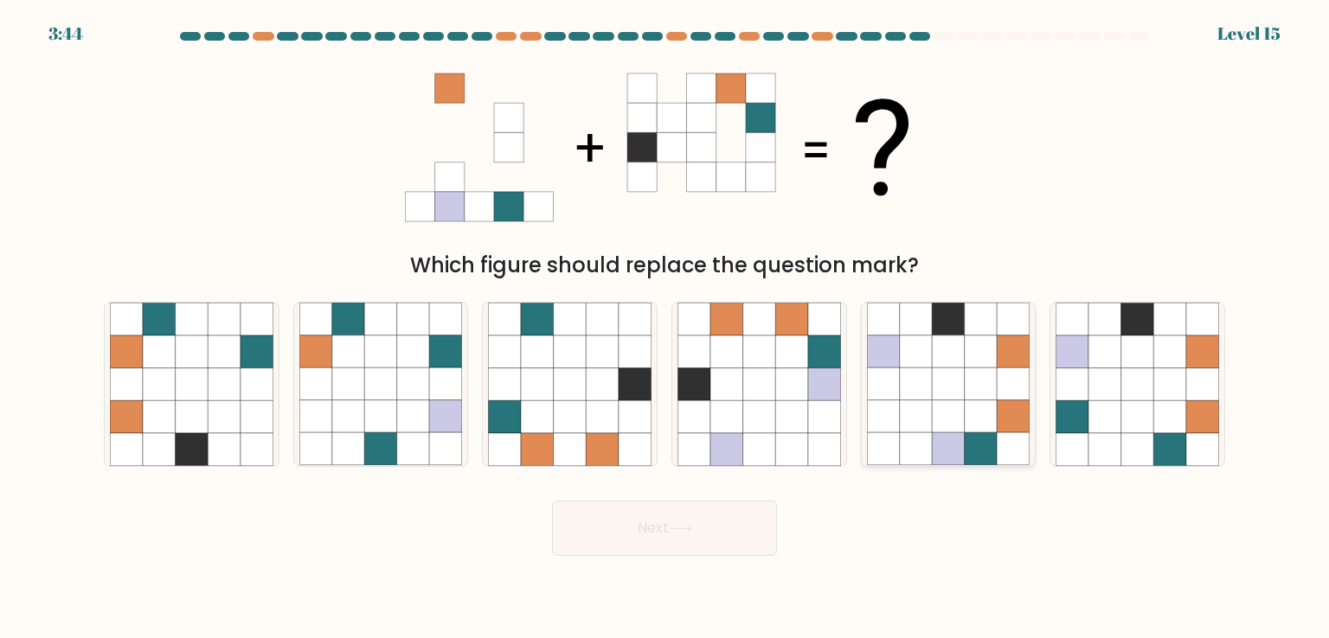
drag, startPoint x: 1087, startPoint y: 394, endPoint x: 1017, endPoint y: 426, distance: 75.9
click at [1089, 395] on icon at bounding box center [1136, 384] width 163 height 163
click at [665, 328] on input "f." at bounding box center [664, 323] width 1 height 9
radio input "true"
click at [633, 527] on button "Next" at bounding box center [664, 528] width 225 height 55
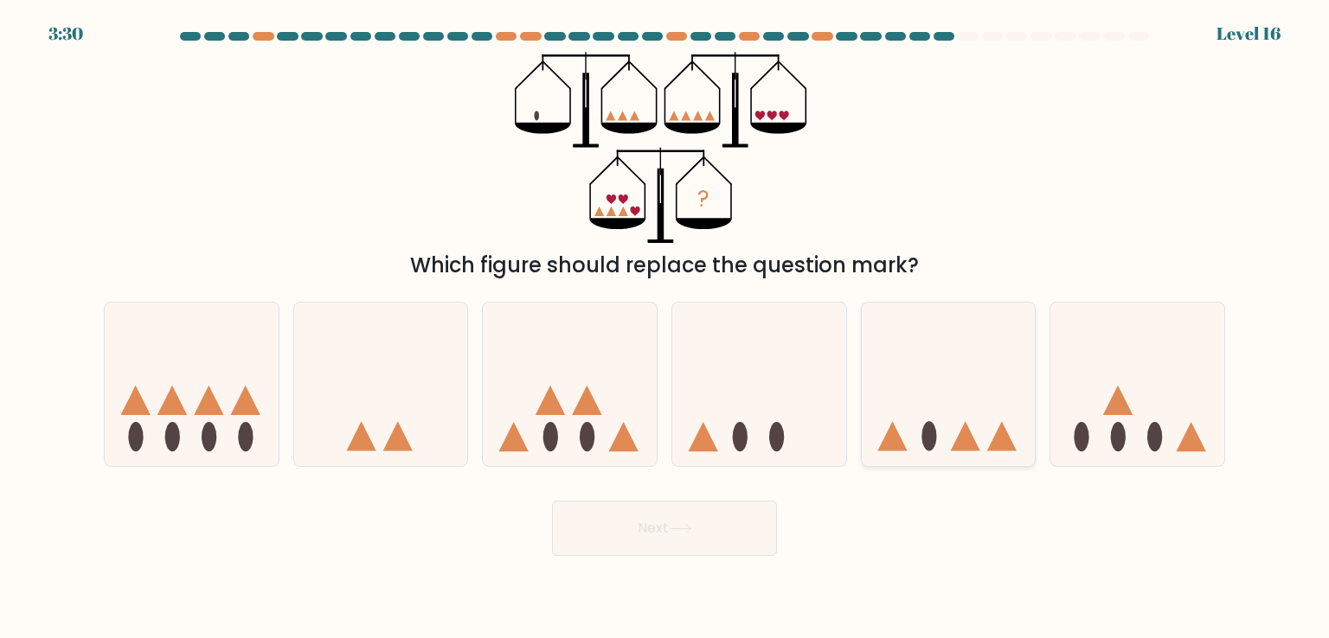
click at [924, 423] on icon at bounding box center [949, 384] width 174 height 144
click at [665, 328] on input "e." at bounding box center [664, 323] width 1 height 9
radio input "true"
click at [620, 537] on button "Next" at bounding box center [664, 528] width 225 height 55
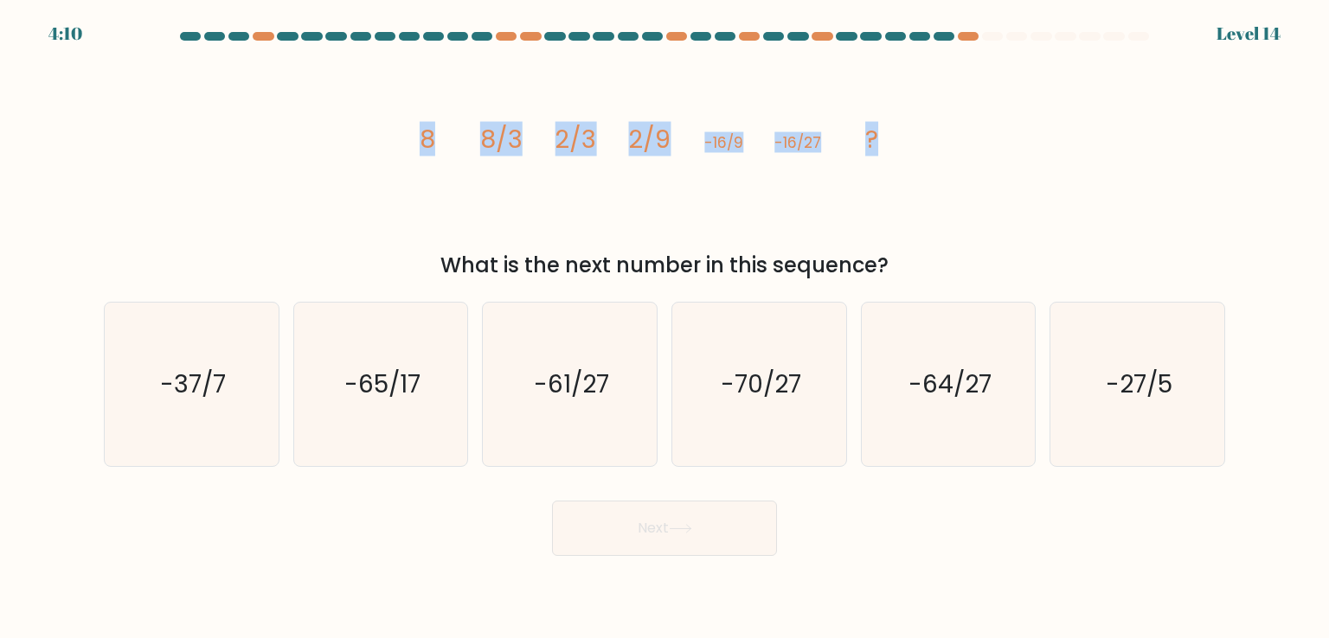
drag, startPoint x: 892, startPoint y: 139, endPoint x: 405, endPoint y: 116, distance: 487.6
click at [405, 116] on icon "image/svg+xml 8 8/3 2/3 2/9 -16/9 -16/27 ?" at bounding box center [664, 147] width 519 height 191
copy g "8 8/3 2/3 2/9 -16/9 -16/27 ?"
click at [1114, 76] on div "image/svg+xml 8 8/3 2/3 2/9 -16/9 -16/27 ? What is the next number in this sequ…" at bounding box center [664, 166] width 1142 height 229
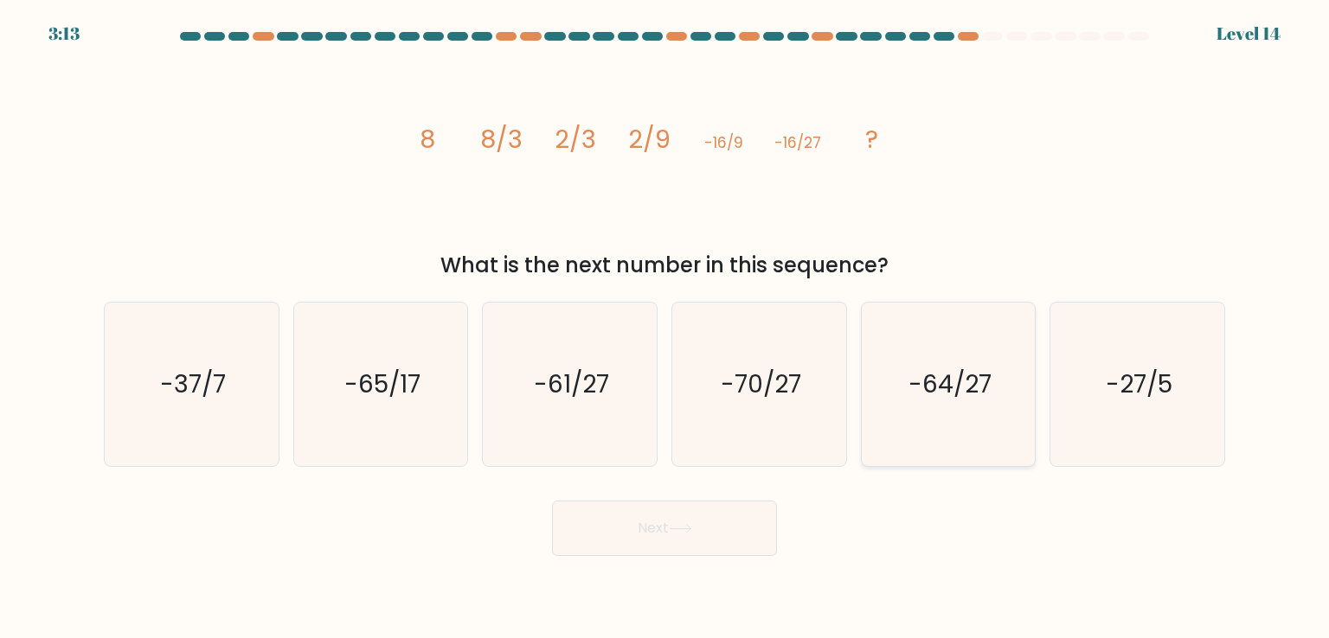
click at [964, 414] on icon "-64/27" at bounding box center [948, 384] width 163 height 163
click at [665, 328] on input "e. -64/27" at bounding box center [664, 323] width 1 height 9
radio input "true"
click at [661, 534] on button "Next" at bounding box center [664, 528] width 225 height 55
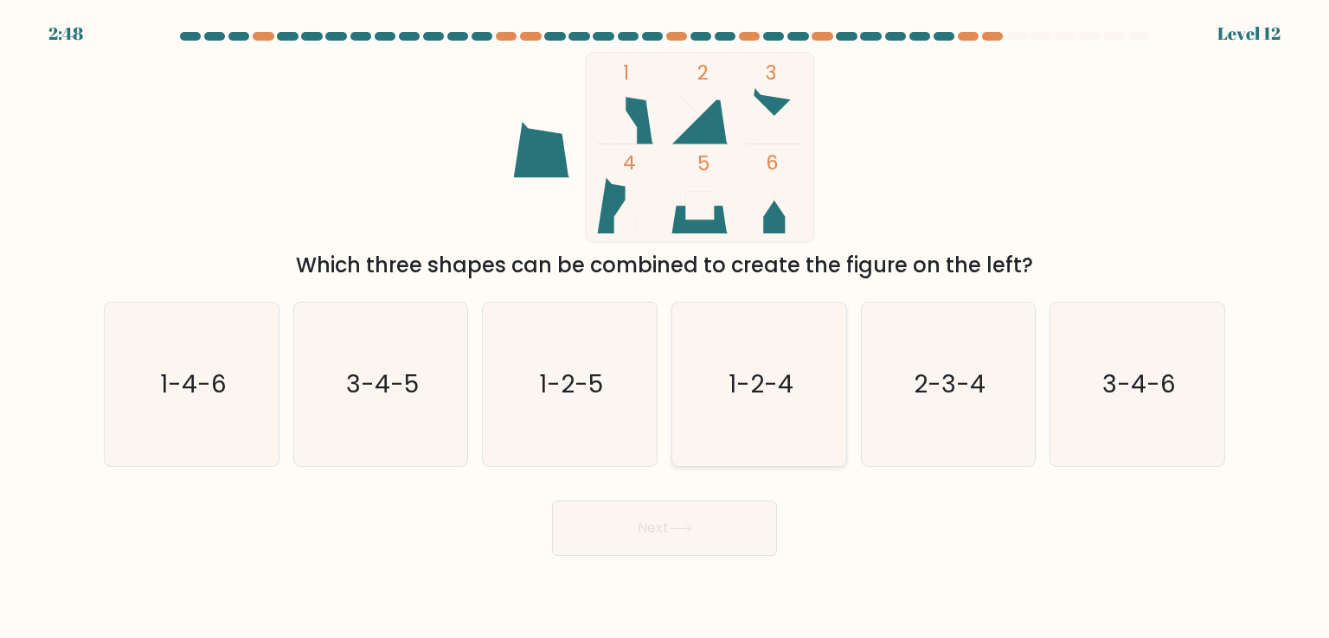
click at [731, 352] on icon "1-2-4" at bounding box center [758, 384] width 163 height 163
click at [665, 328] on input "d. 1-2-4" at bounding box center [664, 323] width 1 height 9
radio input "true"
click at [680, 541] on button "Next" at bounding box center [664, 528] width 225 height 55
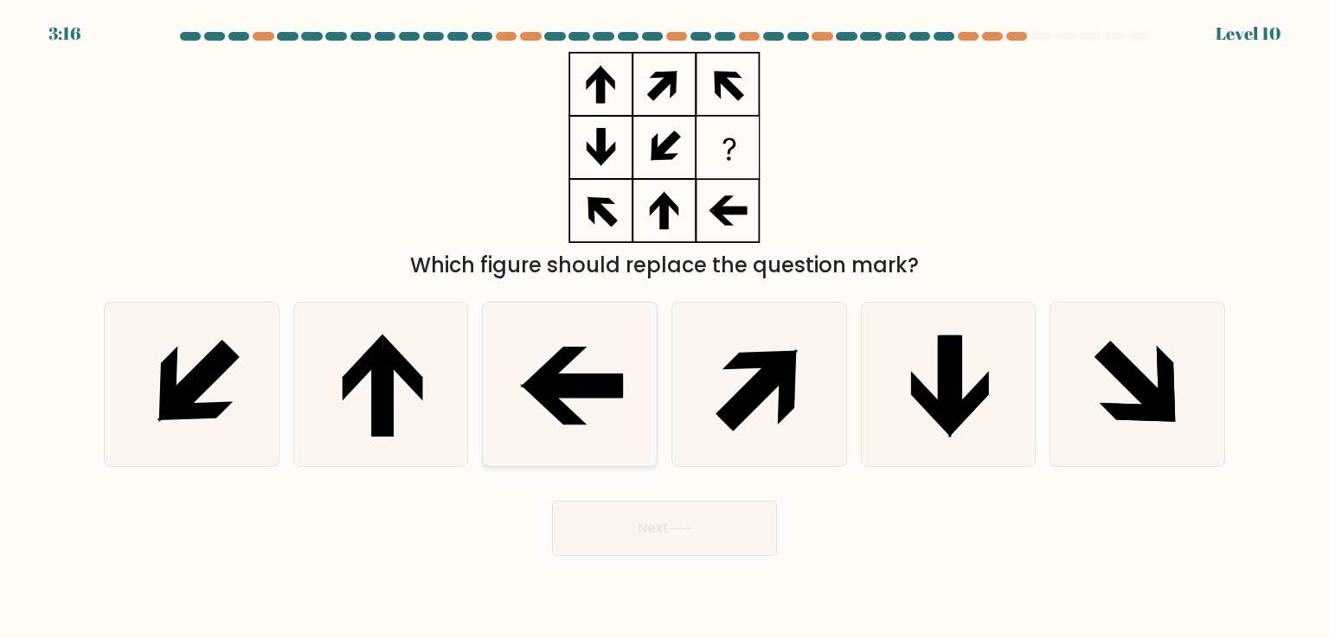
click at [533, 413] on icon at bounding box center [569, 384] width 163 height 163
click at [664, 328] on input "c." at bounding box center [664, 323] width 1 height 9
radio input "true"
click at [630, 542] on button "Next" at bounding box center [664, 528] width 225 height 55
click at [638, 530] on button "Next" at bounding box center [664, 528] width 225 height 55
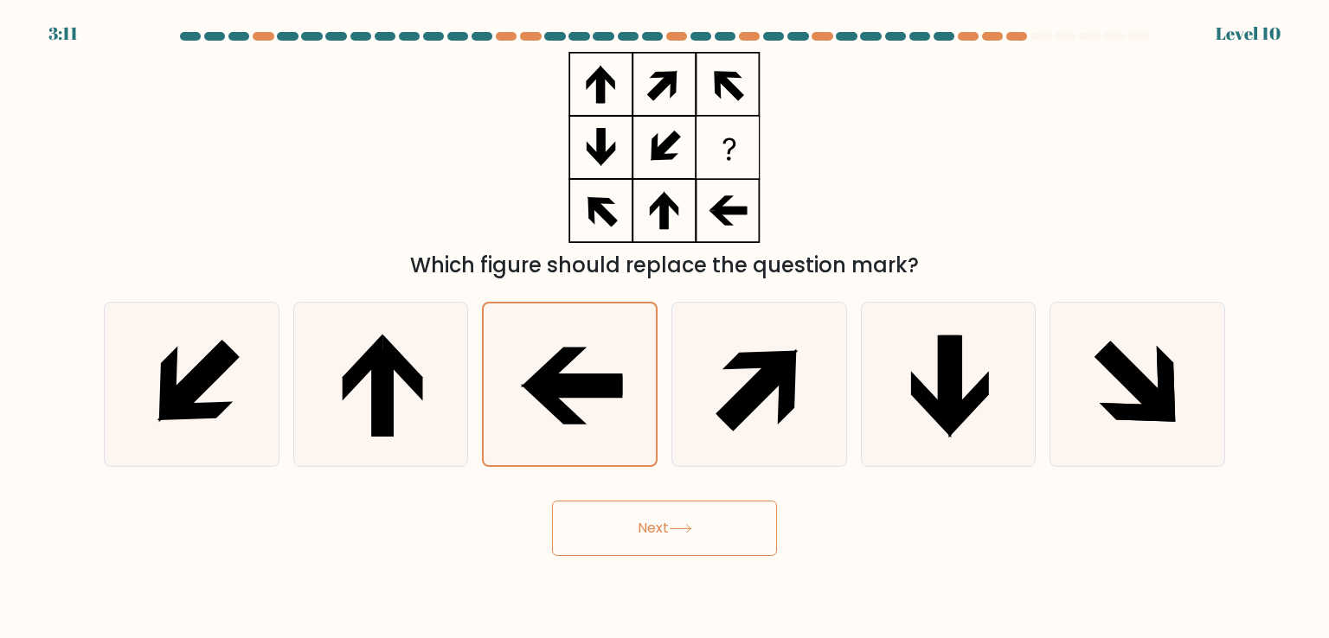
click at [1048, 530] on div "Next" at bounding box center [664, 522] width 1142 height 68
click at [861, 165] on div "Which figure should replace the question mark?" at bounding box center [664, 166] width 1142 height 229
click at [868, 165] on div "Which figure should replace the question mark?" at bounding box center [664, 166] width 1142 height 229
click at [718, 402] on icon at bounding box center [758, 384] width 163 height 163
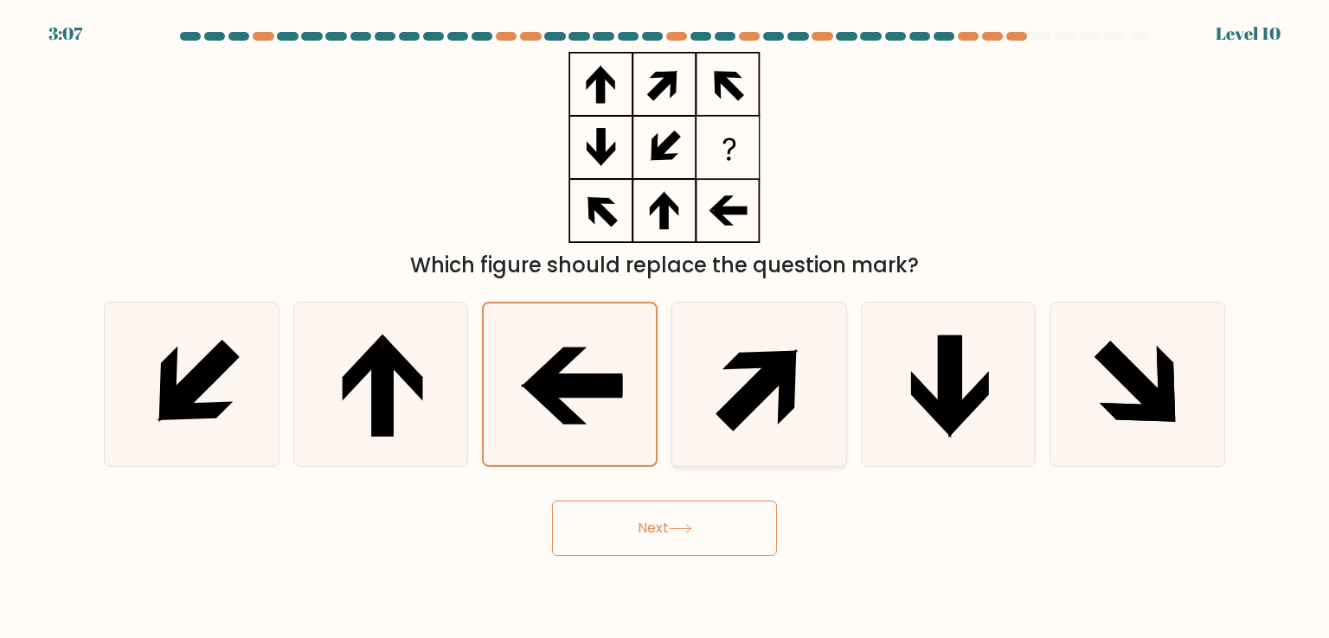
click at [665, 328] on input "d." at bounding box center [664, 323] width 1 height 9
radio input "true"
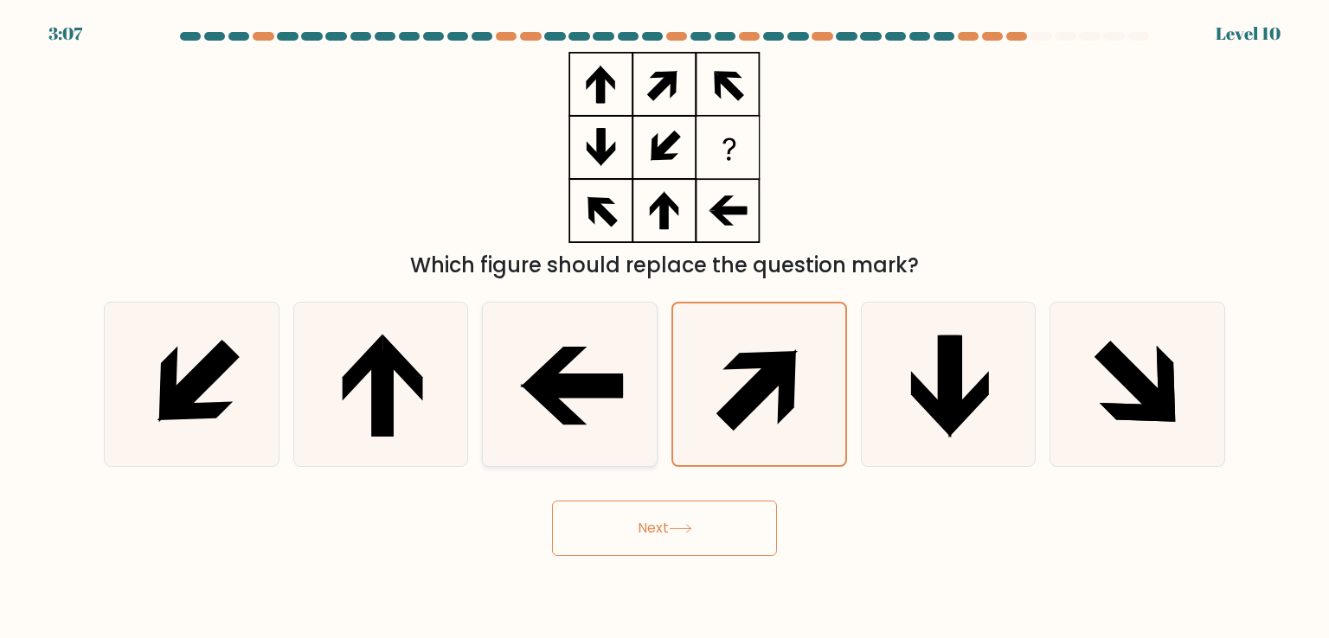
click at [579, 401] on icon at bounding box center [569, 384] width 163 height 163
click at [664, 328] on input "c." at bounding box center [664, 323] width 1 height 9
radio input "true"
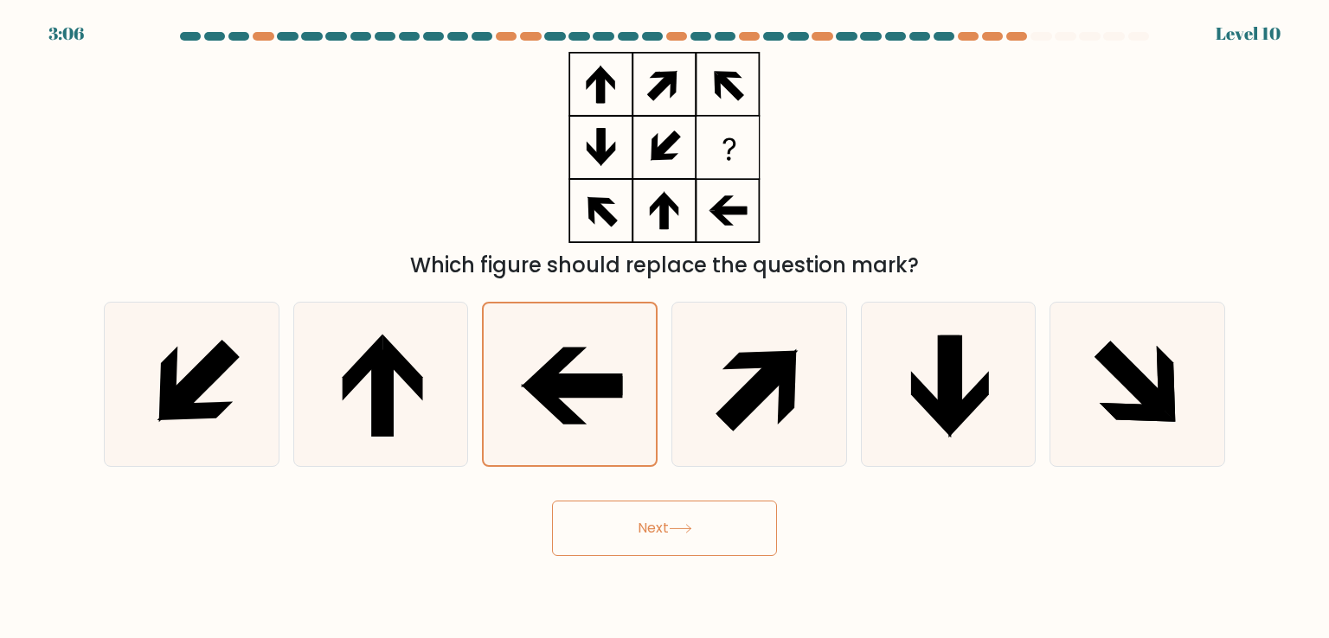
click at [897, 567] on body "3:06 Level 10" at bounding box center [664, 319] width 1329 height 638
click at [656, 515] on button "Next" at bounding box center [664, 528] width 225 height 55
click at [848, 515] on div "Next" at bounding box center [664, 522] width 1142 height 68
click at [576, 344] on icon at bounding box center [569, 384] width 161 height 161
click at [664, 328] on input "c." at bounding box center [664, 323] width 1 height 9
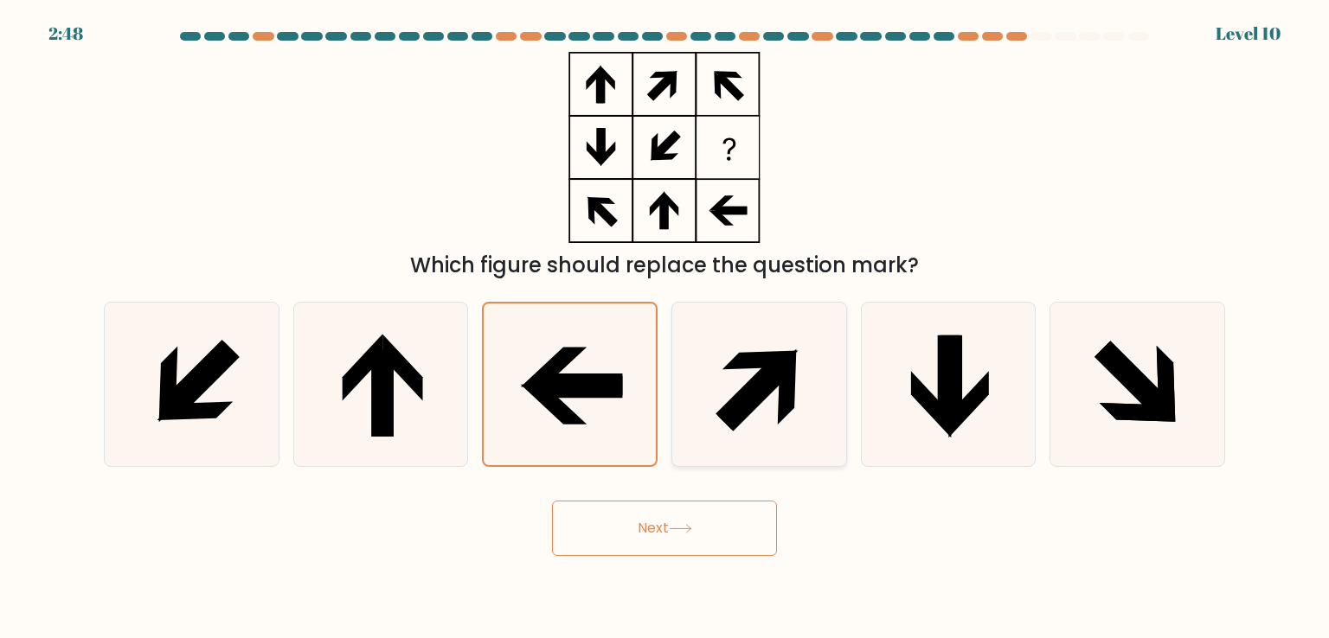
click at [709, 430] on icon at bounding box center [758, 384] width 163 height 163
click at [665, 328] on input "d." at bounding box center [664, 323] width 1 height 9
radio input "true"
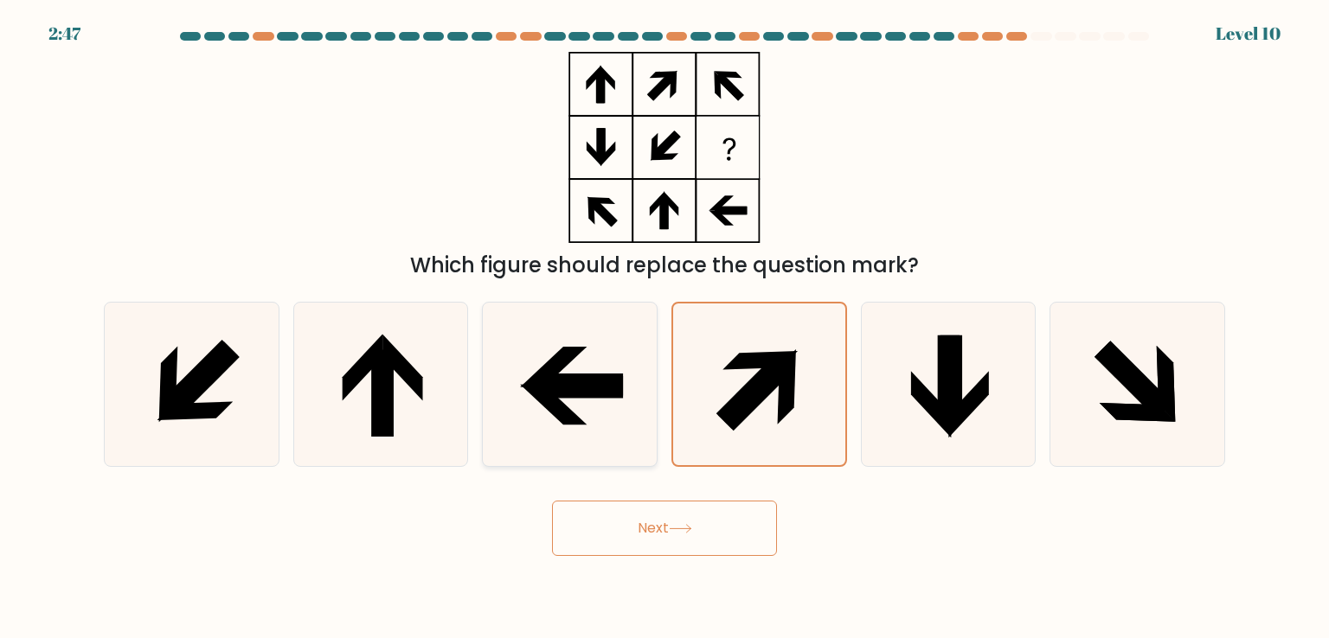
click at [538, 425] on icon at bounding box center [569, 384] width 163 height 163
click at [664, 328] on input "c." at bounding box center [664, 323] width 1 height 9
radio input "true"
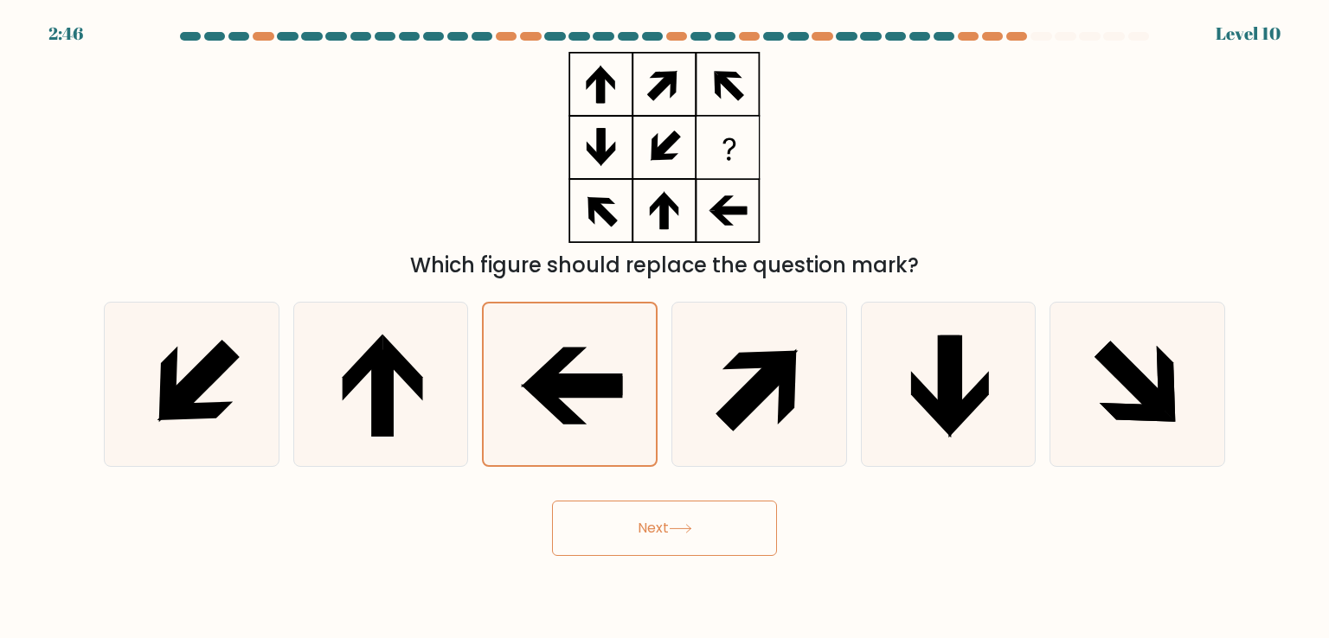
click at [654, 547] on button "Next" at bounding box center [664, 528] width 225 height 55
click at [654, 539] on button "Next" at bounding box center [664, 528] width 225 height 55
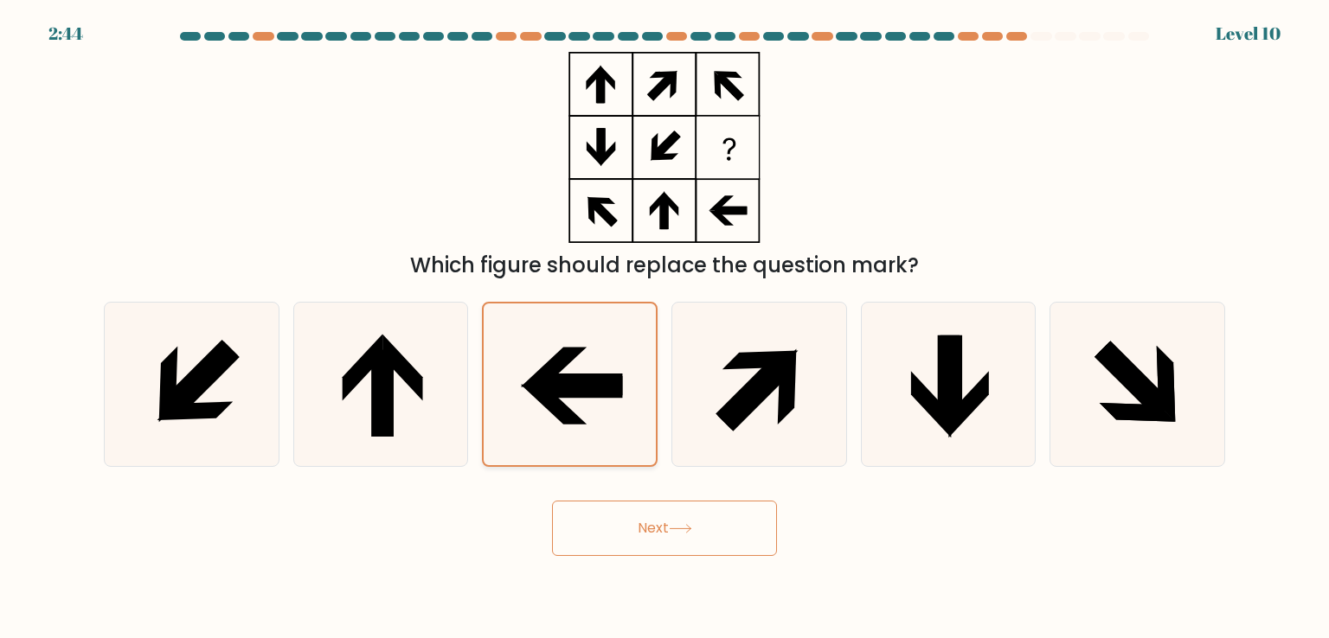
click at [615, 375] on icon at bounding box center [579, 385] width 86 height 22
click at [664, 328] on input "c." at bounding box center [664, 323] width 1 height 9
click at [819, 503] on div "Next" at bounding box center [664, 522] width 1142 height 68
click at [728, 357] on icon at bounding box center [758, 384] width 163 height 163
click at [665, 328] on input "d." at bounding box center [664, 323] width 1 height 9
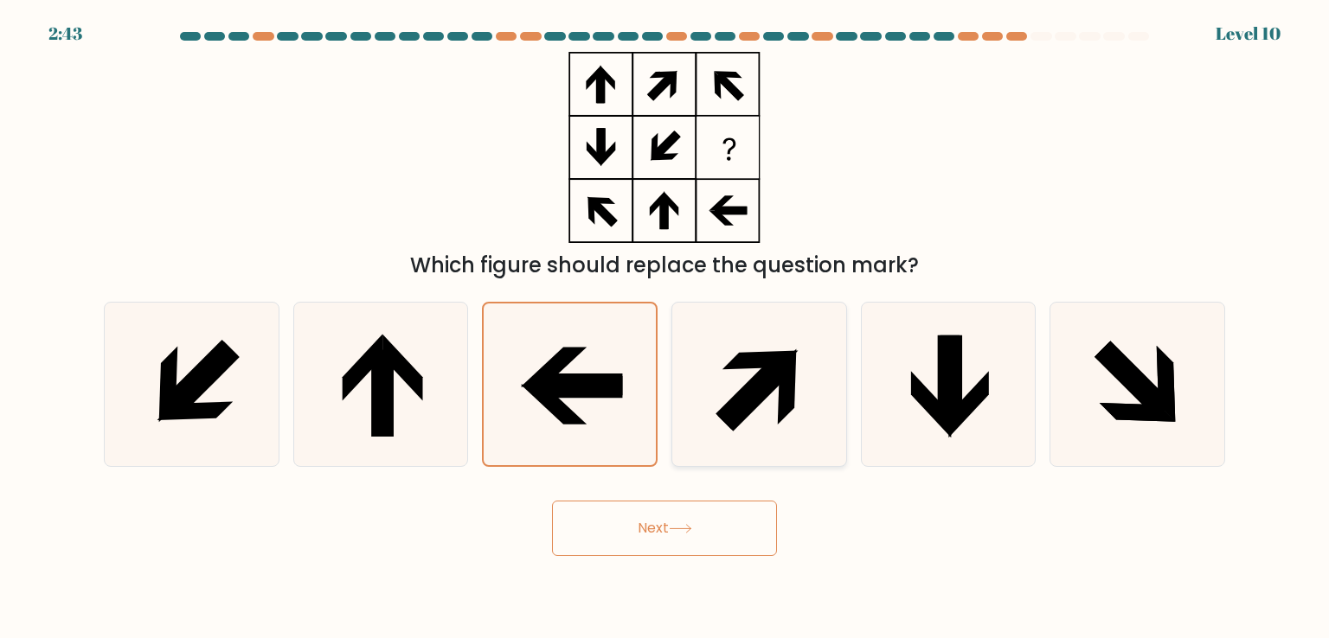
radio input "true"
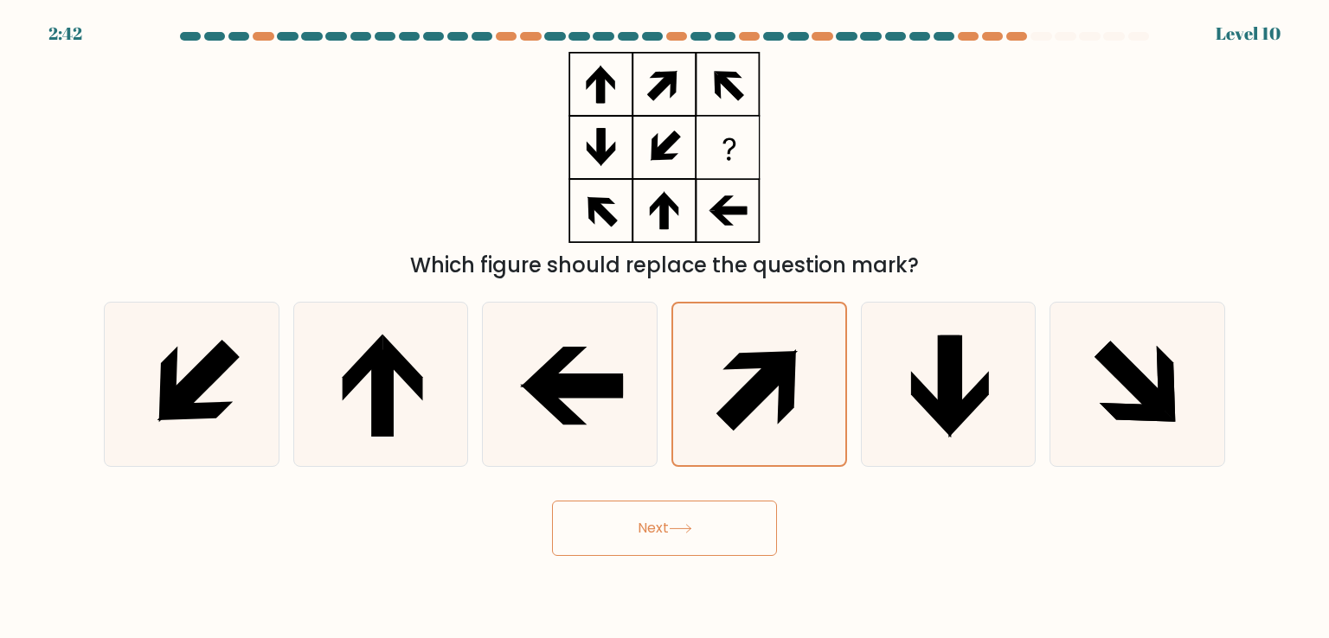
click at [869, 505] on div "Next" at bounding box center [664, 522] width 1142 height 68
click at [818, 394] on icon at bounding box center [758, 384] width 161 height 161
click at [665, 328] on input "d." at bounding box center [664, 323] width 1 height 9
click at [948, 415] on icon at bounding box center [951, 379] width 22 height 87
click at [665, 328] on input "e." at bounding box center [664, 323] width 1 height 9
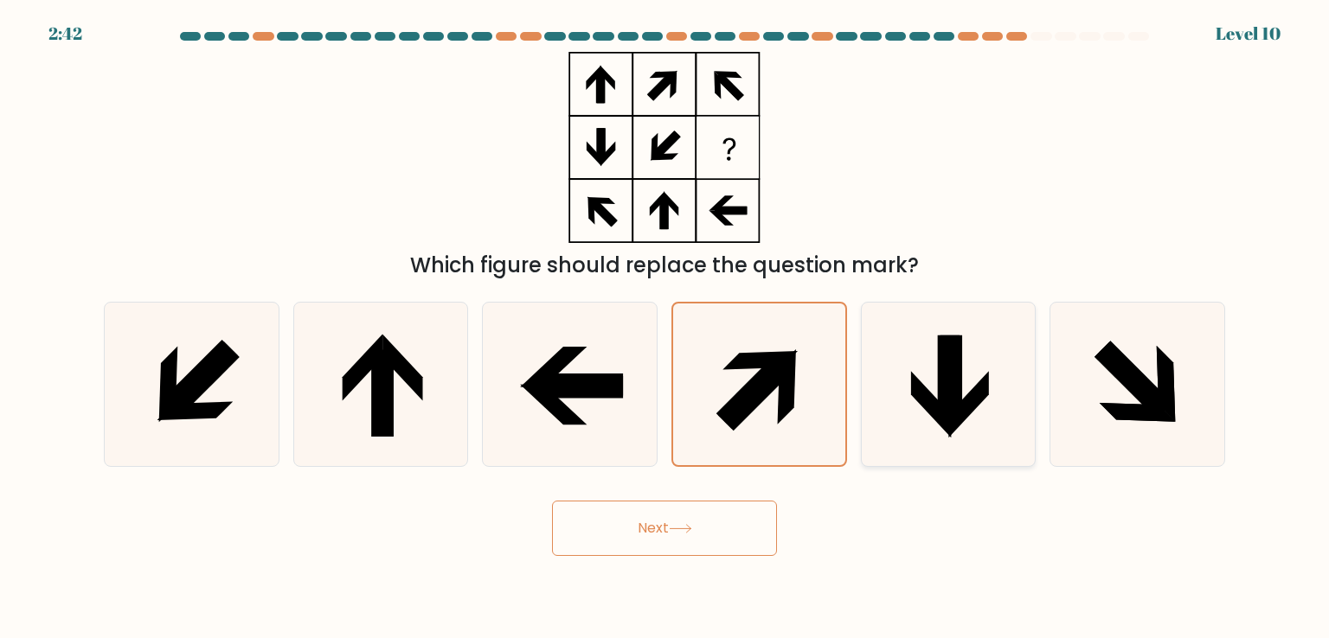
radio input "true"
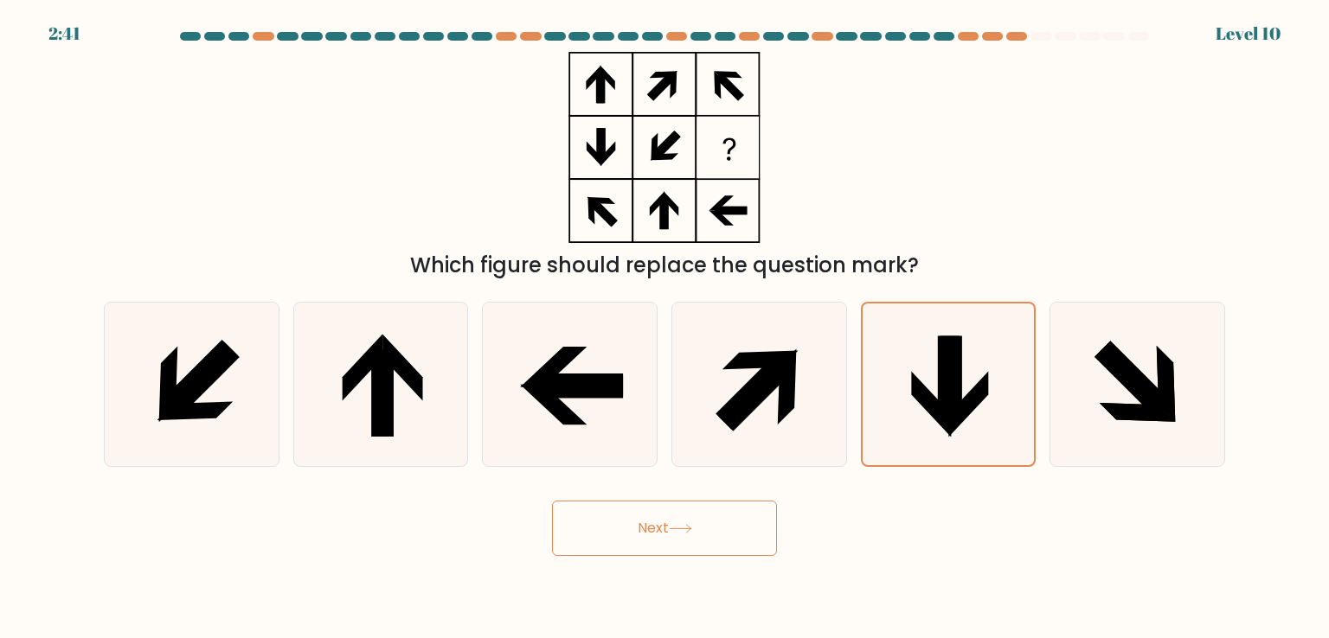
click at [446, 546] on div "Next" at bounding box center [664, 522] width 1142 height 68
click at [590, 443] on icon at bounding box center [569, 384] width 163 height 163
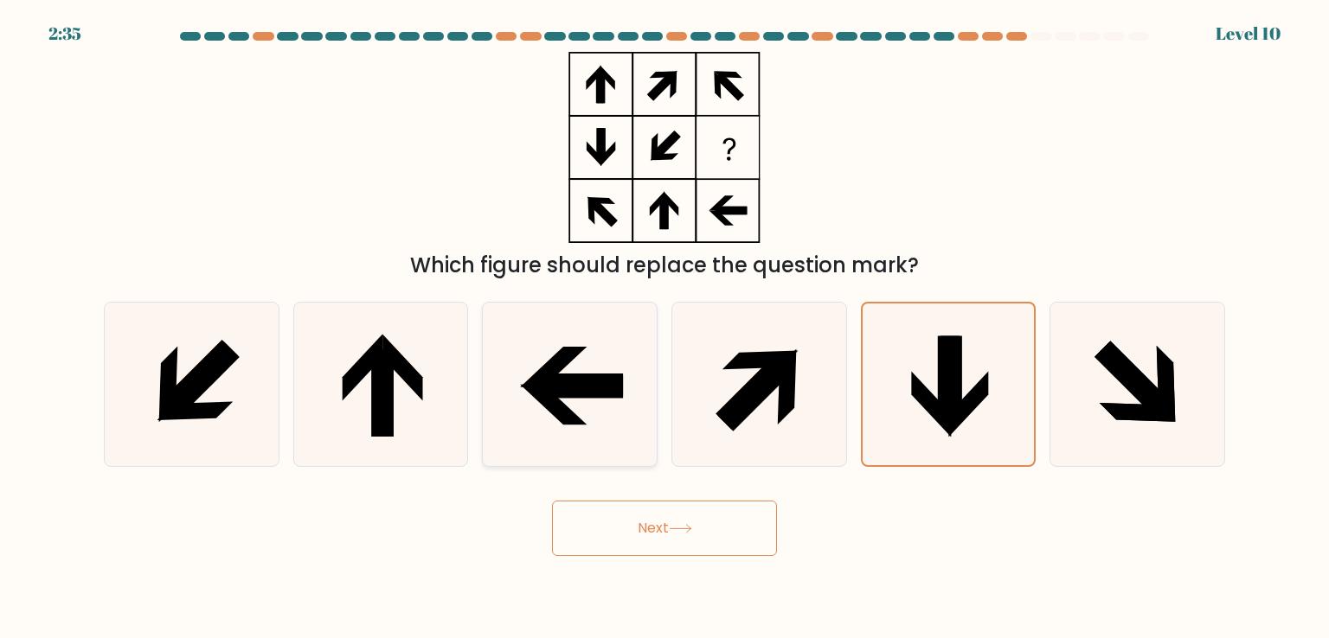
click at [664, 328] on input "c." at bounding box center [664, 323] width 1 height 9
radio input "true"
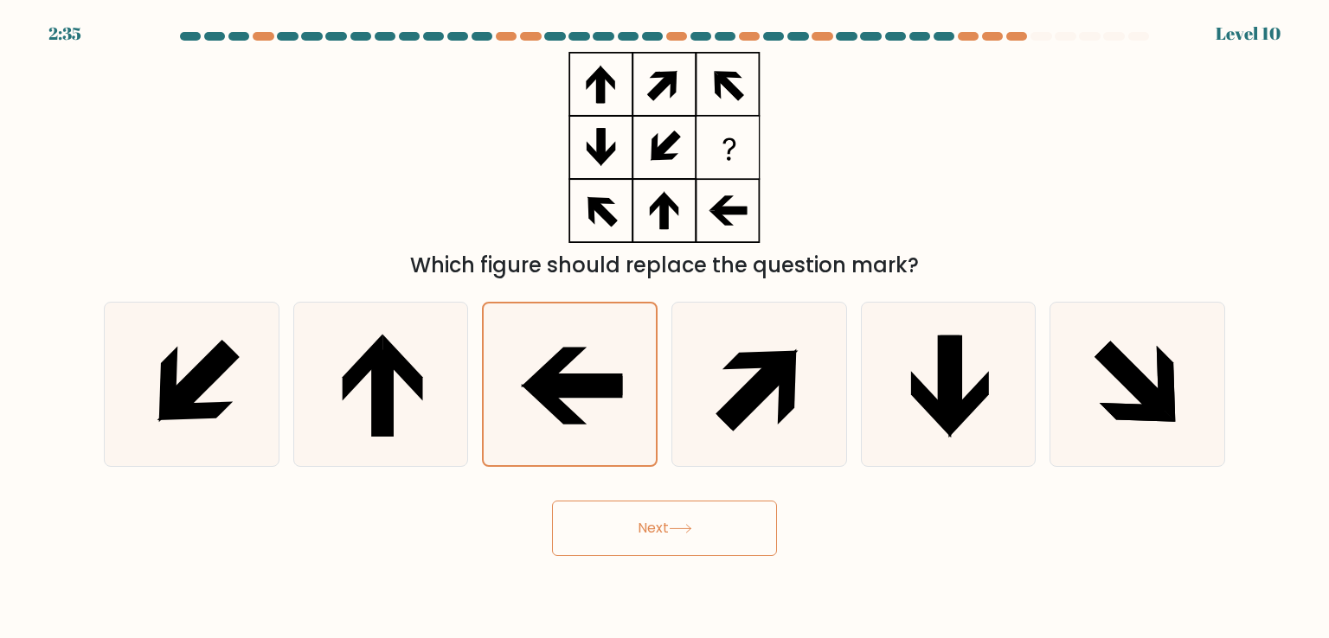
click at [673, 540] on button "Next" at bounding box center [664, 528] width 225 height 55
click at [673, 523] on button "Next" at bounding box center [664, 528] width 225 height 55
click at [675, 520] on button "Next" at bounding box center [664, 528] width 225 height 55
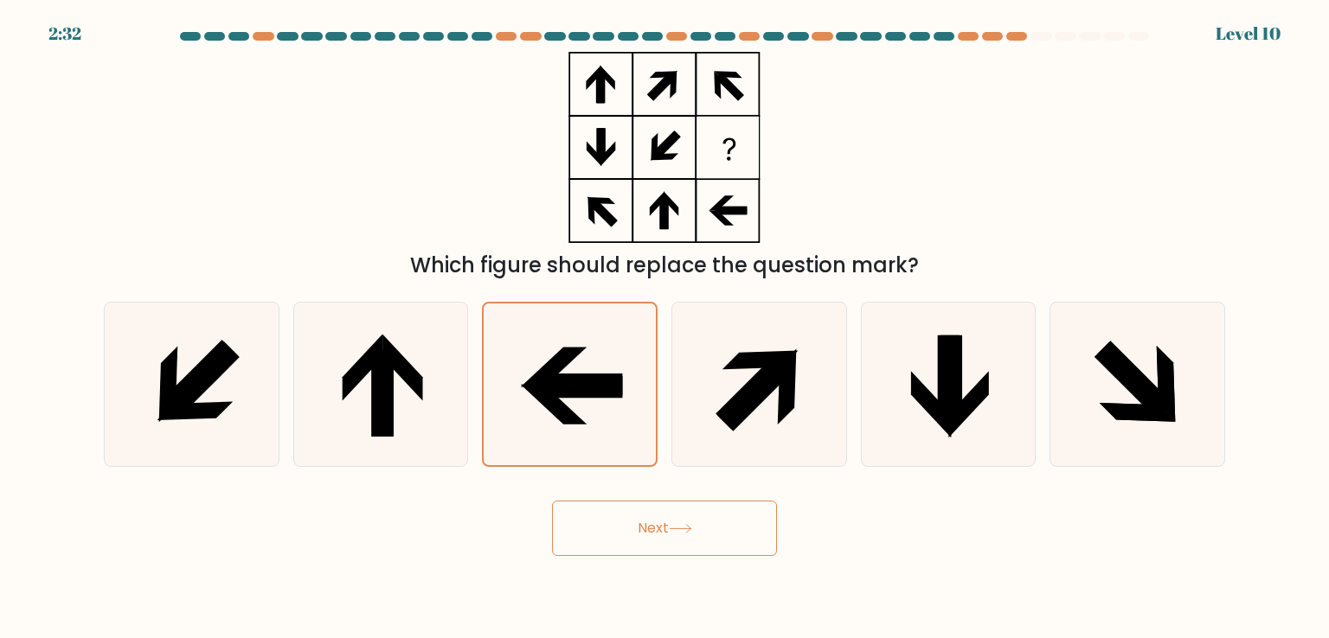
drag, startPoint x: 675, startPoint y: 520, endPoint x: 689, endPoint y: 516, distance: 14.5
click at [677, 520] on button "Next" at bounding box center [664, 528] width 225 height 55
click at [677, 551] on button "Next" at bounding box center [664, 528] width 225 height 55
click at [657, 541] on button "Next" at bounding box center [664, 528] width 225 height 55
click at [624, 413] on icon at bounding box center [569, 384] width 163 height 163
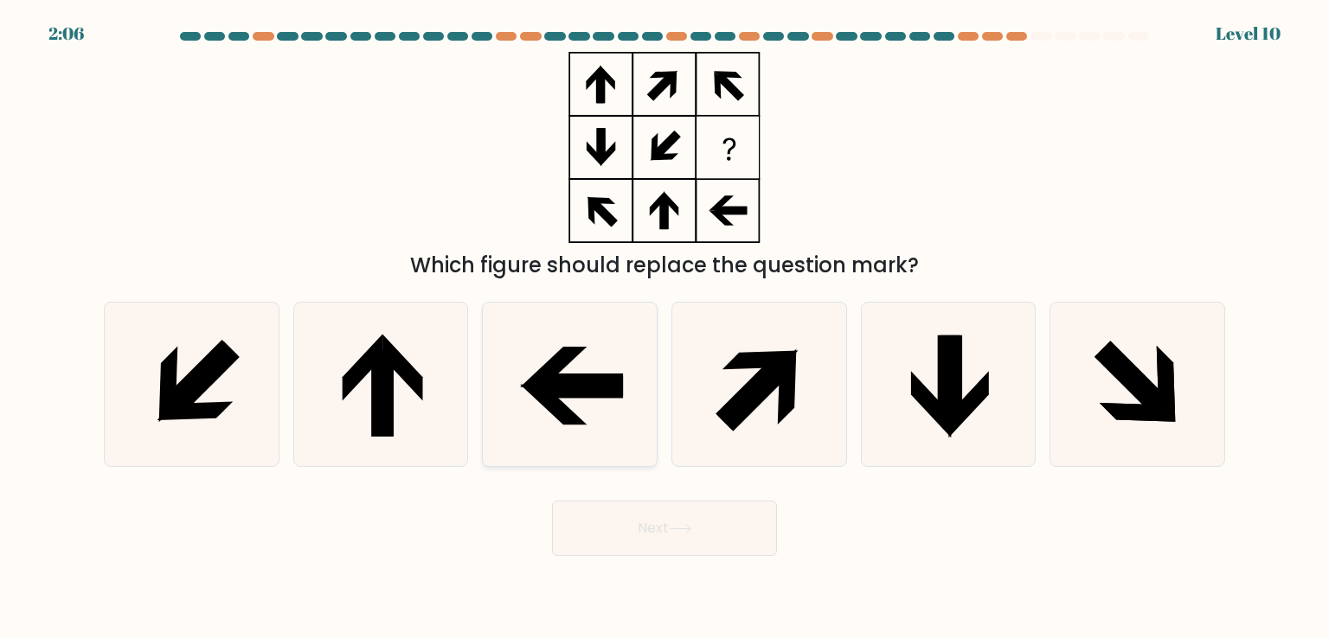
click at [664, 328] on input "c." at bounding box center [664, 323] width 1 height 9
radio input "true"
click at [657, 526] on button "Next" at bounding box center [664, 528] width 225 height 55
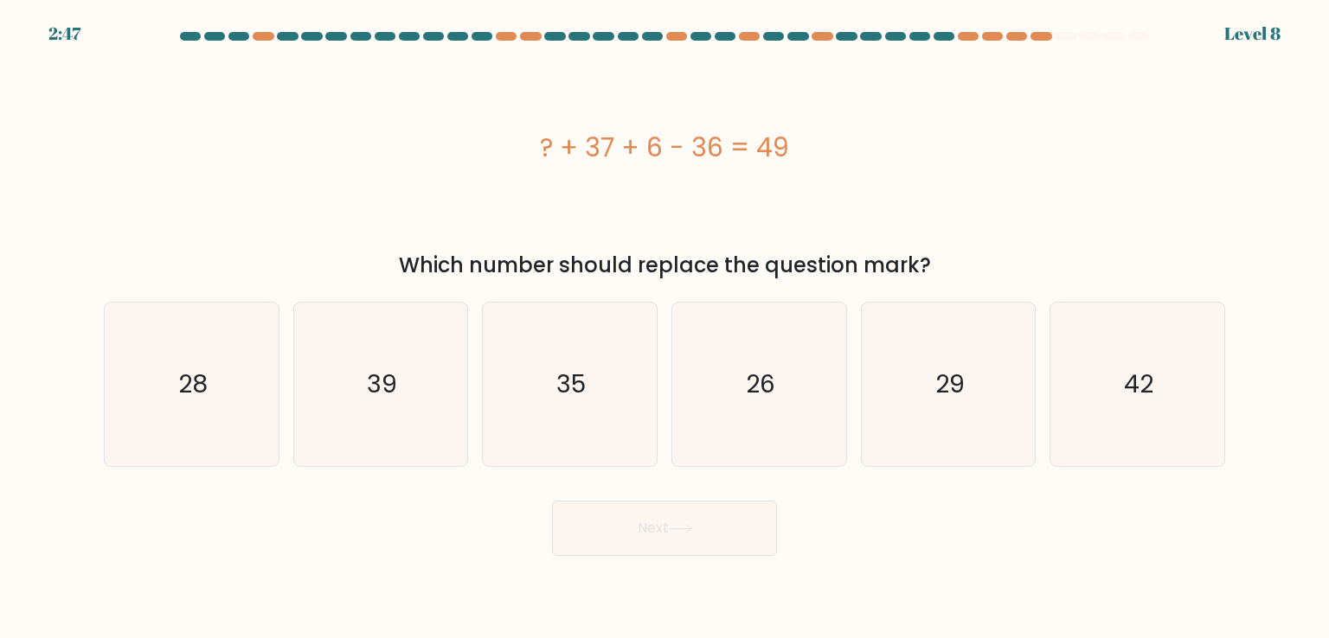
drag, startPoint x: 535, startPoint y: 152, endPoint x: 827, endPoint y: 156, distance: 292.4
click at [827, 156] on div "? + 37 + 6 - 36 = 49" at bounding box center [664, 147] width 1121 height 39
copy div "? + 37 + 6 - 36 = 49"
click at [1087, 397] on icon "42" at bounding box center [1136, 384] width 163 height 163
click at [665, 328] on input "f. 42" at bounding box center [664, 323] width 1 height 9
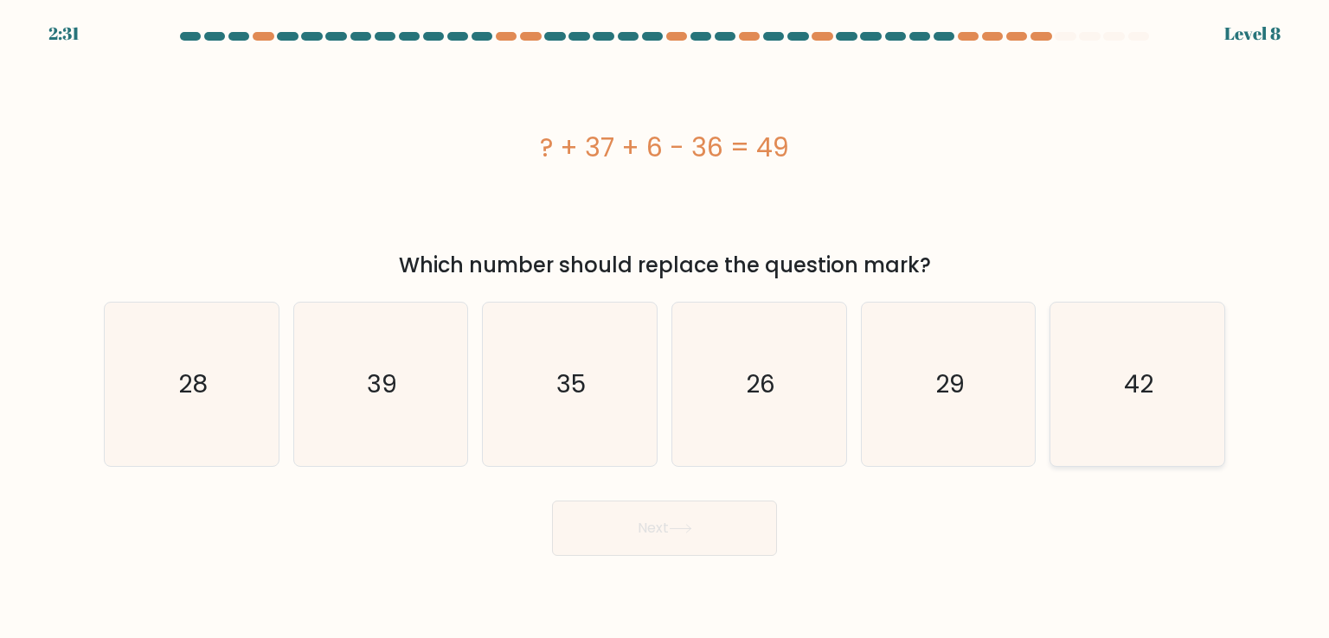
radio input "true"
click at [694, 544] on button "Next" at bounding box center [664, 528] width 225 height 55
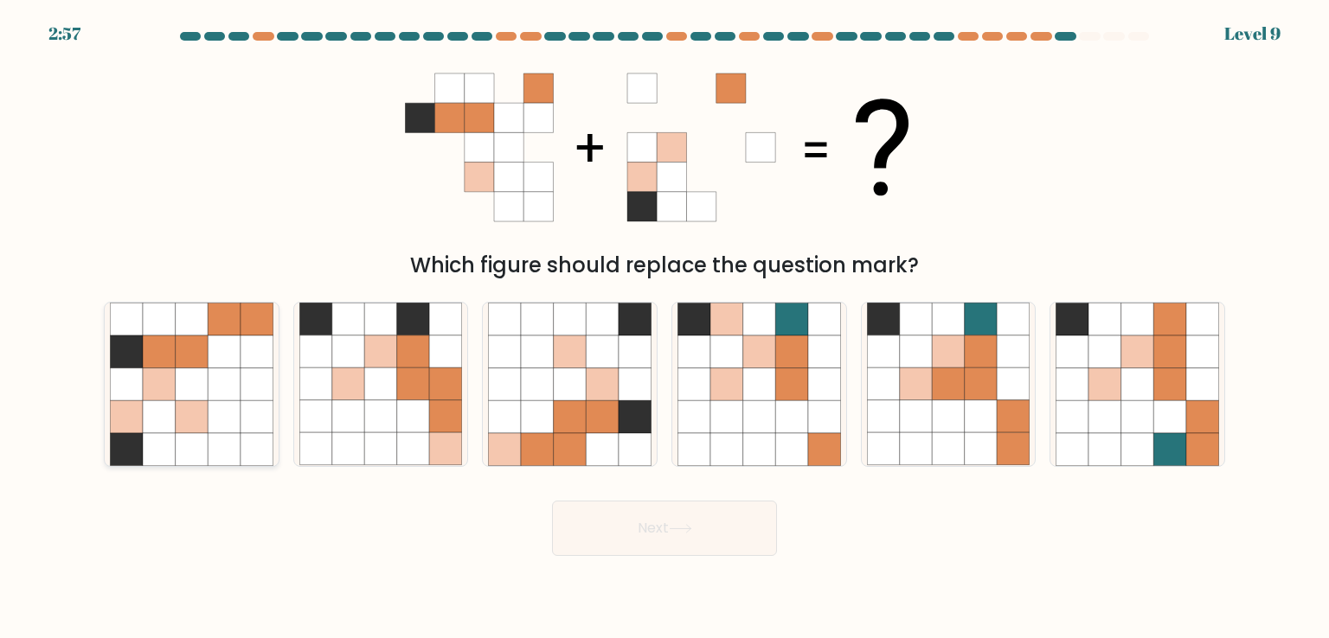
click at [227, 391] on icon at bounding box center [224, 385] width 33 height 33
click at [664, 328] on input "a." at bounding box center [664, 323] width 1 height 9
radio input "true"
click at [664, 534] on button "Next" at bounding box center [664, 528] width 225 height 55
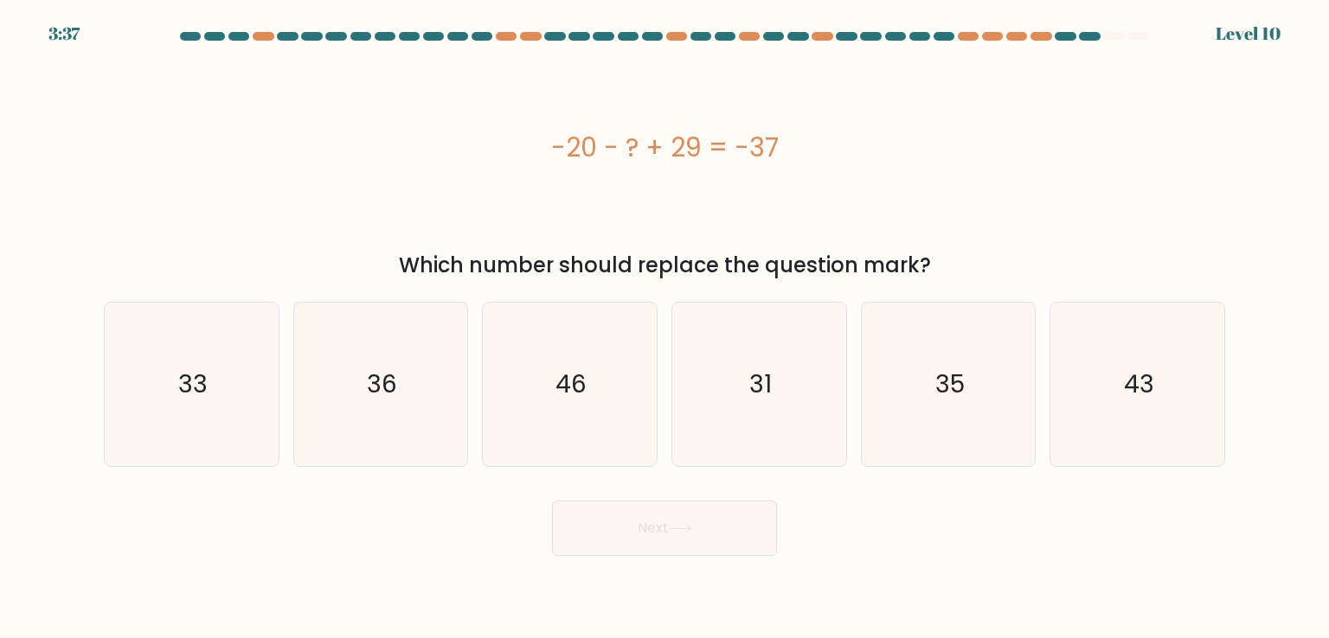
drag, startPoint x: 794, startPoint y: 137, endPoint x: 547, endPoint y: 140, distance: 247.4
click at [547, 140] on div "-20 - ? + 29 = -37" at bounding box center [664, 147] width 1121 height 39
copy div "-20 - ? + 29 = -37"
click at [533, 388] on icon "46" at bounding box center [569, 384] width 163 height 163
click at [664, 328] on input "c. 46" at bounding box center [664, 323] width 1 height 9
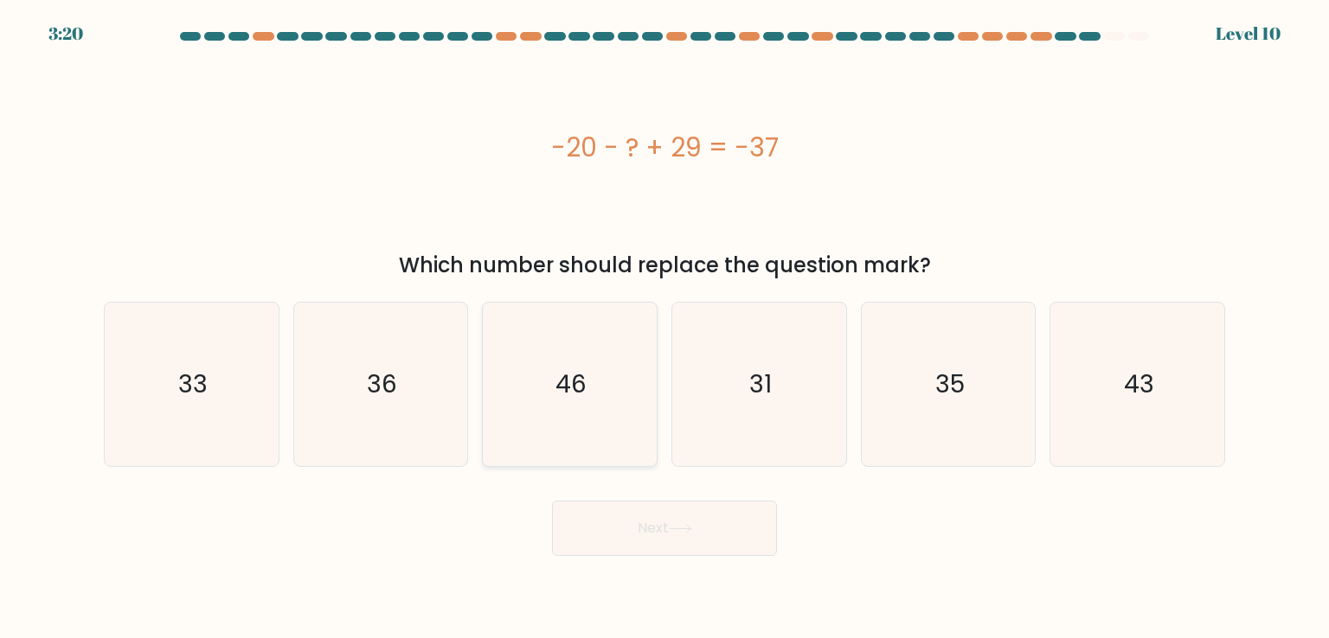
radio input "true"
click at [650, 501] on button "Next" at bounding box center [664, 528] width 225 height 55
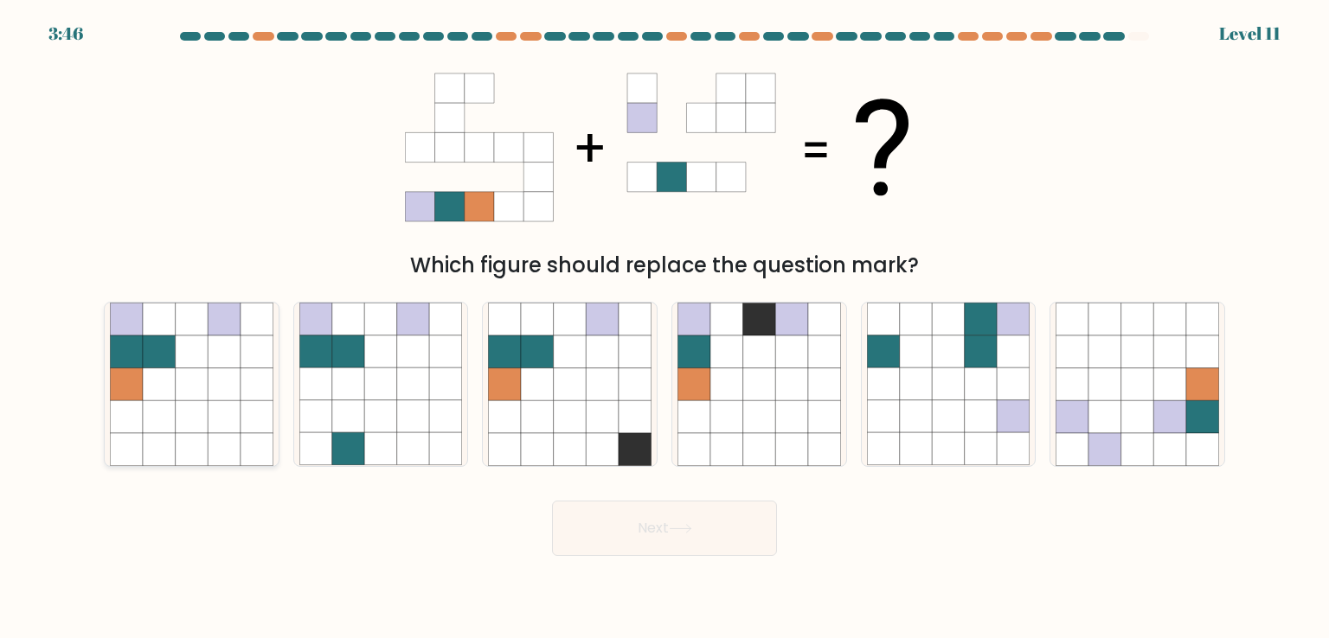
click at [205, 429] on icon at bounding box center [192, 417] width 33 height 33
click at [664, 328] on input "a." at bounding box center [664, 323] width 1 height 9
radio input "true"
click at [668, 521] on button "Next" at bounding box center [664, 528] width 225 height 55
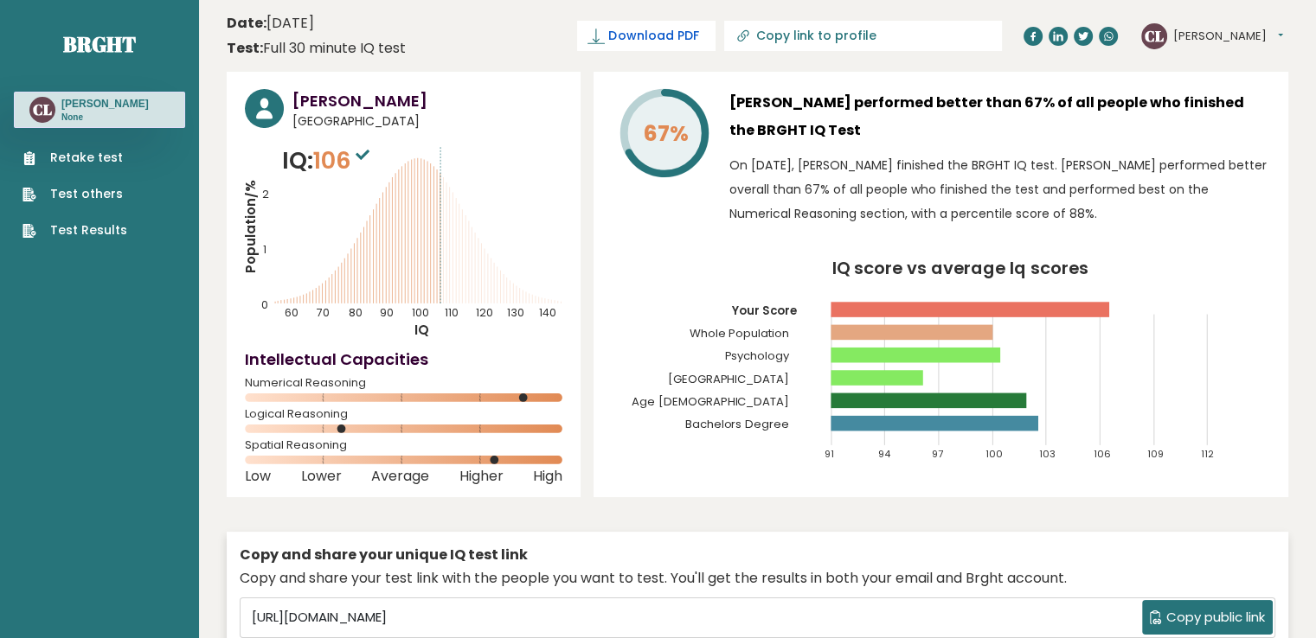
click at [698, 42] on span "Download PDF" at bounding box center [653, 36] width 90 height 18
click at [98, 164] on link "Retake test" at bounding box center [74, 158] width 105 height 18
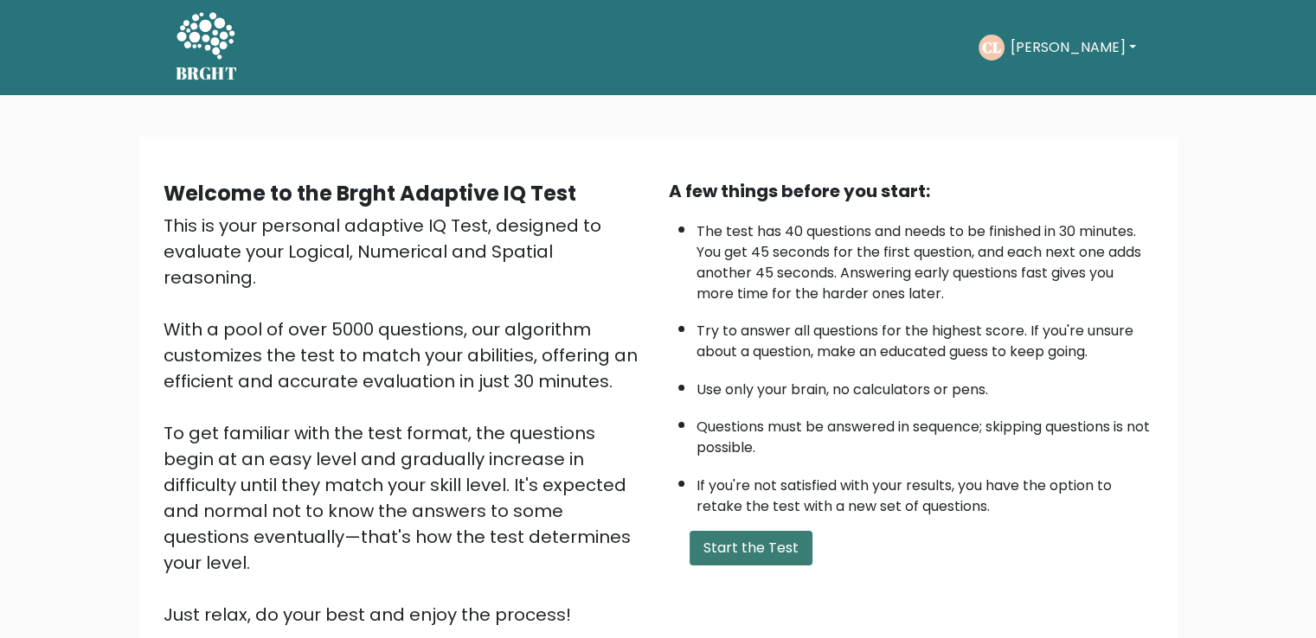
click at [731, 548] on button "Start the Test" at bounding box center [750, 548] width 123 height 35
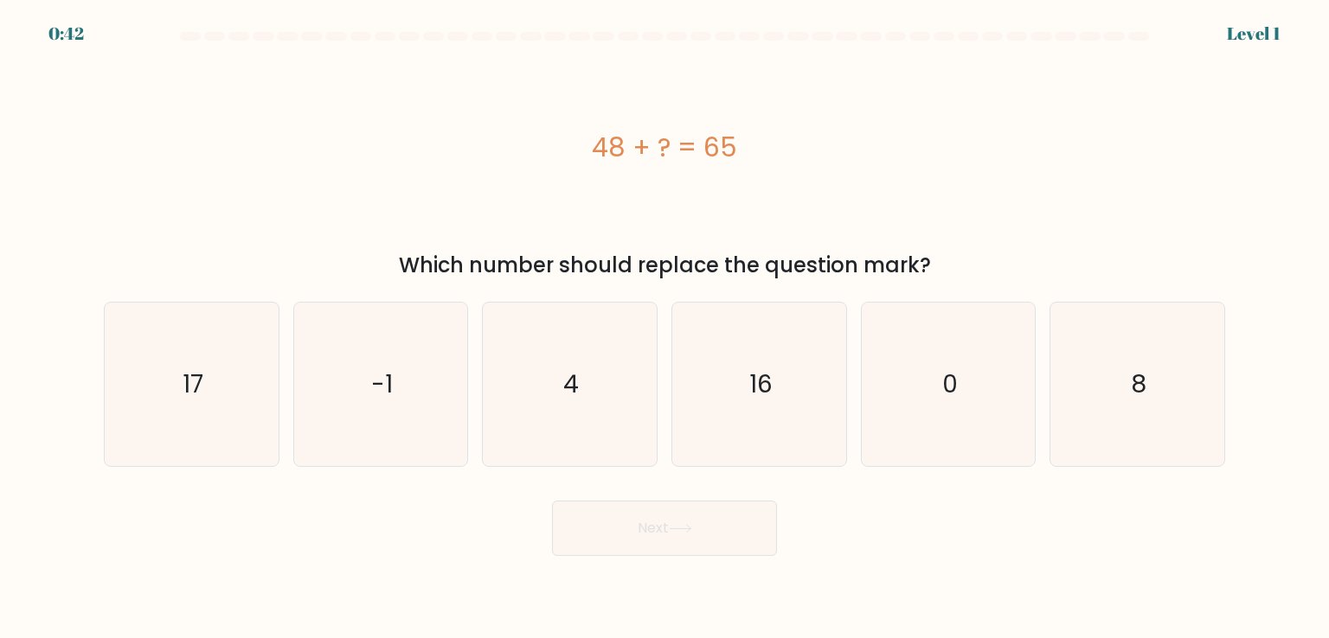
drag, startPoint x: 757, startPoint y: 139, endPoint x: 565, endPoint y: 120, distance: 193.0
click at [565, 120] on div "48 + ? = 65" at bounding box center [664, 147] width 1121 height 191
copy div "48 + ? = 65"
click at [832, 110] on div "48 + ? = 65" at bounding box center [664, 147] width 1121 height 191
click at [249, 397] on icon "17" at bounding box center [191, 384] width 163 height 163
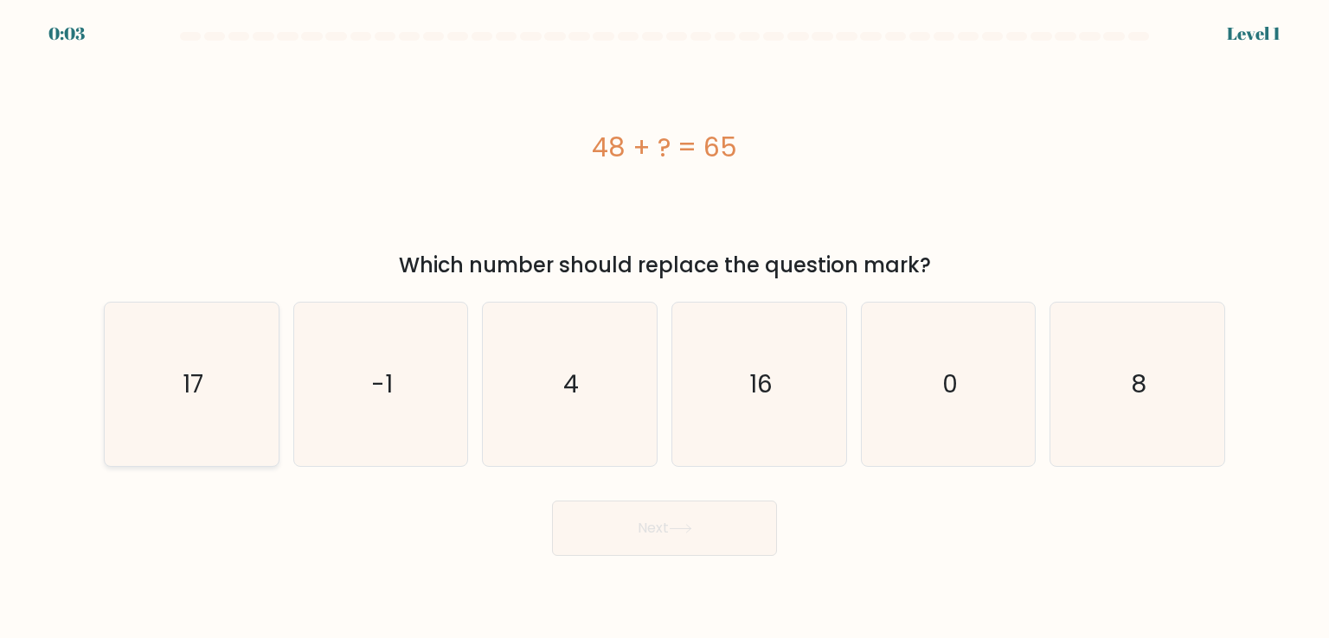
click at [664, 328] on input "a. 17" at bounding box center [664, 323] width 1 height 9
radio input "true"
click at [635, 533] on button "Next" at bounding box center [664, 528] width 225 height 55
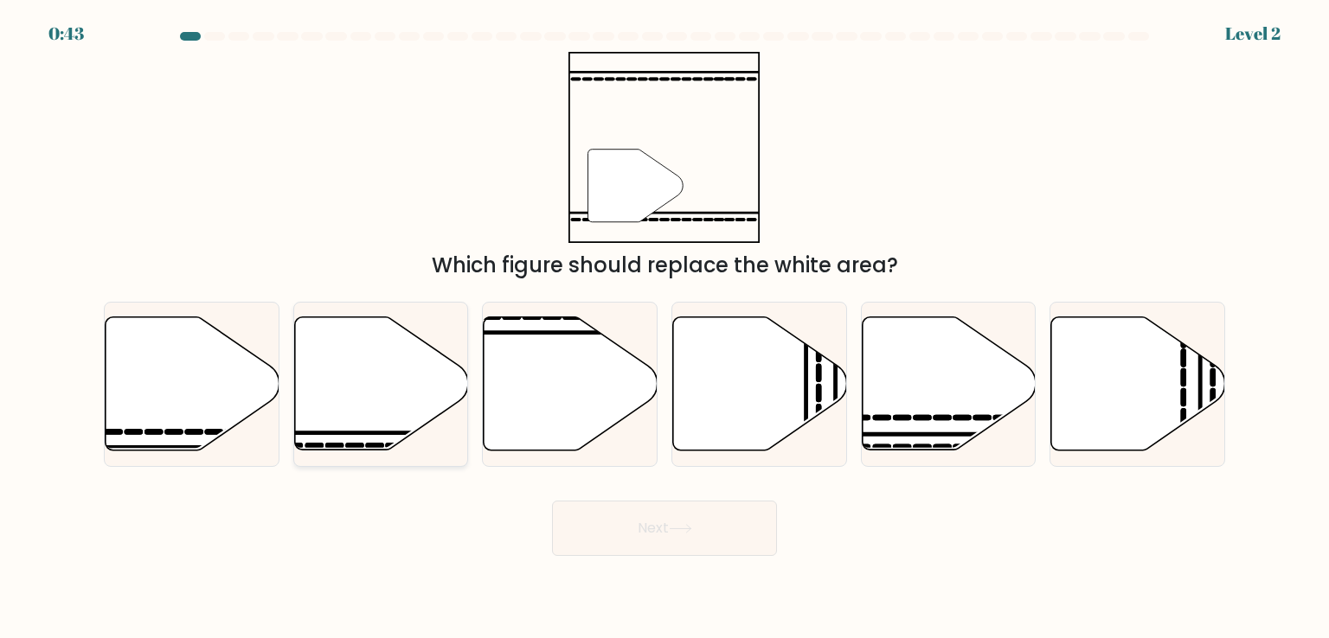
click at [428, 369] on icon at bounding box center [381, 383] width 174 height 133
click at [664, 328] on input "b." at bounding box center [664, 323] width 1 height 9
radio input "true"
click at [610, 513] on button "Next" at bounding box center [664, 528] width 225 height 55
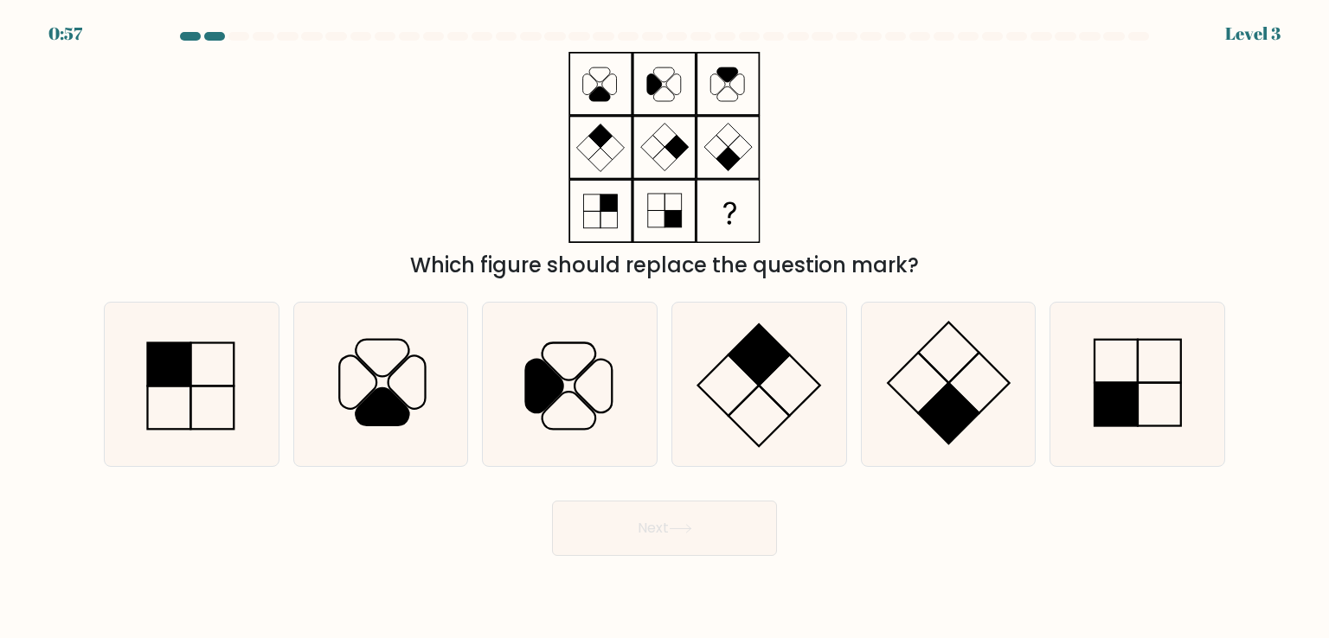
click at [1069, 201] on div "Which figure should replace the question mark?" at bounding box center [664, 166] width 1142 height 229
drag, startPoint x: 1147, startPoint y: 409, endPoint x: 1107, endPoint y: 409, distance: 39.8
click at [1147, 408] on icon at bounding box center [1136, 384] width 163 height 163
click at [665, 328] on input "f." at bounding box center [664, 323] width 1 height 9
radio input "true"
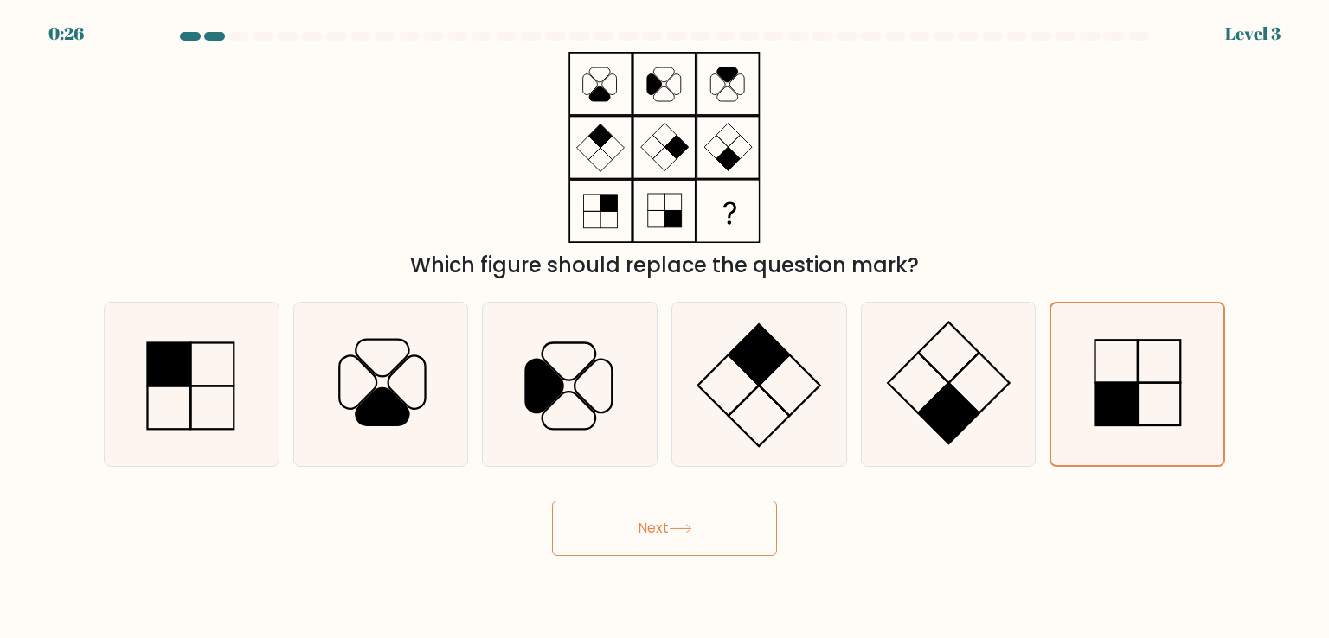
click at [619, 527] on button "Next" at bounding box center [664, 528] width 225 height 55
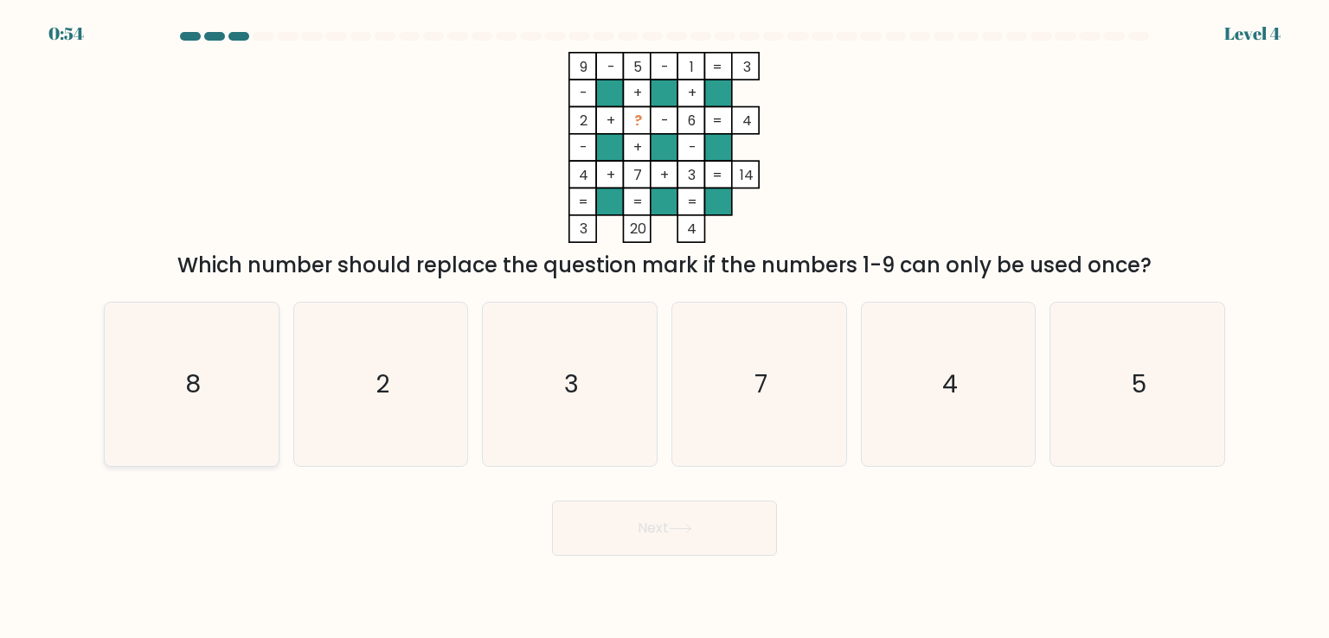
click at [212, 377] on icon "8" at bounding box center [191, 384] width 163 height 163
click at [664, 328] on input "a. 8" at bounding box center [664, 323] width 1 height 9
radio input "true"
click at [674, 534] on icon at bounding box center [680, 529] width 23 height 10
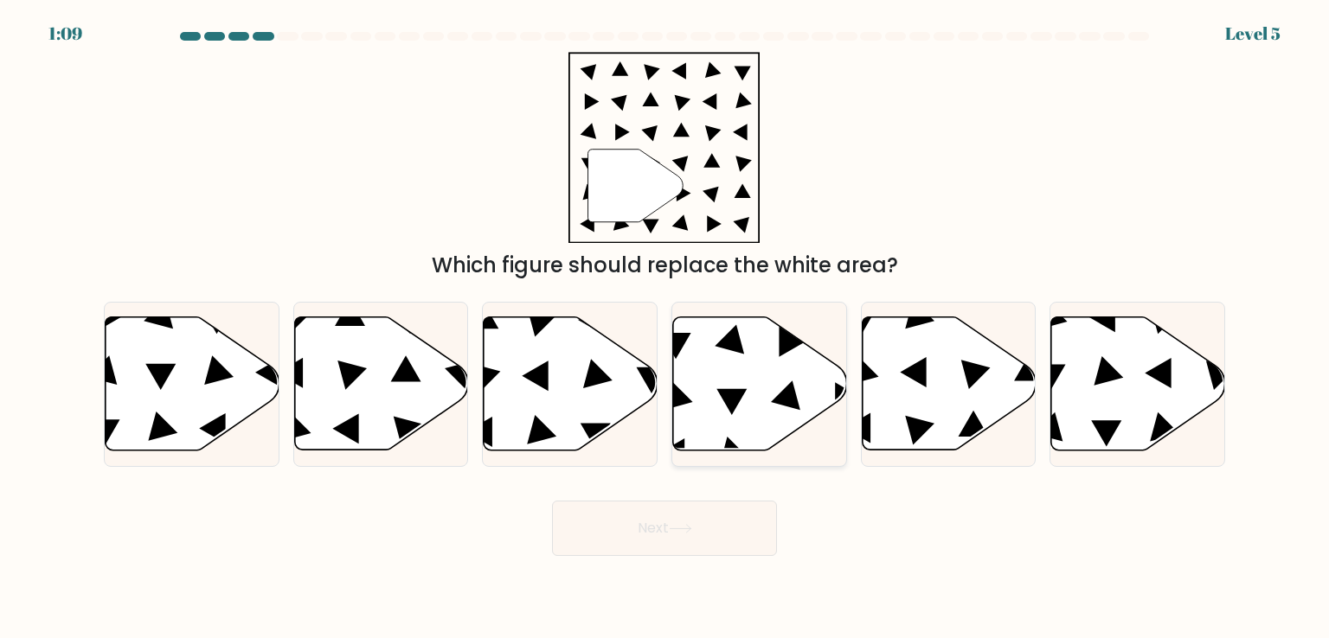
click at [762, 375] on icon at bounding box center [760, 383] width 174 height 133
click at [665, 328] on input "d." at bounding box center [664, 323] width 1 height 9
radio input "true"
click at [706, 518] on button "Next" at bounding box center [664, 528] width 225 height 55
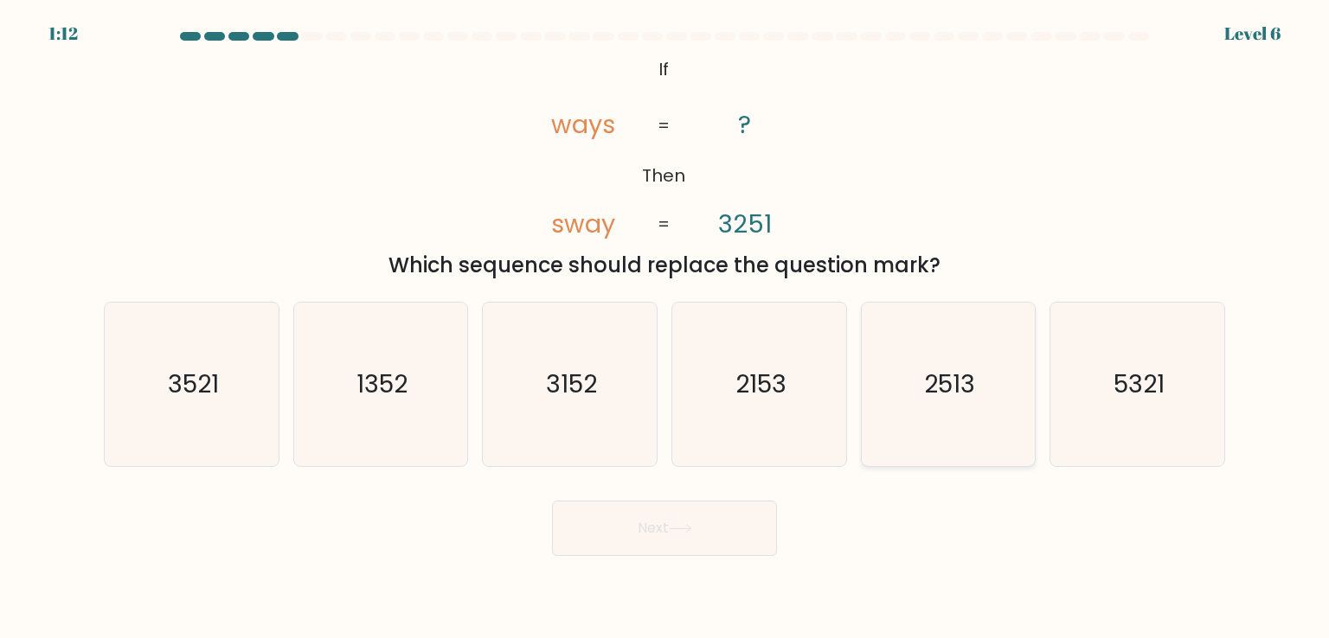
click at [964, 402] on icon "2513" at bounding box center [948, 384] width 163 height 163
click at [665, 328] on input "e. 2513" at bounding box center [664, 323] width 1 height 9
radio input "true"
click at [678, 520] on button "Next" at bounding box center [664, 528] width 225 height 55
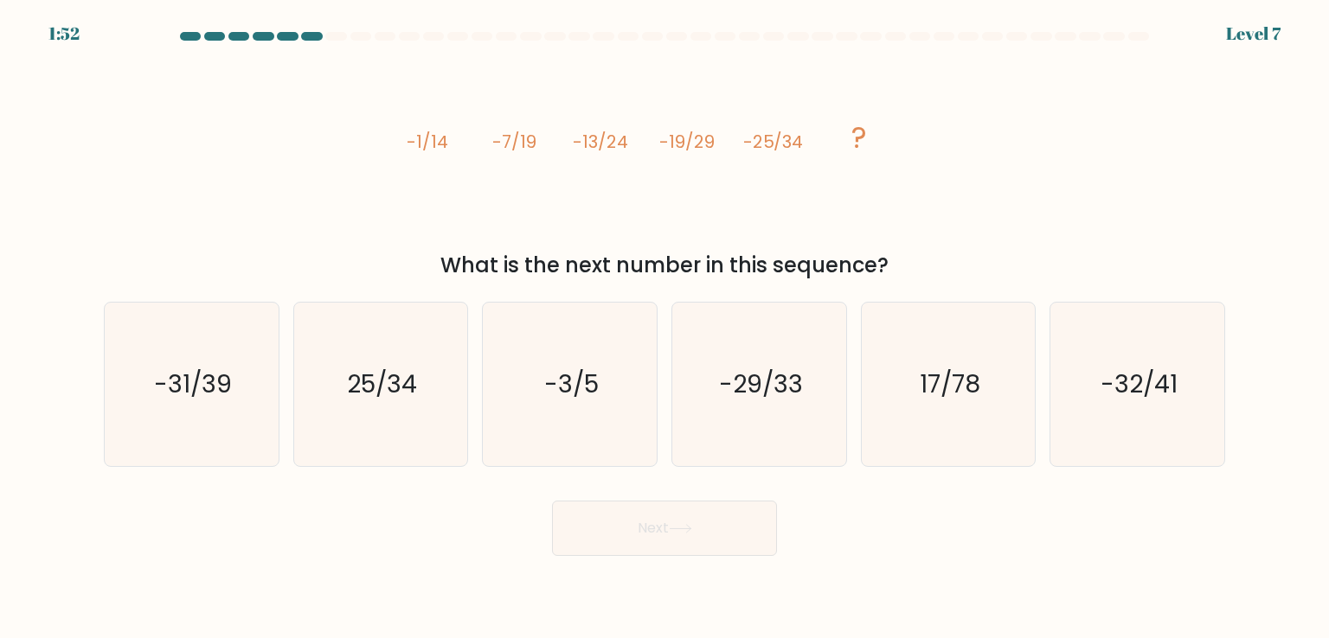
click at [942, 179] on div "image/svg+xml -1/14 -7/19 -13/24 -19/29 -25/34 ? What is the next number in thi…" at bounding box center [664, 166] width 1142 height 229
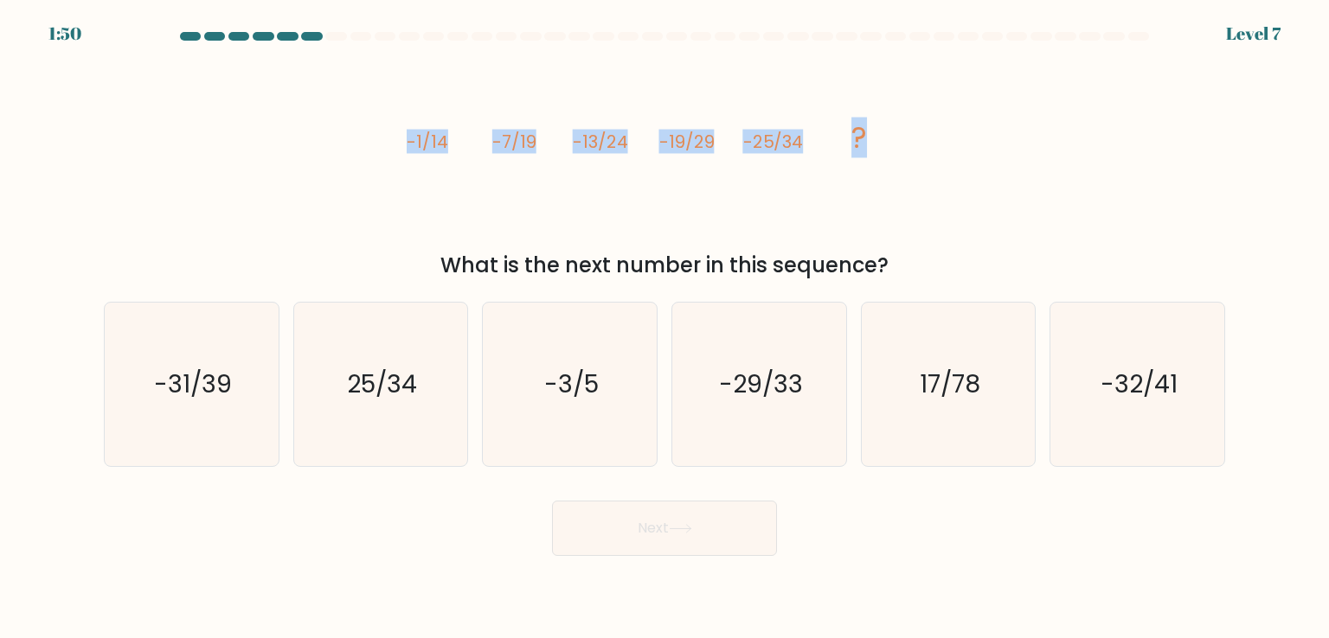
drag, startPoint x: 889, startPoint y: 118, endPoint x: 401, endPoint y: 137, distance: 488.3
click at [401, 137] on div "image/svg+xml -1/14 -7/19 -13/24 -19/29 -25/34 ? What is the next number in thi…" at bounding box center [664, 166] width 1142 height 229
copy g "-1/14 -7/19 -13/24 -19/29 -25/34 ?"
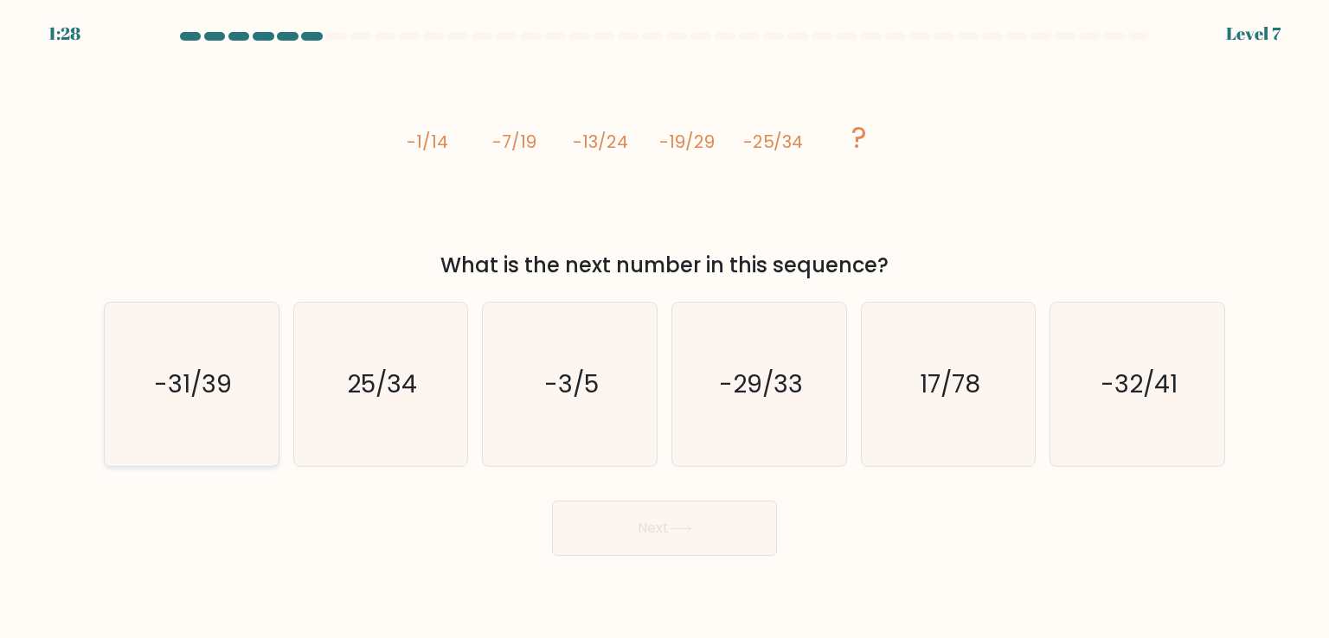
click at [183, 414] on icon "-31/39" at bounding box center [191, 384] width 163 height 163
click at [664, 328] on input "a. -31/39" at bounding box center [664, 323] width 1 height 9
radio input "true"
click at [657, 523] on button "Next" at bounding box center [664, 528] width 225 height 55
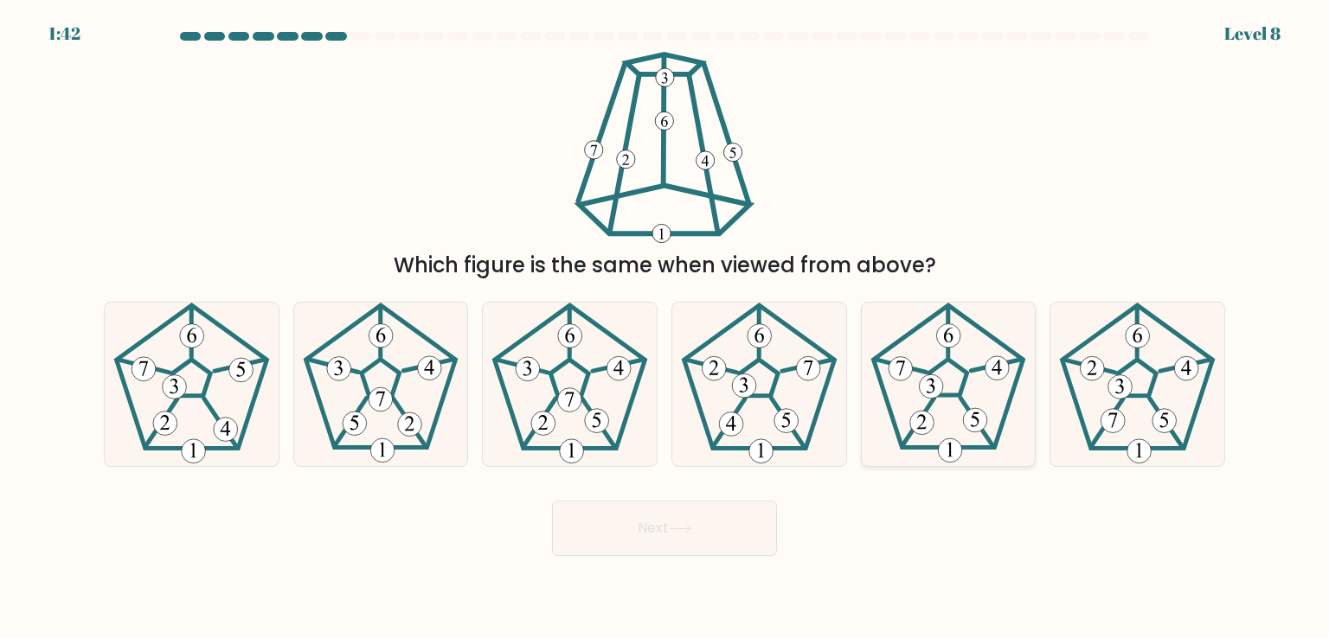
click at [928, 350] on icon at bounding box center [948, 384] width 163 height 163
click at [665, 328] on input "e." at bounding box center [664, 323] width 1 height 9
radio input "true"
click at [663, 542] on button "Next" at bounding box center [664, 528] width 225 height 55
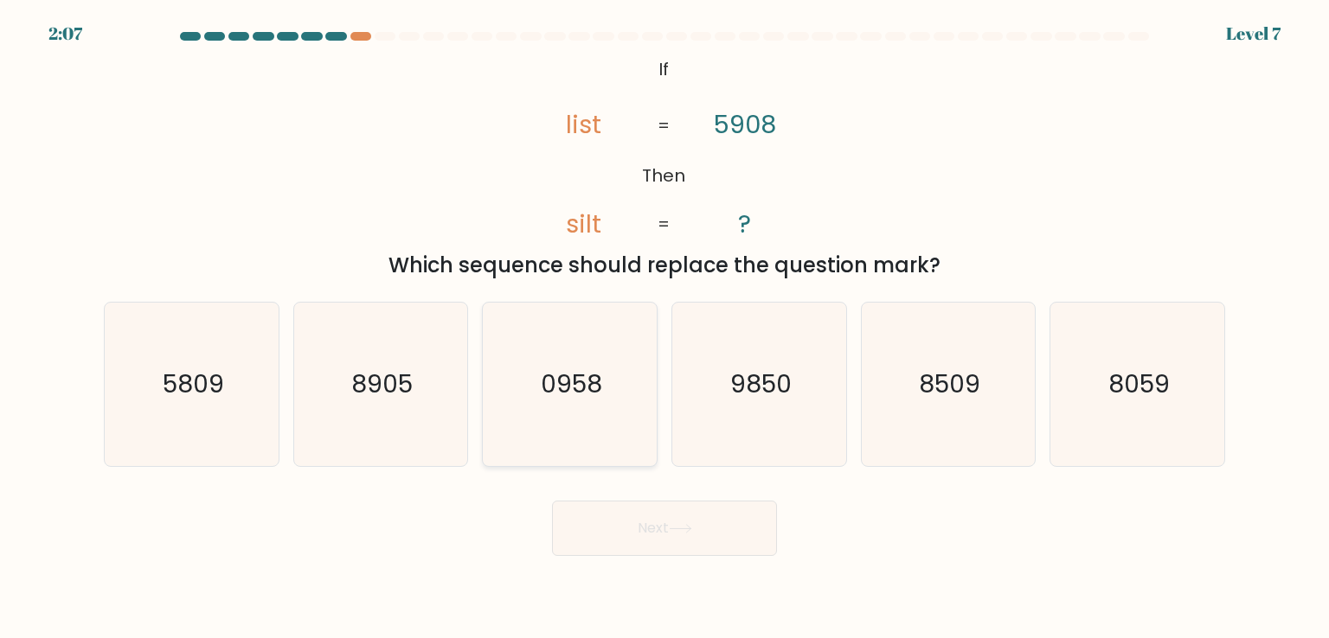
drag, startPoint x: 627, startPoint y: 450, endPoint x: 619, endPoint y: 445, distance: 9.4
click at [627, 449] on icon "0958" at bounding box center [569, 384] width 163 height 163
click at [664, 328] on input "c. 0958" at bounding box center [664, 323] width 1 height 9
radio input "true"
click at [664, 527] on button "Next" at bounding box center [664, 528] width 225 height 55
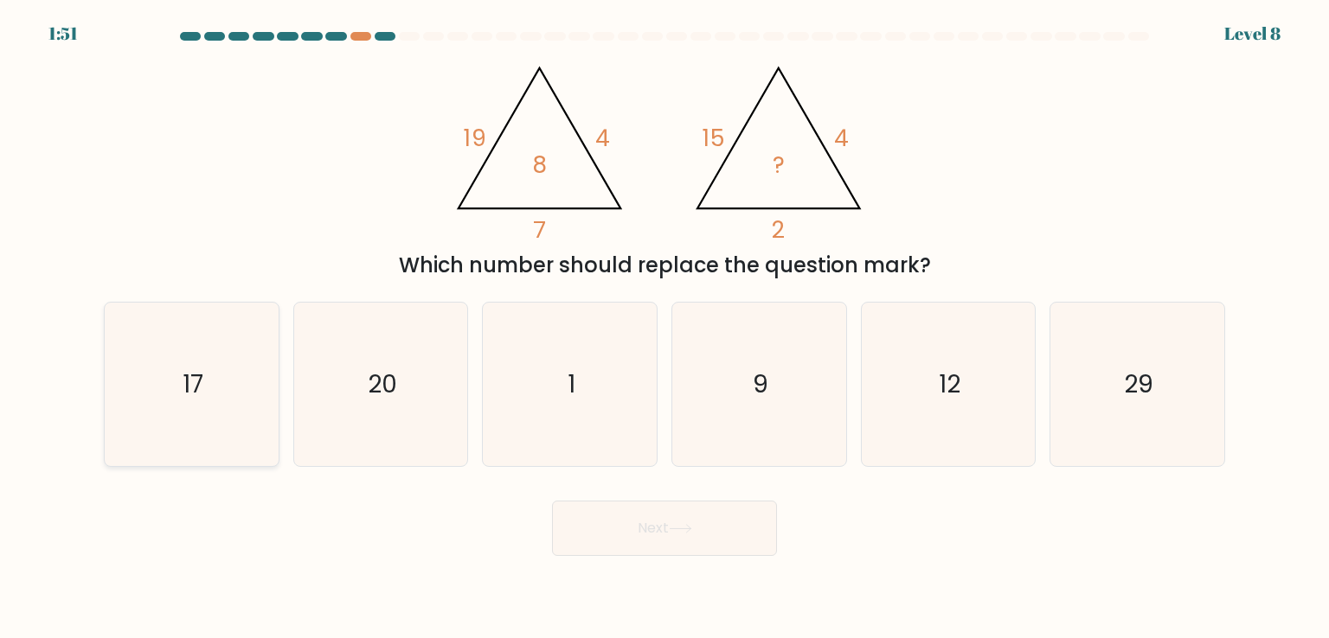
click at [173, 363] on icon "17" at bounding box center [191, 384] width 163 height 163
click at [664, 328] on input "a. 17" at bounding box center [664, 323] width 1 height 9
radio input "true"
click at [618, 529] on button "Next" at bounding box center [664, 528] width 225 height 55
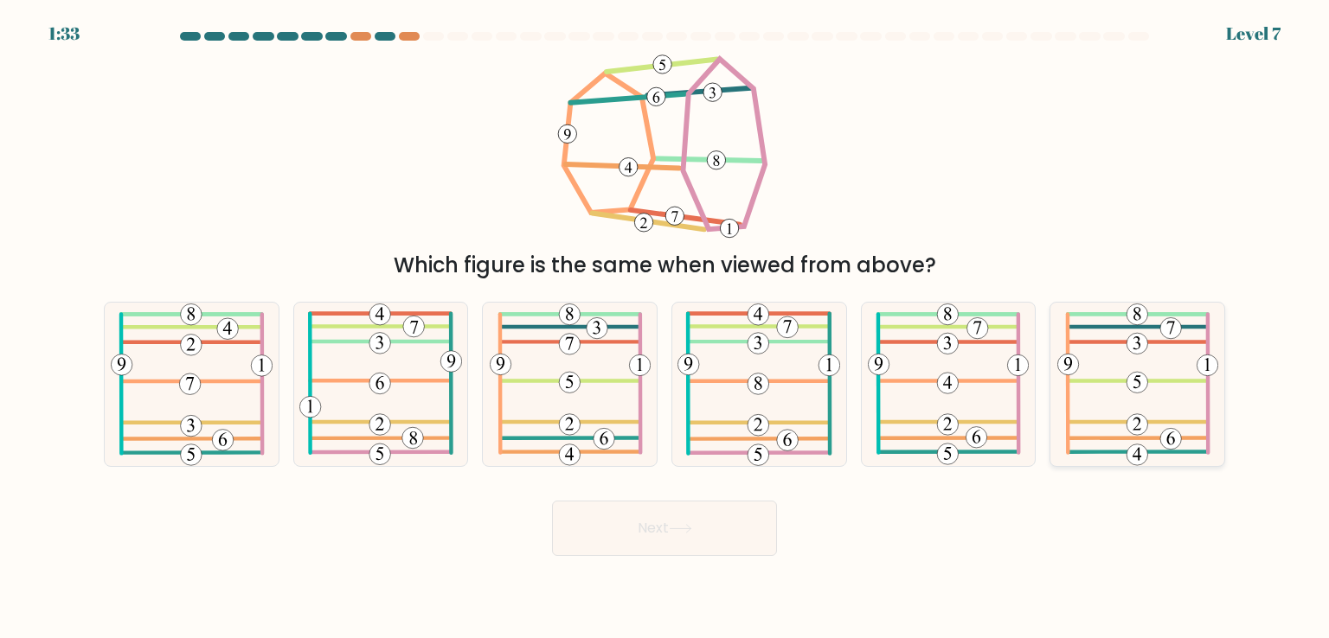
click at [1203, 378] on icon at bounding box center [1137, 384] width 161 height 163
click at [665, 328] on input "f." at bounding box center [664, 323] width 1 height 9
radio input "true"
click at [642, 533] on button "Next" at bounding box center [664, 528] width 225 height 55
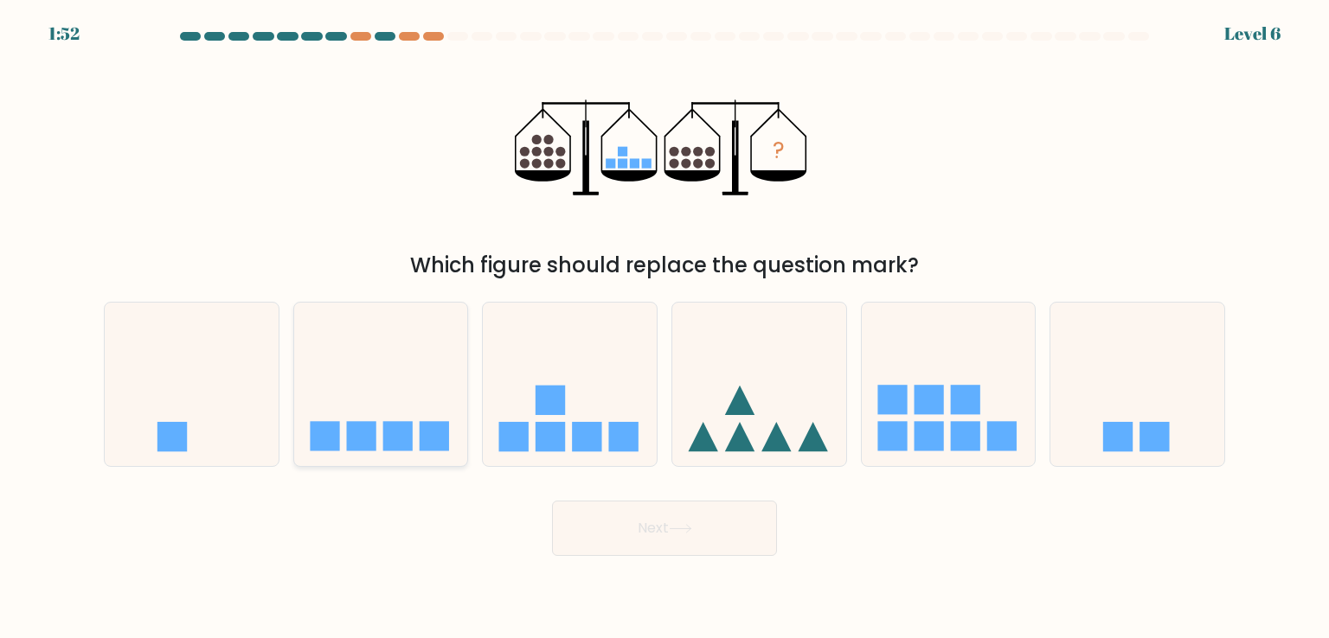
click at [437, 398] on icon at bounding box center [381, 384] width 174 height 144
click at [664, 328] on input "b." at bounding box center [664, 323] width 1 height 9
radio input "true"
click at [649, 542] on button "Next" at bounding box center [664, 528] width 225 height 55
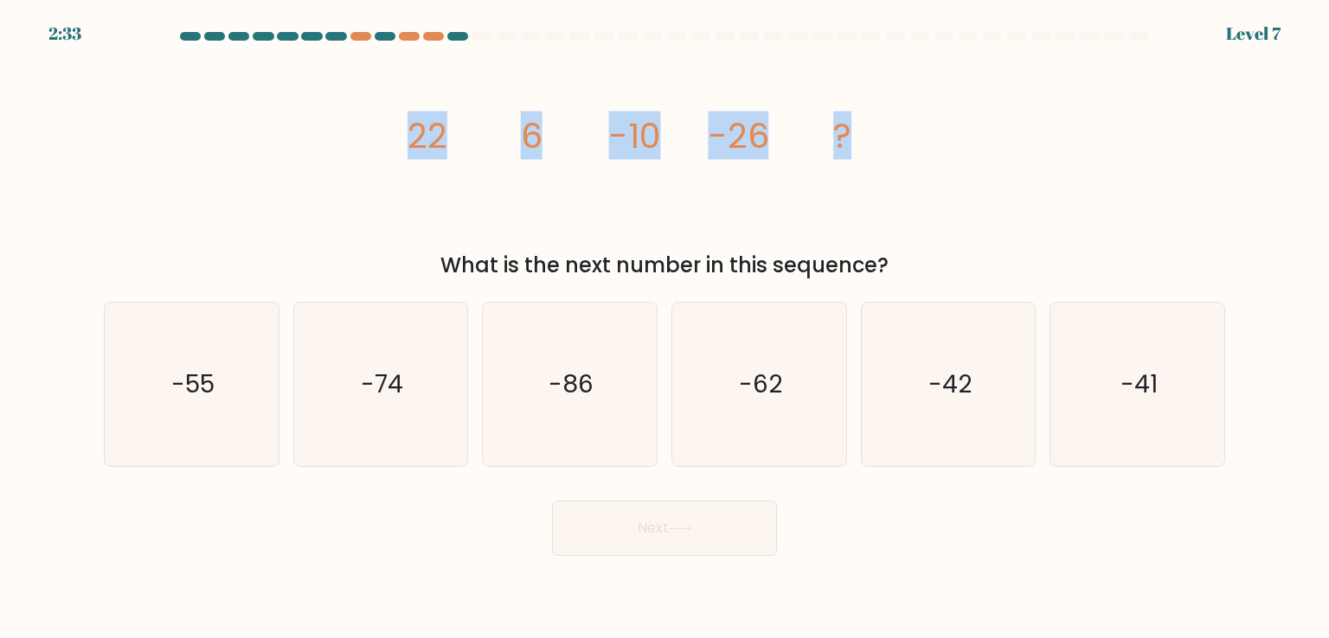
drag, startPoint x: 474, startPoint y: 134, endPoint x: 928, endPoint y: 168, distance: 455.4
click at [928, 168] on div "image/svg+xml 22 6 -10 -26 ? What is the next number in this sequence?" at bounding box center [664, 166] width 1142 height 229
copy g "22 6 -10 -26 ?"
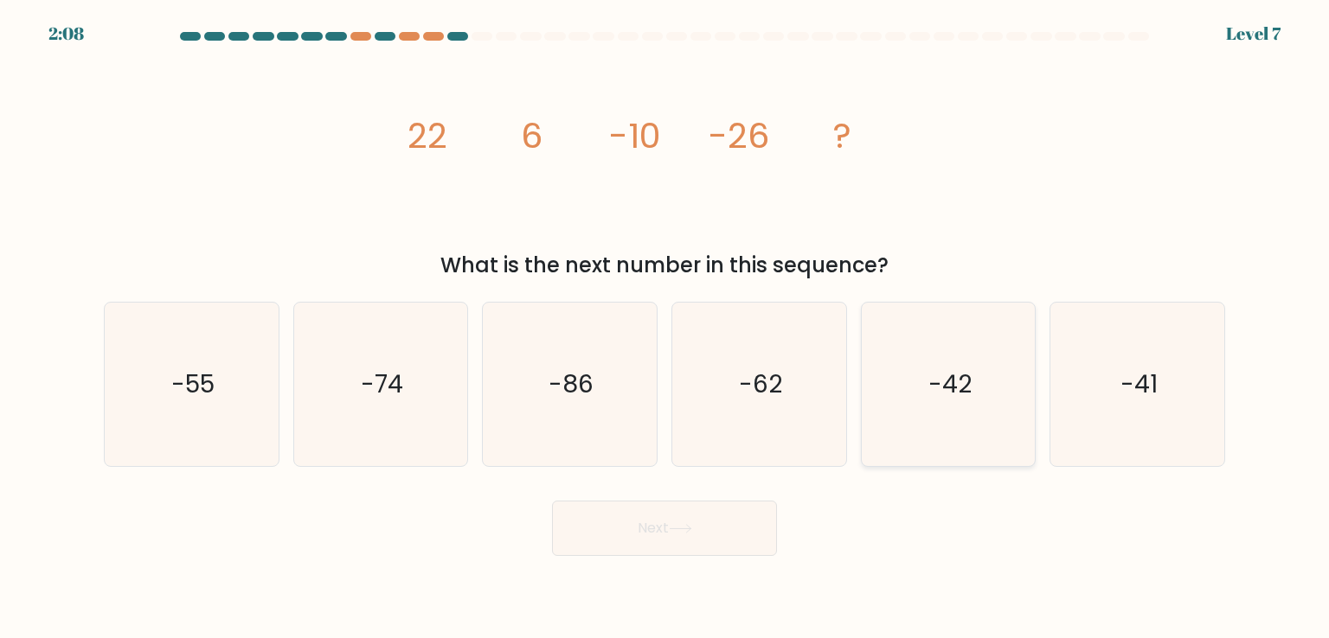
click at [972, 439] on icon "-42" at bounding box center [948, 384] width 163 height 163
click at [665, 328] on input "e. -42" at bounding box center [664, 323] width 1 height 9
radio input "true"
click at [621, 530] on button "Next" at bounding box center [664, 528] width 225 height 55
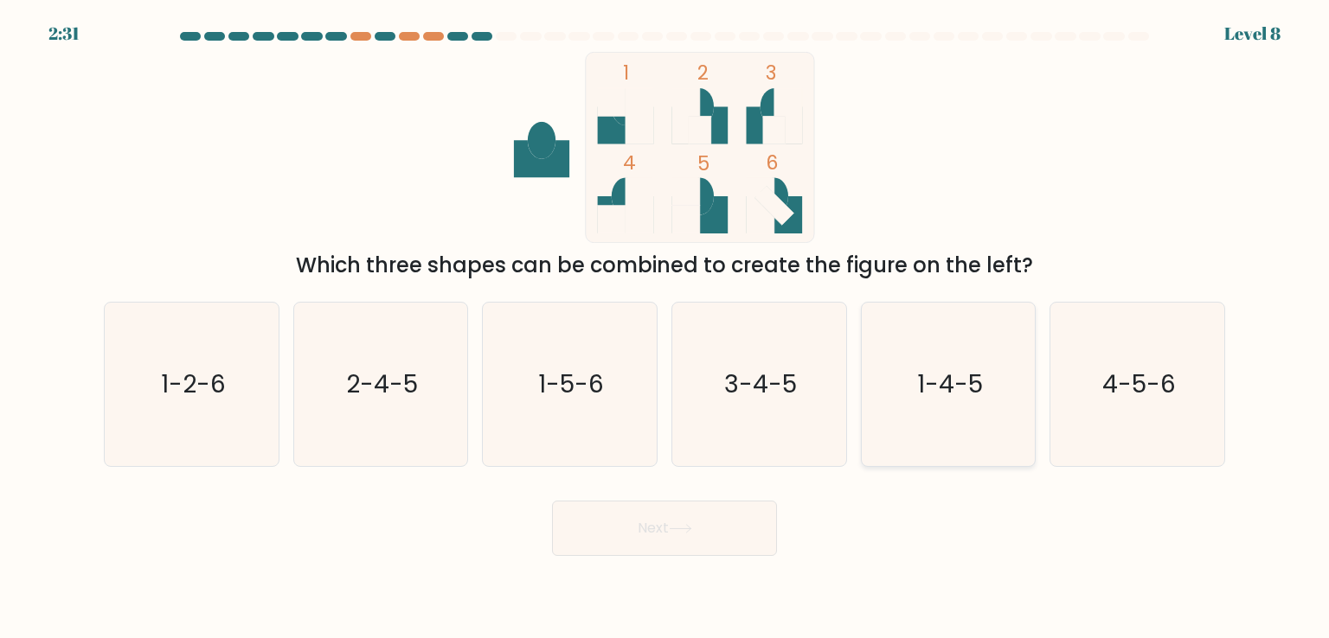
click at [978, 408] on icon "1-4-5" at bounding box center [948, 384] width 163 height 163
click at [665, 328] on input "e. 1-4-5" at bounding box center [664, 323] width 1 height 9
radio input "true"
click at [616, 541] on button "Next" at bounding box center [664, 528] width 225 height 55
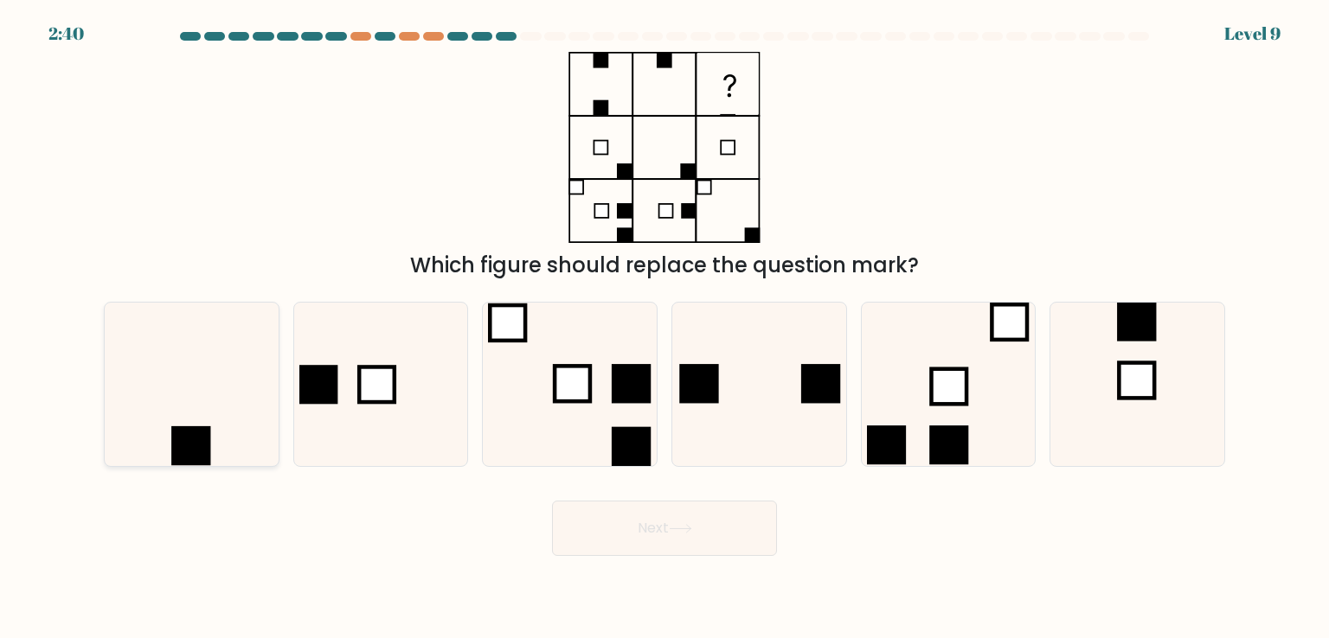
click at [172, 437] on rect at bounding box center [190, 445] width 39 height 39
click at [664, 328] on input "a." at bounding box center [664, 323] width 1 height 9
radio input "true"
click at [588, 542] on button "Next" at bounding box center [664, 528] width 225 height 55
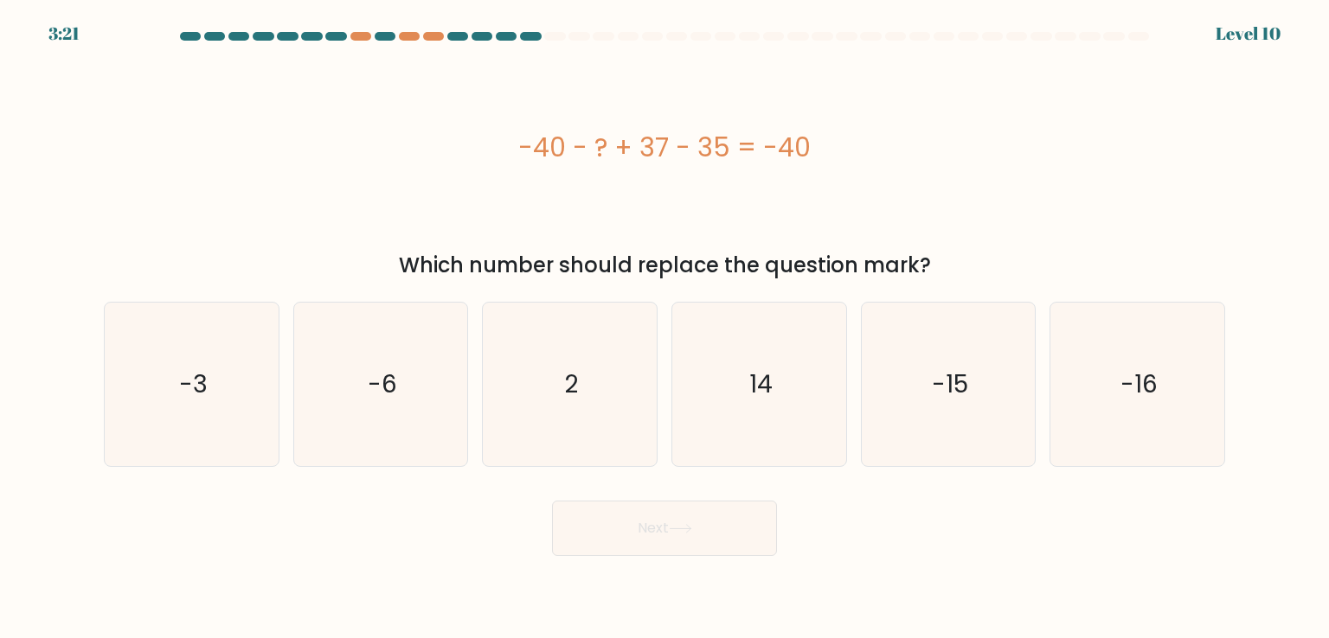
drag, startPoint x: 826, startPoint y: 144, endPoint x: 495, endPoint y: 114, distance: 332.6
click at [495, 114] on div "-40 - ? + 37 - 35 = -40" at bounding box center [664, 147] width 1121 height 191
copy div "-40 - ? + 37 - 35 = -40"
click at [546, 377] on icon "2" at bounding box center [569, 384] width 163 height 163
click at [664, 328] on input "c. 2" at bounding box center [664, 323] width 1 height 9
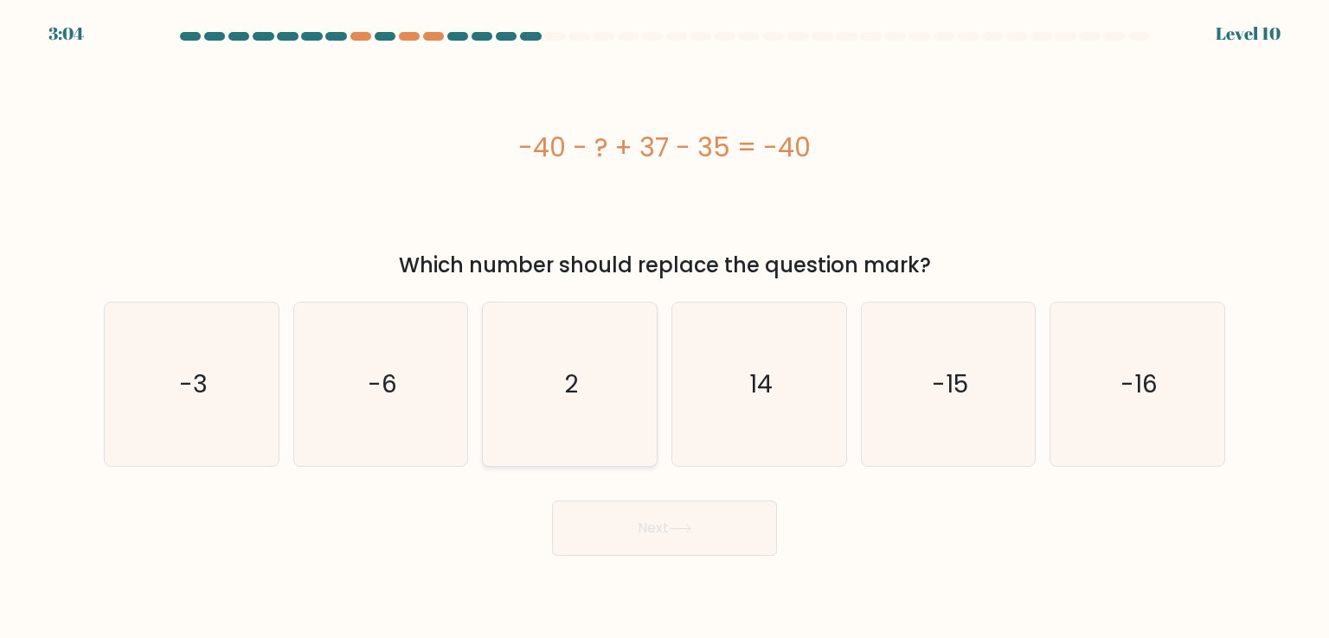
radio input "true"
click at [638, 523] on button "Next" at bounding box center [664, 528] width 225 height 55
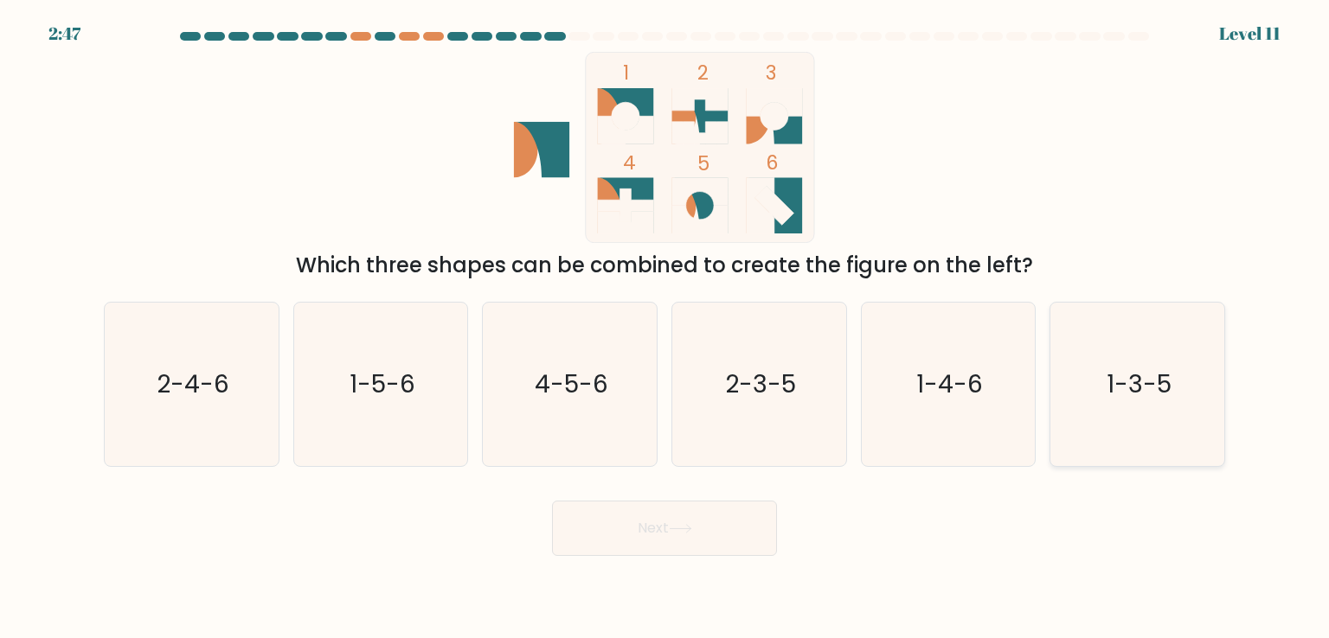
click at [1122, 415] on icon "1-3-5" at bounding box center [1136, 384] width 163 height 163
click at [665, 328] on input "f. 1-3-5" at bounding box center [664, 323] width 1 height 9
radio input "true"
click at [668, 533] on button "Next" at bounding box center [664, 528] width 225 height 55
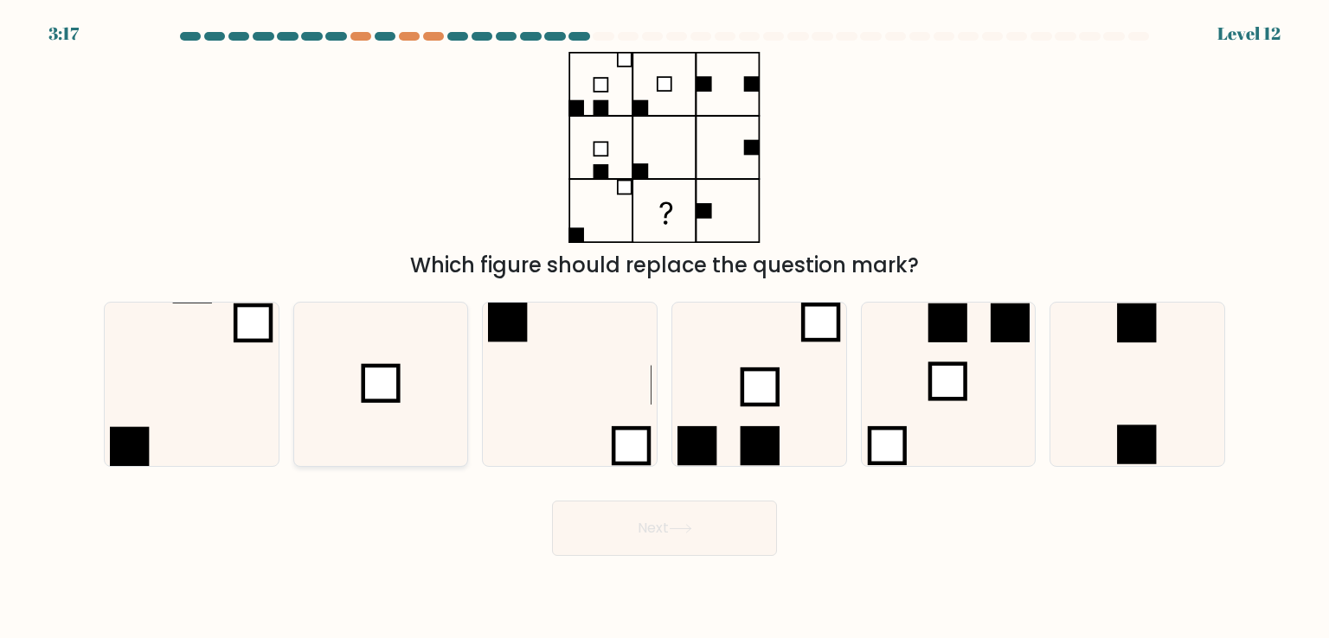
click at [354, 378] on icon at bounding box center [380, 384] width 163 height 163
click at [664, 328] on input "b." at bounding box center [664, 323] width 1 height 9
radio input "true"
click at [643, 523] on button "Next" at bounding box center [664, 528] width 225 height 55
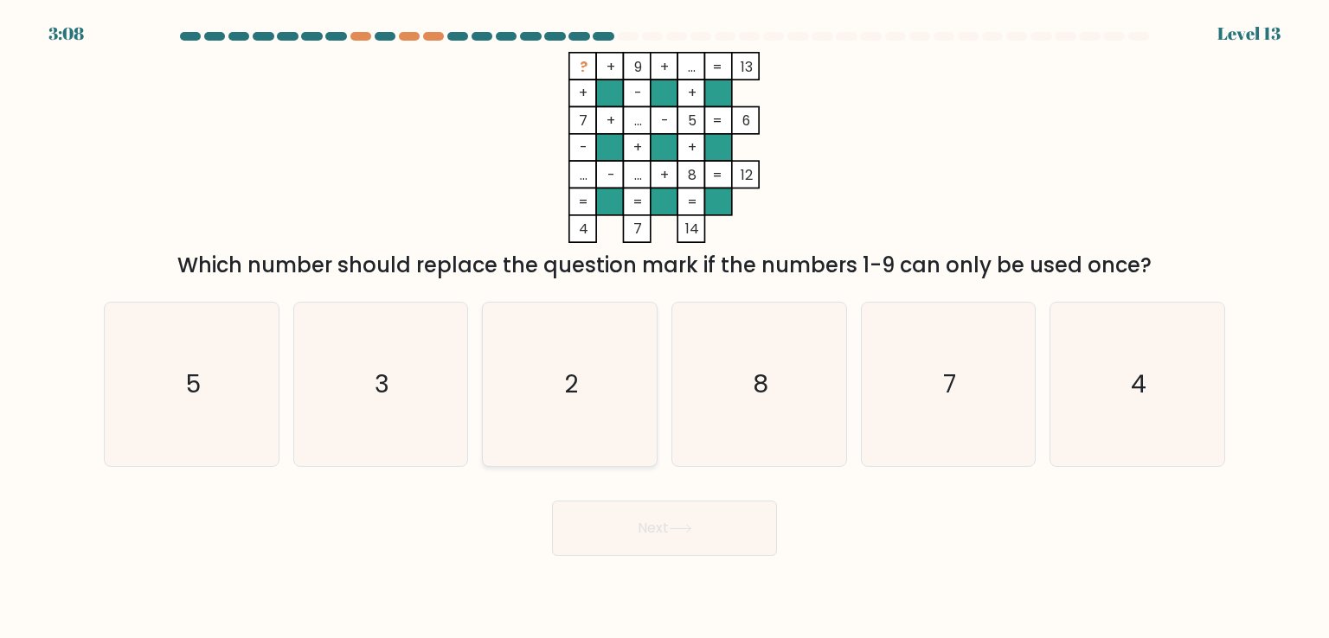
click at [567, 426] on icon "2" at bounding box center [569, 384] width 163 height 163
click at [664, 328] on input "c. 2" at bounding box center [664, 323] width 1 height 9
radio input "true"
click at [647, 560] on body "3:08 Level 13" at bounding box center [664, 319] width 1329 height 638
click at [647, 532] on button "Next" at bounding box center [664, 528] width 225 height 55
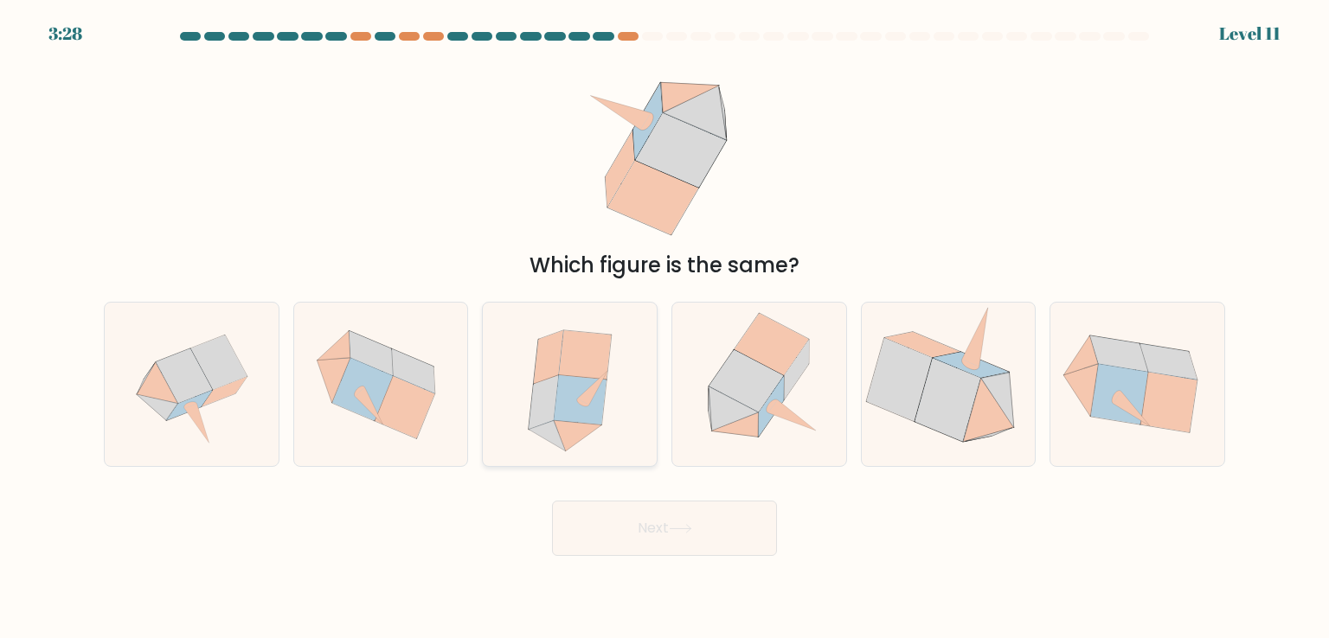
click at [580, 388] on icon at bounding box center [580, 399] width 53 height 49
click at [664, 328] on input "c." at bounding box center [664, 323] width 1 height 9
radio input "true"
click at [667, 501] on button "Next" at bounding box center [664, 528] width 225 height 55
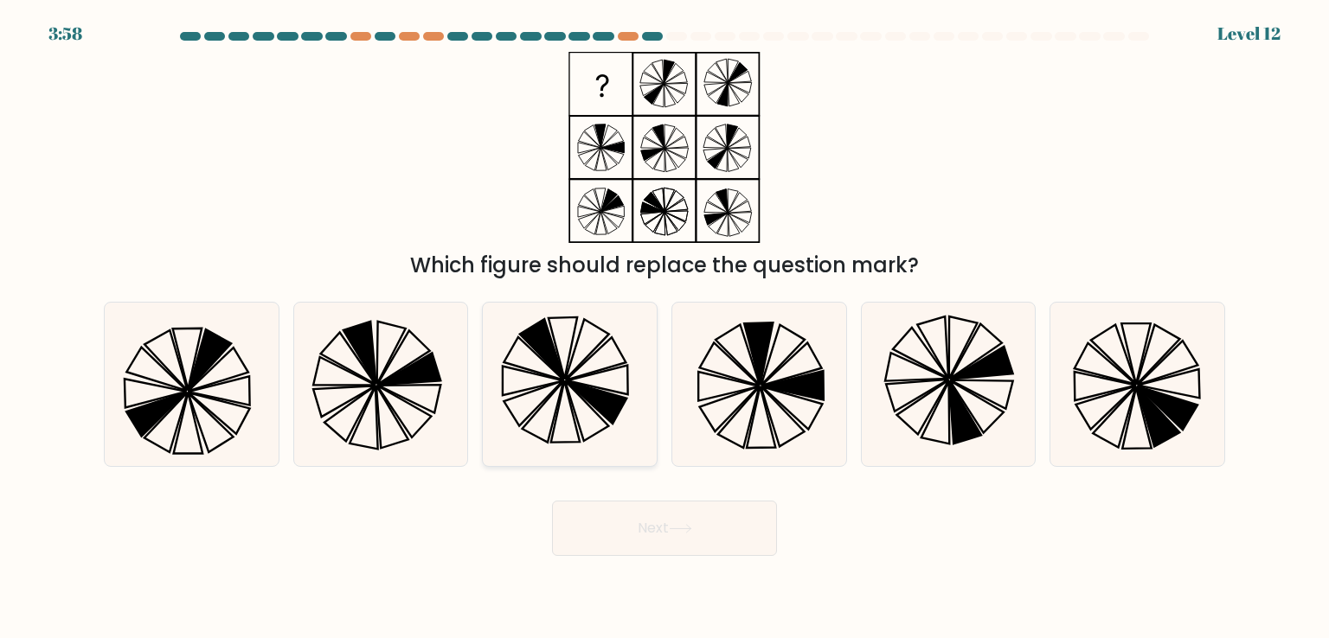
click at [553, 402] on icon at bounding box center [569, 384] width 163 height 163
click at [664, 328] on input "c." at bounding box center [664, 323] width 1 height 9
radio input "true"
click at [649, 533] on button "Next" at bounding box center [664, 528] width 225 height 55
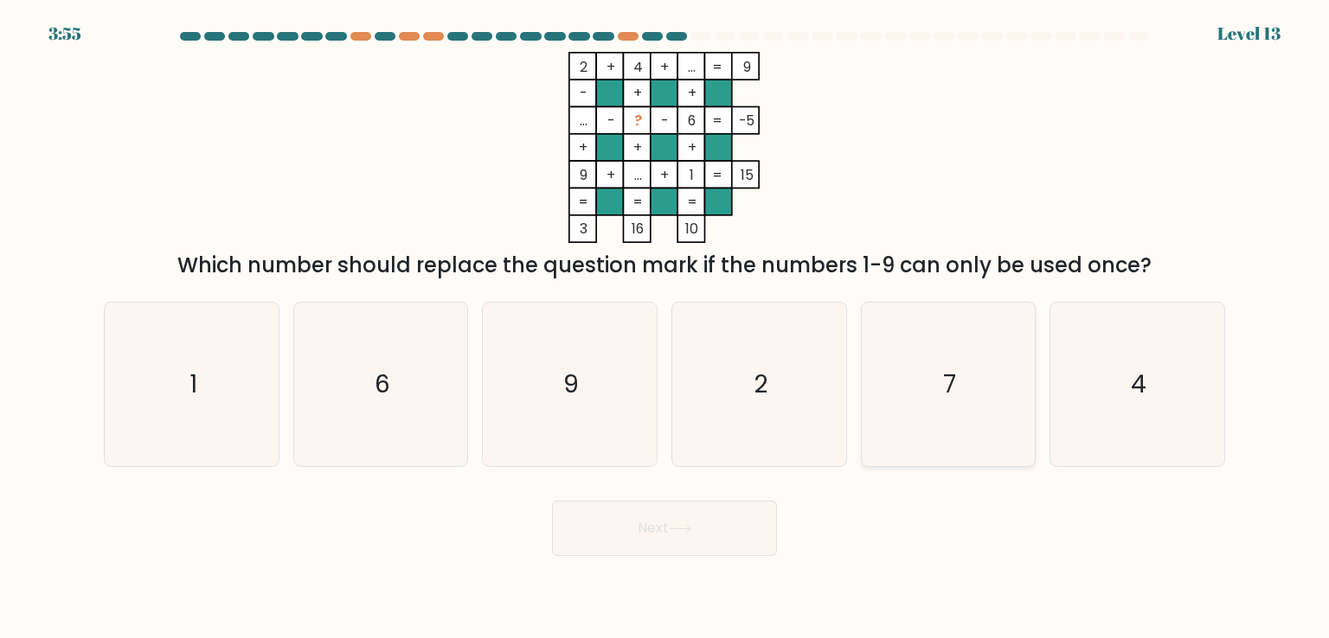
click at [896, 398] on icon "7" at bounding box center [948, 384] width 163 height 163
click at [665, 328] on input "e. 7" at bounding box center [664, 323] width 1 height 9
radio input "true"
click at [679, 538] on button "Next" at bounding box center [664, 528] width 225 height 55
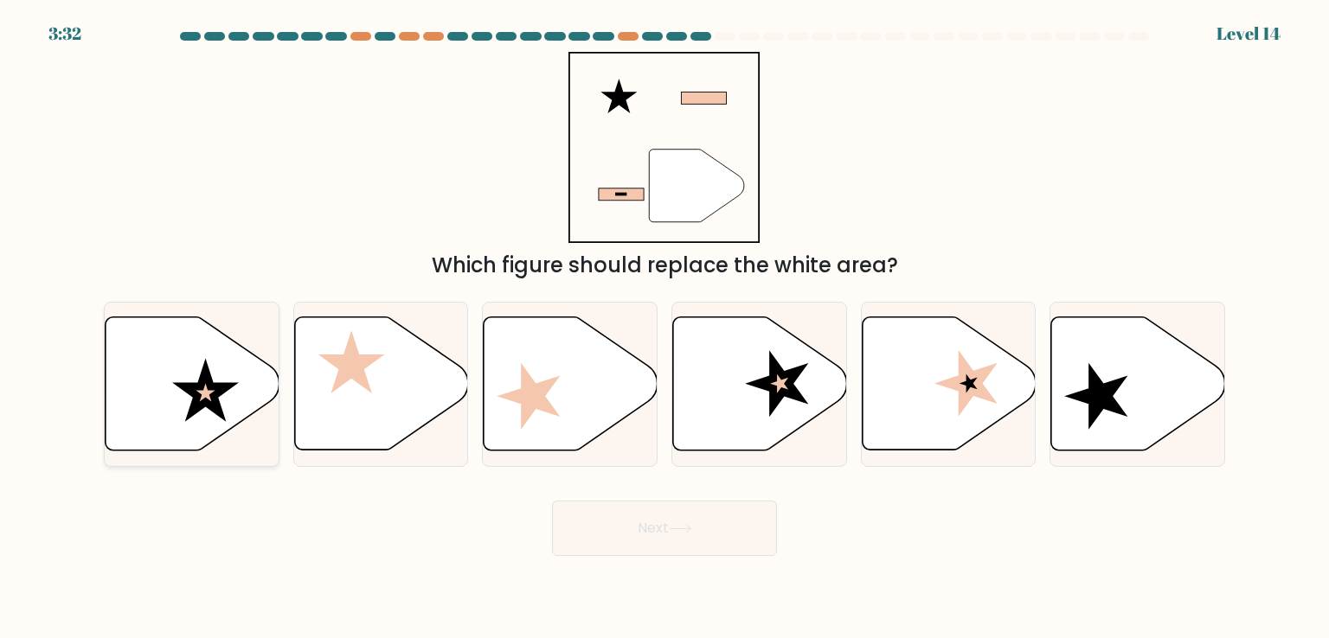
drag, startPoint x: 132, startPoint y: 408, endPoint x: 166, endPoint y: 417, distance: 34.8
click at [135, 407] on icon at bounding box center [193, 383] width 174 height 133
click at [664, 328] on input "a." at bounding box center [664, 323] width 1 height 9
radio input "true"
click at [693, 522] on button "Next" at bounding box center [664, 528] width 225 height 55
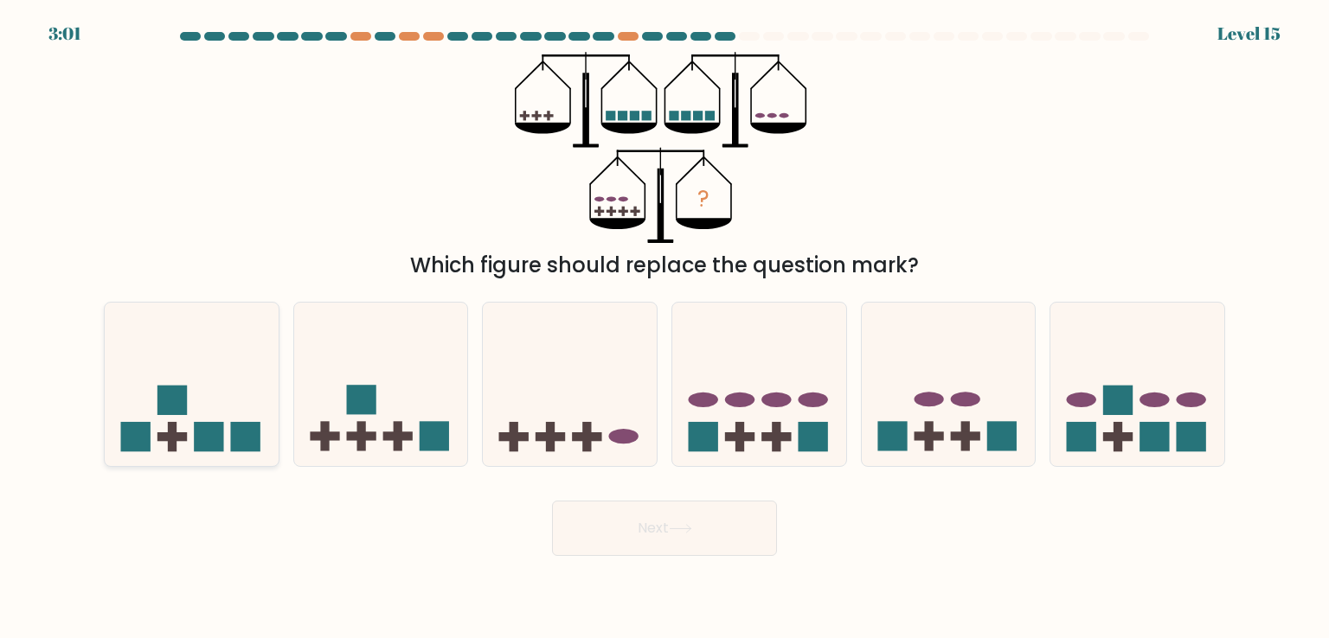
click at [184, 417] on icon at bounding box center [192, 384] width 174 height 144
click at [664, 328] on input "a." at bounding box center [664, 323] width 1 height 9
radio input "true"
click at [637, 523] on button "Next" at bounding box center [664, 528] width 225 height 55
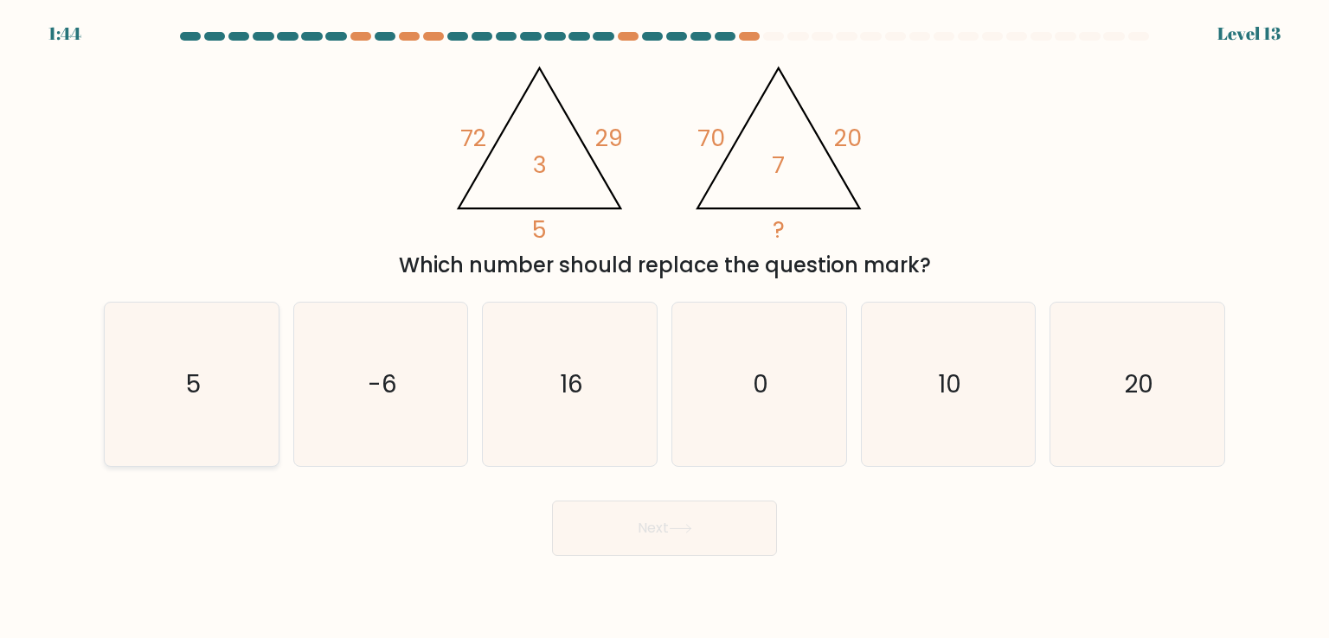
click at [200, 423] on icon "5" at bounding box center [191, 384] width 163 height 163
click at [664, 328] on input "a. 5" at bounding box center [664, 323] width 1 height 9
radio input "true"
click at [672, 529] on icon at bounding box center [680, 529] width 23 height 10
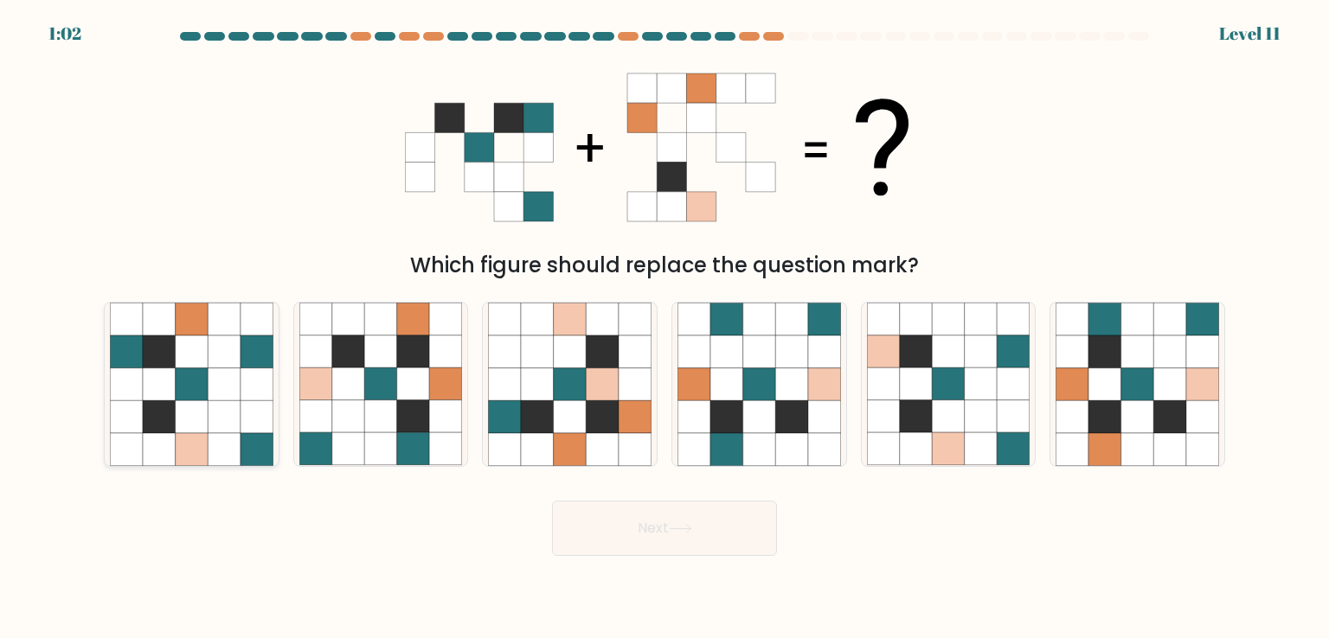
click at [129, 373] on icon at bounding box center [126, 385] width 33 height 33
click at [664, 328] on input "a." at bounding box center [664, 323] width 1 height 9
radio input "true"
click at [683, 548] on button "Next" at bounding box center [664, 528] width 225 height 55
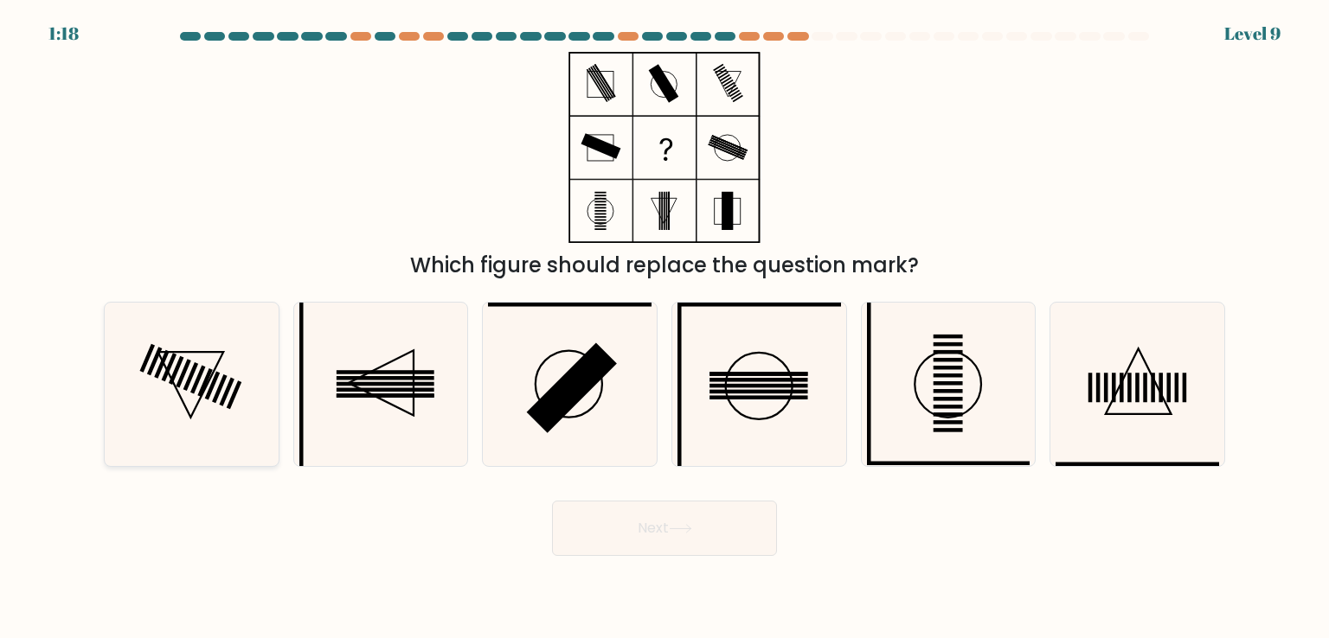
click at [196, 427] on icon at bounding box center [191, 384] width 163 height 163
click at [664, 328] on input "a." at bounding box center [664, 323] width 1 height 9
radio input "true"
click at [658, 527] on button "Next" at bounding box center [664, 528] width 225 height 55
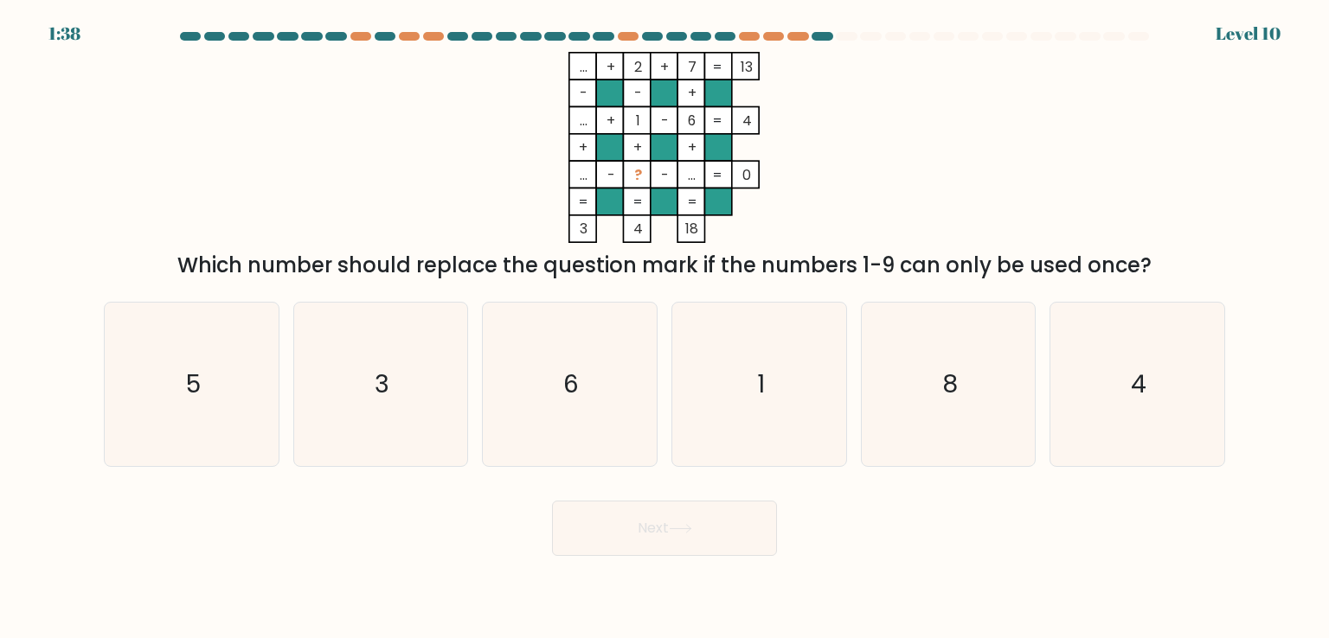
click at [204, 472] on form at bounding box center [664, 294] width 1329 height 524
click at [235, 450] on icon "5" at bounding box center [191, 384] width 163 height 163
click at [664, 328] on input "a. 5" at bounding box center [664, 323] width 1 height 9
radio input "true"
click at [585, 523] on button "Next" at bounding box center [664, 528] width 225 height 55
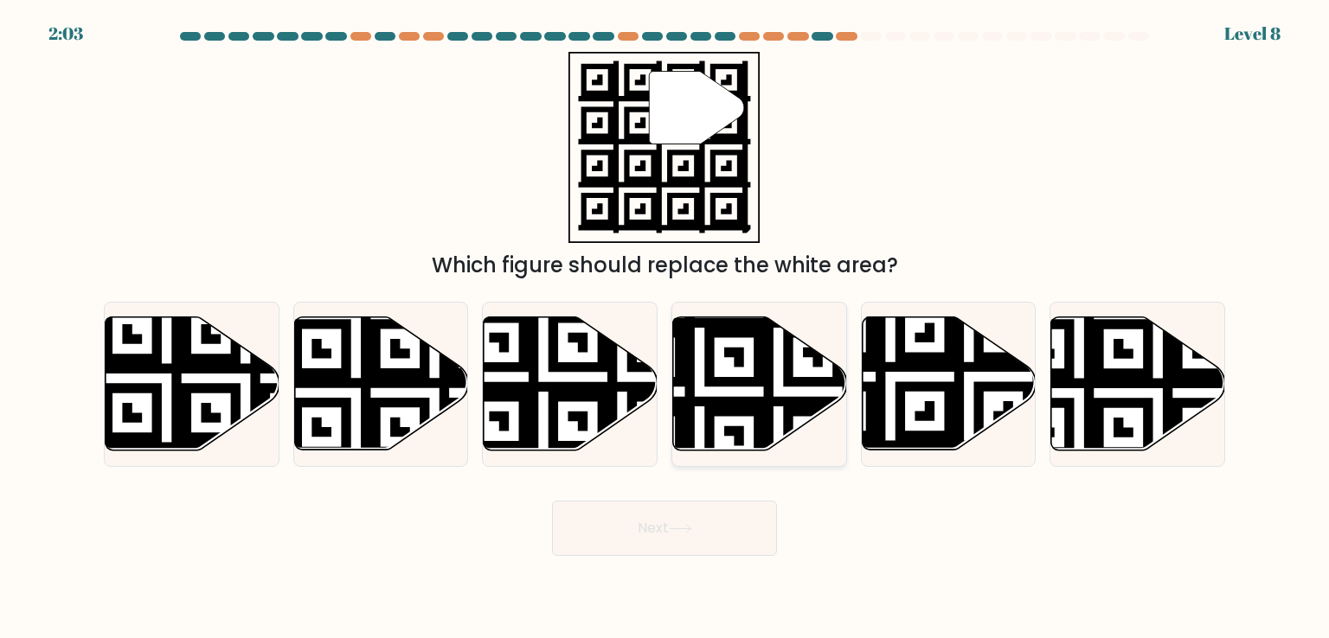
click at [765, 342] on icon at bounding box center [699, 313] width 315 height 315
click at [665, 328] on input "d." at bounding box center [664, 323] width 1 height 9
radio input "true"
click at [667, 530] on button "Next" at bounding box center [664, 528] width 225 height 55
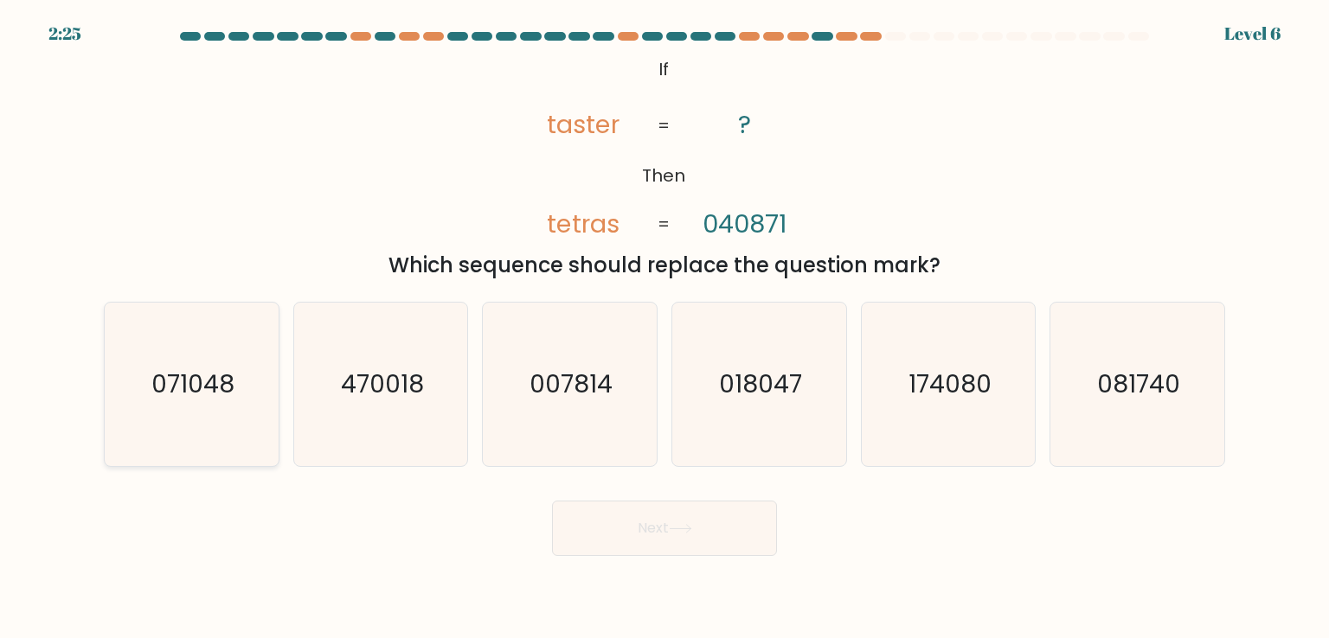
click at [211, 362] on icon "071048" at bounding box center [191, 384] width 163 height 163
click at [664, 328] on input "a. 071048" at bounding box center [664, 323] width 1 height 9
radio input "true"
drag, startPoint x: 671, startPoint y: 511, endPoint x: 671, endPoint y: 523, distance: 12.1
click at [671, 516] on button "Next" at bounding box center [664, 528] width 225 height 55
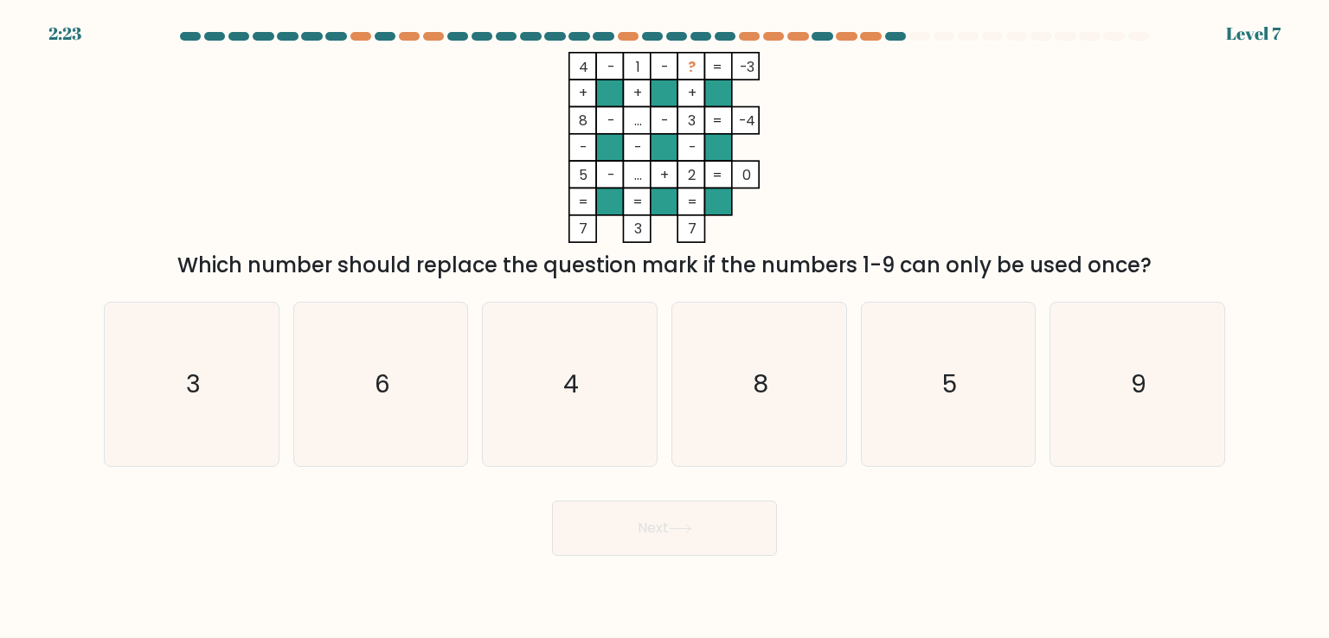
click at [670, 529] on button "Next" at bounding box center [664, 528] width 225 height 55
drag, startPoint x: 394, startPoint y: 393, endPoint x: 435, endPoint y: 397, distance: 40.9
click at [394, 382] on icon "6" at bounding box center [380, 384] width 163 height 163
click at [664, 328] on input "b. 6" at bounding box center [664, 323] width 1 height 9
radio input "true"
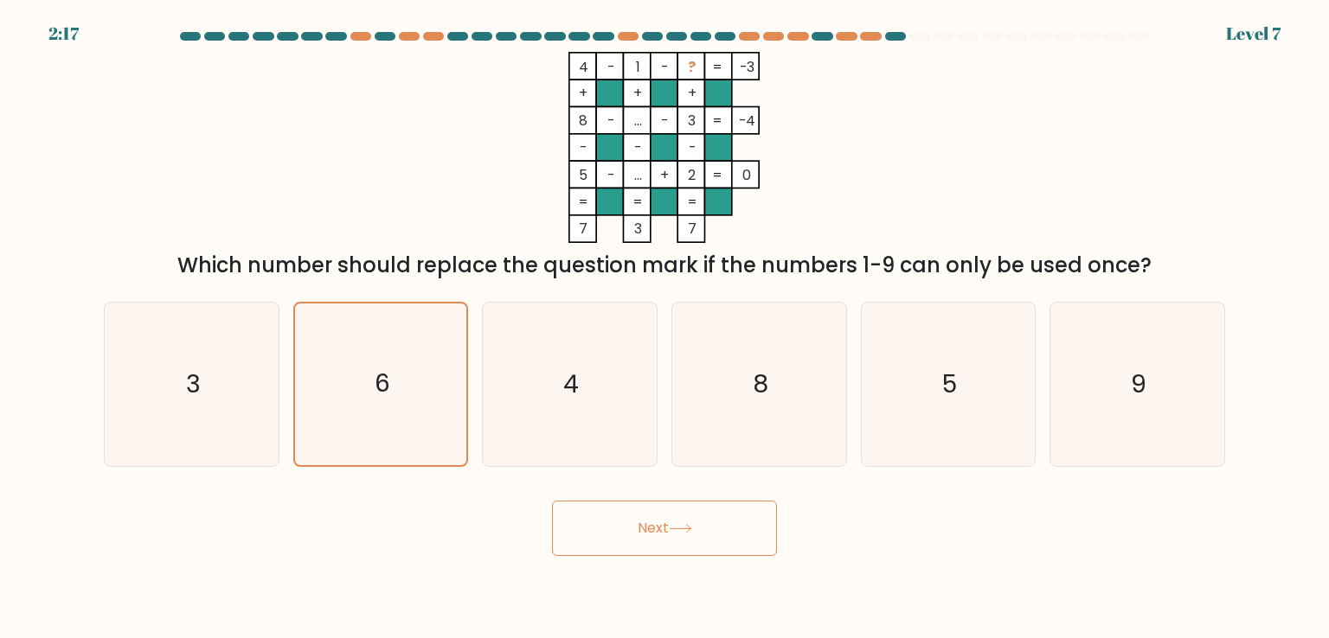
click at [677, 504] on button "Next" at bounding box center [664, 528] width 225 height 55
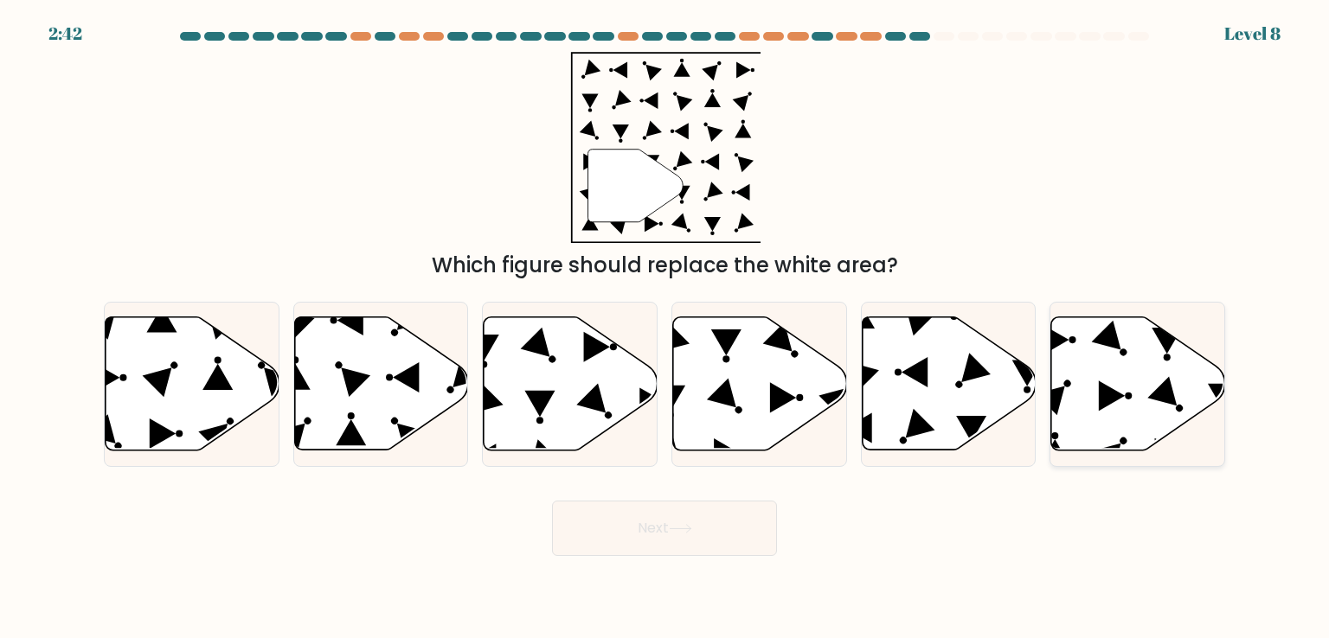
click at [1135, 368] on icon at bounding box center [1138, 383] width 174 height 133
click at [665, 328] on input "f." at bounding box center [664, 323] width 1 height 9
radio input "true"
click at [670, 529] on button "Next" at bounding box center [664, 528] width 225 height 55
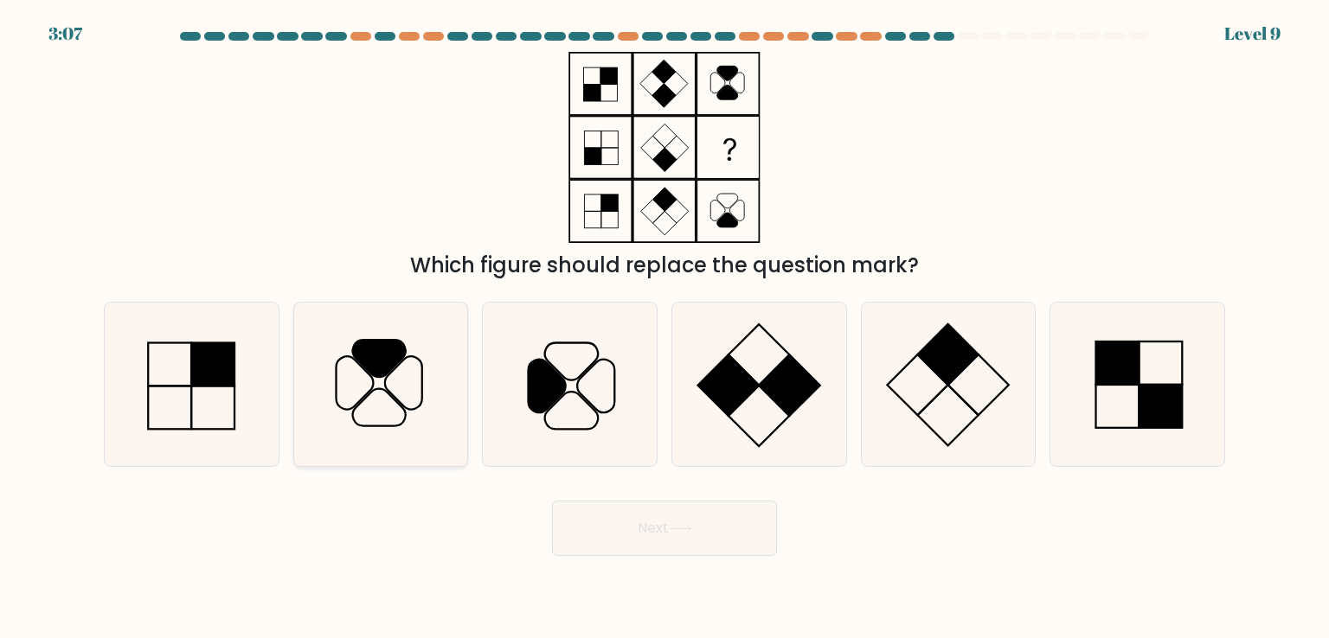
click at [375, 414] on icon at bounding box center [380, 384] width 163 height 163
click at [664, 328] on input "b." at bounding box center [664, 323] width 1 height 9
radio input "true"
click at [629, 539] on button "Next" at bounding box center [664, 528] width 225 height 55
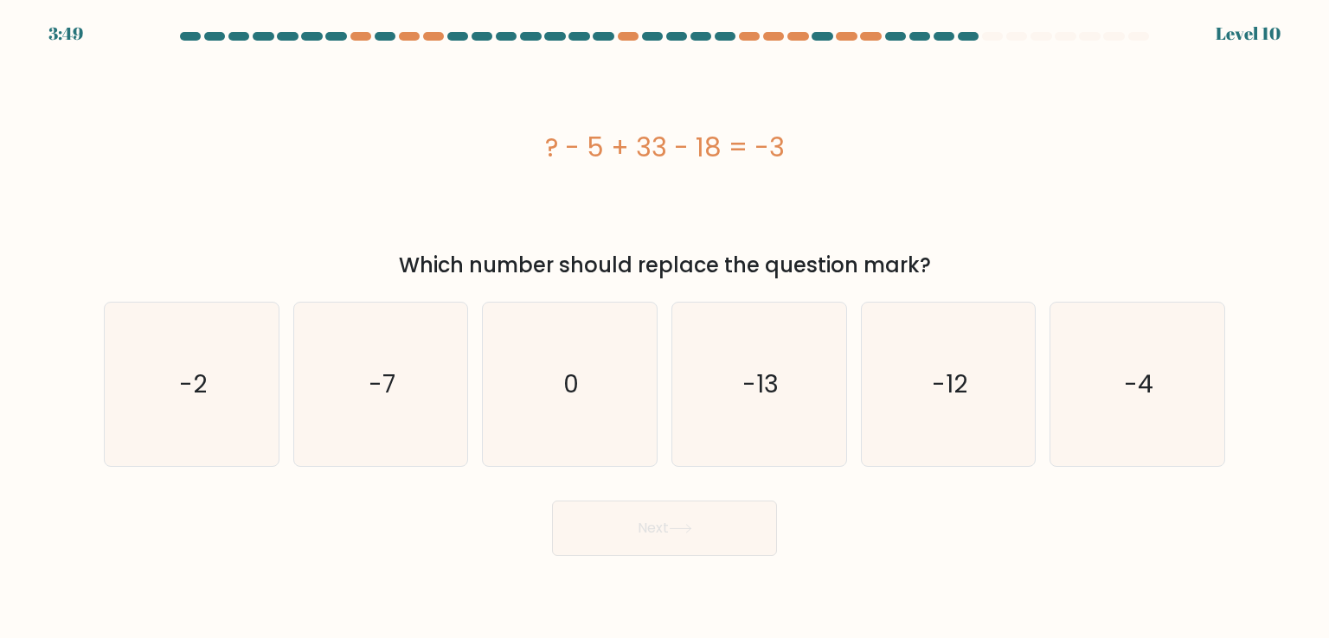
drag, startPoint x: 823, startPoint y: 144, endPoint x: 465, endPoint y: 112, distance: 358.7
click at [471, 112] on div "? - 5 + 33 - 18 = -3" at bounding box center [664, 147] width 1121 height 191
copy div "? - 5 + 33 - 18 = -3"
click at [820, 448] on icon "-13" at bounding box center [758, 384] width 163 height 163
click at [665, 328] on input "d. -13" at bounding box center [664, 323] width 1 height 9
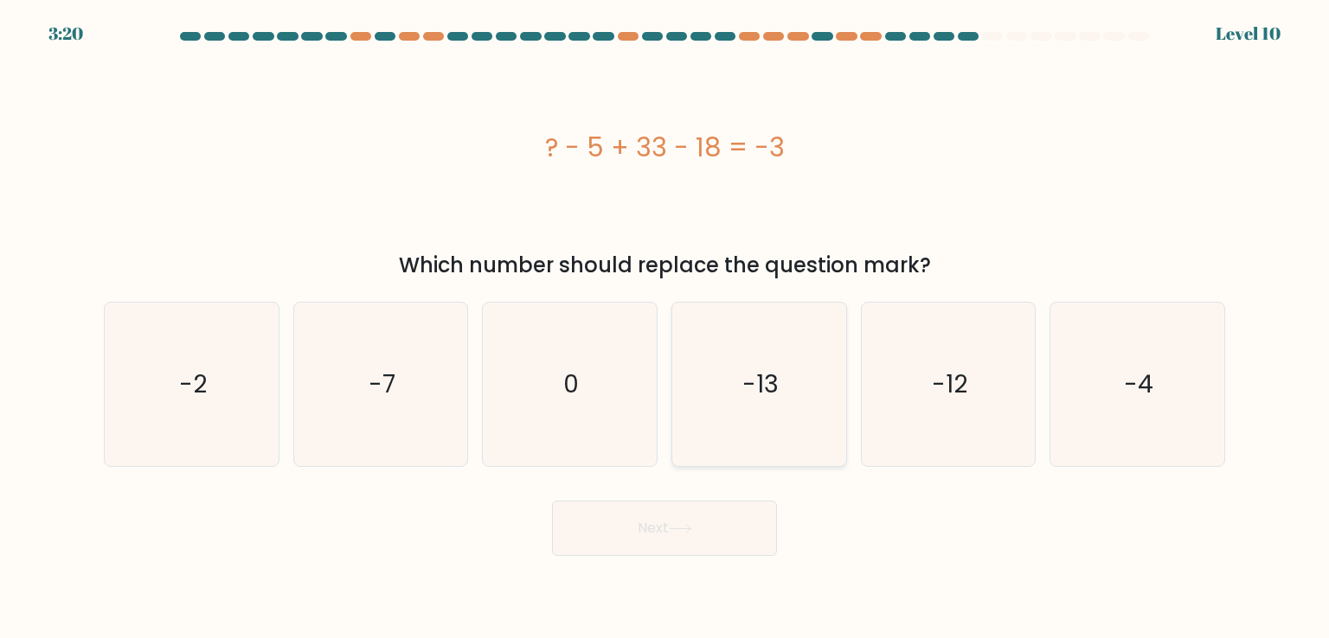
radio input "true"
click at [673, 529] on icon at bounding box center [680, 529] width 23 height 10
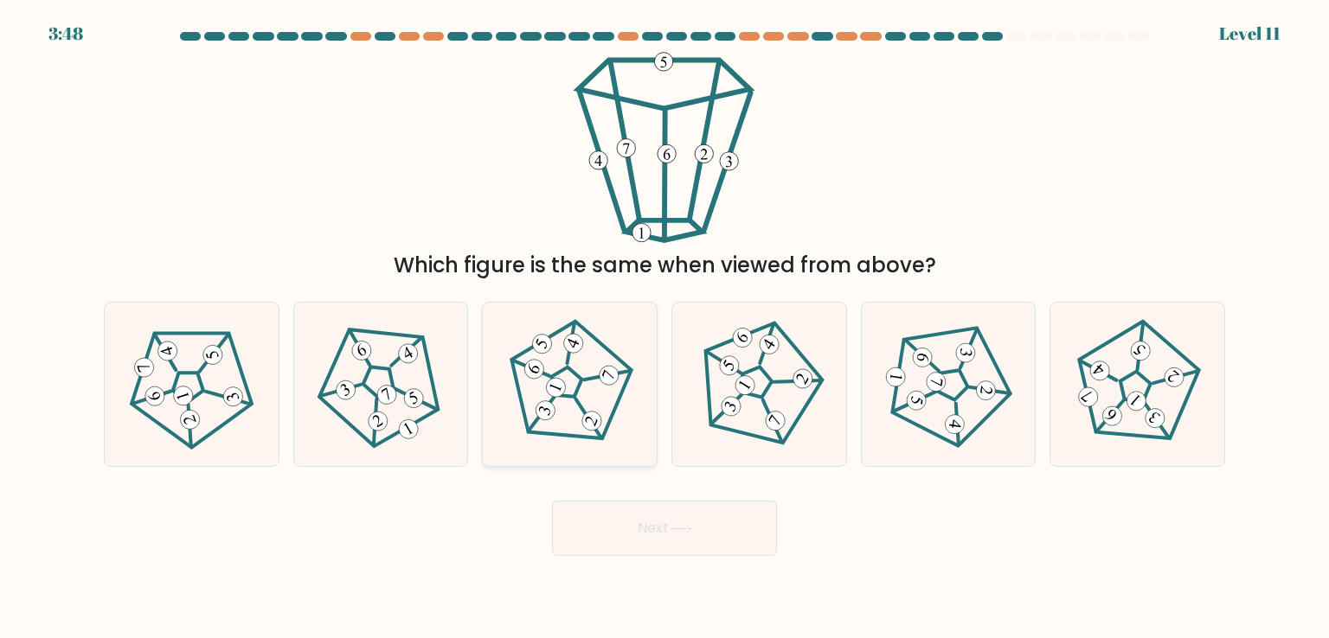
click at [569, 385] on icon at bounding box center [569, 384] width 131 height 131
click at [664, 328] on input "c." at bounding box center [664, 323] width 1 height 9
radio input "true"
click at [648, 516] on button "Next" at bounding box center [664, 528] width 225 height 55
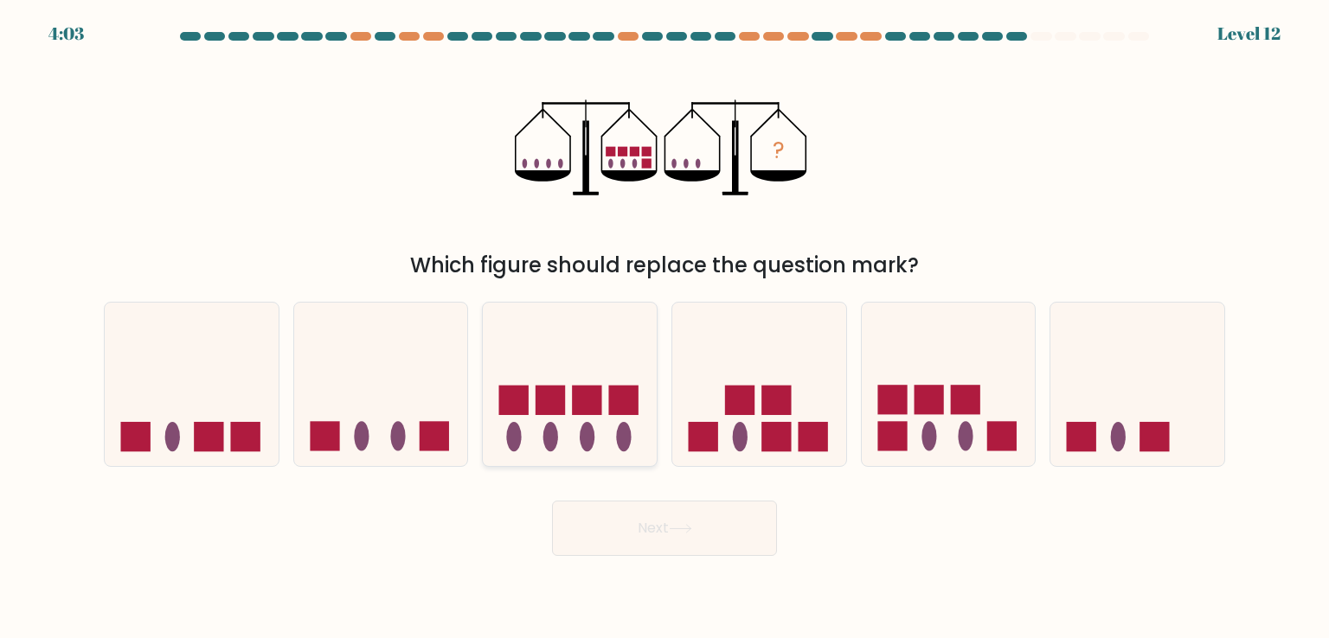
click at [573, 436] on icon at bounding box center [570, 384] width 174 height 144
click at [664, 328] on input "c." at bounding box center [664, 323] width 1 height 9
radio input "true"
click at [639, 536] on button "Next" at bounding box center [664, 528] width 225 height 55
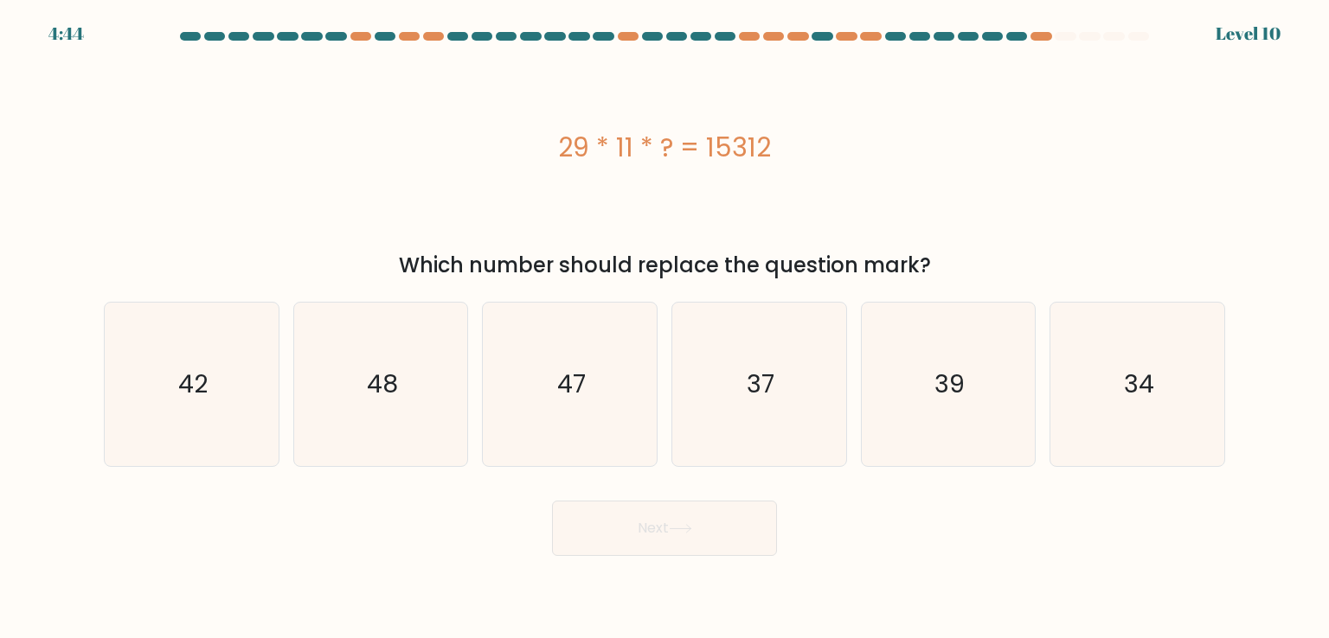
drag, startPoint x: 825, startPoint y: 162, endPoint x: 536, endPoint y: 148, distance: 289.3
click at [536, 148] on div "29 * 11 * ? = 15312" at bounding box center [664, 147] width 1121 height 39
copy div "29 * 11 * ? = 15312"
click at [345, 393] on icon "48" at bounding box center [380, 384] width 163 height 163
click at [664, 328] on input "b. 48" at bounding box center [664, 323] width 1 height 9
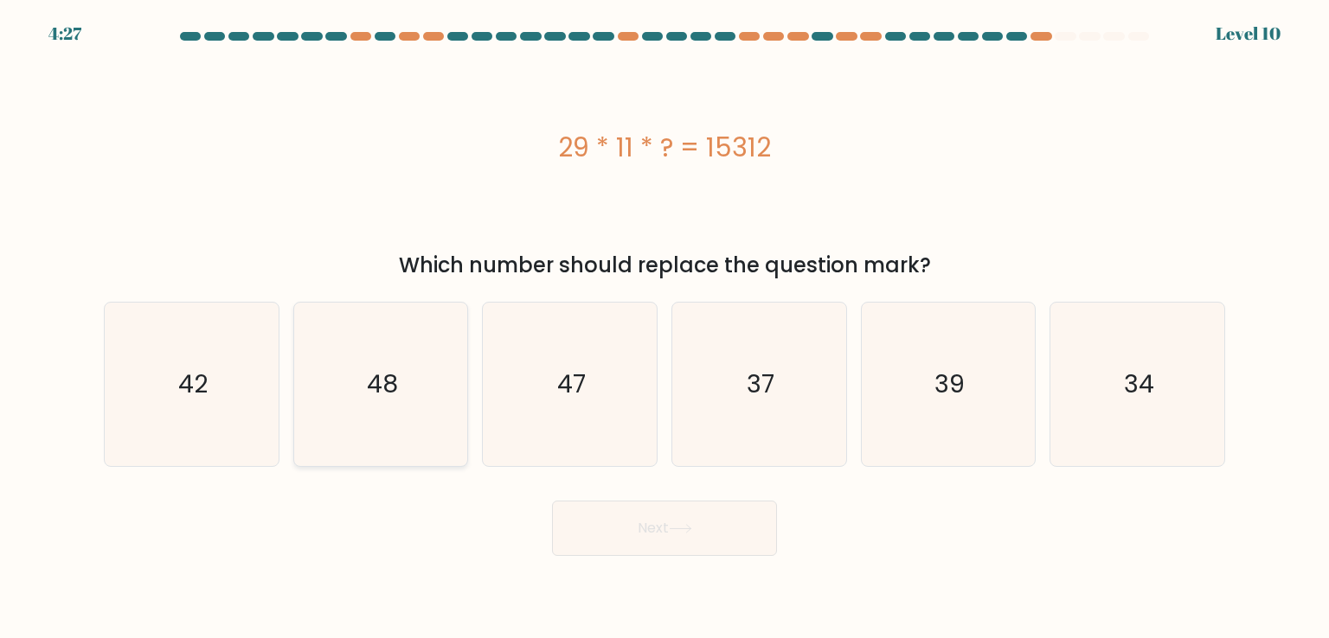
radio input "true"
click at [628, 538] on button "Next" at bounding box center [664, 528] width 225 height 55
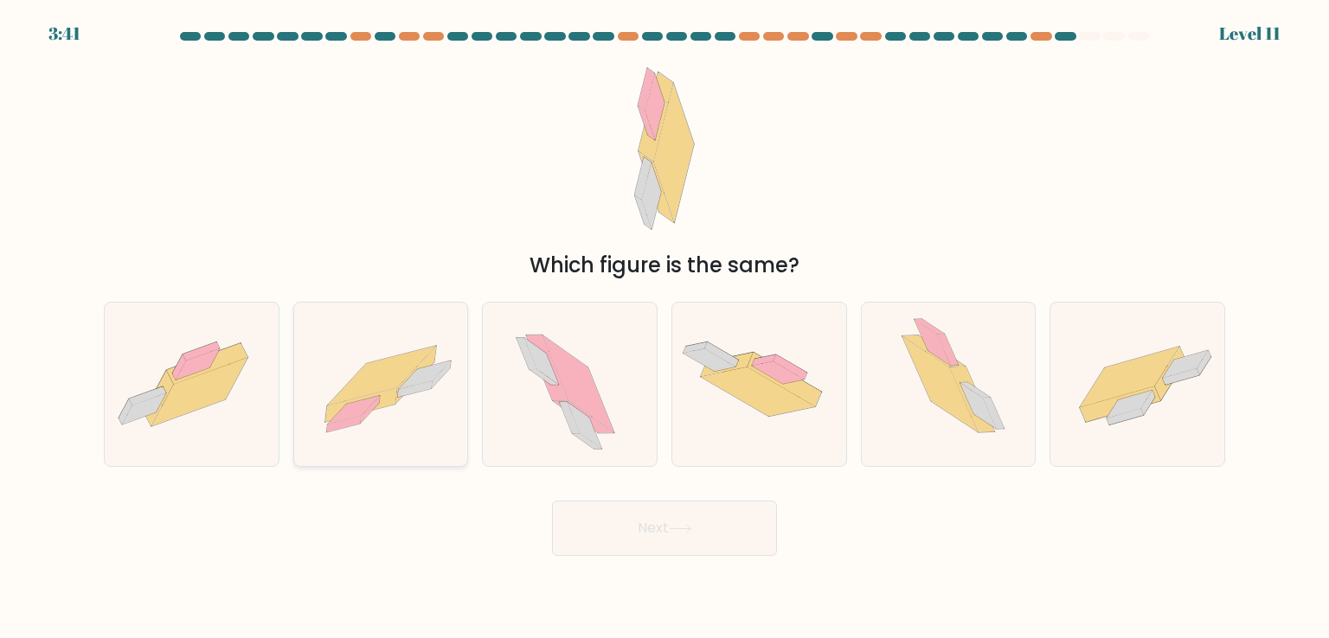
click at [408, 379] on icon at bounding box center [425, 376] width 52 height 29
click at [664, 328] on input "b." at bounding box center [664, 323] width 1 height 9
radio input "true"
click at [630, 539] on button "Next" at bounding box center [664, 528] width 225 height 55
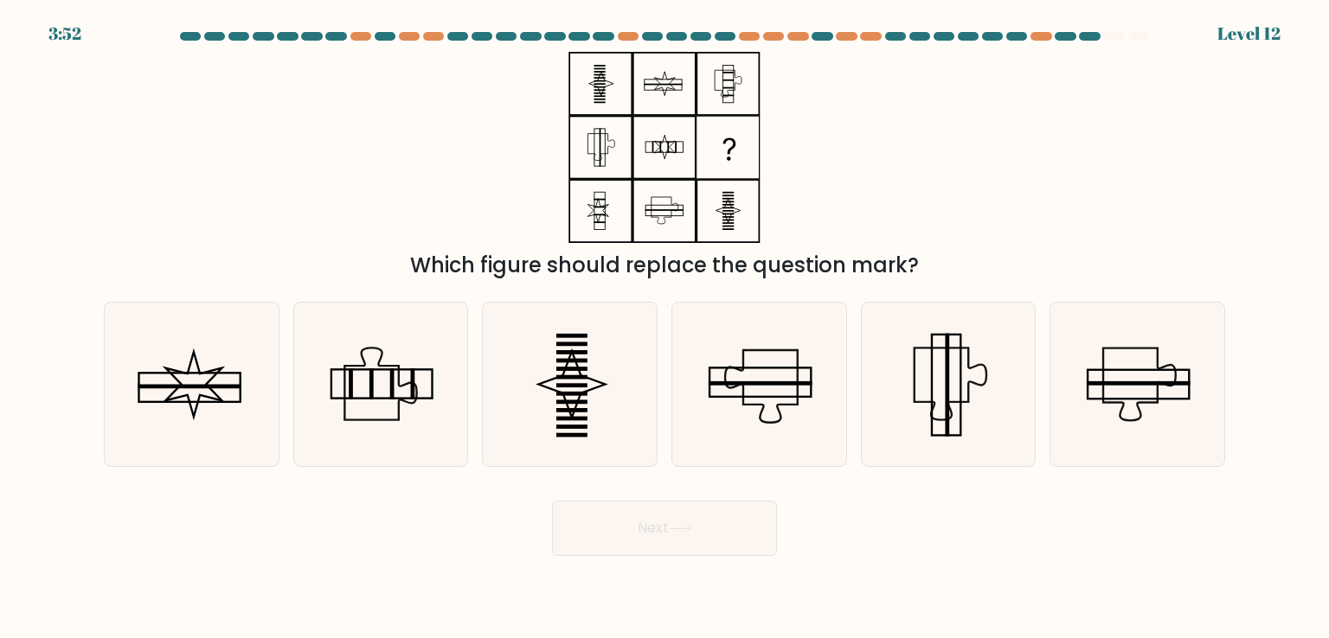
click at [1010, 160] on div "Which figure should replace the question mark?" at bounding box center [664, 166] width 1142 height 229
click at [976, 190] on div "Which figure should replace the question mark?" at bounding box center [664, 166] width 1142 height 229
click at [207, 384] on icon at bounding box center [193, 384] width 56 height 65
click at [664, 328] on input "a." at bounding box center [664, 323] width 1 height 9
radio input "true"
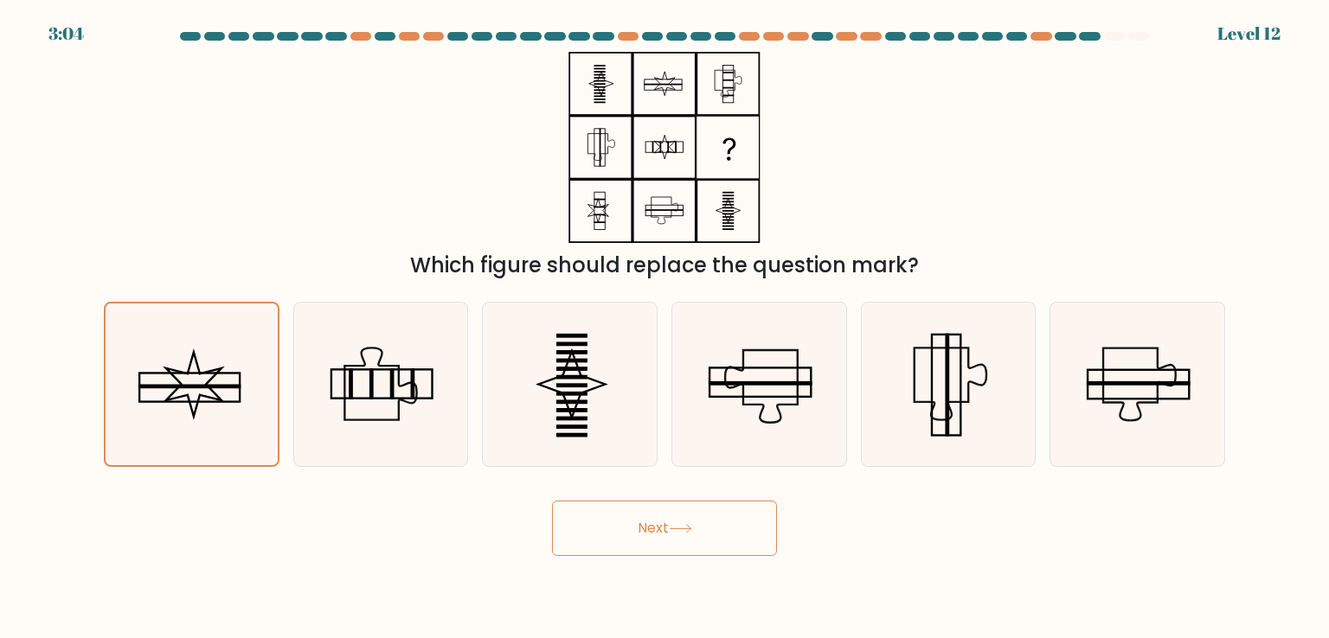
click at [680, 537] on button "Next" at bounding box center [664, 528] width 225 height 55
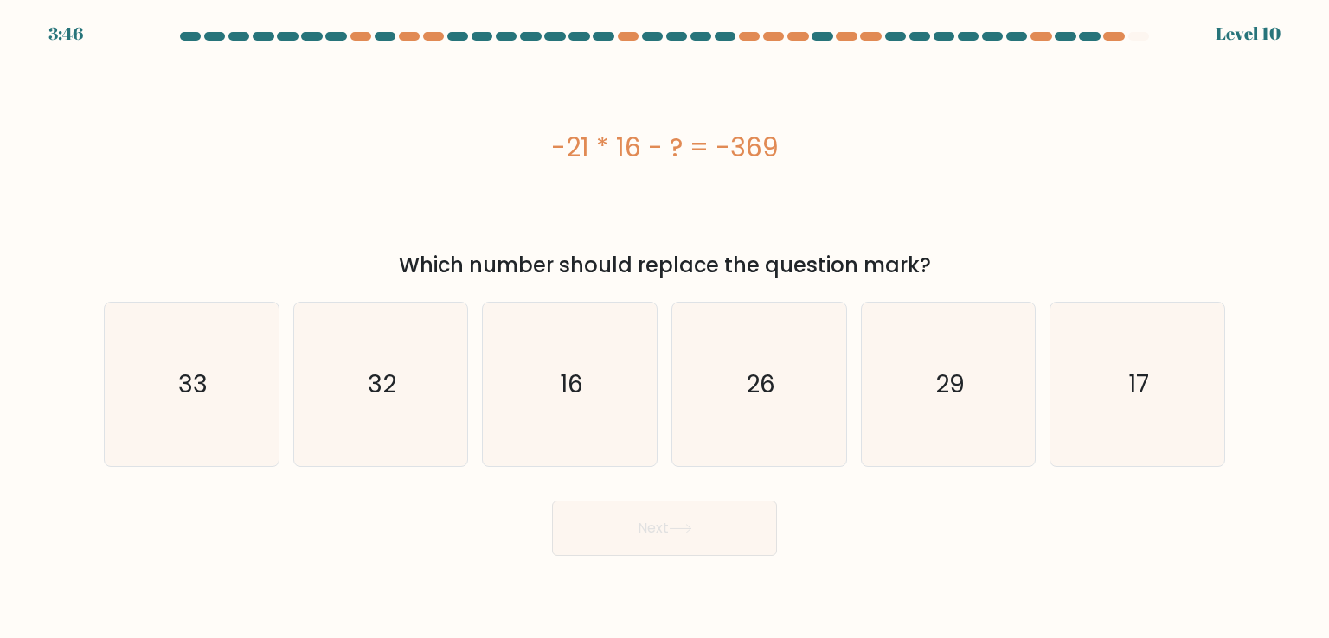
drag, startPoint x: 506, startPoint y: 160, endPoint x: 809, endPoint y: 194, distance: 304.7
click at [809, 194] on div "-21 * 16 - ? = -369" at bounding box center [664, 147] width 1121 height 191
copy div "-21 * 16 - ? = -369"
click at [203, 383] on text "33" at bounding box center [192, 384] width 29 height 35
click at [664, 328] on input "a. 33" at bounding box center [664, 323] width 1 height 9
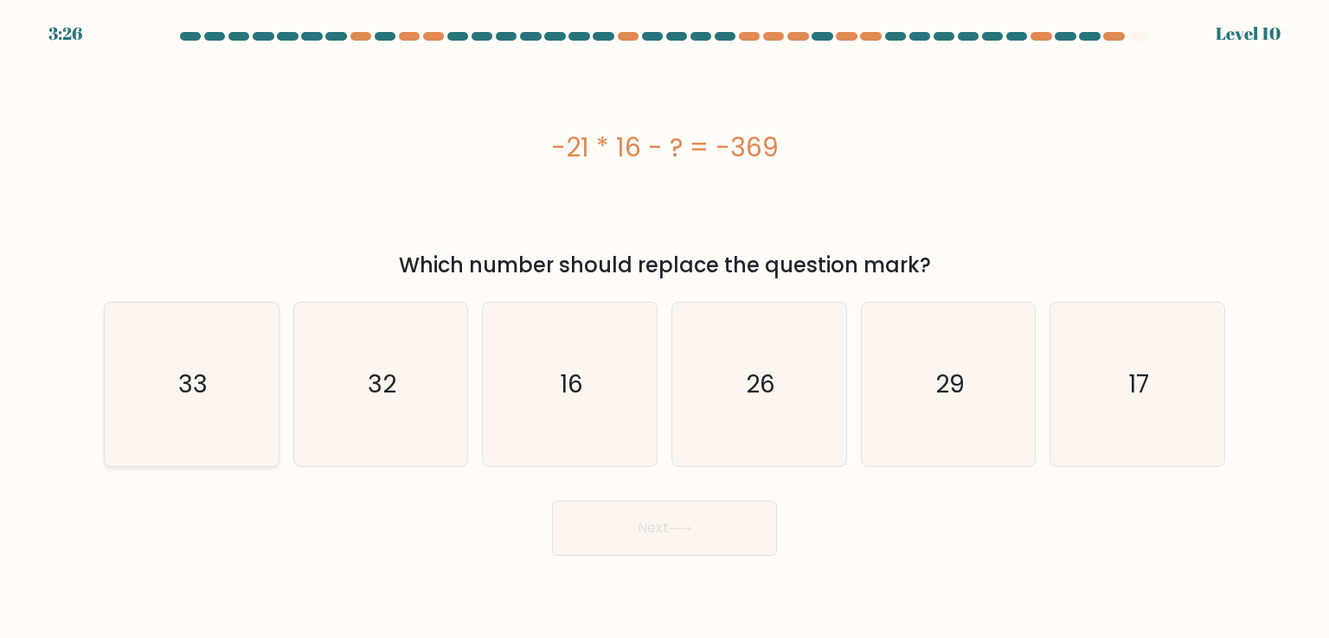
radio input "true"
click at [677, 529] on icon at bounding box center [680, 529] width 23 height 10
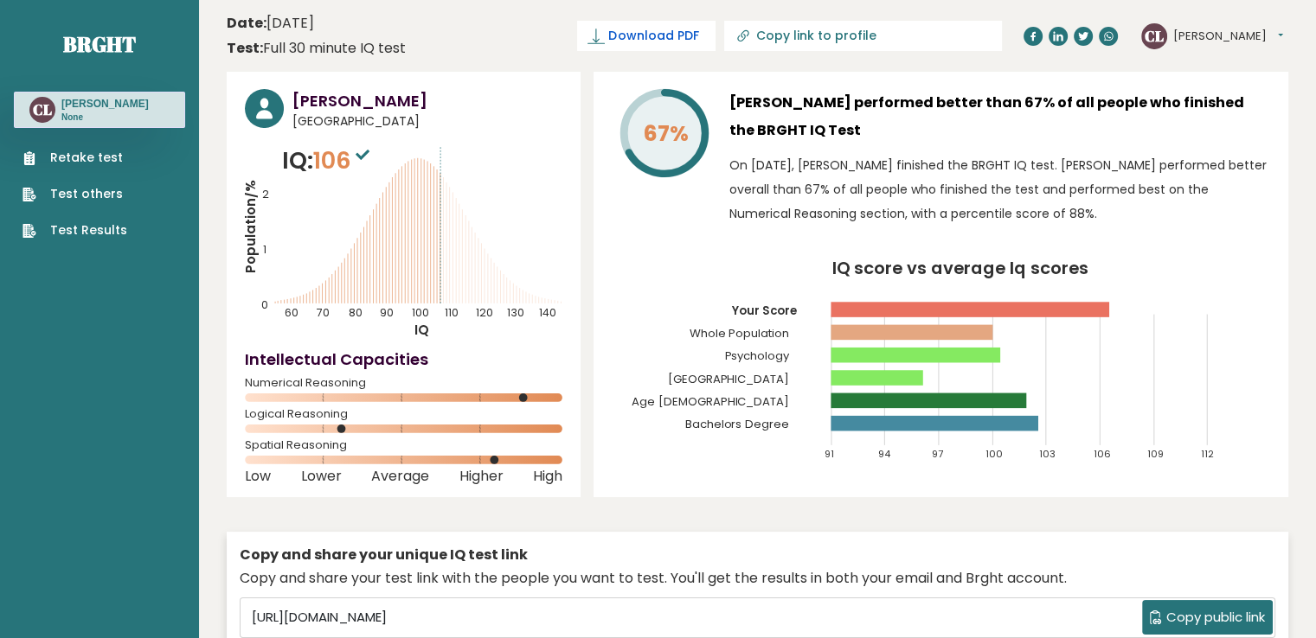
click at [698, 35] on span "Download PDF" at bounding box center [653, 36] width 90 height 18
